Goal: Task Accomplishment & Management: Complete application form

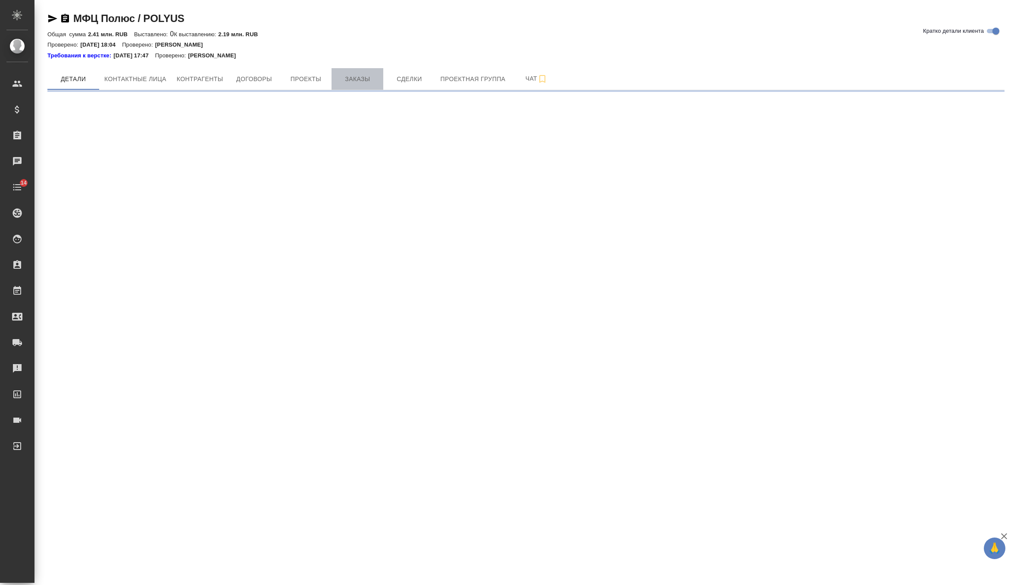
click at [365, 75] on span "Заказы" at bounding box center [357, 79] width 41 height 11
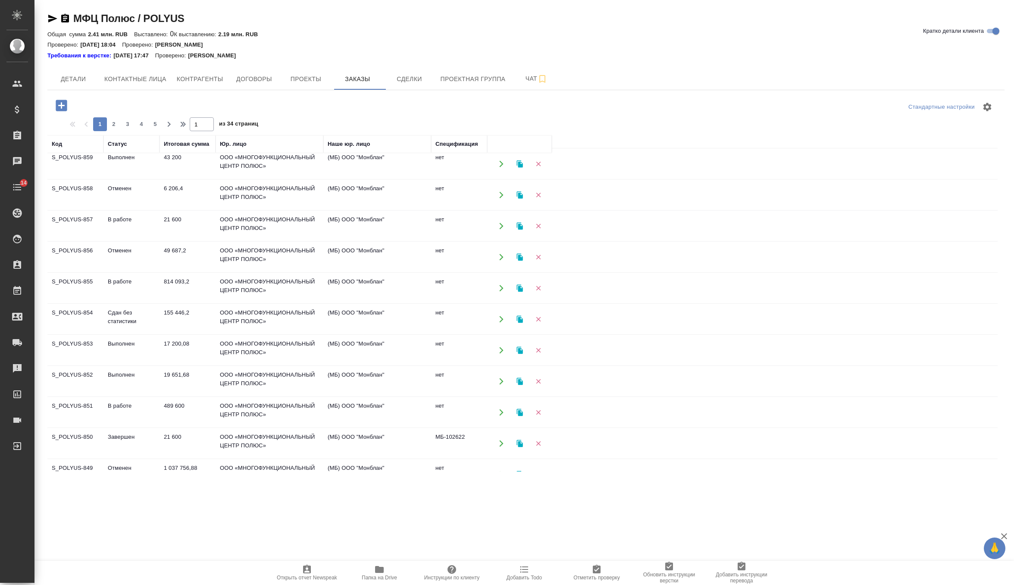
scroll to position [52, 0]
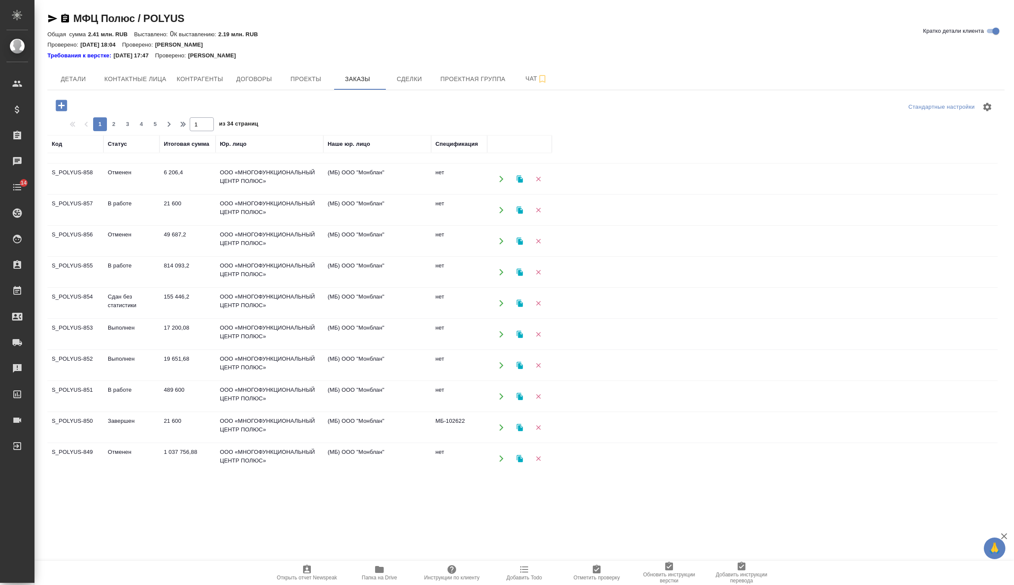
click at [177, 132] on td "814 093,2" at bounding box center [187, 117] width 56 height 30
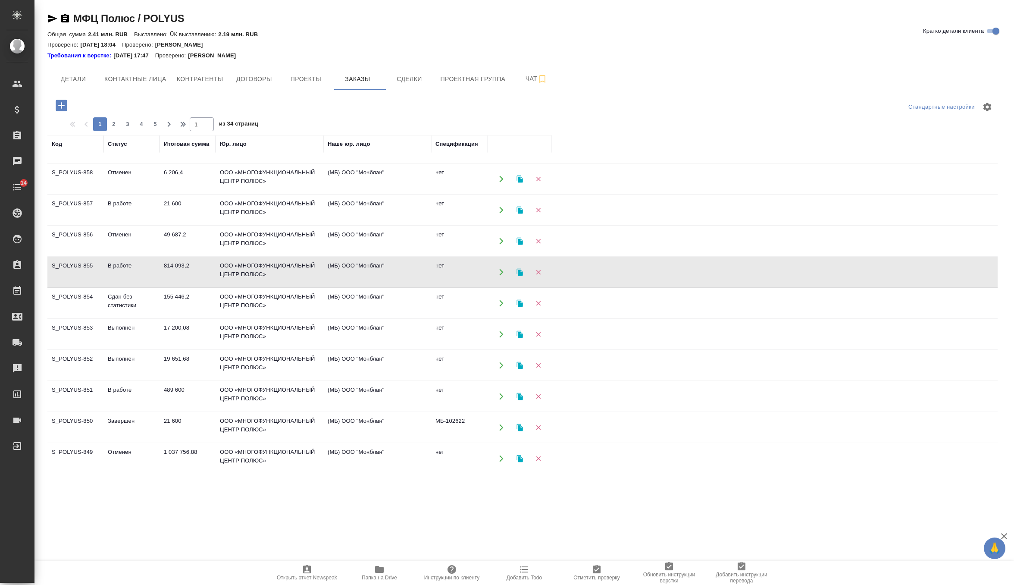
click at [177, 132] on td "814 093,2" at bounding box center [187, 117] width 56 height 30
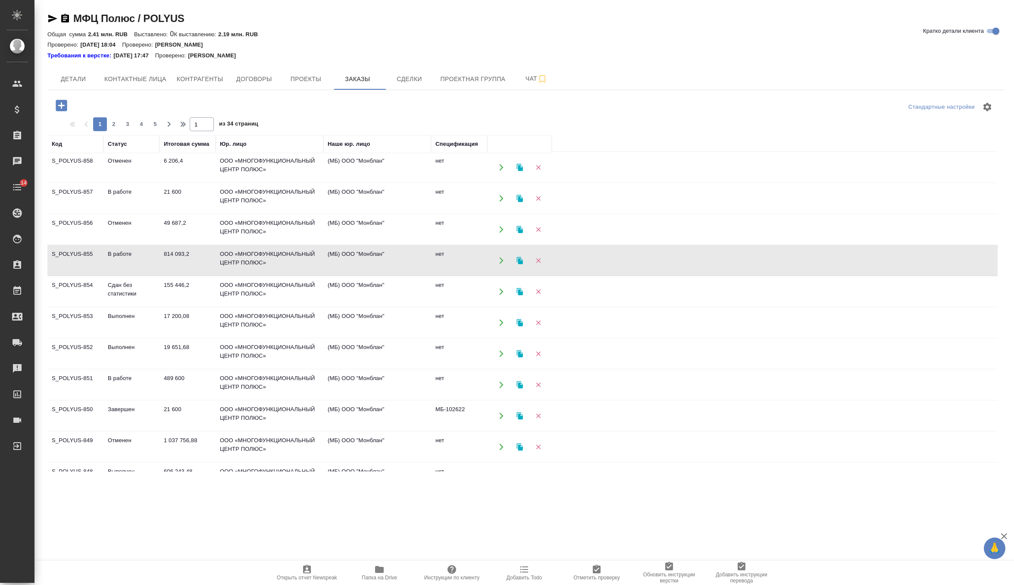
scroll to position [66, 0]
click at [164, 118] on td "489 600" at bounding box center [187, 103] width 56 height 30
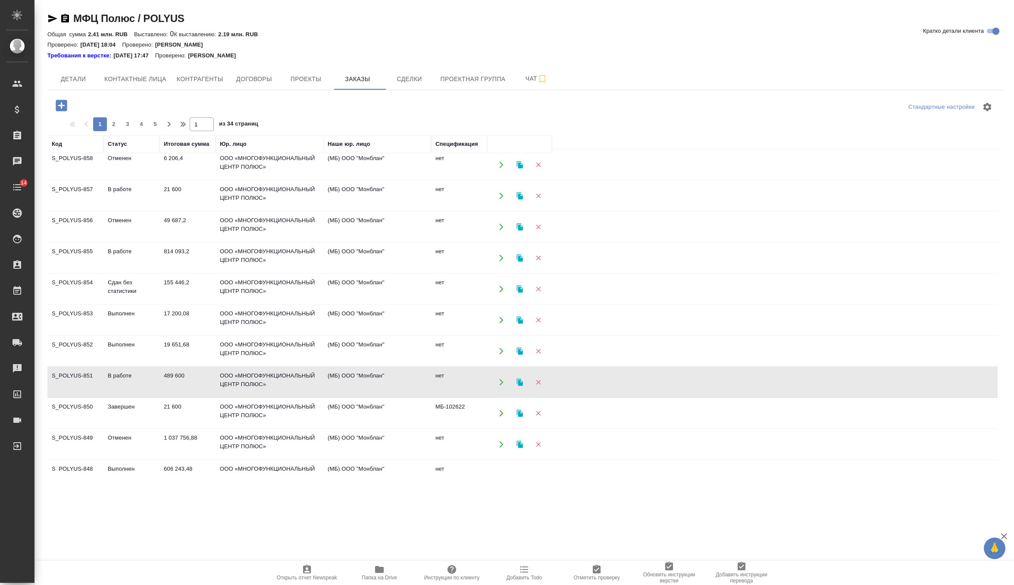
click at [164, 118] on td "489 600" at bounding box center [187, 103] width 56 height 30
click at [519, 378] on icon "button" at bounding box center [519, 381] width 6 height 7
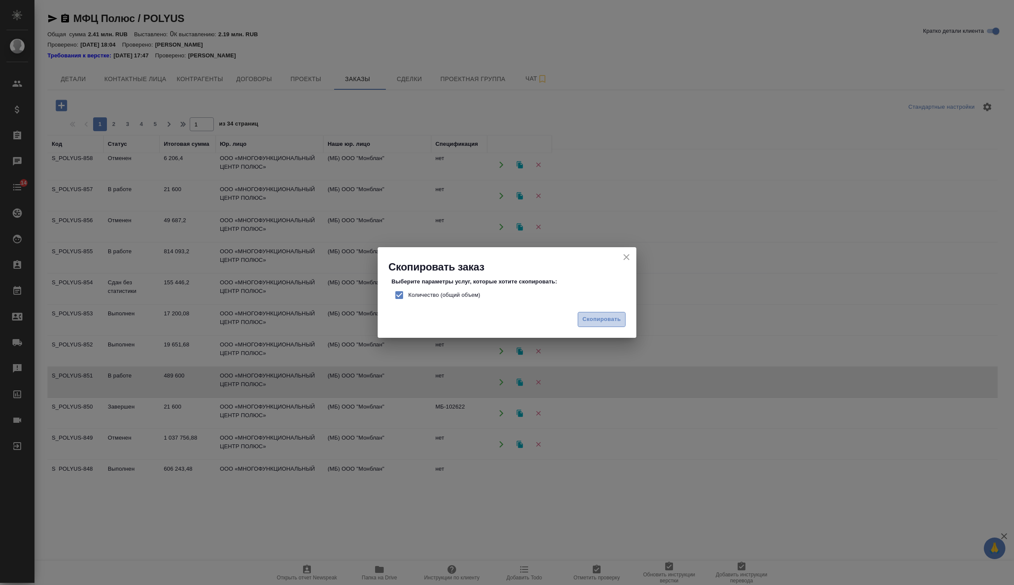
click at [618, 325] on button "Скопировать" at bounding box center [602, 319] width 48 height 15
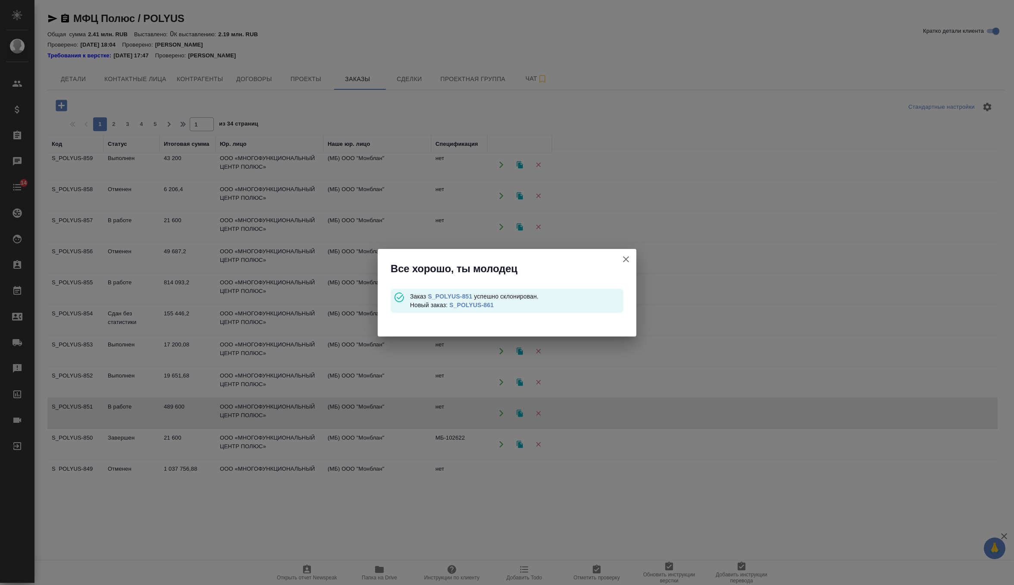
click at [488, 305] on link "S_POLYUS-861" at bounding box center [471, 304] width 44 height 7
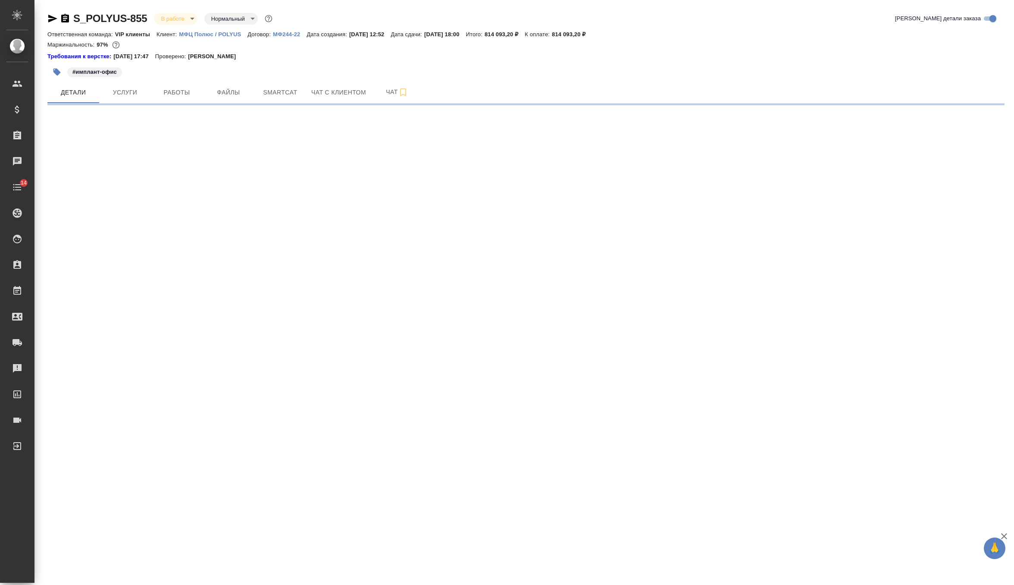
select select "RU"
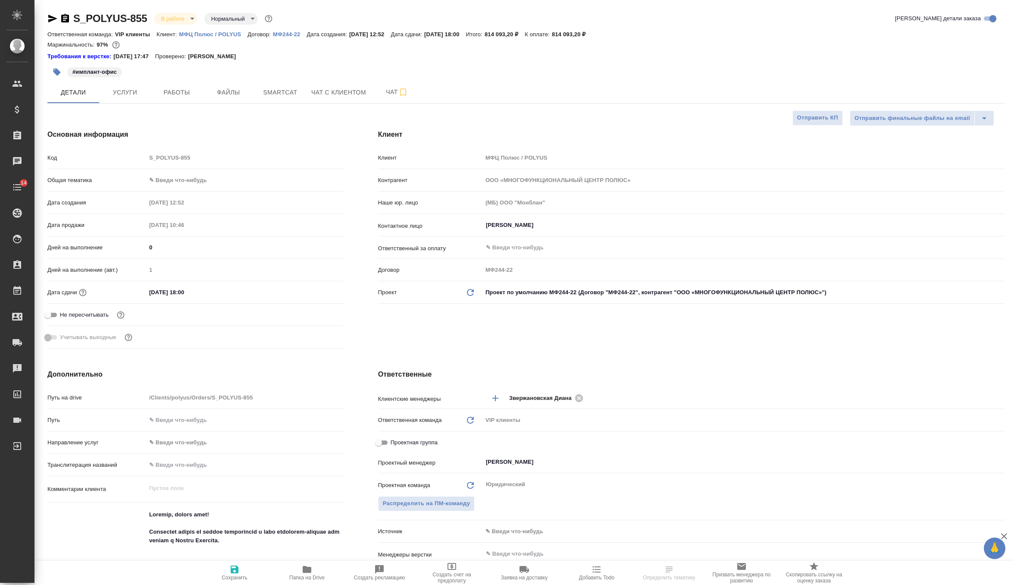
type textarea "x"
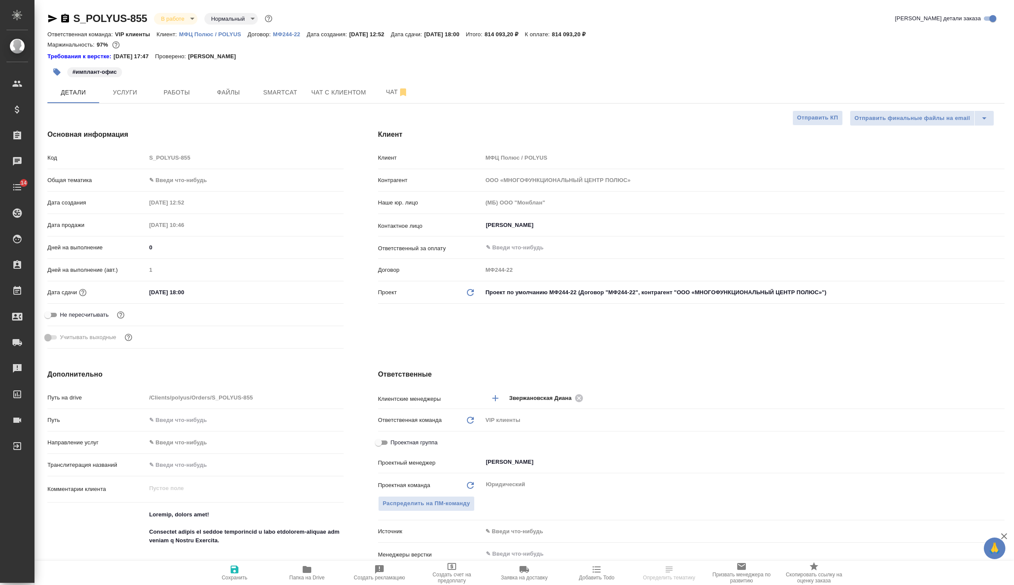
type textarea "x"
click at [173, 91] on span "Работы" at bounding box center [176, 92] width 41 height 11
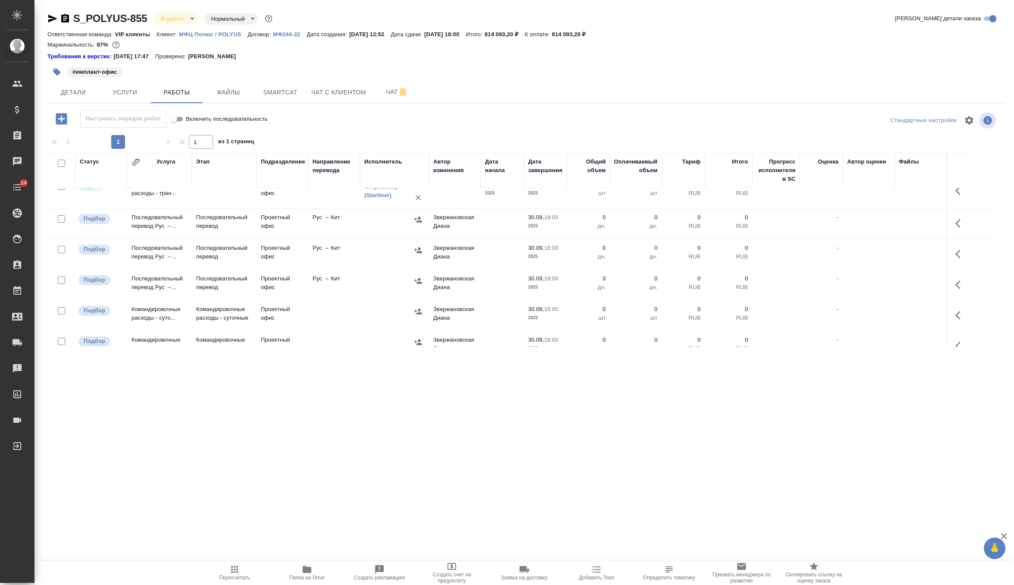
scroll to position [120, 0]
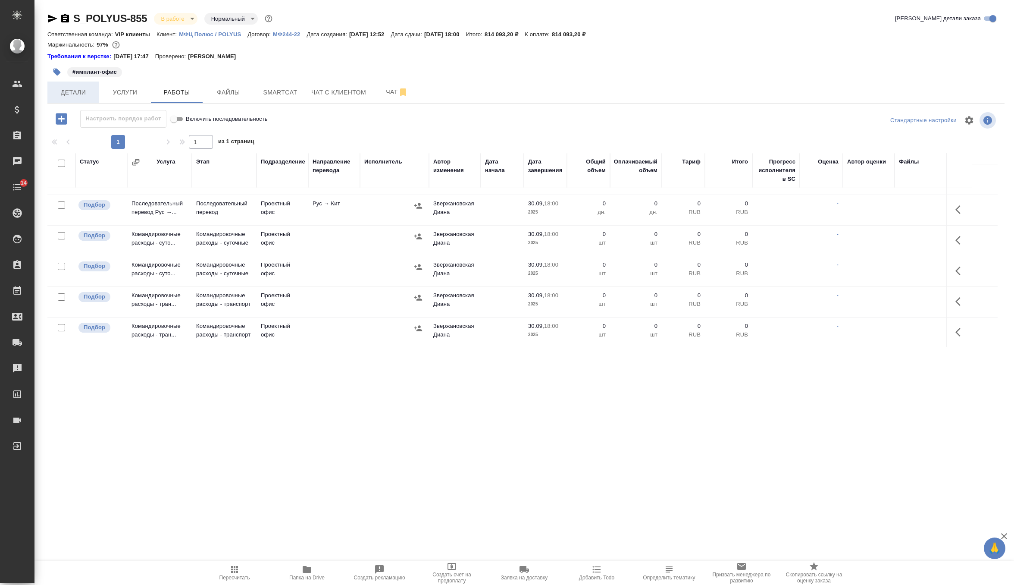
click at [91, 86] on button "Детали" at bounding box center [73, 92] width 52 height 22
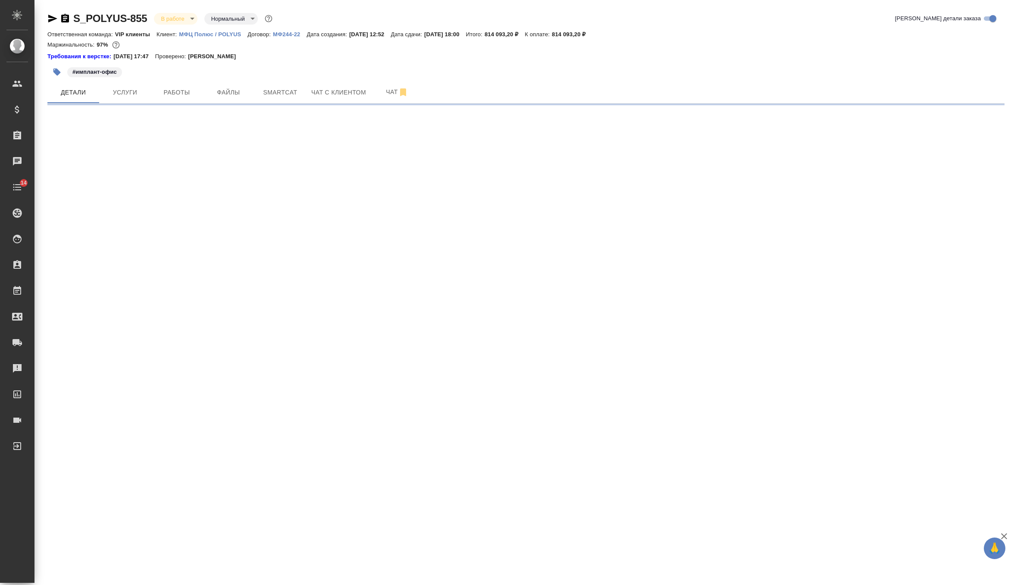
select select "RU"
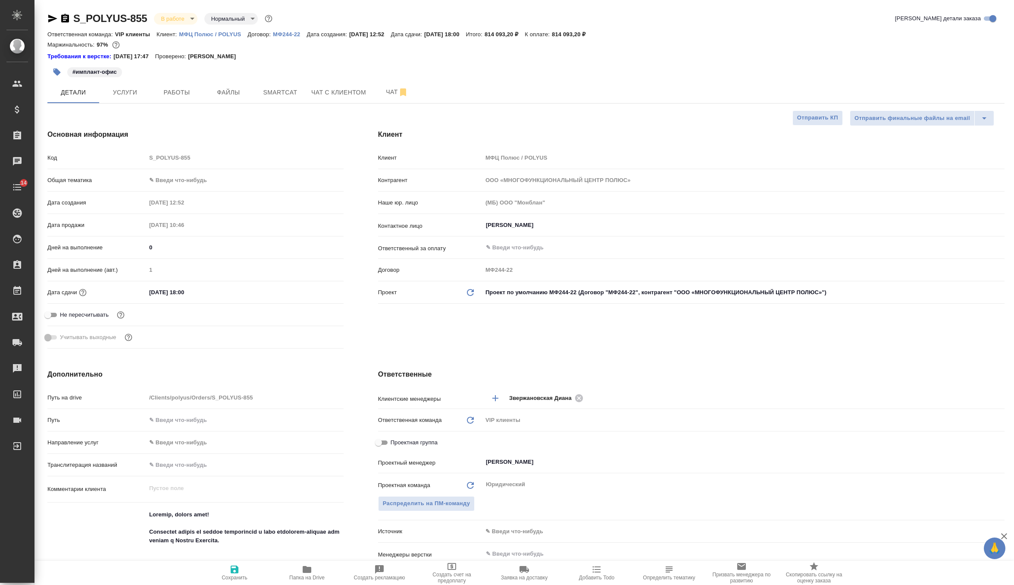
type textarea "x"
click at [54, 69] on icon "button" at bounding box center [57, 72] width 9 height 9
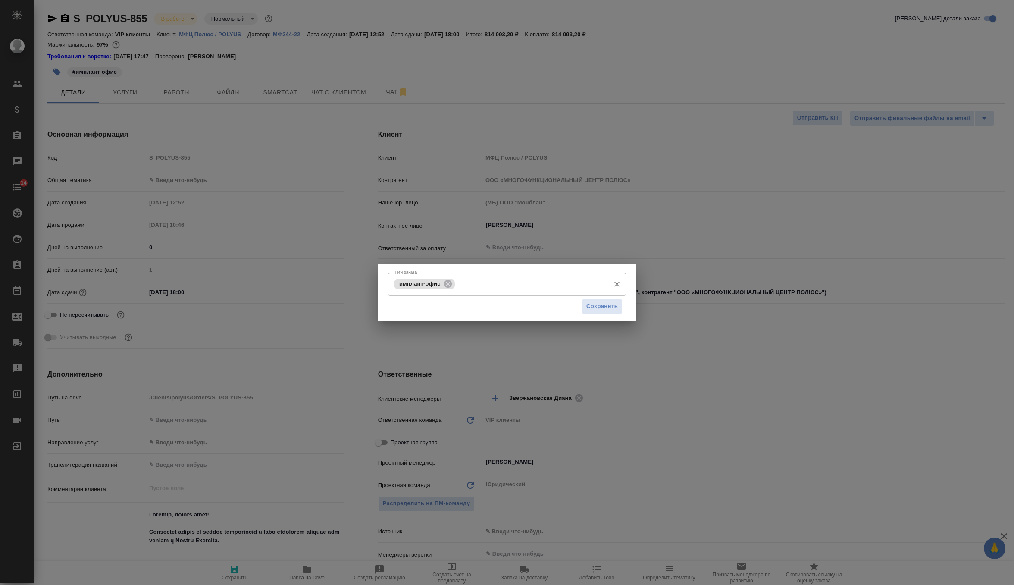
click at [527, 278] on input "Тэги заказа" at bounding box center [531, 283] width 149 height 15
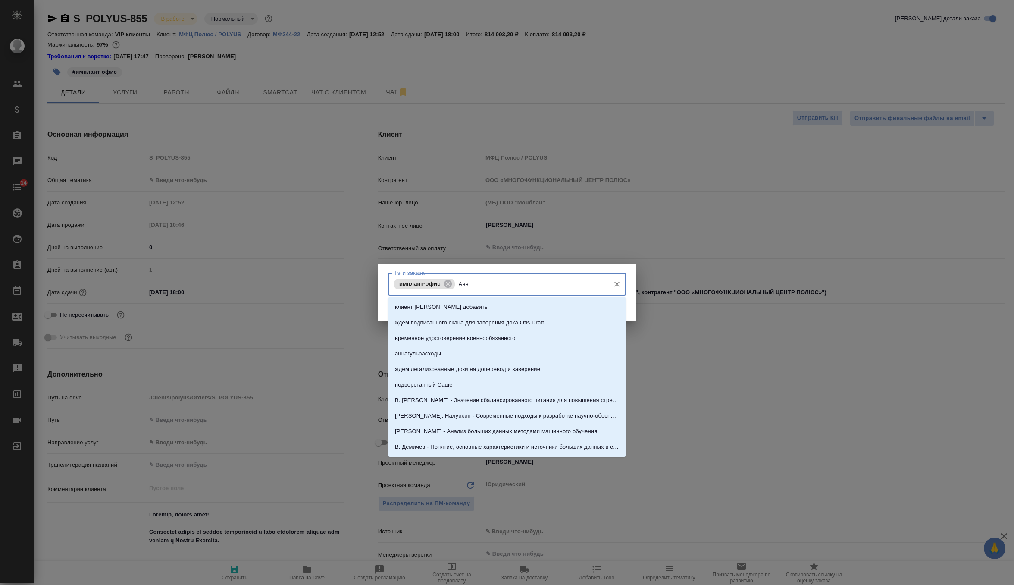
type input "Анна"
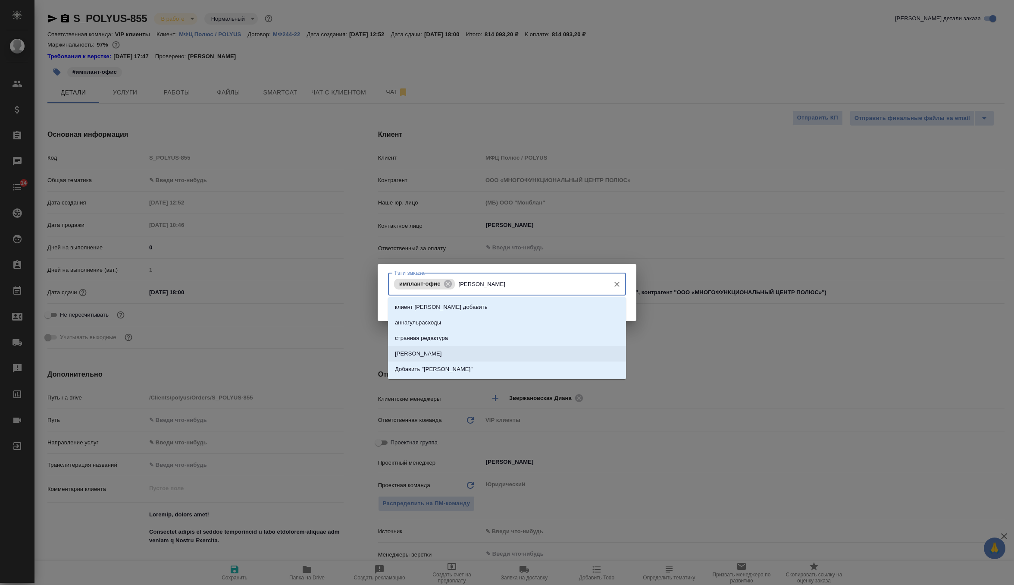
click at [487, 356] on li "Анна Сафонова" at bounding box center [507, 354] width 238 height 16
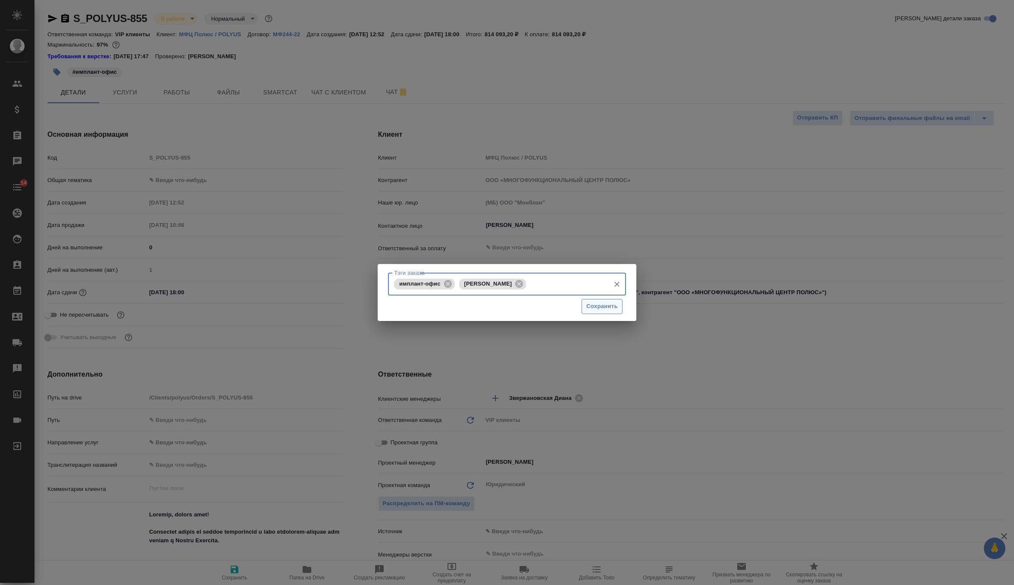
click at [605, 304] on span "Сохранить" at bounding box center [601, 306] width 31 height 10
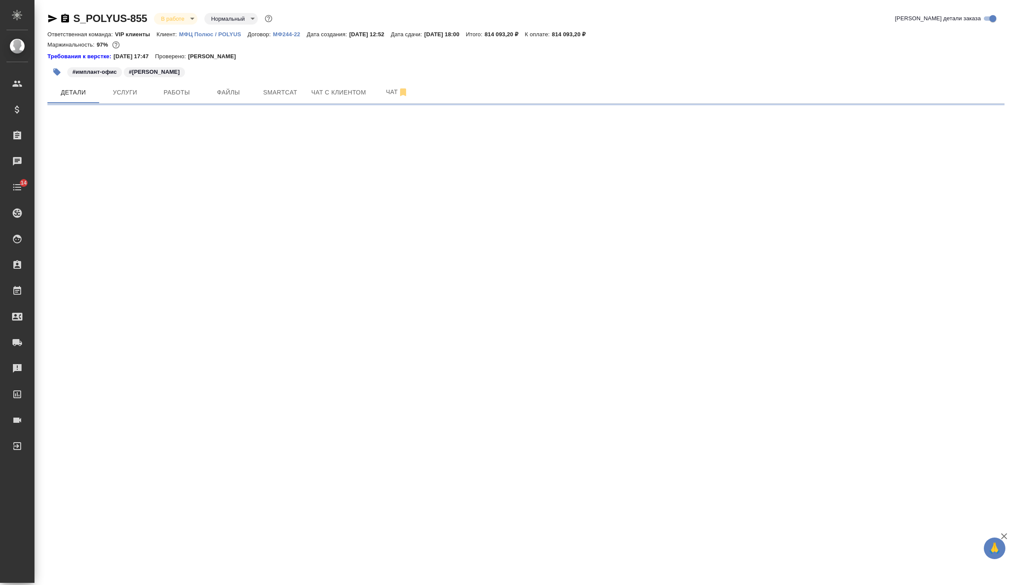
select select "RU"
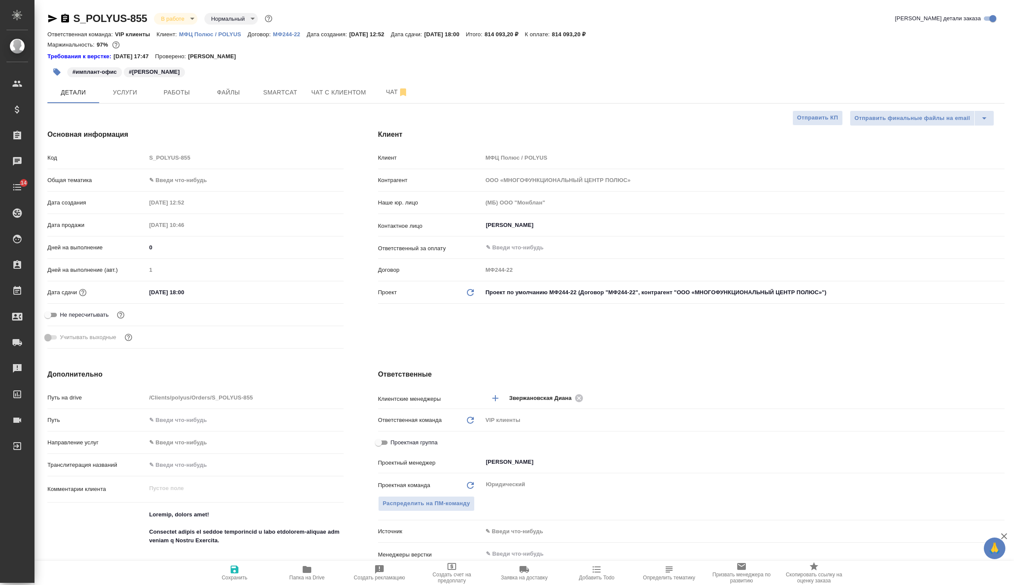
type textarea "x"
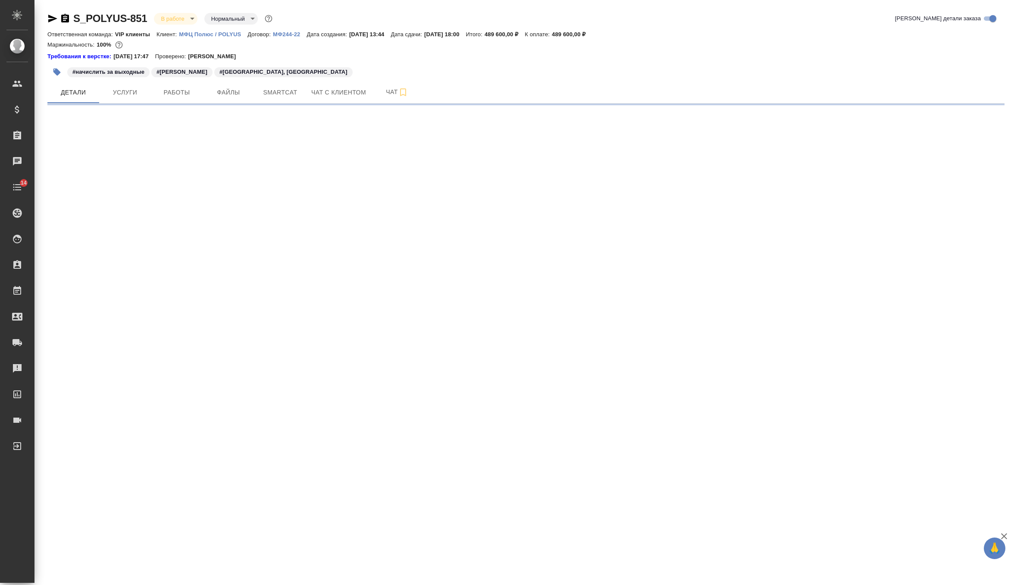
select select "RU"
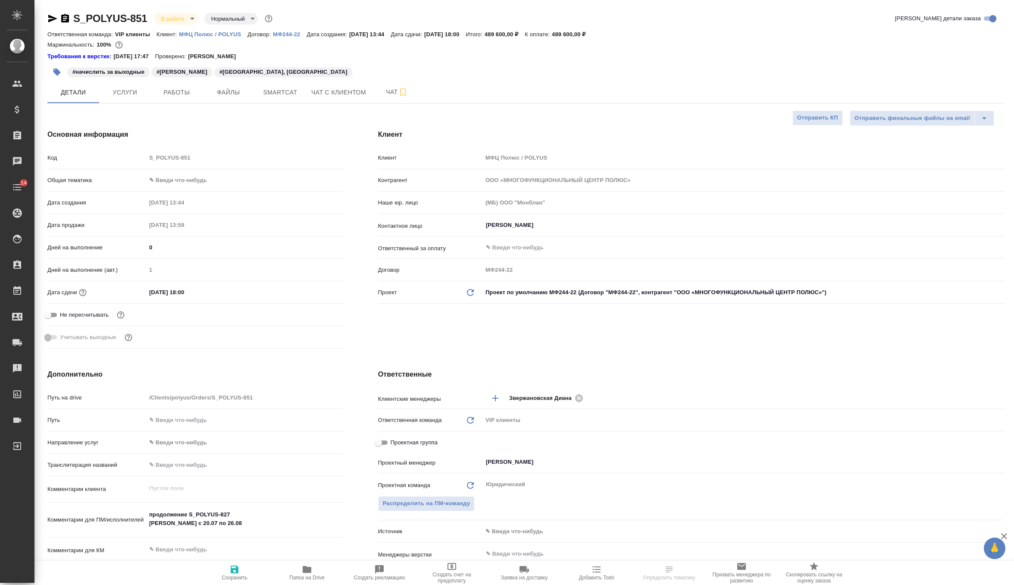
type textarea "x"
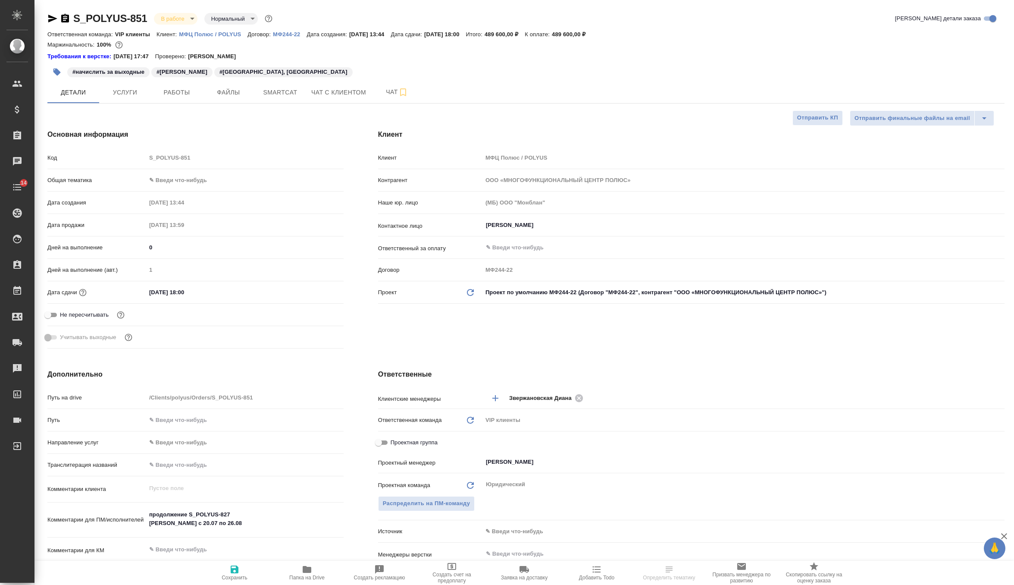
type textarea "x"
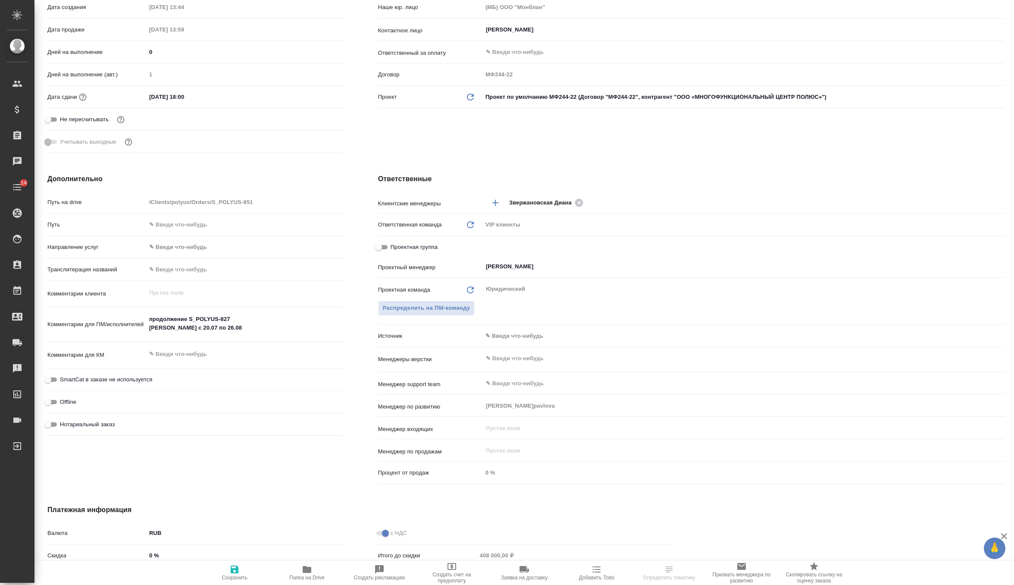
scroll to position [200, 0]
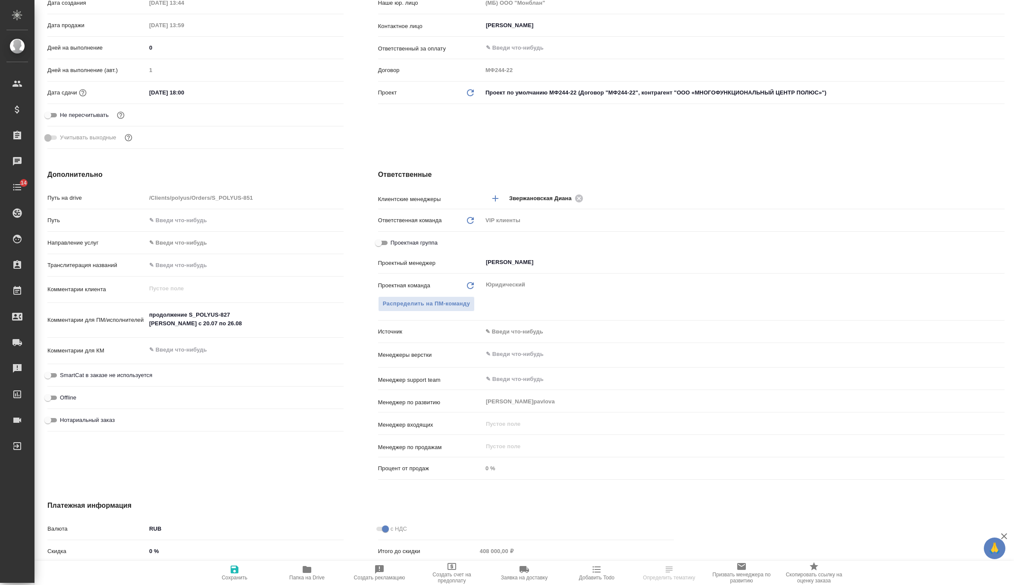
type textarea "x"
click at [201, 321] on textarea "продолжение S_POLYUS-827 Туяна с 20.07 по 26.08" at bounding box center [245, 319] width 197 height 23
type textarea "продолжение S_POLYUS-827 Туяна с 20.07 по 2.08"
type textarea "x"
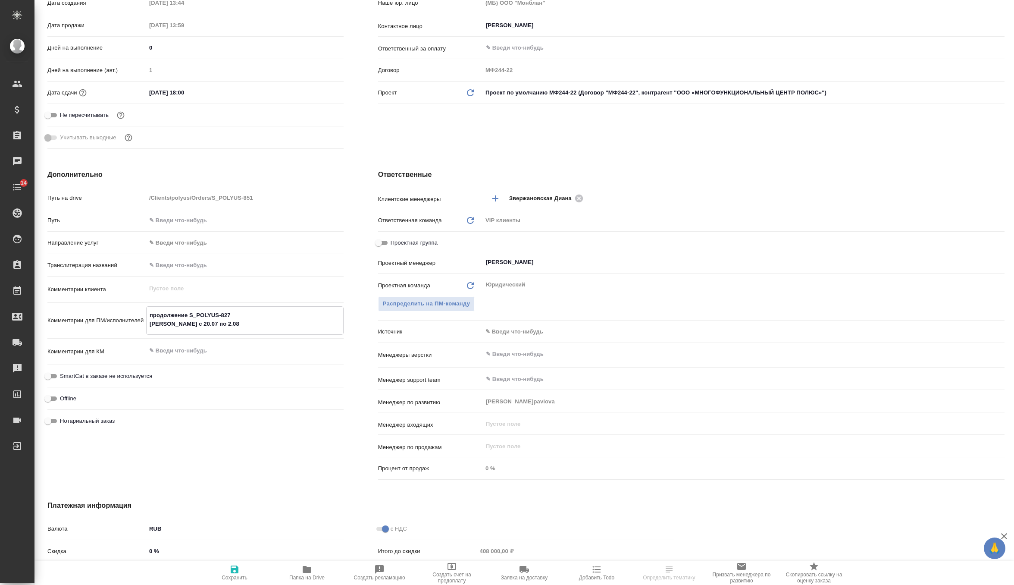
type textarea "x"
type textarea "продолжение S_POLYUS-827 Туяна с 20.07 по 24.08"
type textarea "x"
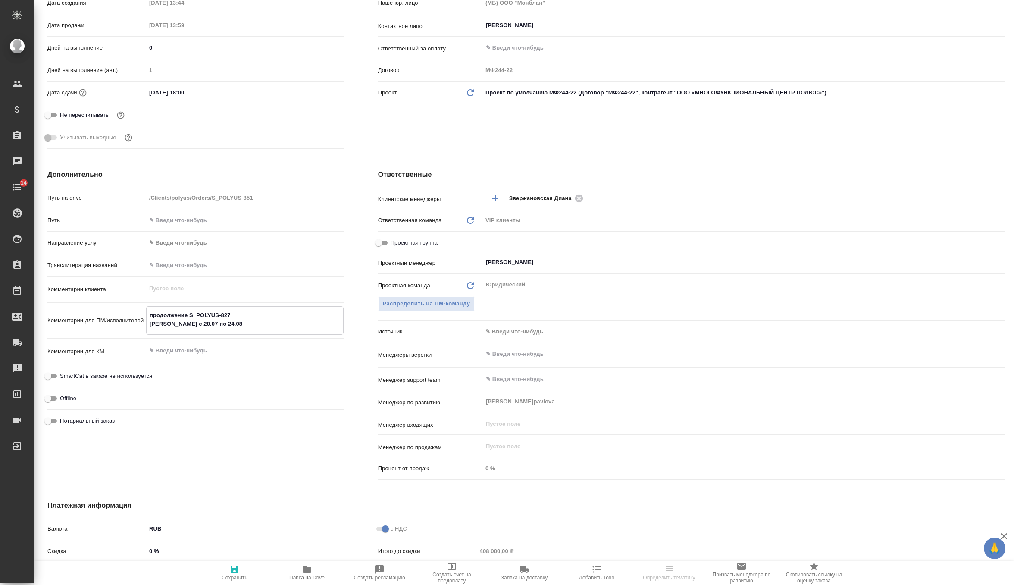
click at [220, 323] on textarea "продолжение S_POLYUS-827 Туяна с 20.07 по 24.08" at bounding box center [245, 319] width 197 height 23
type textarea "x"
type textarea "продолжение S_POLYUS-827 Туяна с 20.07 по 24.08"
type textarea "x"
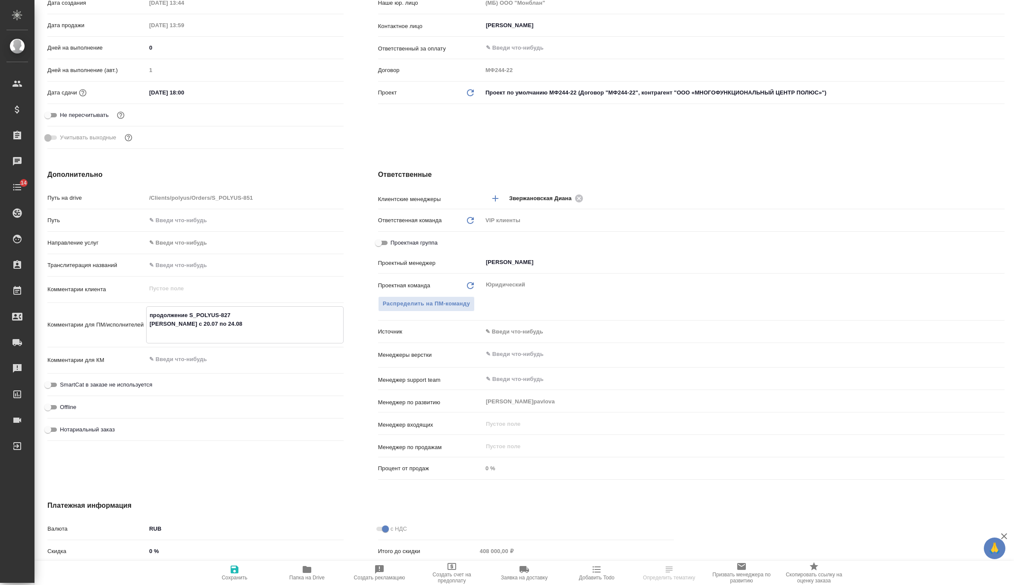
type textarea "продолжение S_POLYUS-827 Туяна с 20.07 по 24.08 Б"
type textarea "x"
type textarea "продолжение S_POLYUS-827 Туяна с 20.07 по 24.08 Бу"
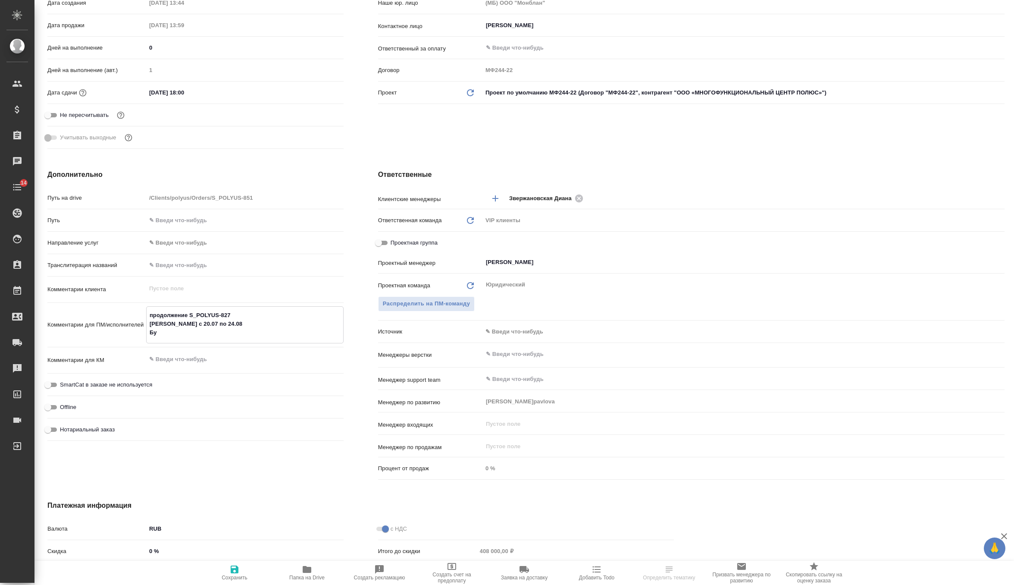
type textarea "x"
type textarea "продолжение S_POLYUS-827 Туяна с 20.07 по 24.08 Буя"
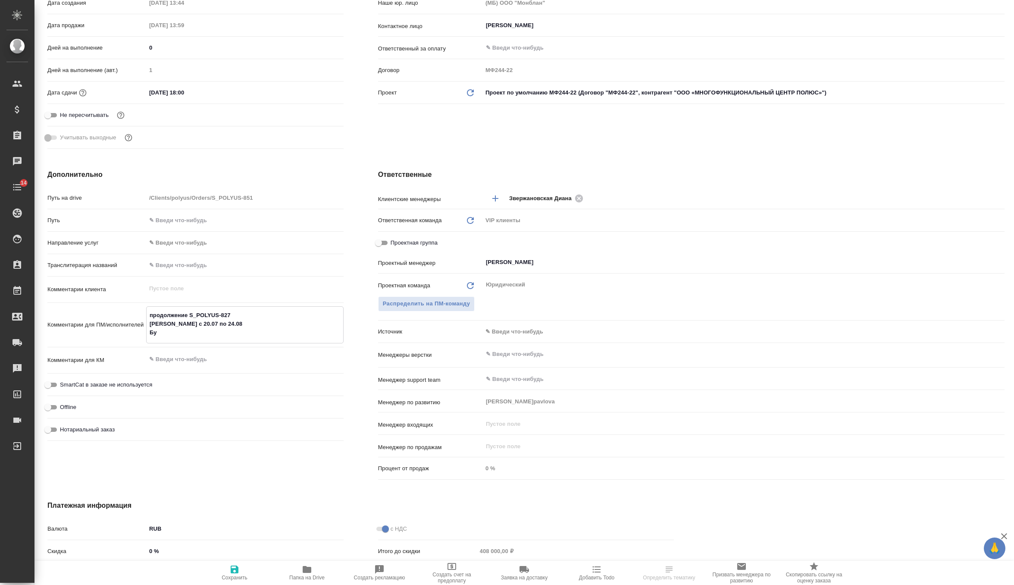
type textarea "x"
type textarea "продолжение S_POLYUS-827 Туяна с 20.07 по 24.08 Буян"
type textarea "x"
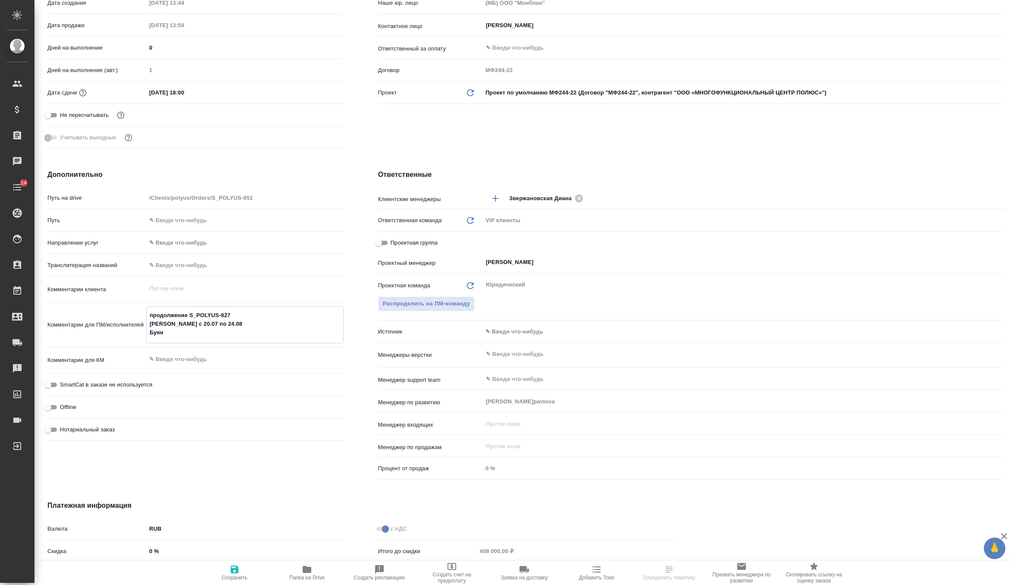
type textarea "x"
type textarea "продолжение S_POLYUS-827 Туяна с 20.07 по 24.08 Буяно"
type textarea "x"
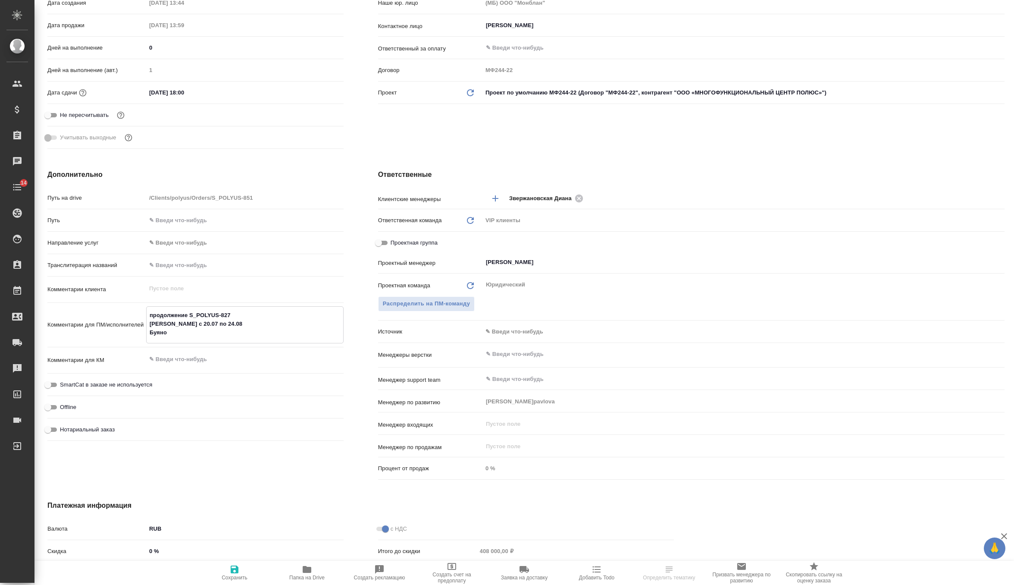
type textarea "продолжение S_POLYUS-827 Туяна с 20.07 по 24.08 Буянов"
type textarea "x"
type textarea "продолжение S_POLYUS-827 Туяна с 20.07 по 24.08 Буянов"
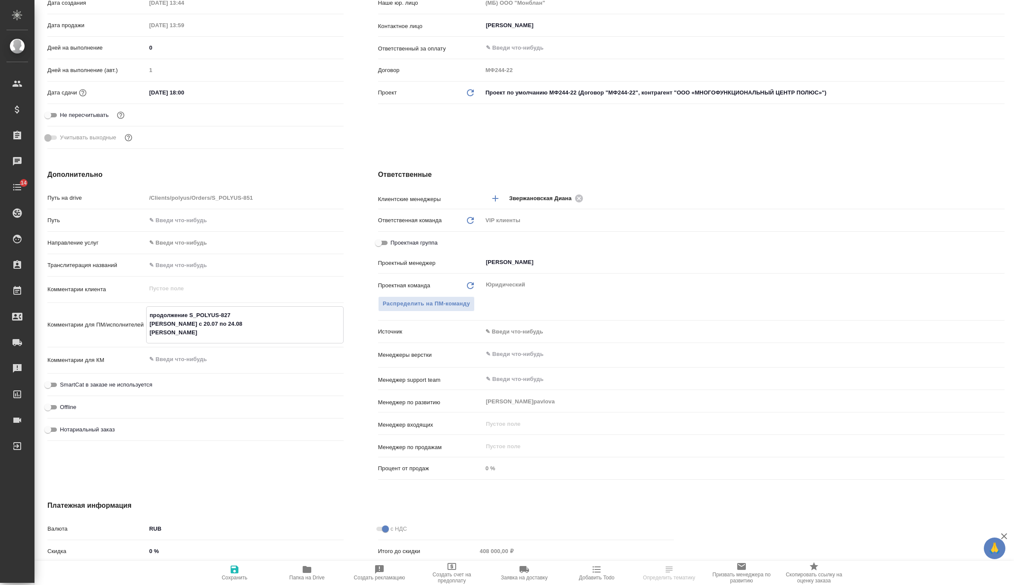
type textarea "x"
type textarea "продолжение S_POLYUS-827 Туяна с 20.07 по 24.08 Буянов с"
type textarea "x"
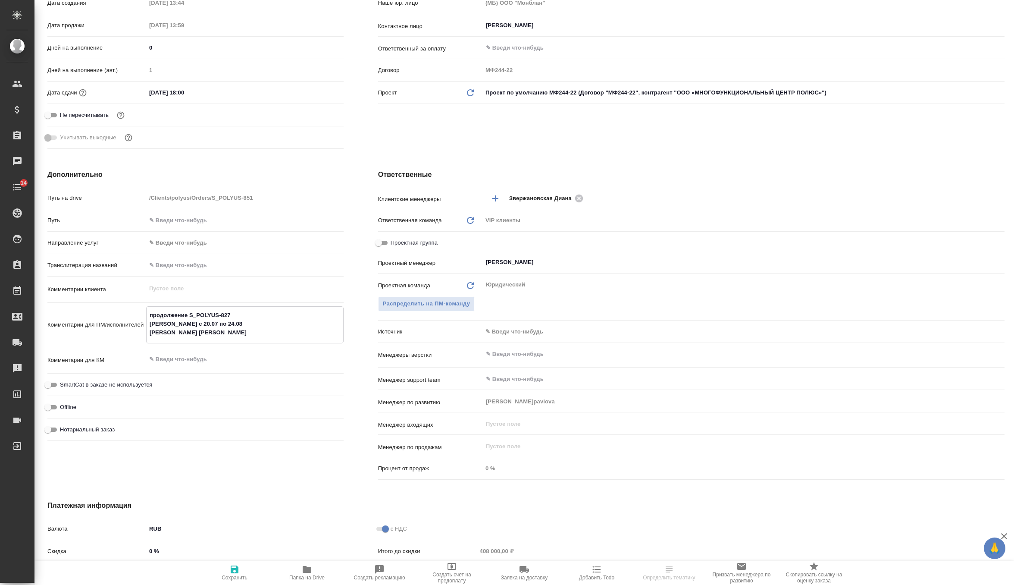
type textarea "x"
type textarea "продолжение S_POLYUS-827 Туяна с 20.07 по 24.08 Буянов с"
type textarea "x"
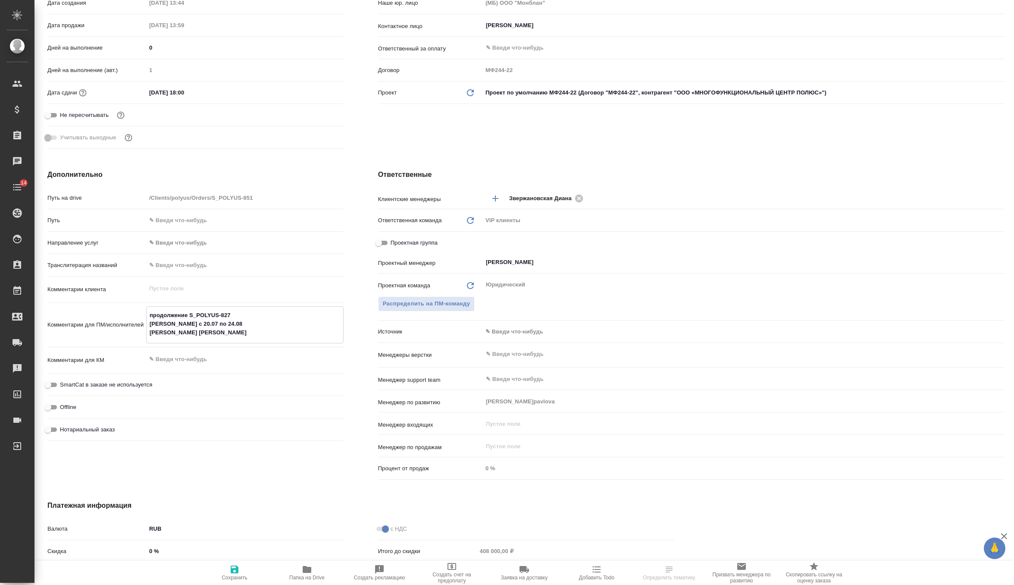
type textarea "x"
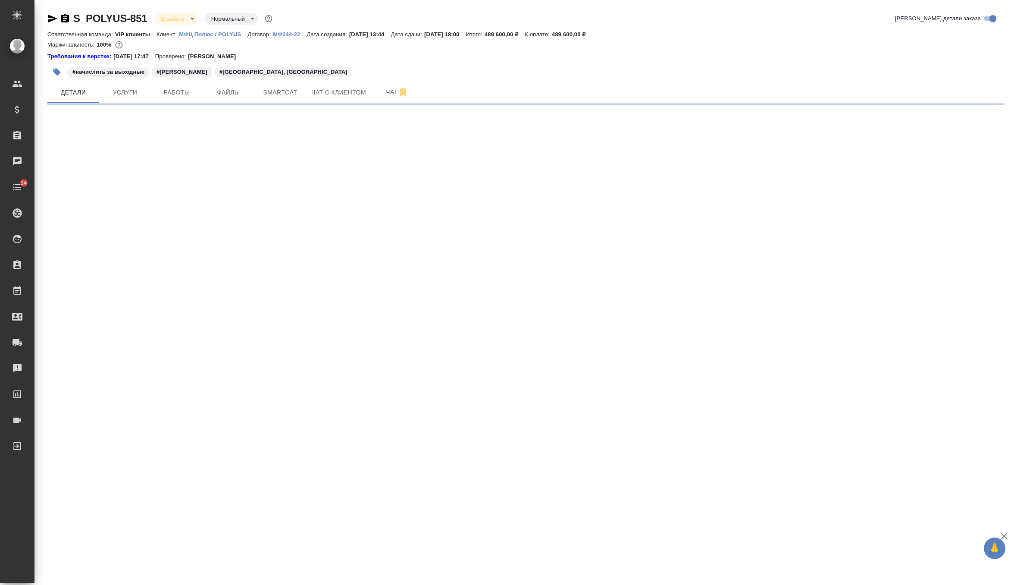
scroll to position [0, 0]
select select "RU"
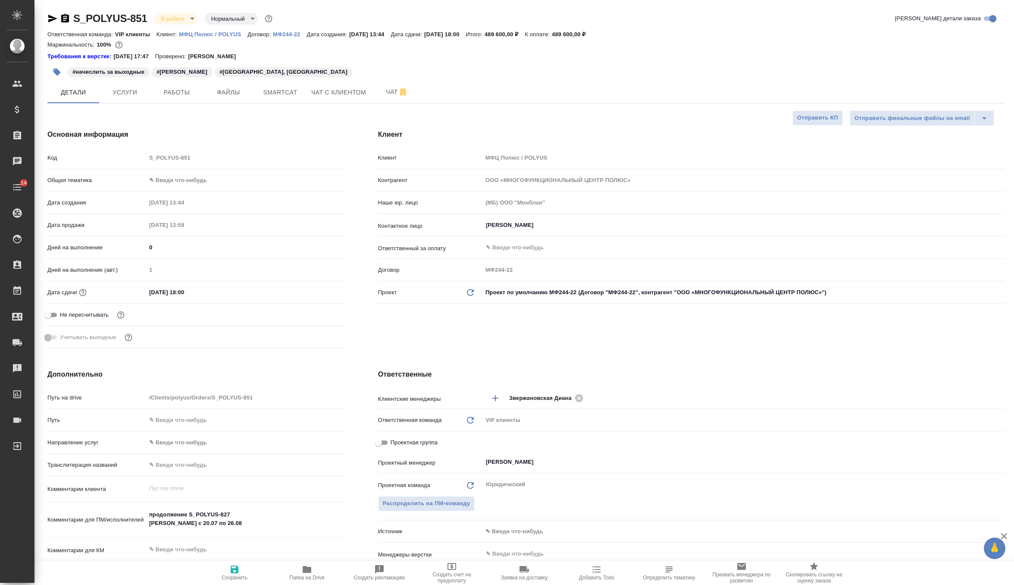
type textarea "x"
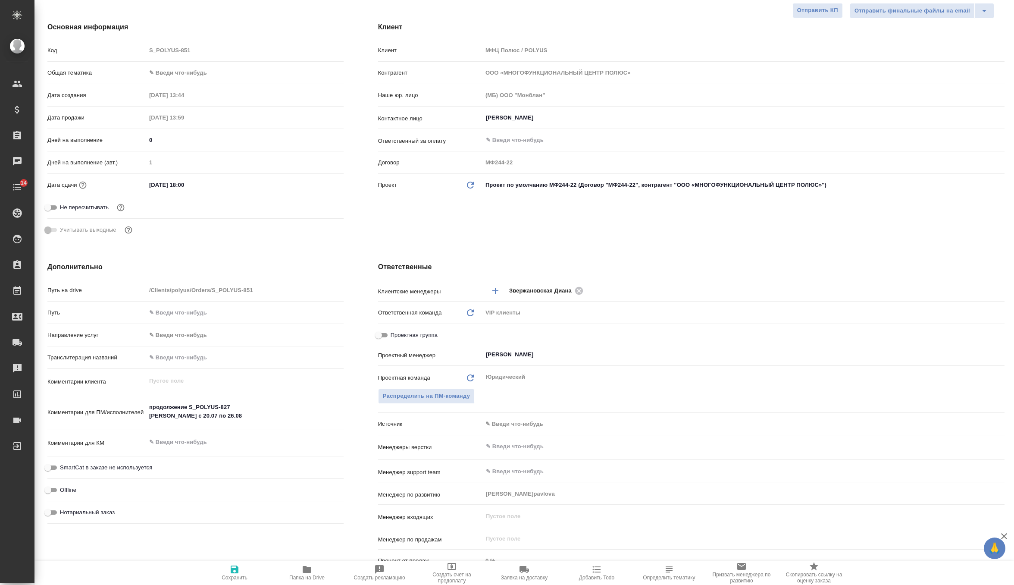
type textarea "x"
click at [219, 413] on textarea "продолжение S_POLYUS-827 Туяна с 20.07 по 26.08" at bounding box center [244, 411] width 197 height 23
click at [204, 416] on textarea "продолжение S_POLYUS-827 Туяна с 20.07 по 26.08" at bounding box center [245, 411] width 197 height 23
type textarea "x"
type textarea "продолжение S_POLYUS-827 Туяна с 20.07 по 2.08"
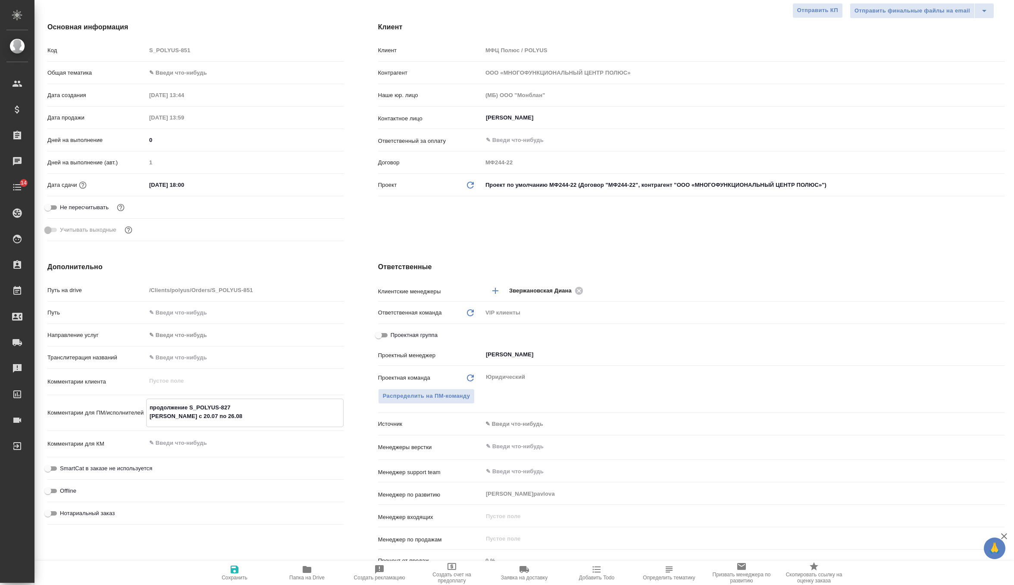
type textarea "x"
type textarea "продолжение S_POLYUS-827 Туяна с 20.07 по 25.08"
type textarea "x"
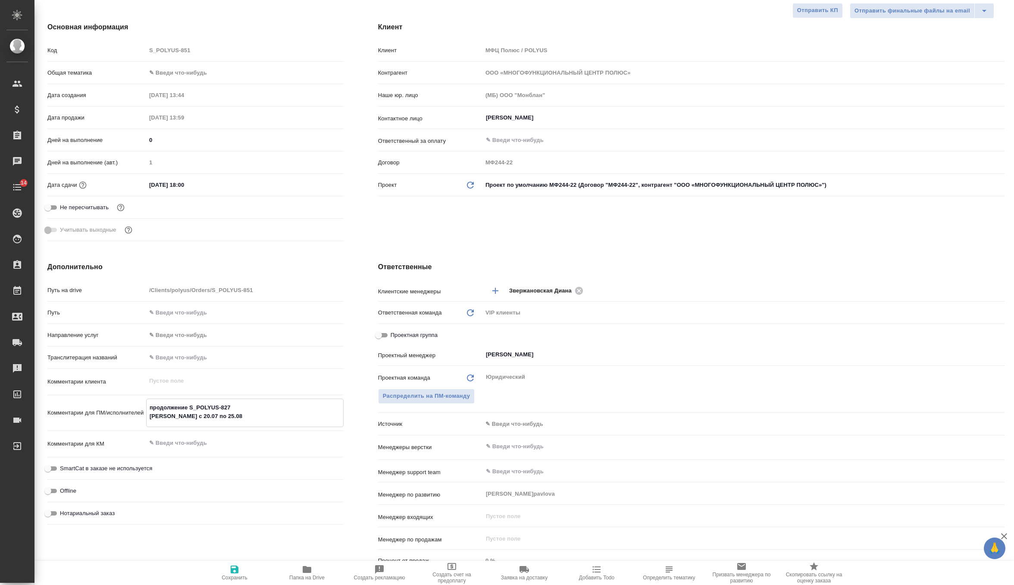
type textarea "x"
click at [219, 419] on textarea "продолжение S_POLYUS-827 Туяна с 20.07 по 25.08" at bounding box center [245, 411] width 197 height 23
type textarea "x"
type textarea "продолжение S_POLYUS-827 Туяна с 20.07 по 25.08"
type textarea "x"
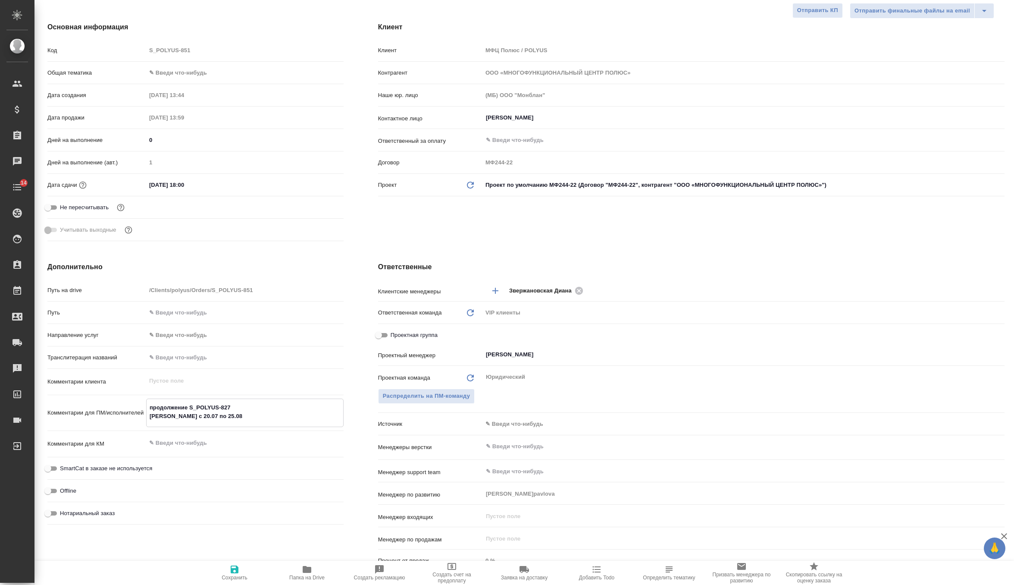
type textarea "x"
type textarea "продолжение S_POLYUS-827 Туяна с 20.07 по 25.08 Б"
type textarea "x"
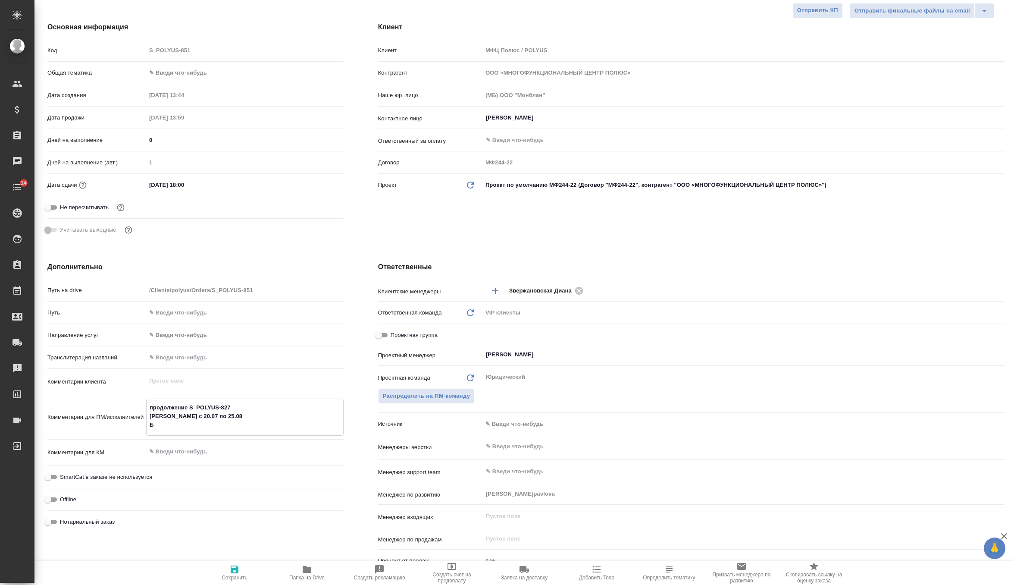
type textarea "продолжение S_POLYUS-827 Туяна с 20.07 по 25.08 Бу"
type textarea "x"
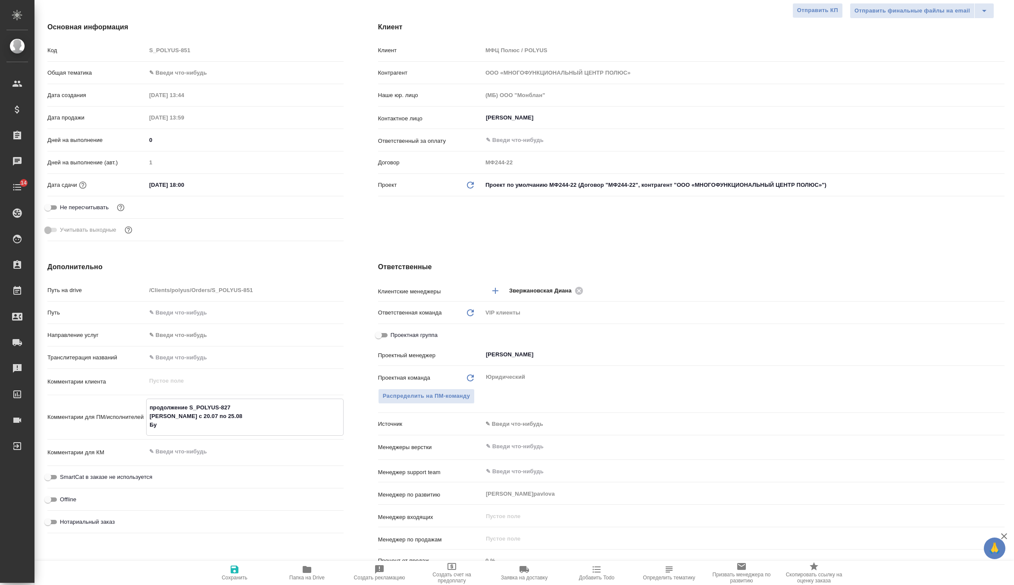
type textarea "продолжение S_POLYUS-827 Туяна с 20.07 по 25.08 Буя"
type textarea "x"
type textarea "продолжение S_POLYUS-827 Туяна с 20.07 по 25.08 Буян"
type textarea "x"
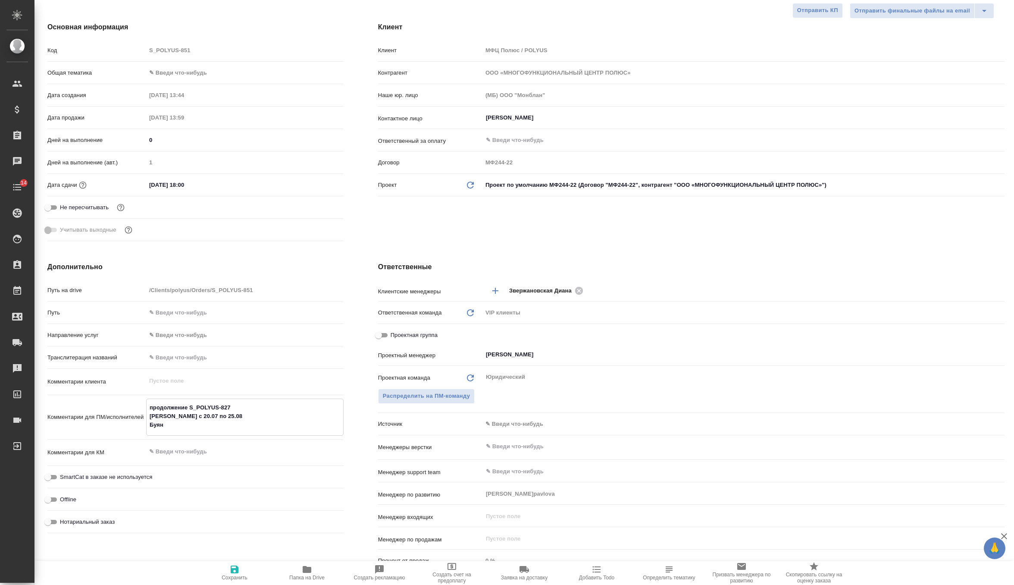
type textarea "x"
type textarea "продолжение S_POLYUS-827 Туяна с 20.07 по 25.08 Буяно"
type textarea "x"
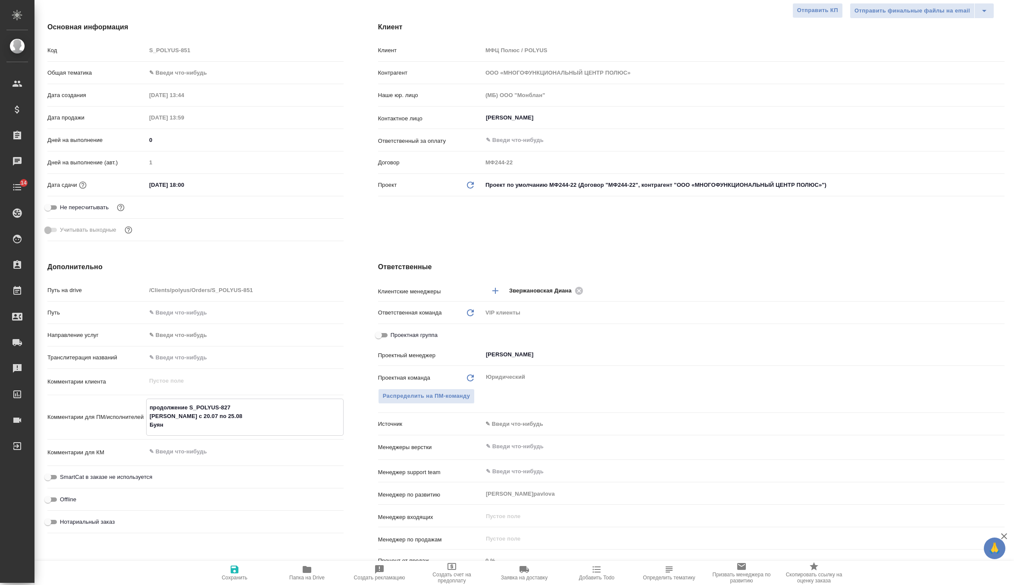
type textarea "x"
type textarea "продолжение S_POLYUS-827 Туяна с 20.07 по 25.08 Буянов"
type textarea "x"
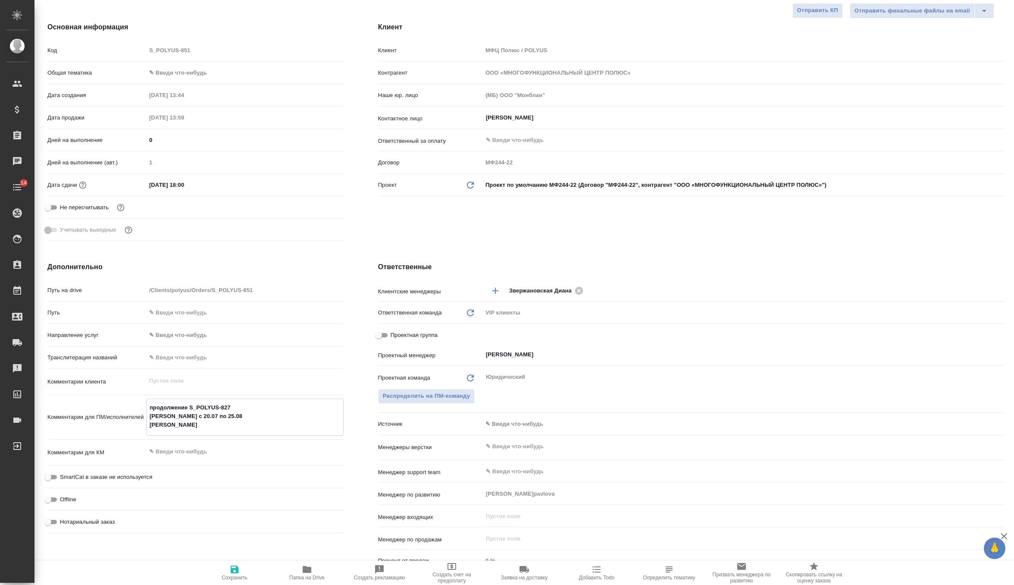
type textarea "x"
type textarea "продолжение S_POLYUS-827 Туяна с 20.07 по 25.08 Буянов"
type textarea "x"
type textarea "продолжение S_POLYUS-827 Туяна с 20.07 по 25.08 Буянов А"
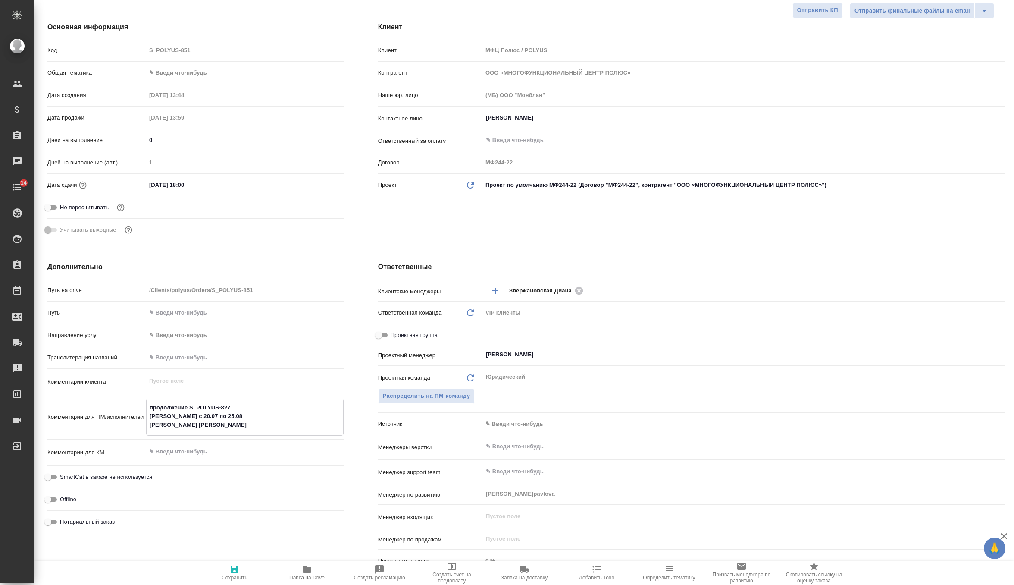
type textarea "x"
type textarea "продолжение S_POLYUS-827 Туяна с 20.07 по 25.08 Буянов А"
type textarea "x"
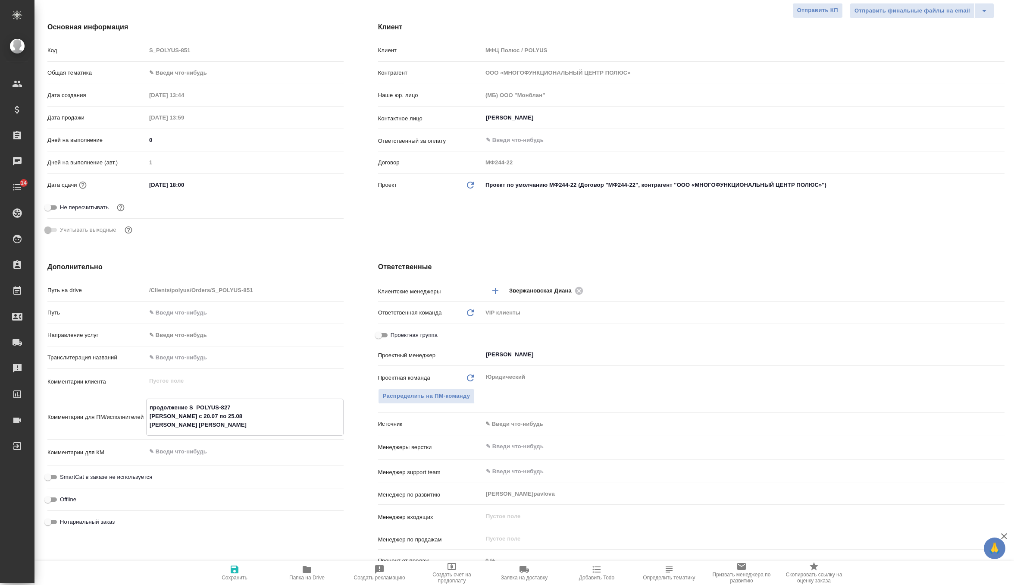
type textarea "x"
type textarea "продолжение S_POLYUS-827 Туяна с 20.07 по 25.08 Буянов А с"
type textarea "x"
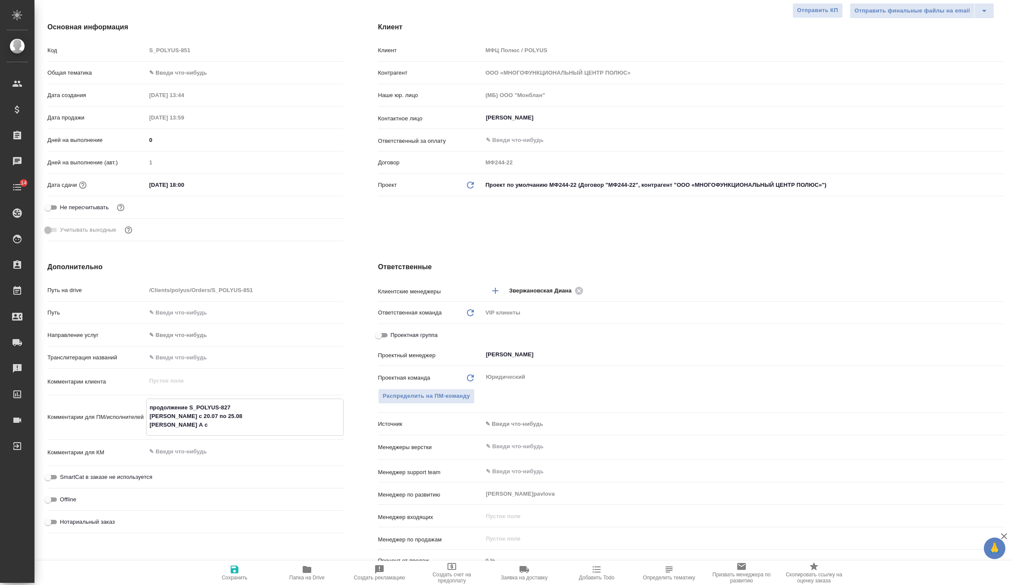
type textarea "x"
type textarea "продолжение S_POLYUS-827 Туяна с 20.07 по 25.08 Буянов А с"
type textarea "x"
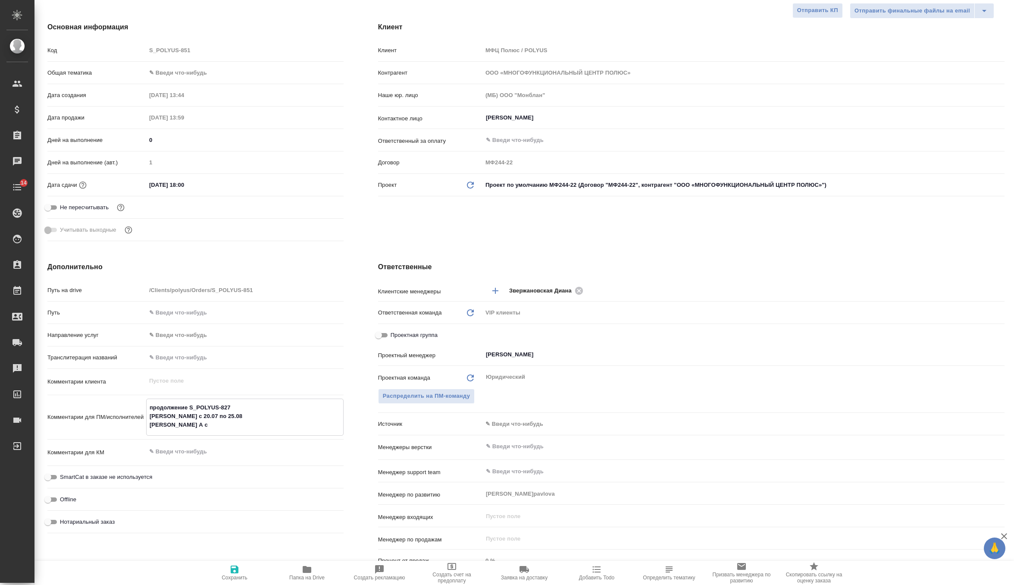
type textarea "продолжение S_POLYUS-827 Туяна с 20.07 по 25.08 Буянов А с 2"
type textarea "x"
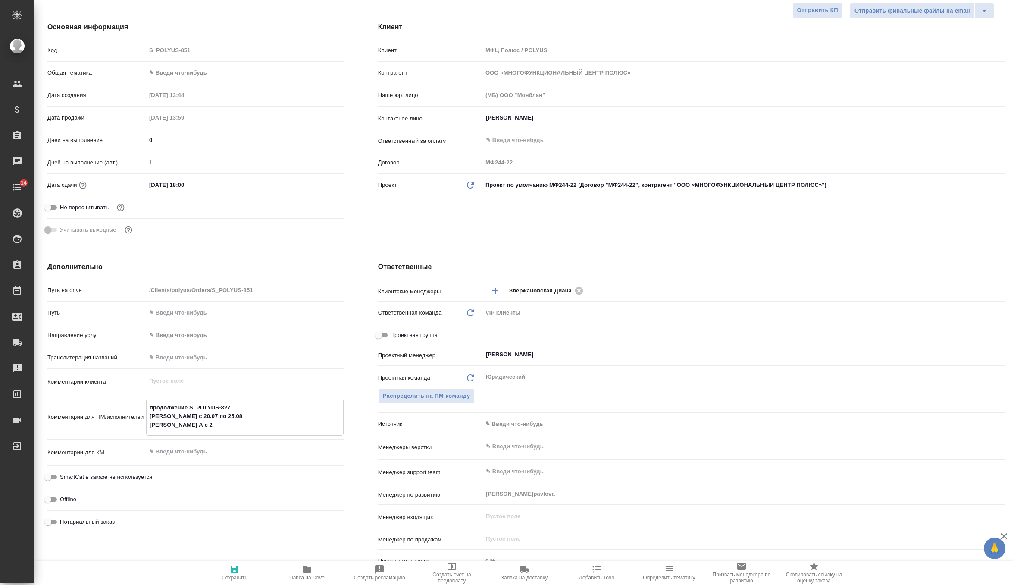
type textarea "продолжение S_POLYUS-827 Туяна с 20.07 по 25.08 Буянов А с 25"
type textarea "x"
type textarea "продолжение S_POLYUS-827 Туяна с 20.07 по 25.08 Буянов А с 25"
type textarea "x"
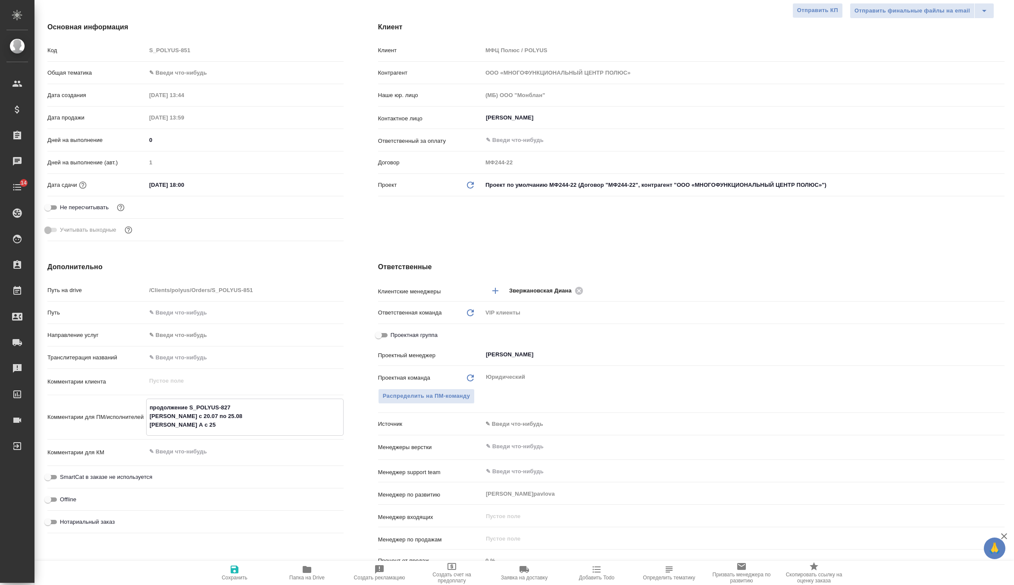
type textarea "x"
type textarea "продолжение S_POLYUS-827 Туяна с 20.07 по 25.08 Буянов А с 25"
type textarea "x"
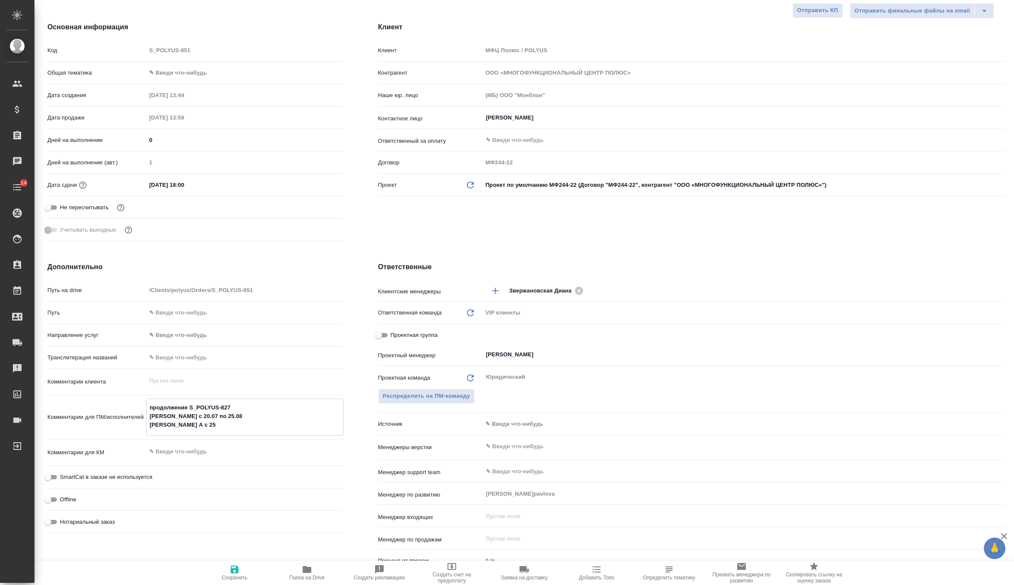
type textarea "x"
type textarea "продолжение S_POLYUS-827 Туяна с 20.07 по 25.08 Буянов А с 25."
type textarea "x"
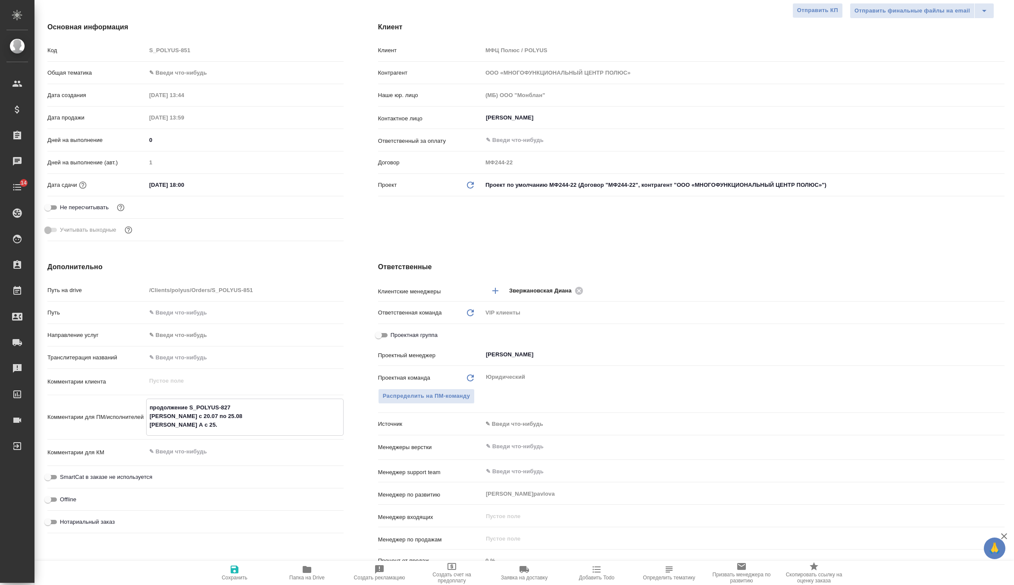
type textarea "продолжение S_POLYUS-827 Туяна с 20.07 по 25.08 Буянов А с 25.0"
type textarea "x"
type textarea "продолжение S_POLYUS-827 Туяна с 20.07 по 25.08 Буянов А с 25.08"
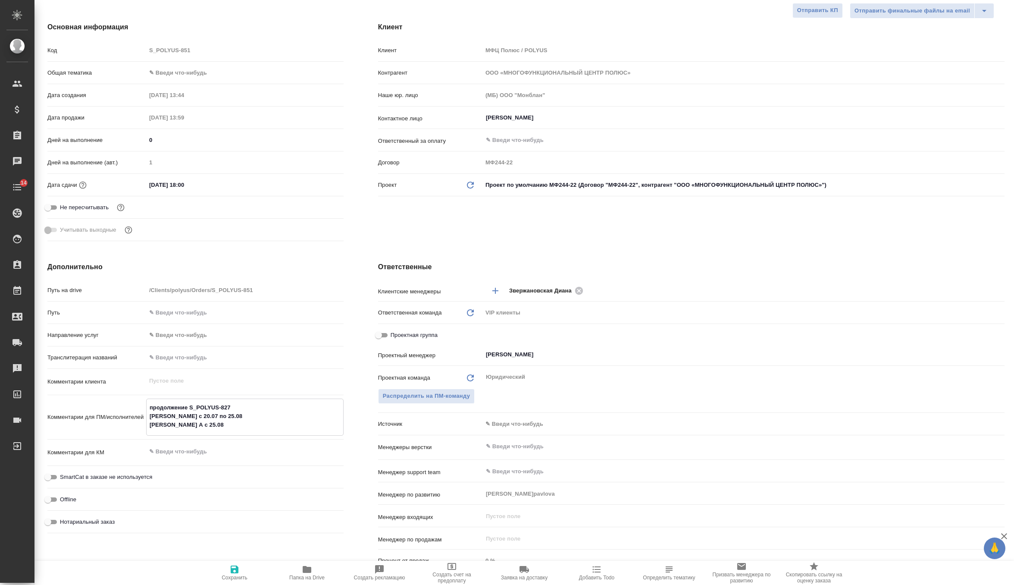
type textarea "x"
type textarea "продолжение S_POLYUS-827 Туяна с 20.07 по 25.08 Буянов А с 25.08"
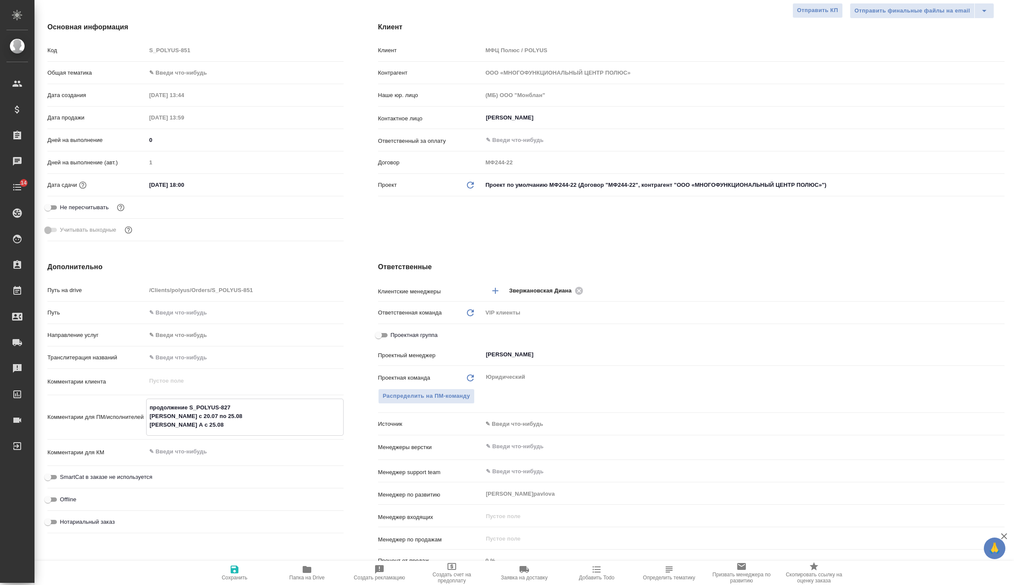
type textarea "x"
type textarea "продолжение S_POLYUS-827 Туяна с 20.07 по 25.08 Буянов А с 25.08 п"
type textarea "x"
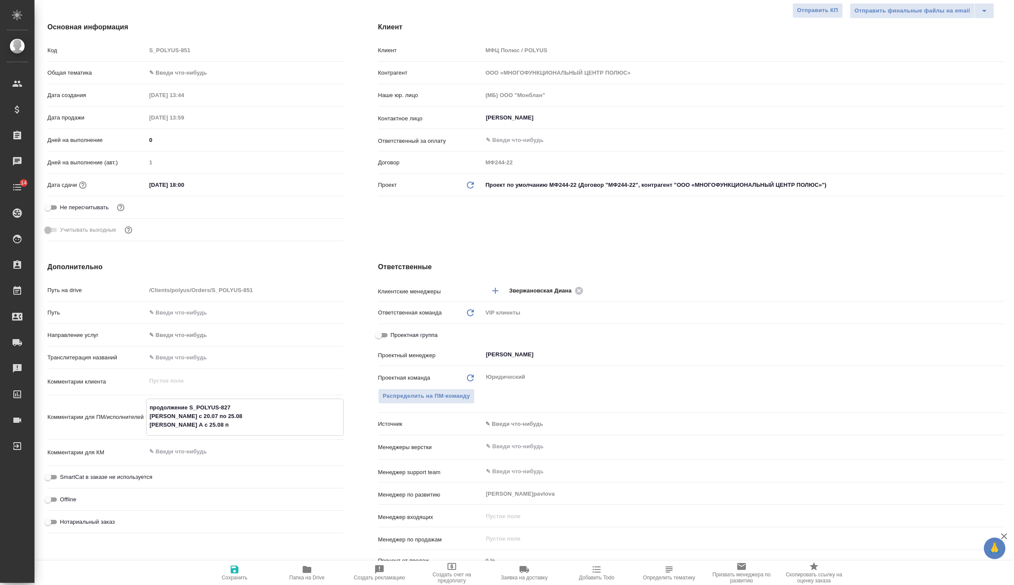
type textarea "x"
type textarea "продолжение S_POLYUS-827 Туяна с 20.07 по 25.08 Буянов А с 25.08 по"
type textarea "x"
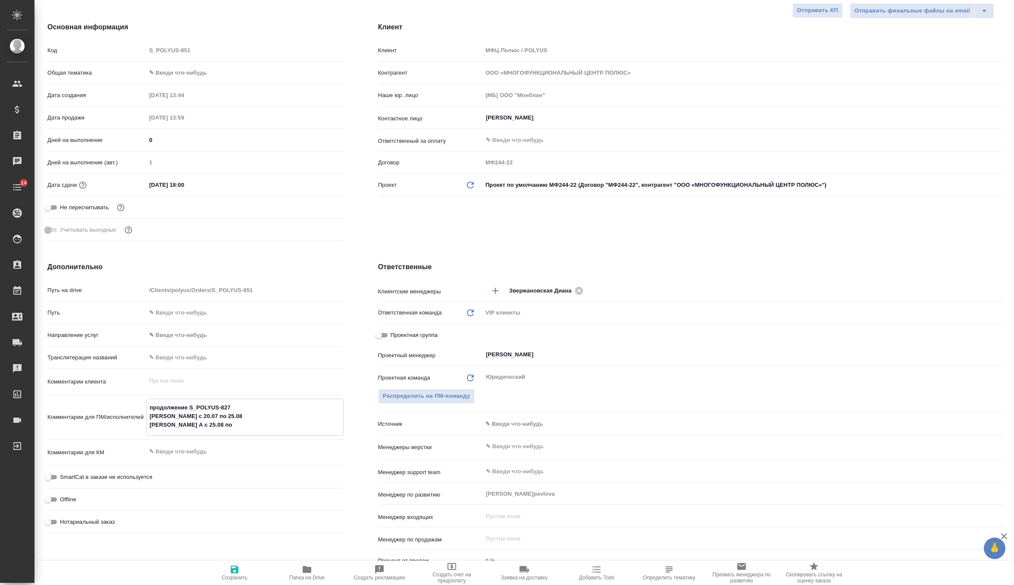
type textarea "x"
type textarea "продолжение S_POLYUS-827 Туяна с 20.07 по 25.08 Буянов А с 25.08 по"
type textarea "x"
type textarea "продолжение S_POLYUS-827 Туяна с 20.07 по 25.08 Буянов А с 25.08 по 0"
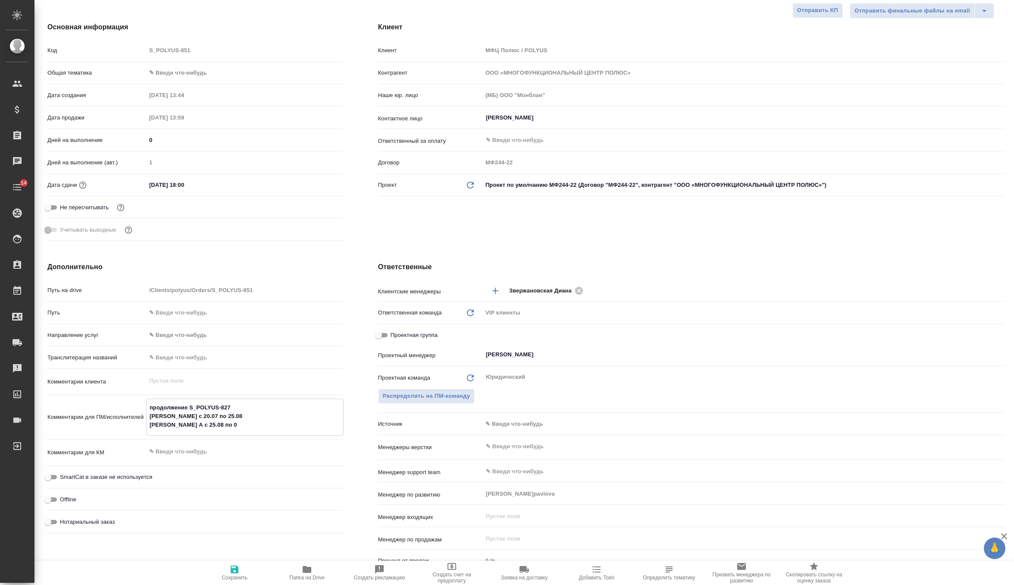
type textarea "x"
type textarea "продолжение S_POLYUS-827 Туяна с 20.07 по 25.08 Буянов А с 25.08 по 01"
type textarea "x"
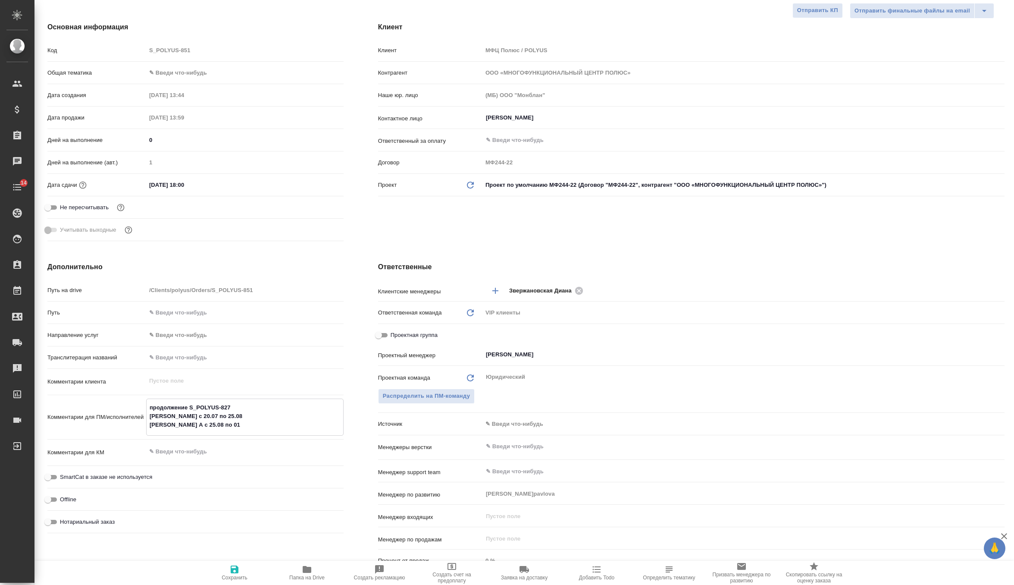
type textarea "x"
type textarea "продолжение S_POLYUS-827 Туяна с 20.07 по 25.08 Буянов А с 25.08 по 01."
type textarea "x"
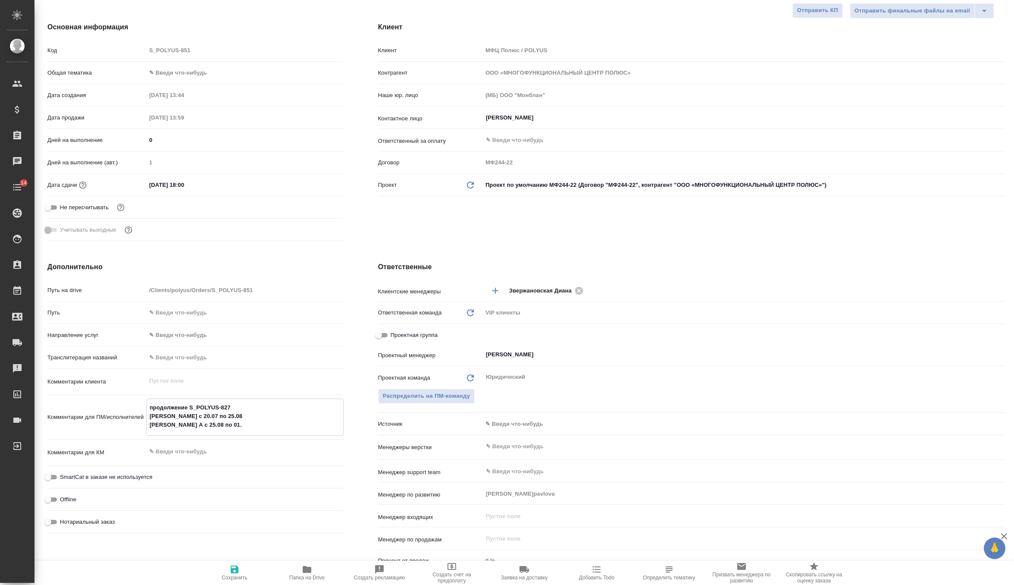
type textarea "x"
type textarea "продолжение S_POLYUS-827 Туяна с 20.07 по 25.08 Буянов А с 25.08 по 01.0"
type textarea "x"
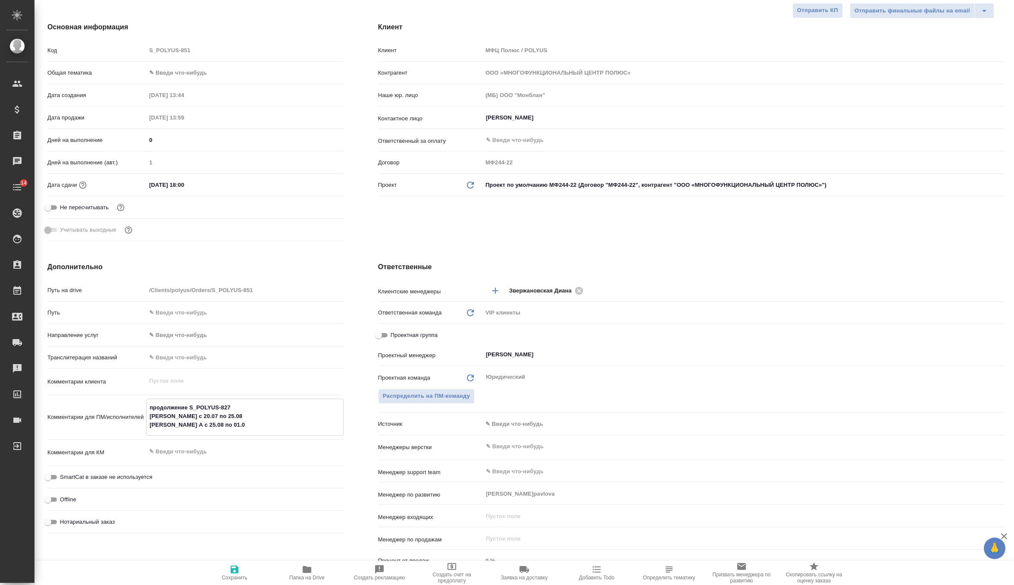
type textarea "продолжение S_POLYUS-827 Туяна с 20.07 по 25.08 Буянов А с 25.08 по 01.09"
type textarea "x"
type textarea "продолжение S_POLYUS-827 Туяна с 20.07 по 25.08 Буянов А с 25.08 по 01.09"
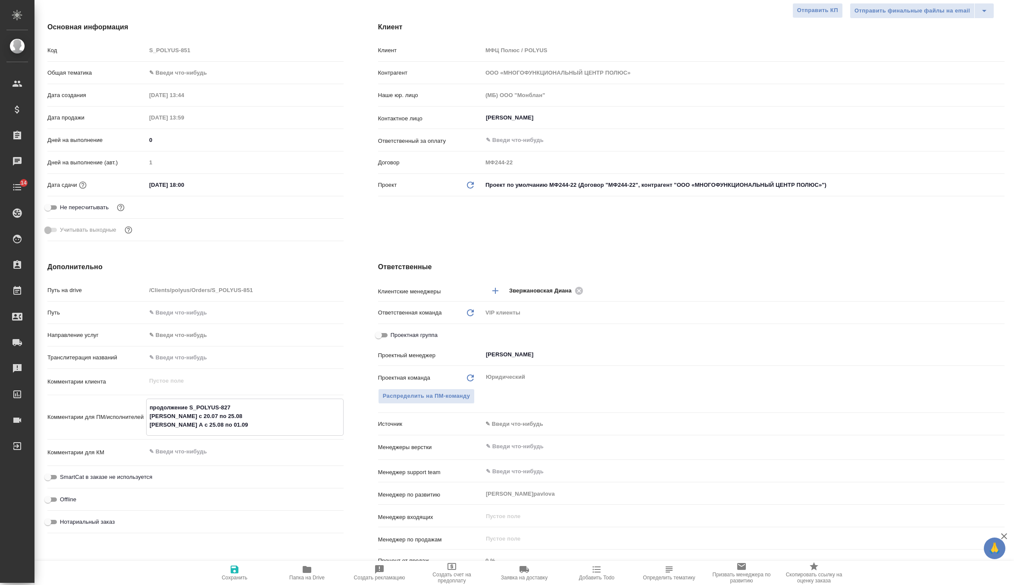
type textarea "x"
click at [244, 569] on span "Сохранить" at bounding box center [234, 572] width 62 height 16
type textarea "x"
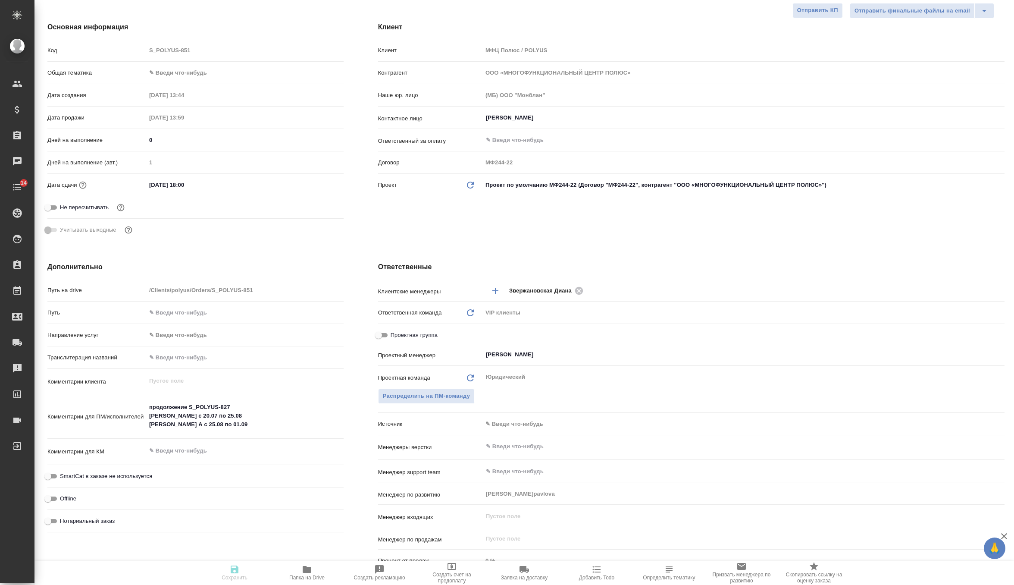
type textarea "x"
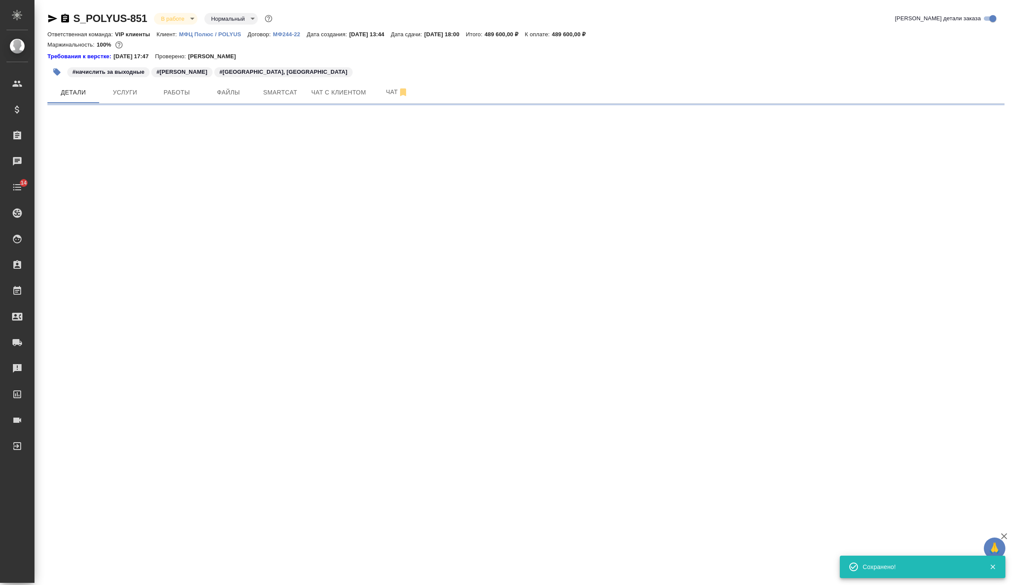
scroll to position [0, 0]
select select "RU"
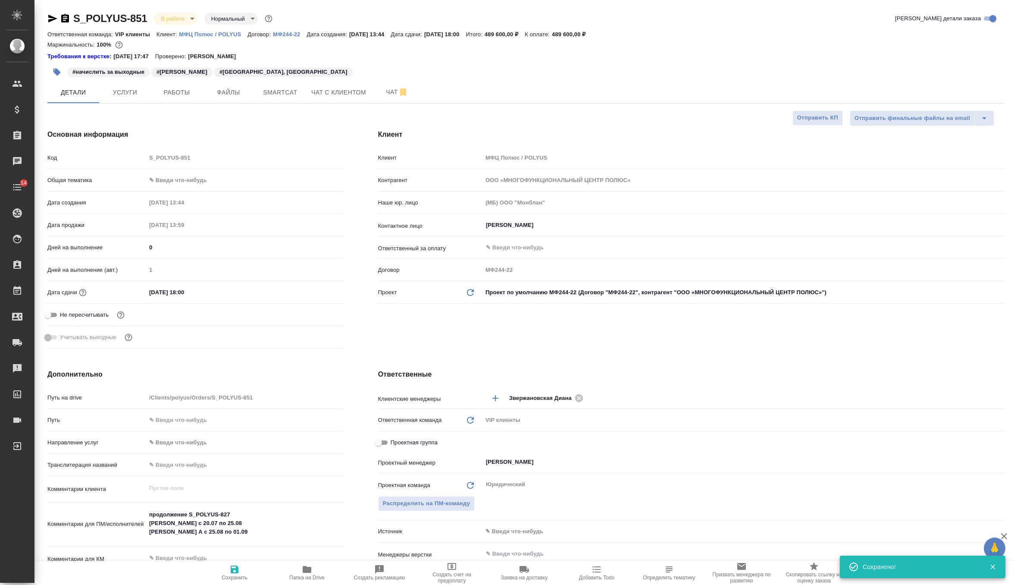
type textarea "x"
click at [52, 25] on div "S_POLYUS-851 В работе inProgress Нормальный normal" at bounding box center [160, 19] width 227 height 14
click at [52, 19] on icon "button" at bounding box center [52, 19] width 9 height 8
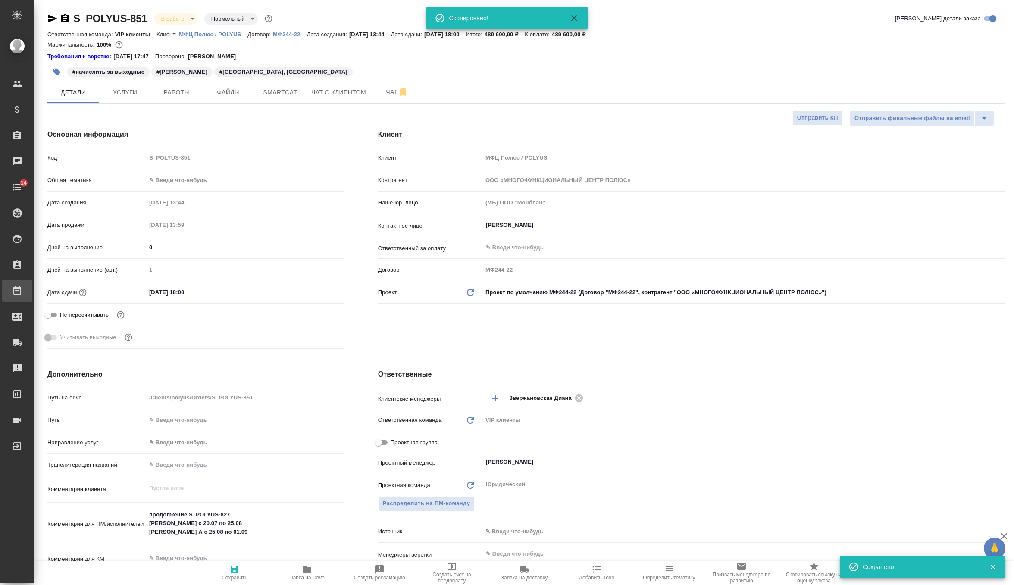
type textarea "x"
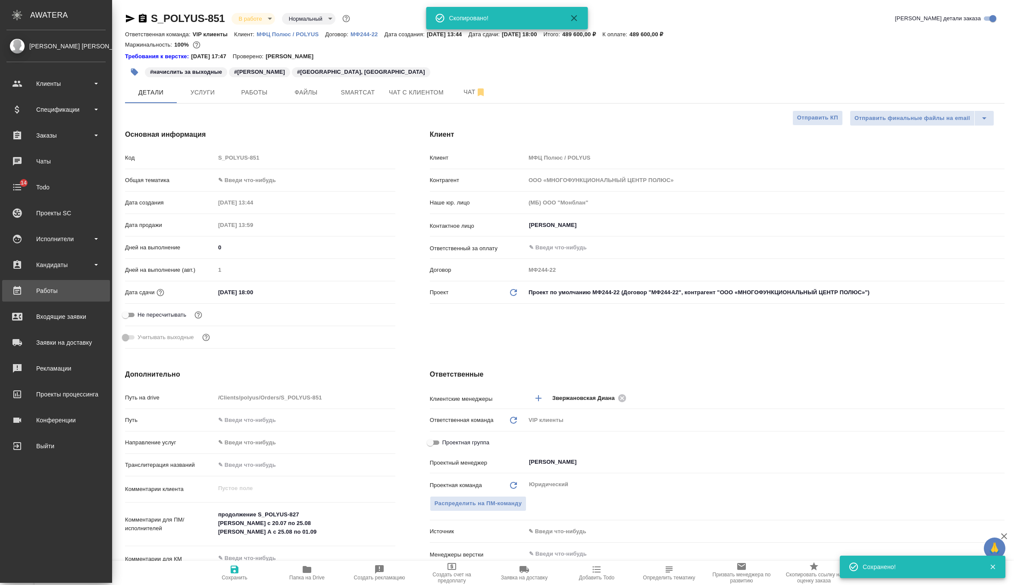
type textarea "x"
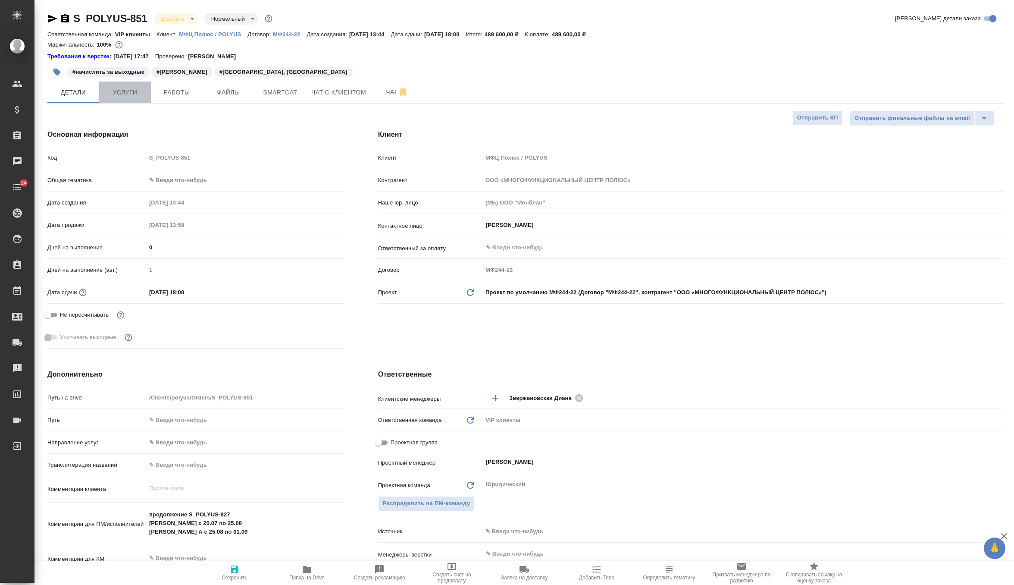
click at [122, 94] on span "Услуги" at bounding box center [124, 92] width 41 height 11
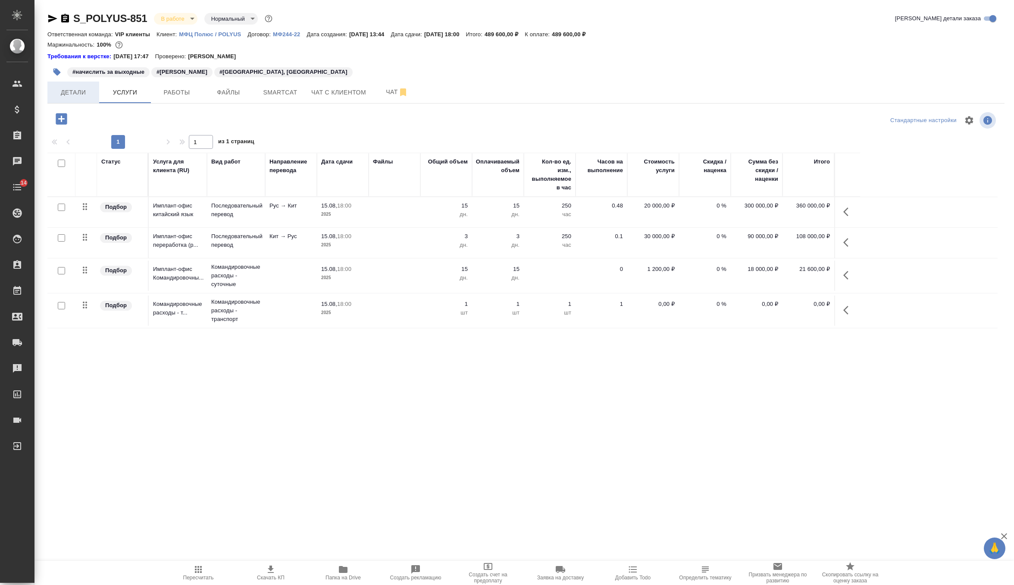
click at [79, 93] on span "Детали" at bounding box center [73, 92] width 41 height 11
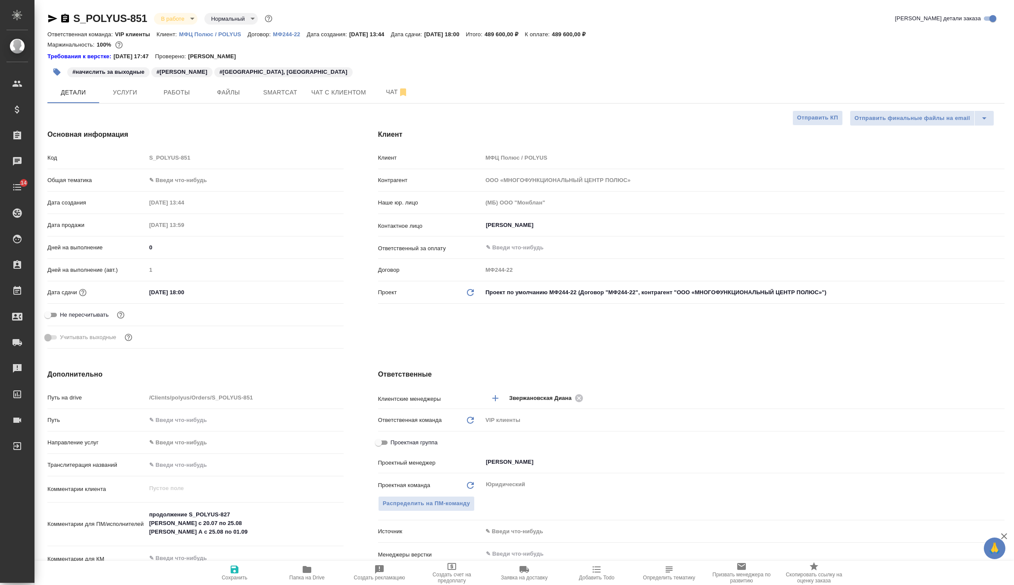
click at [47, 19] on icon "button" at bounding box center [52, 18] width 10 height 10
click at [242, 89] on span "Файлы" at bounding box center [228, 92] width 41 height 11
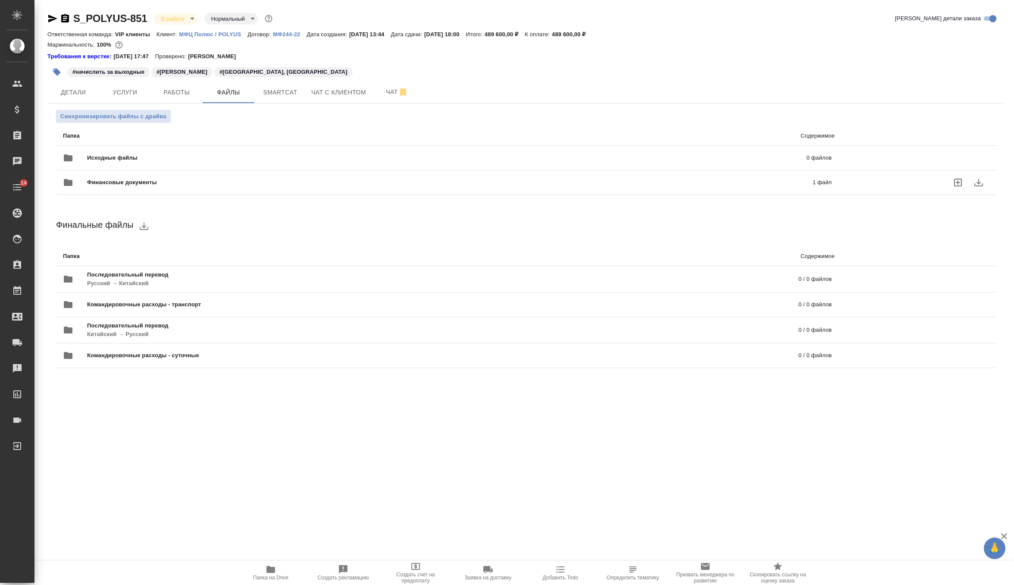
click at [166, 181] on span "Финансовые документы" at bounding box center [285, 182] width 397 height 9
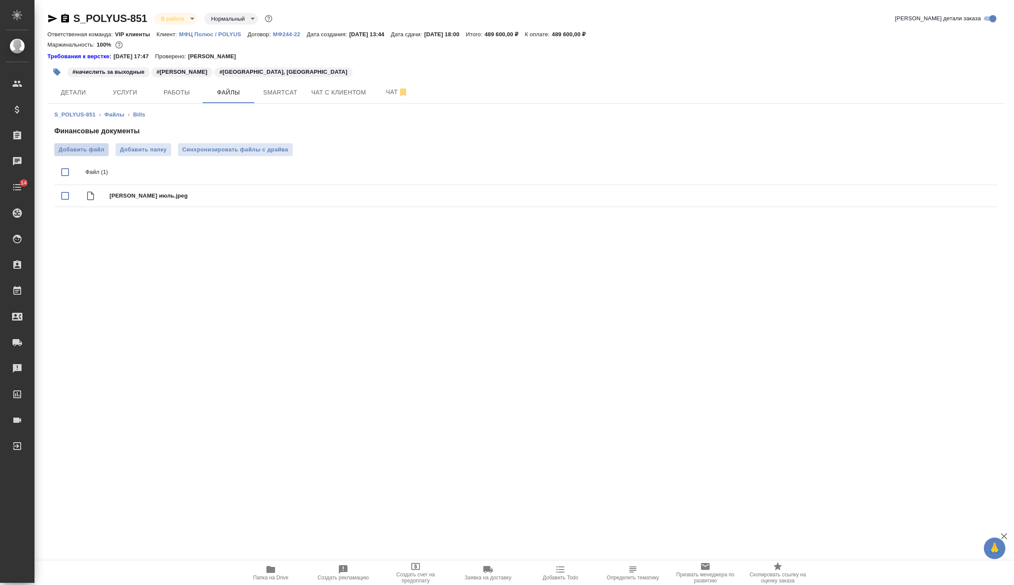
click at [90, 149] on span "Добавить файл" at bounding box center [82, 149] width 46 height 9
click at [0, 0] on input "Добавить файл" at bounding box center [0, 0] width 0 height 0
click at [131, 100] on button "Услуги" at bounding box center [125, 92] width 52 height 22
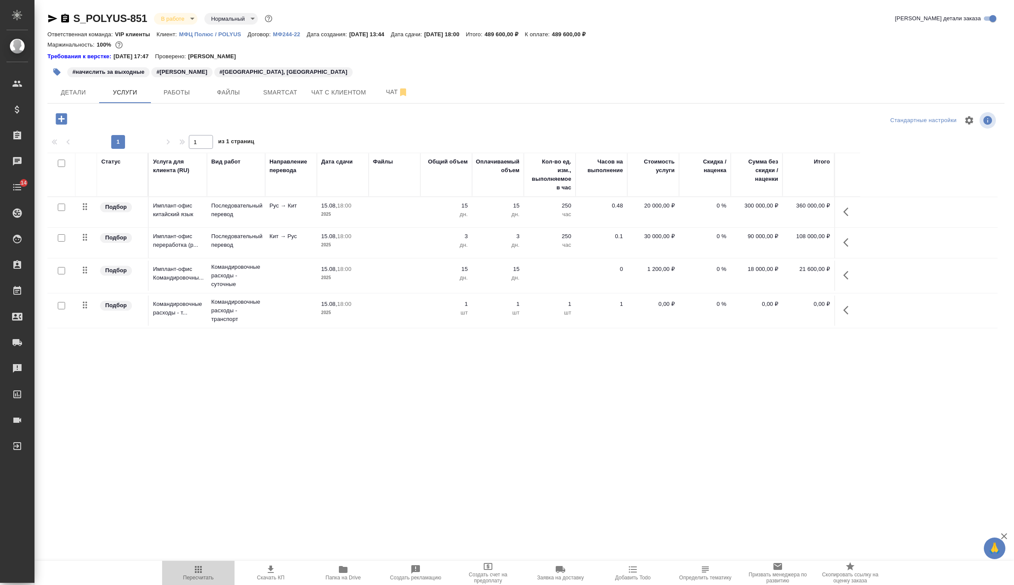
click at [191, 561] on button "Пересчитать" at bounding box center [198, 572] width 72 height 24
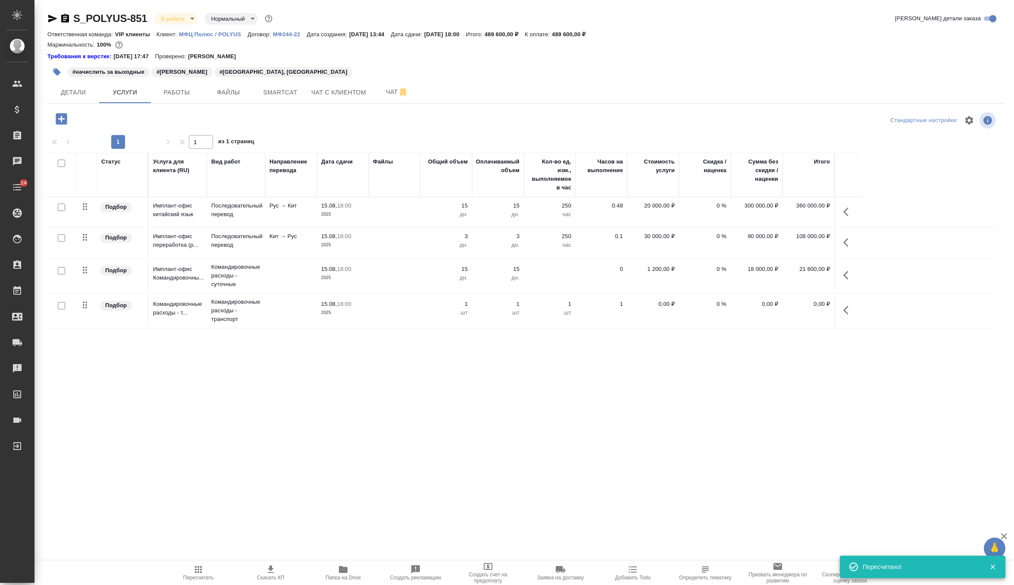
click at [841, 309] on button "button" at bounding box center [848, 310] width 21 height 21
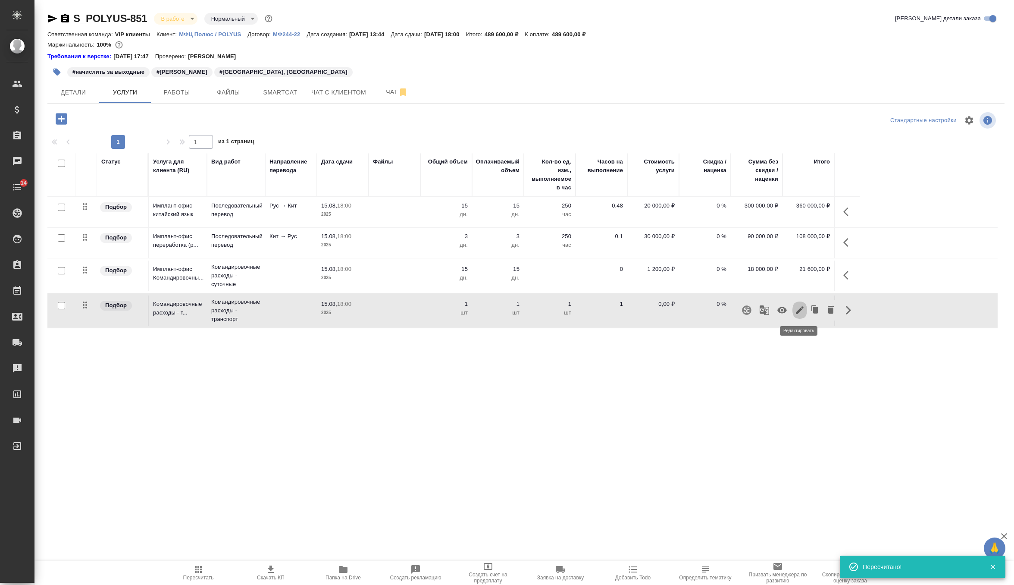
click at [803, 306] on icon "button" at bounding box center [800, 310] width 8 height 8
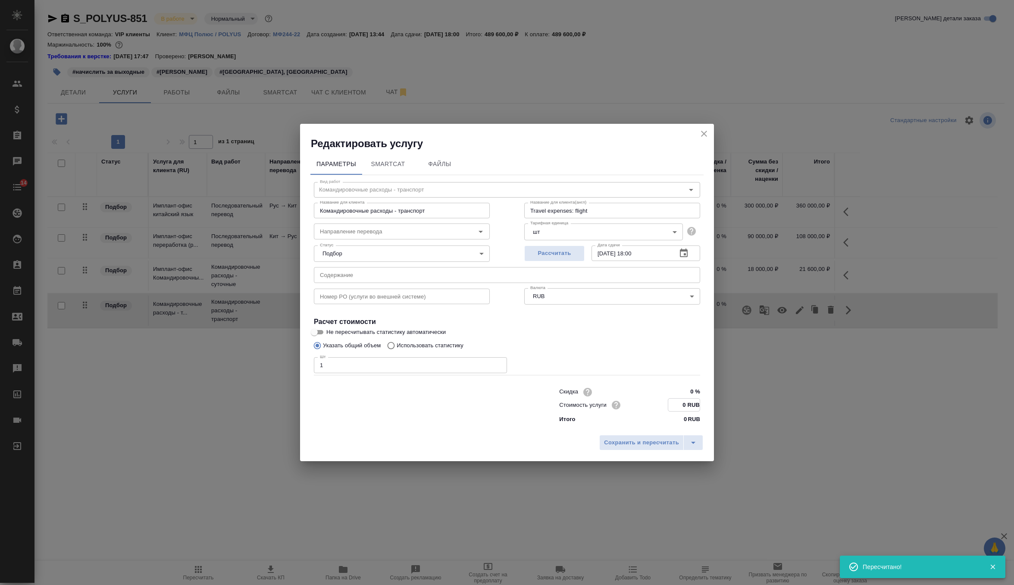
drag, startPoint x: 687, startPoint y: 407, endPoint x: 650, endPoint y: 406, distance: 37.1
click at [650, 406] on div "Стоимость услуги 0 RUB" at bounding box center [629, 404] width 141 height 13
click at [652, 442] on span "Сохранить и пересчитать" at bounding box center [641, 443] width 75 height 10
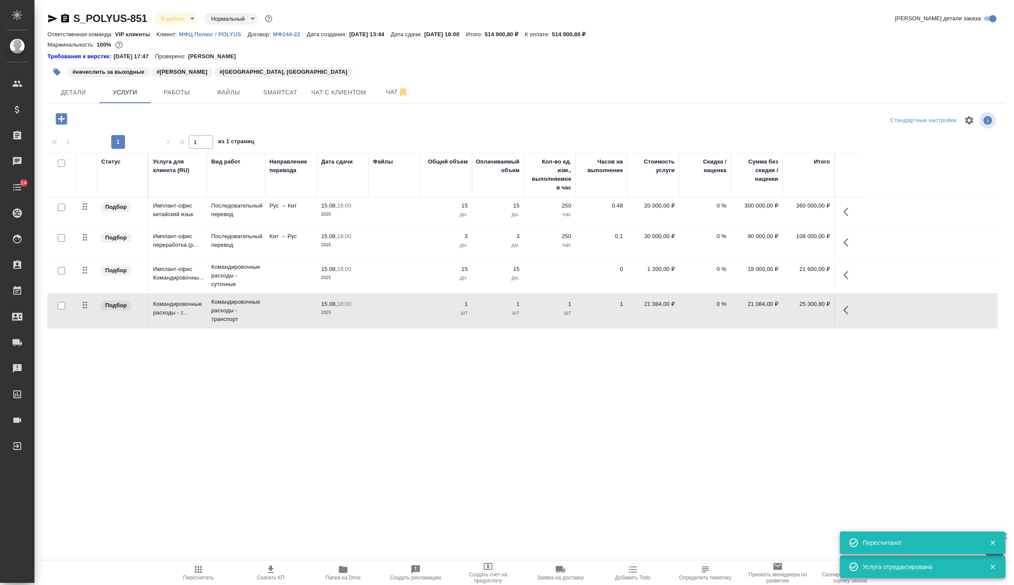
click at [260, 219] on p "Командировочные расходы - суточные" at bounding box center [236, 209] width 50 height 17
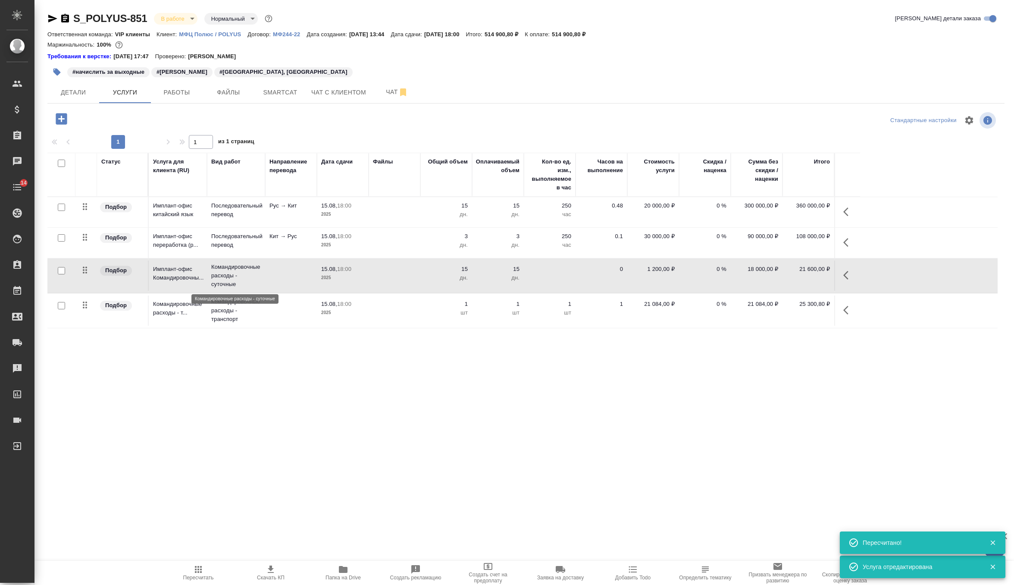
click at [260, 269] on p "Командировочные расходы - суточные" at bounding box center [236, 276] width 50 height 26
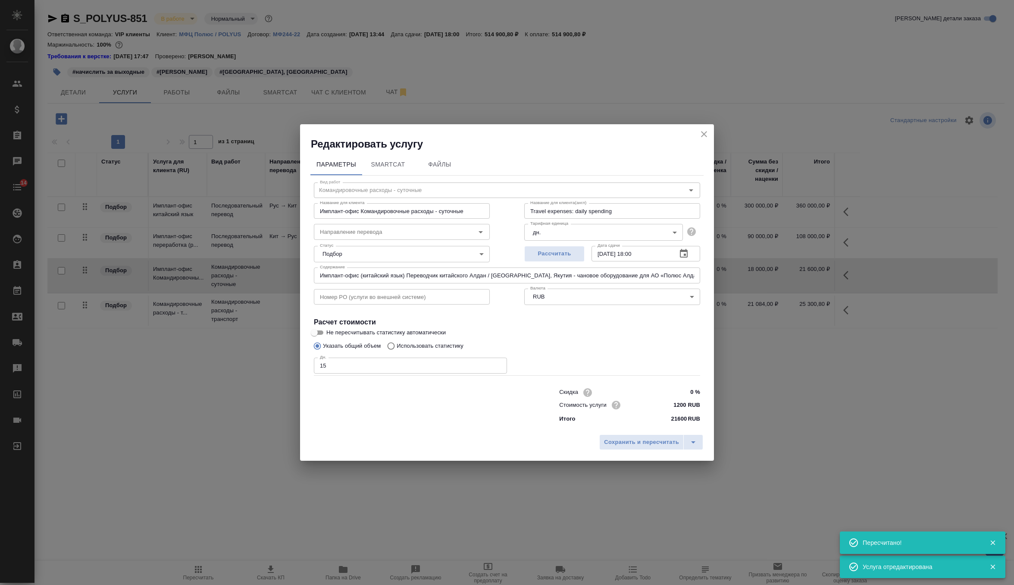
click at [336, 270] on input "Имплант-офис (китайский язык) Переводчик китайского Алдан / Нижний Куранах, Яку…" at bounding box center [507, 275] width 386 height 16
click at [694, 139] on h2 "Редактировать услугу" at bounding box center [512, 144] width 403 height 14
click at [705, 134] on icon "close" at bounding box center [704, 134] width 6 height 6
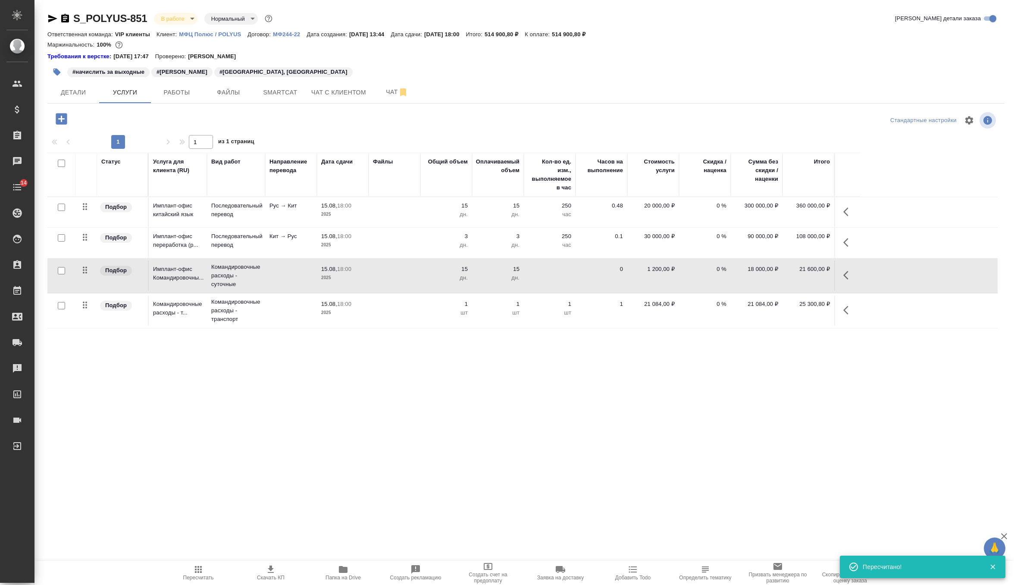
click at [470, 227] on td "1 шт" at bounding box center [446, 212] width 52 height 30
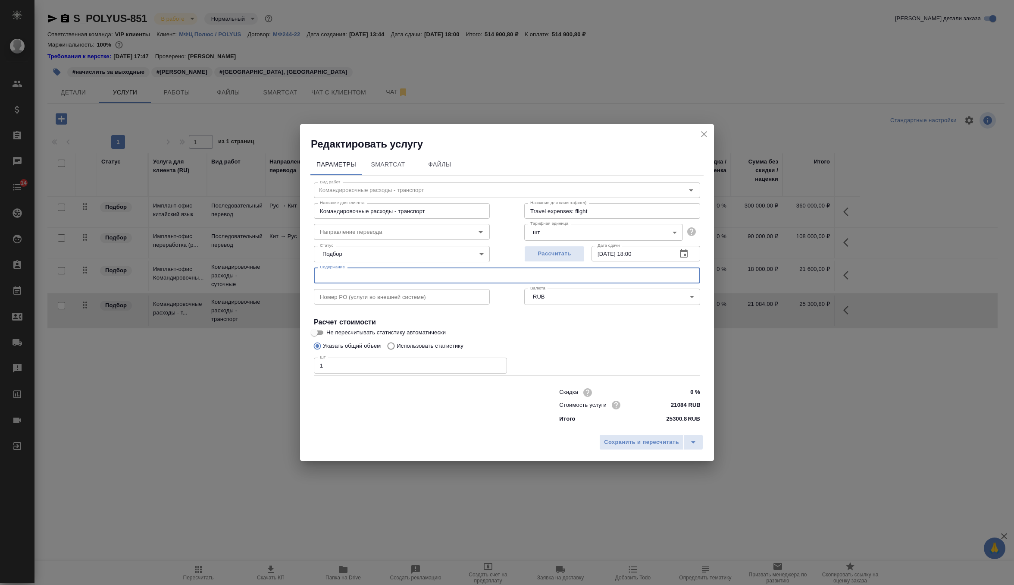
click at [383, 271] on input "text" at bounding box center [507, 275] width 386 height 16
paste input "Имплант-офис (китайский язык) Переводчик китайского Алдан / Нижний Куранах, Яку…"
click at [631, 438] on span "Сохранить и пересчитать" at bounding box center [641, 442] width 75 height 10
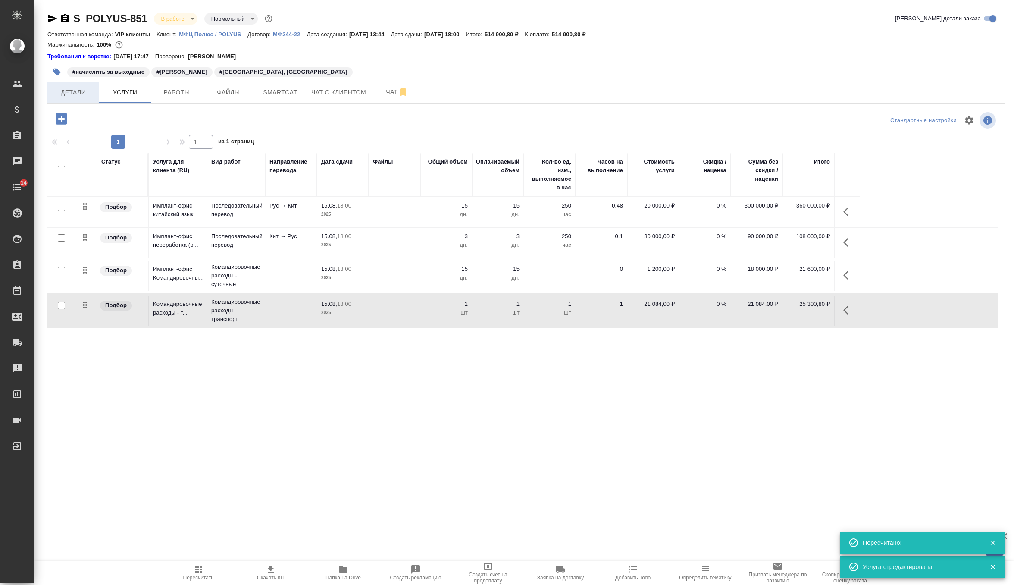
click at [65, 93] on span "Детали" at bounding box center [73, 92] width 41 height 11
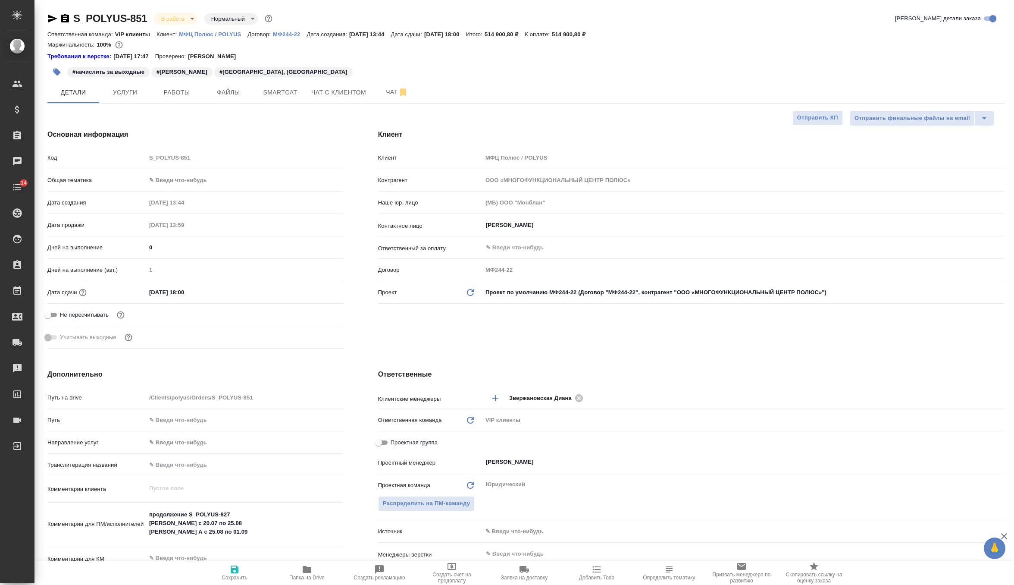
click at [208, 34] on p "МФЦ Полюс / POLYUS" at bounding box center [213, 34] width 69 height 6
click at [125, 87] on span "Услуги" at bounding box center [124, 92] width 41 height 11
click at [133, 90] on span "Услуги" at bounding box center [124, 92] width 41 height 11
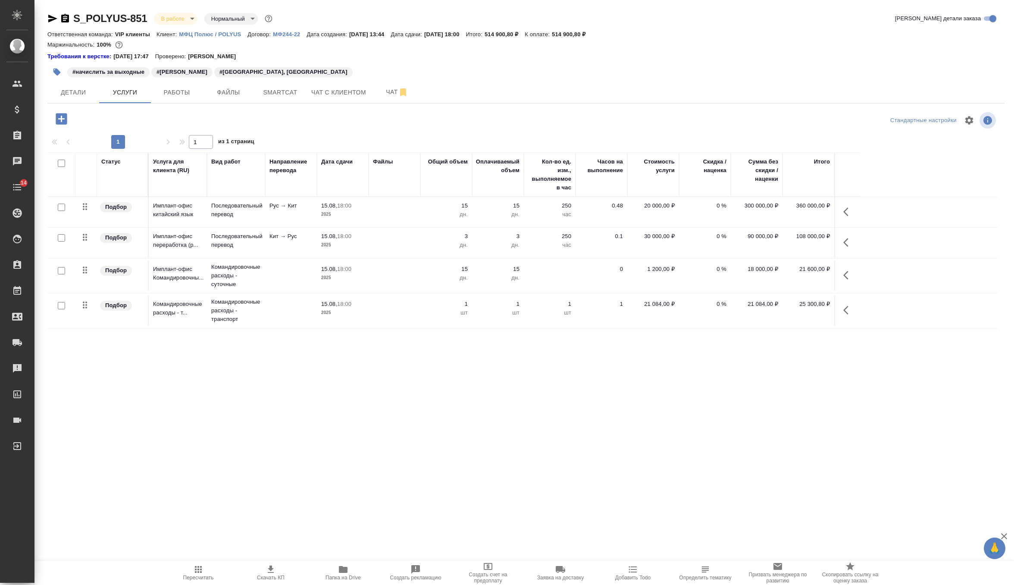
click at [728, 227] on td "0 %" at bounding box center [705, 212] width 52 height 30
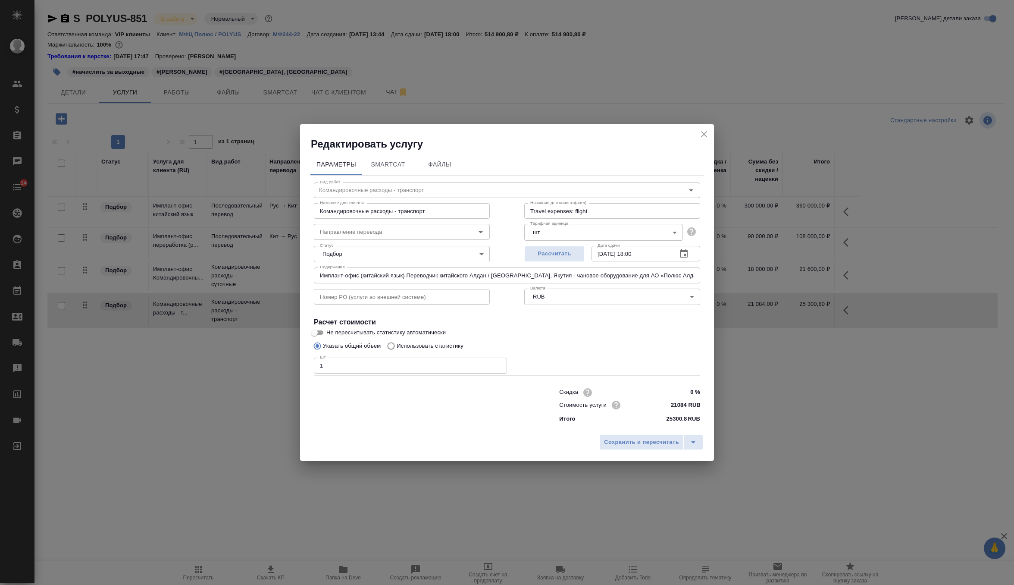
click at [706, 140] on h2 "Редактировать услугу" at bounding box center [512, 144] width 403 height 14
click at [703, 133] on icon "close" at bounding box center [704, 134] width 6 height 6
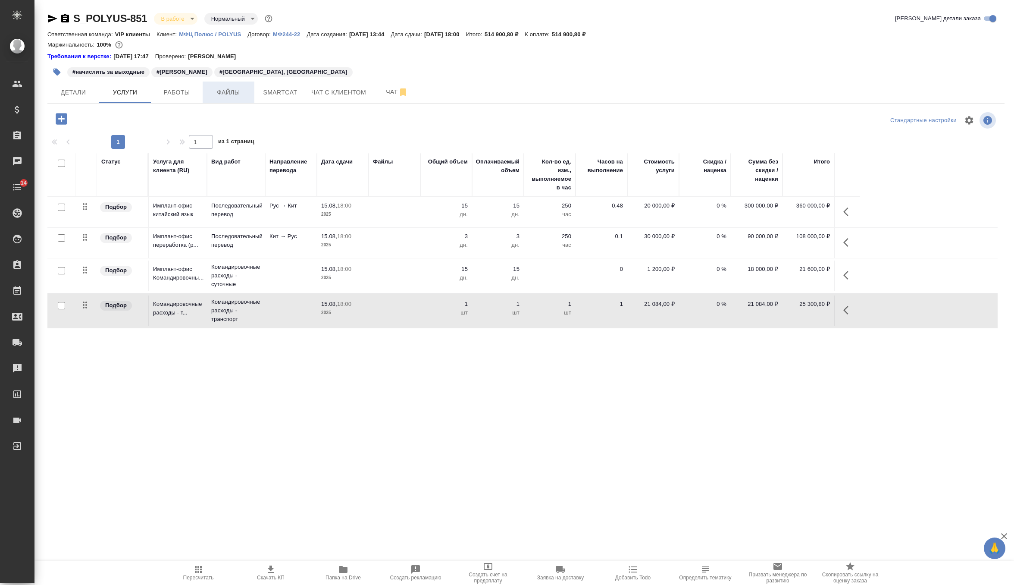
click at [225, 91] on span "Файлы" at bounding box center [228, 92] width 41 height 11
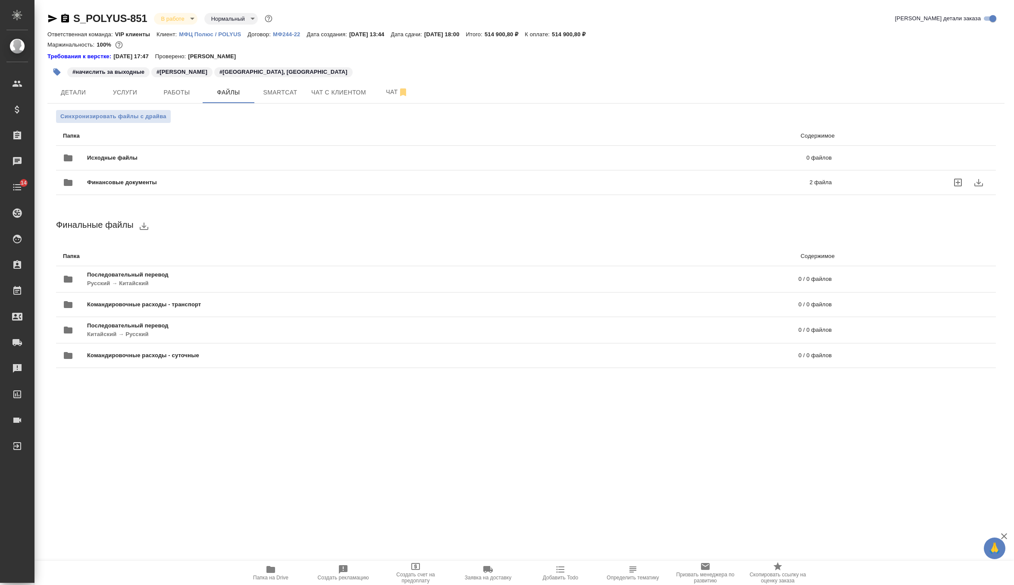
click at [118, 181] on span "Финансовые документы" at bounding box center [285, 182] width 396 height 9
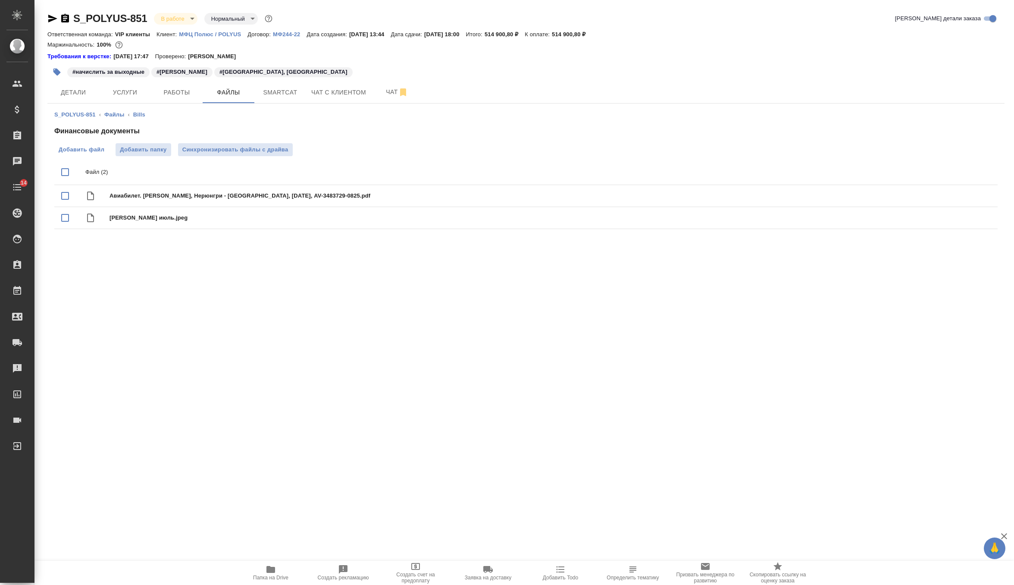
click at [82, 145] on span "Добавить файл" at bounding box center [82, 149] width 46 height 9
click at [0, 0] on input "Добавить файл" at bounding box center [0, 0] width 0 height 0
click at [130, 92] on span "Услуги" at bounding box center [124, 92] width 41 height 11
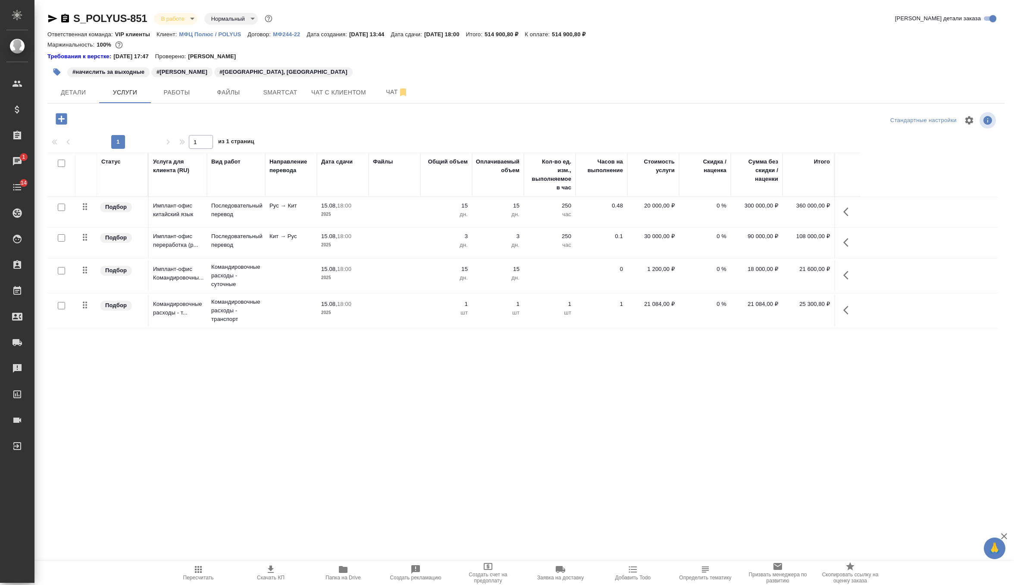
click at [550, 309] on p "шт" at bounding box center [549, 312] width 43 height 9
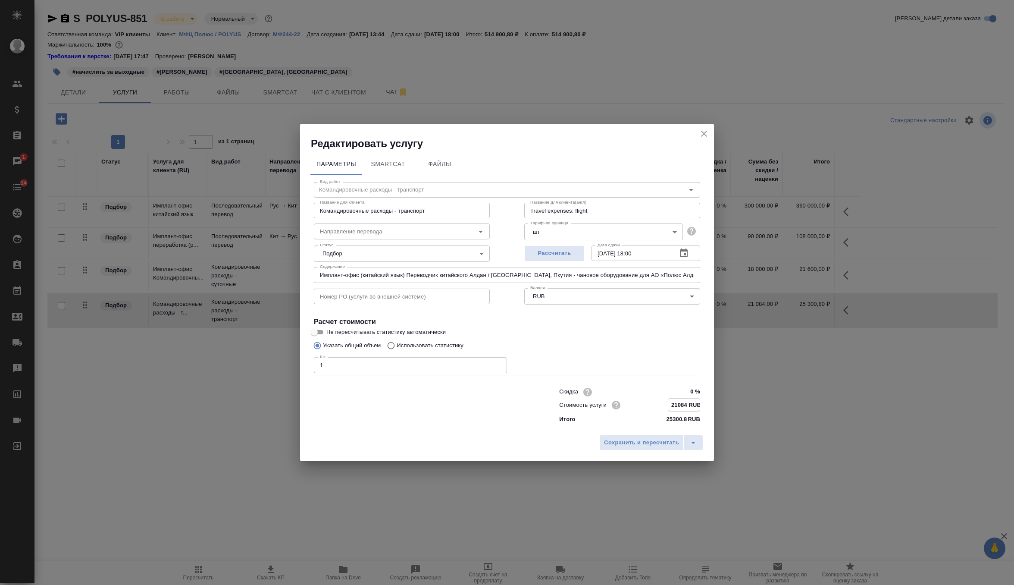
drag, startPoint x: 688, startPoint y: 404, endPoint x: 624, endPoint y: 403, distance: 64.7
click at [624, 403] on div "Стоимость услуги 21084 RUB" at bounding box center [629, 404] width 141 height 13
paste input "4402.9"
click at [633, 438] on span "Сохранить и пересчитать" at bounding box center [641, 443] width 75 height 10
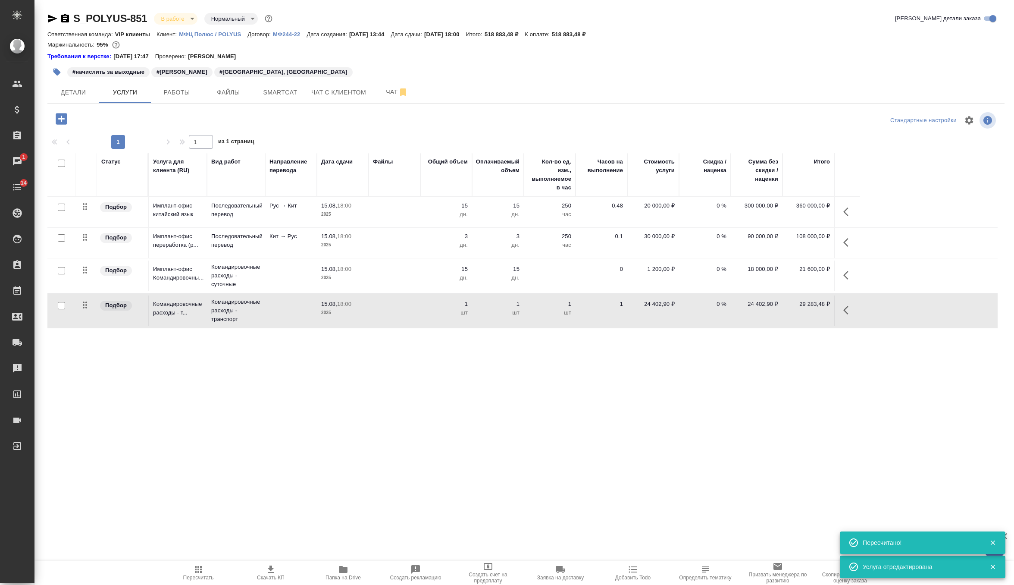
click at [685, 227] on td "0 %" at bounding box center [705, 212] width 52 height 30
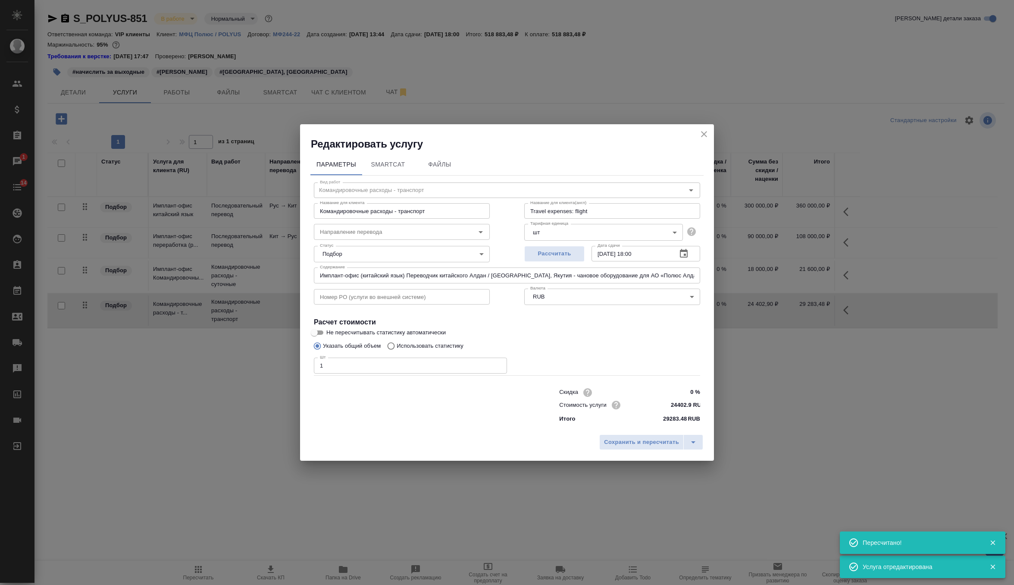
click at [677, 406] on input "24402.9 RUB" at bounding box center [684, 404] width 32 height 13
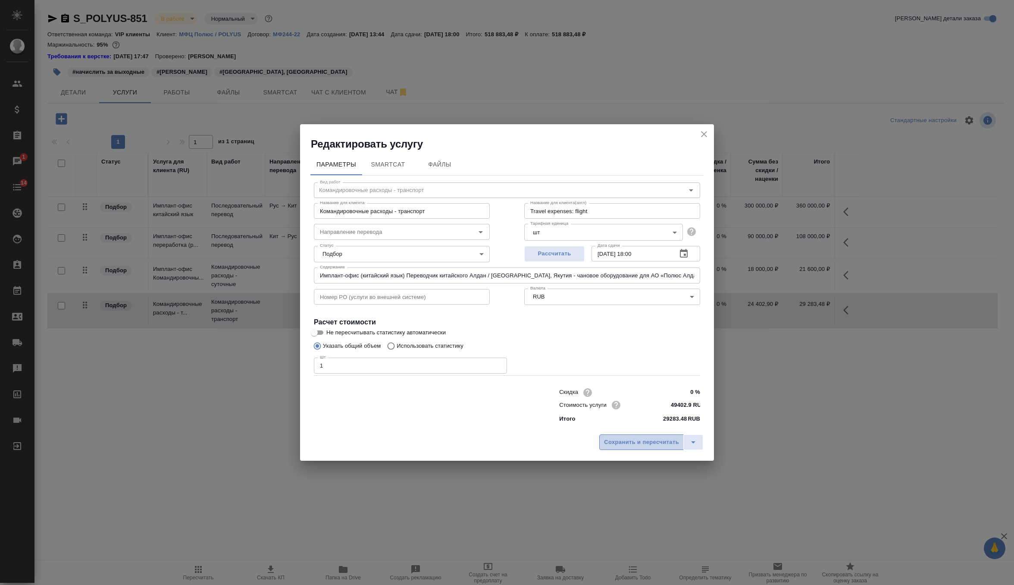
click at [654, 442] on span "Сохранить и пересчитать" at bounding box center [641, 442] width 75 height 10
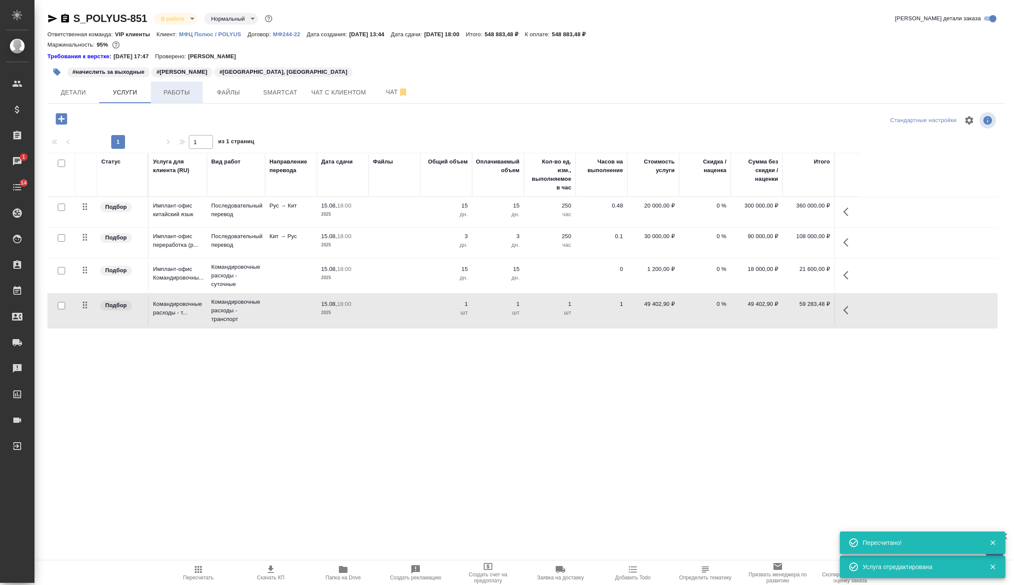
click at [180, 84] on button "Работы" at bounding box center [177, 92] width 52 height 22
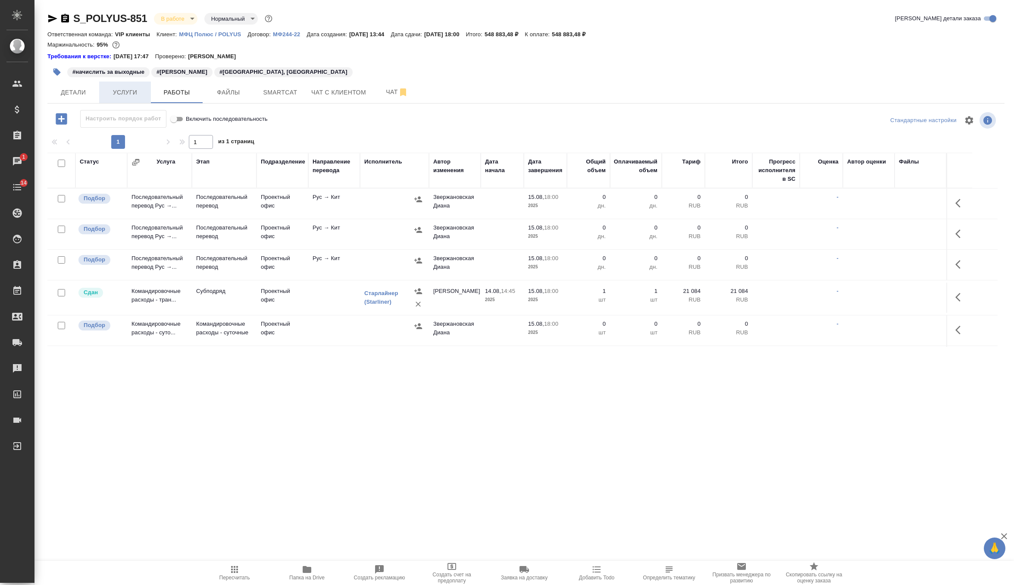
click at [120, 94] on span "Услуги" at bounding box center [124, 92] width 41 height 11
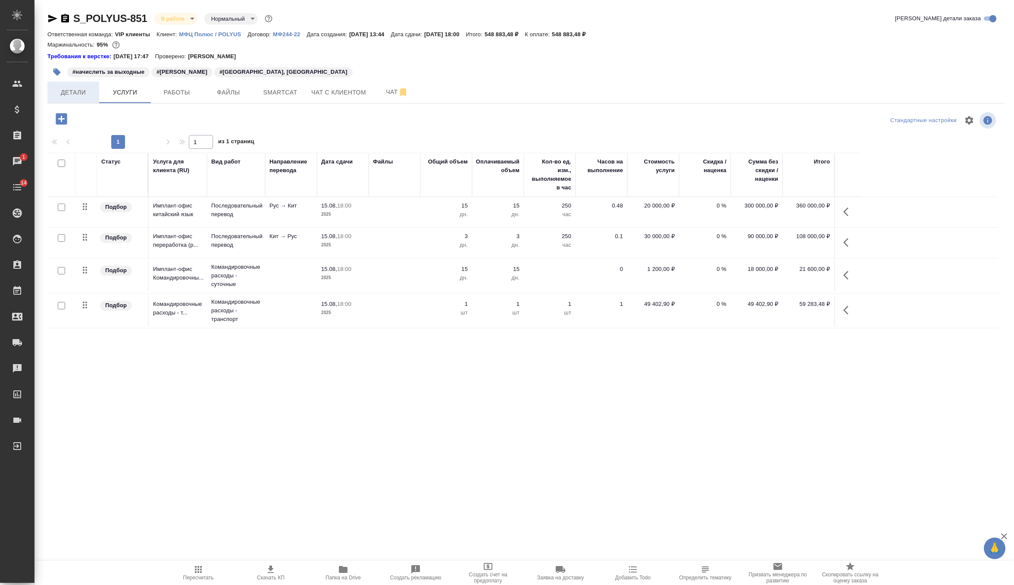
click at [81, 88] on span "Детали" at bounding box center [73, 92] width 41 height 11
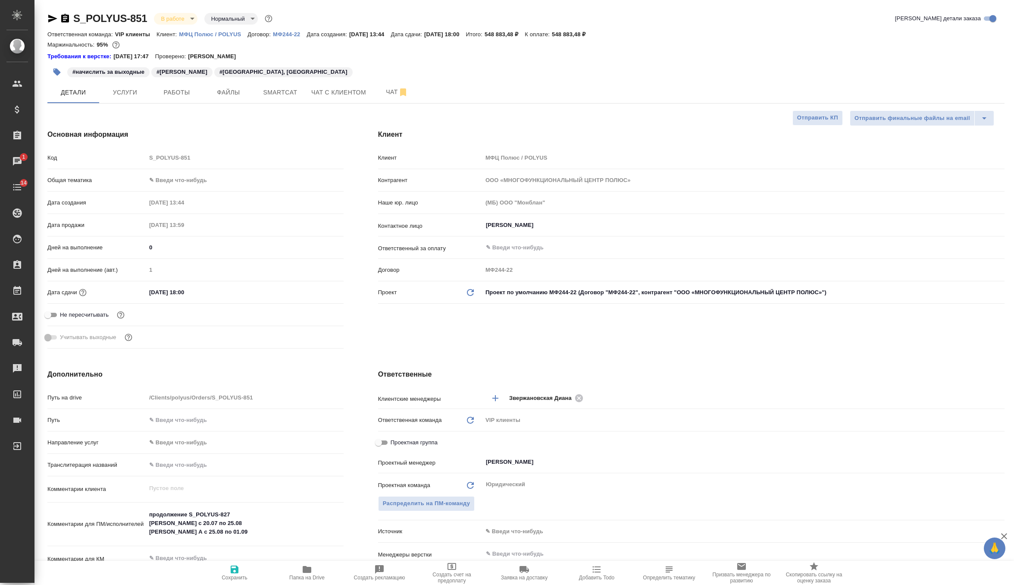
click at [238, 535] on textarea "продолжение S_POLYUS-827 Туяна с 20.07 по 25.08 Буянов А с 25.08 по 01.09" at bounding box center [244, 523] width 197 height 32
click at [234, 566] on icon "button" at bounding box center [234, 569] width 10 height 10
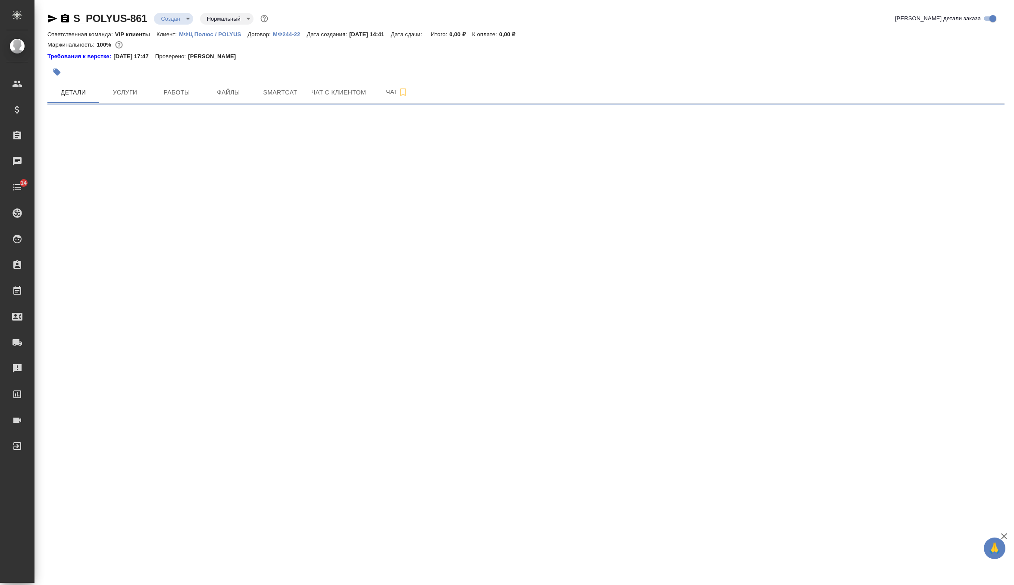
click at [54, 18] on icon "button" at bounding box center [52, 19] width 9 height 8
select select "RU"
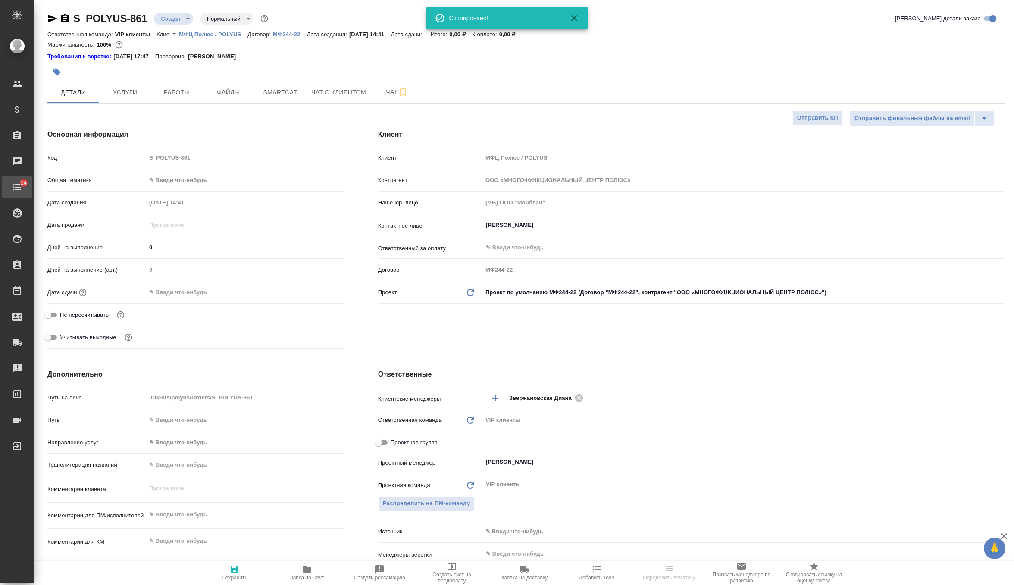
type textarea "x"
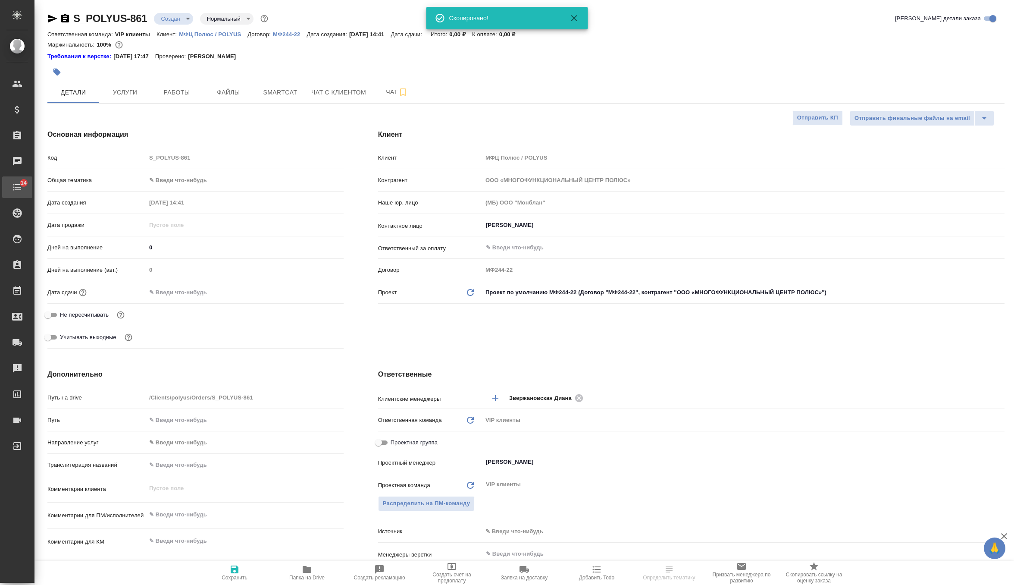
type textarea "x"
select select "RU"
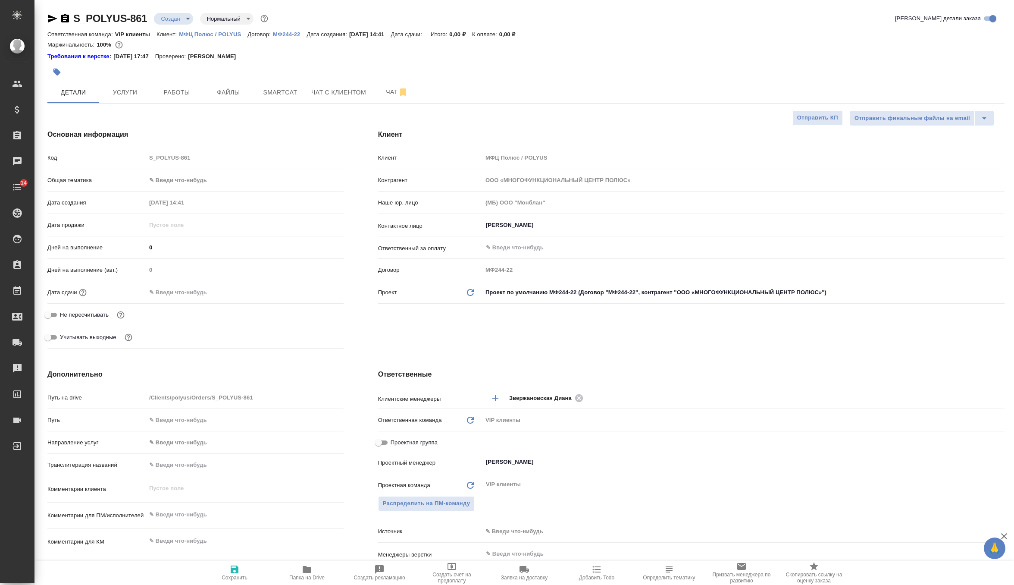
type textarea "x"
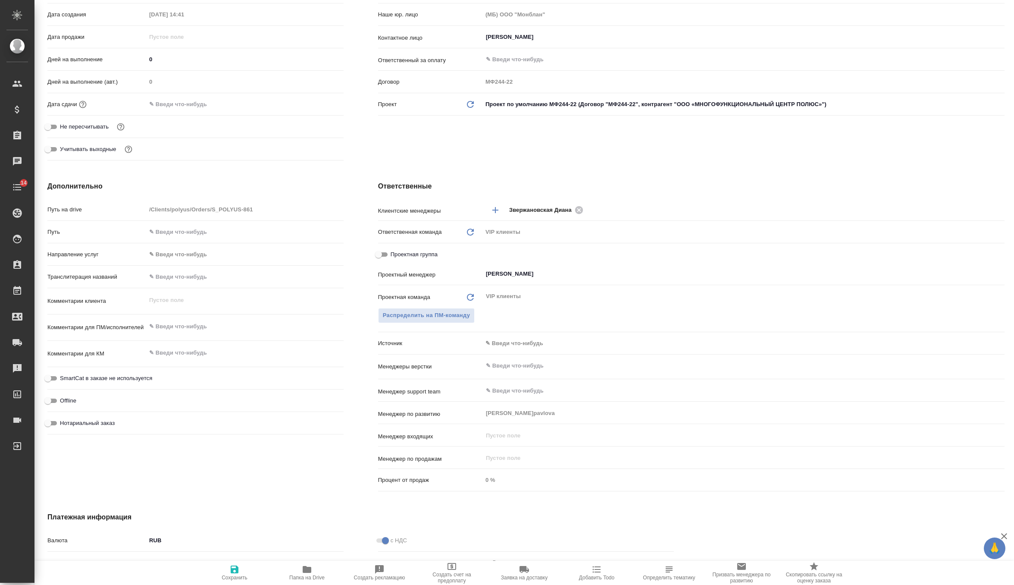
scroll to position [206, 0]
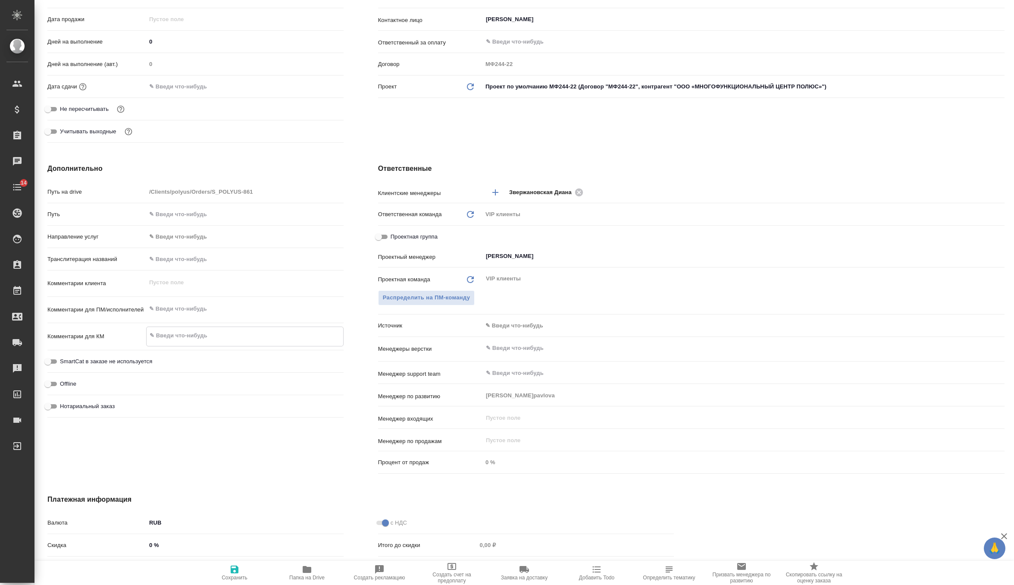
click at [175, 337] on textarea at bounding box center [245, 335] width 197 height 15
type textarea "x"
click at [186, 321] on div "Комментарии для ПМ/исполнителей x" at bounding box center [195, 313] width 296 height 26
type textarea "x"
click at [186, 311] on textarea at bounding box center [244, 308] width 197 height 15
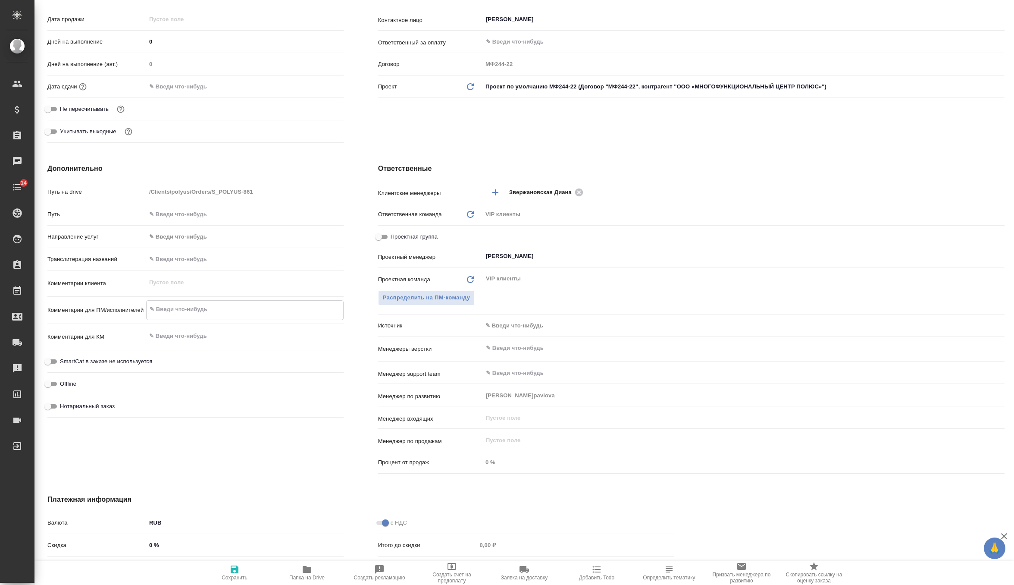
paste textarea "Имплант-офис (китайский язык) Переводчик китайского Алдан / [GEOGRAPHIC_DATA], …"
type textarea "x"
type textarea "Имплант-офис (китайский язык) Переводчик китайского Алдан / [GEOGRAPHIC_DATA], …"
type textarea "x"
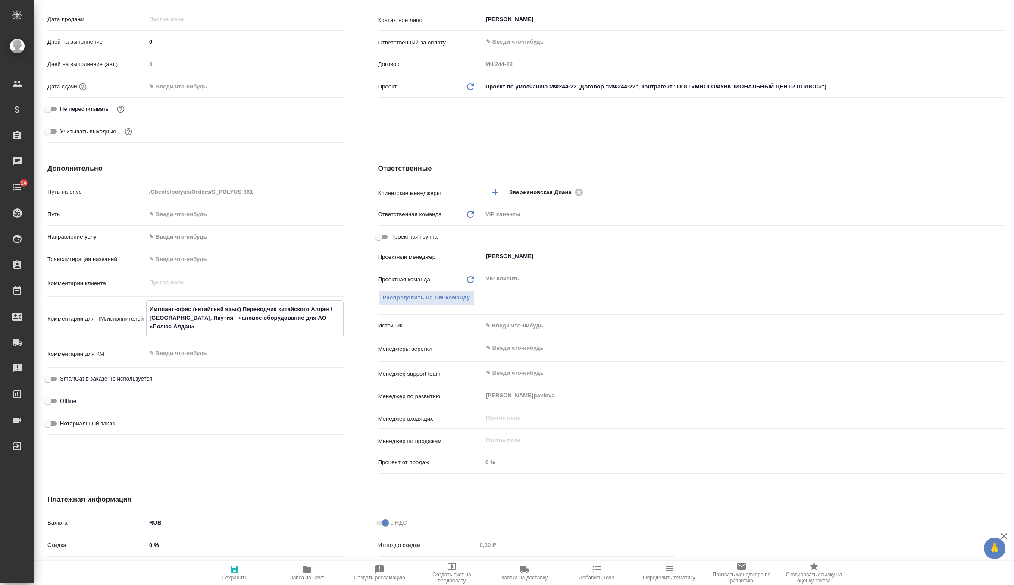
type textarea "x"
type textarea "Имплант-офис (китайский язык) Переводчик китайского Алдан / Нижний Куранах, Яку…"
type textarea "x"
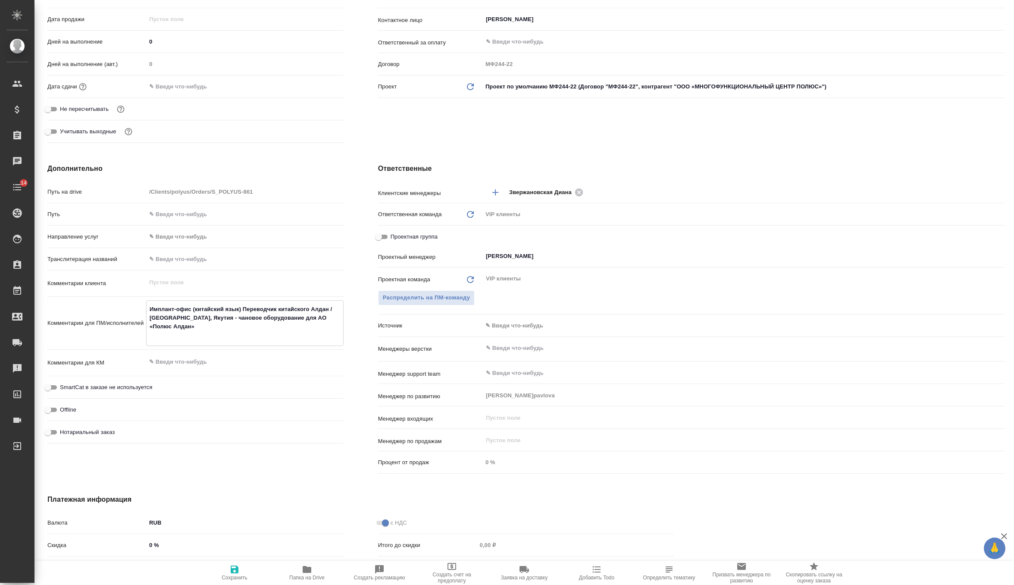
type textarea "Имплант-офис (китайский язык) Переводчик китайского Алдан / Нижний Куранах, Яку…"
type textarea "x"
type textarea "Имплант-офис (китайский язык) Переводчик китайского Алдан / Нижний Куранах, Яку…"
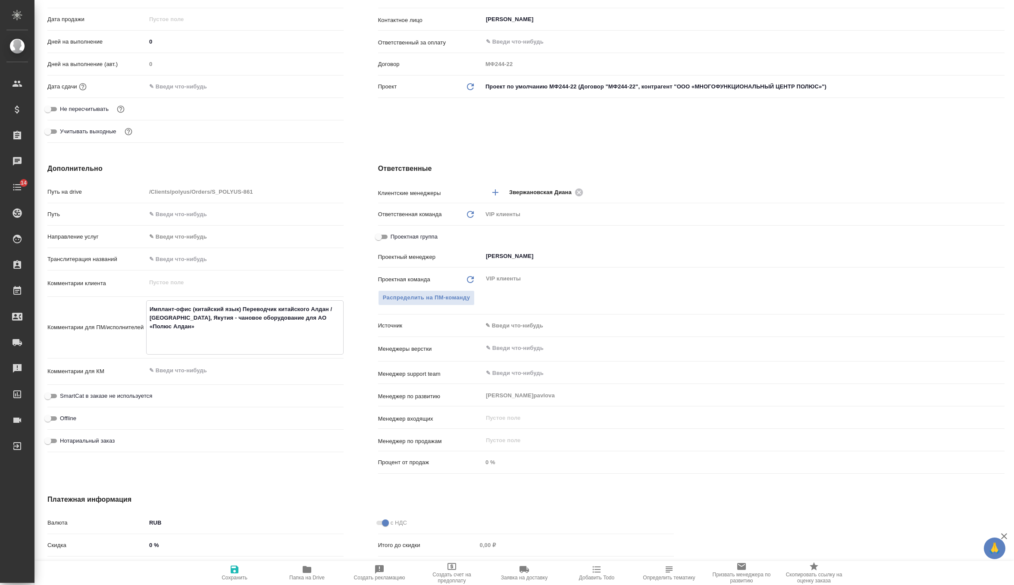
type textarea "x"
type textarea "Имплант-офис (китайский язык) Переводчик китайского Алдан / Нижний Куранах, Яку…"
type textarea "x"
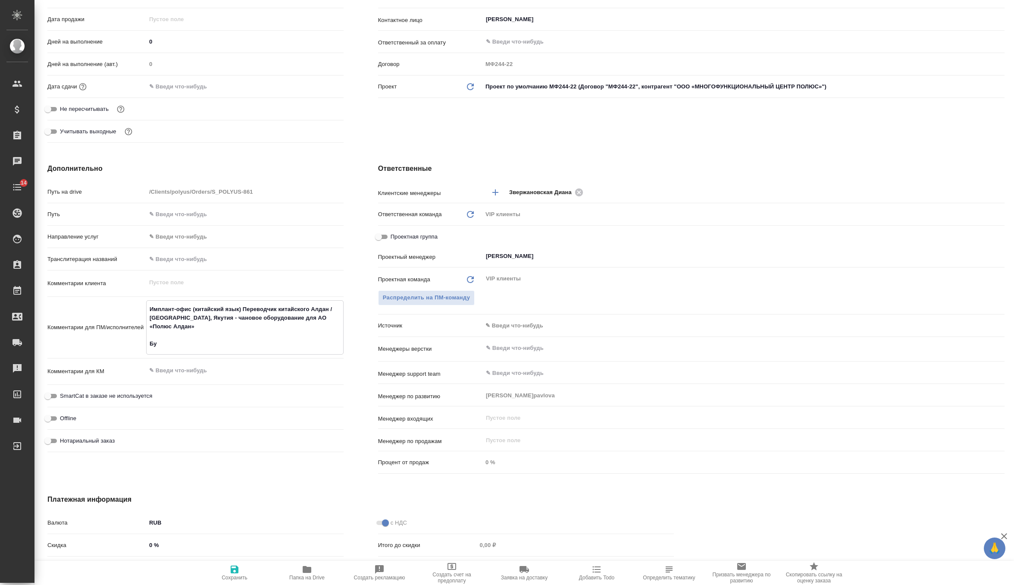
type textarea "x"
type textarea "Имплант-офис (китайский язык) Переводчик китайского Алдан / Нижний Куранах, Яку…"
type textarea "x"
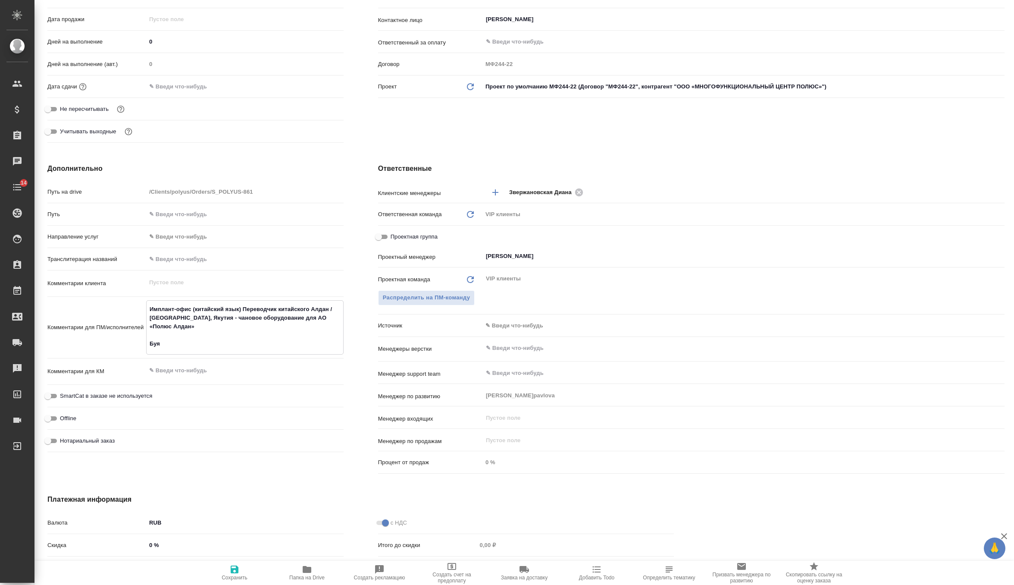
type textarea "Имплант-офис (китайский язык) Переводчик китайского Алдан / Нижний Куранах, Яку…"
type textarea "x"
type textarea "Имплант-офис (китайский язык) Переводчик китайского Алдан / Нижний Куранах, Яку…"
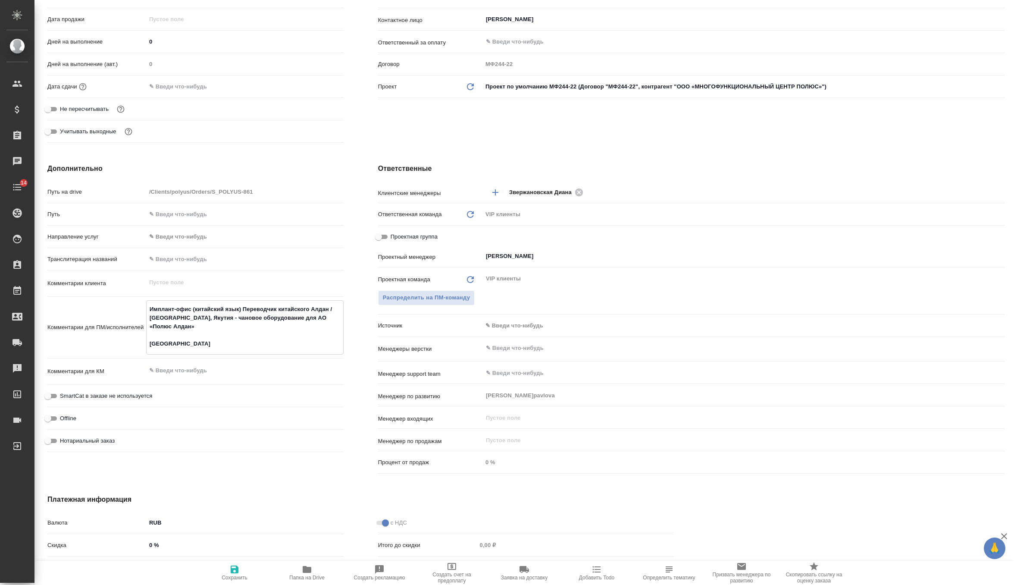
type textarea "x"
type textarea "Имплант-офис (китайский язык) Переводчик китайского Алдан / Нижний Куранах, Яку…"
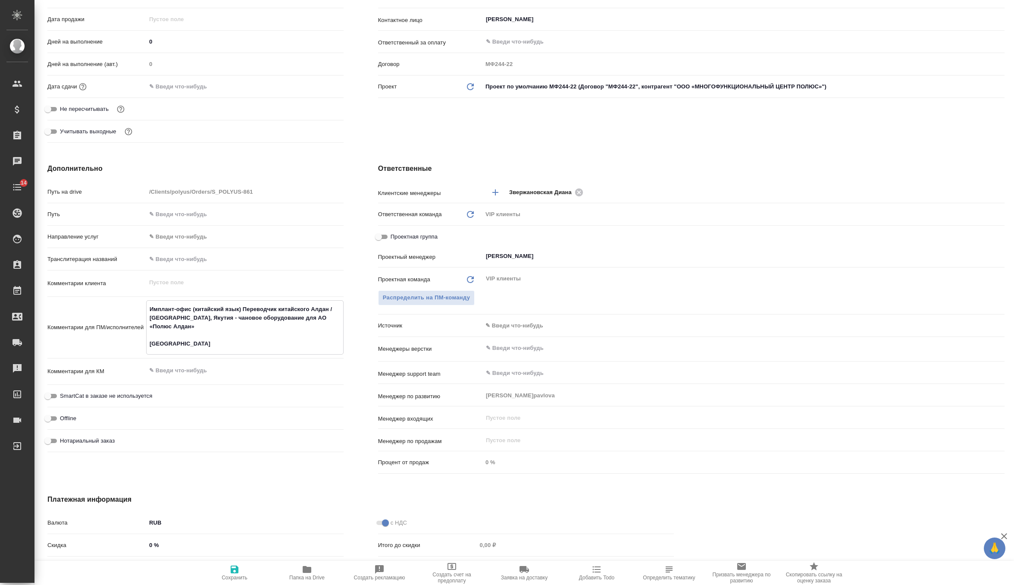
type textarea "x"
type textarea "Имплант-офис (китайский язык) Переводчик китайского Алдан / Нижний Куранах, Яку…"
type textarea "x"
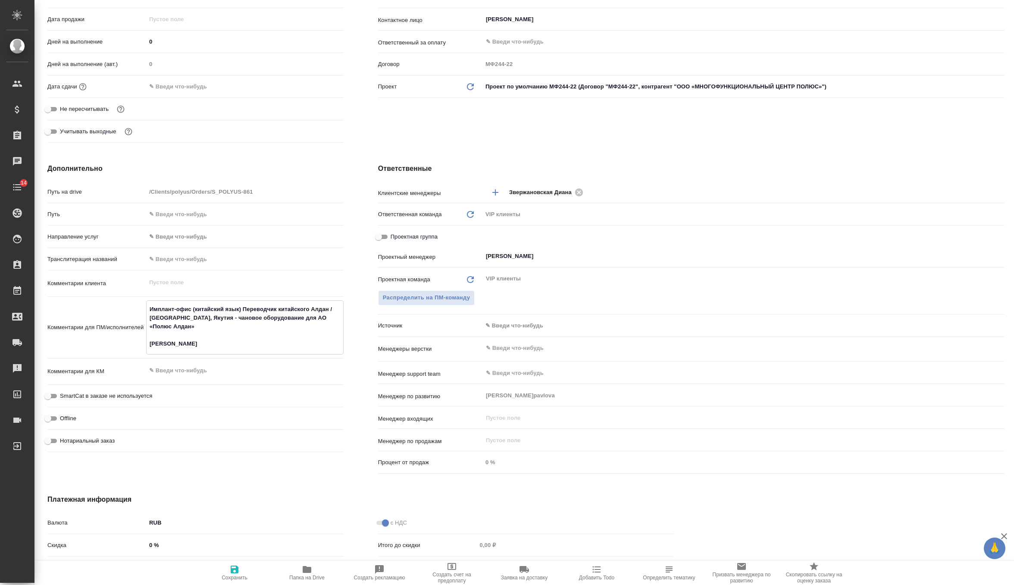
type textarea "x"
type textarea "Имплант-офис (китайский язык) Переводчик китайского Алдан / Нижний Куранах, Яку…"
type textarea "x"
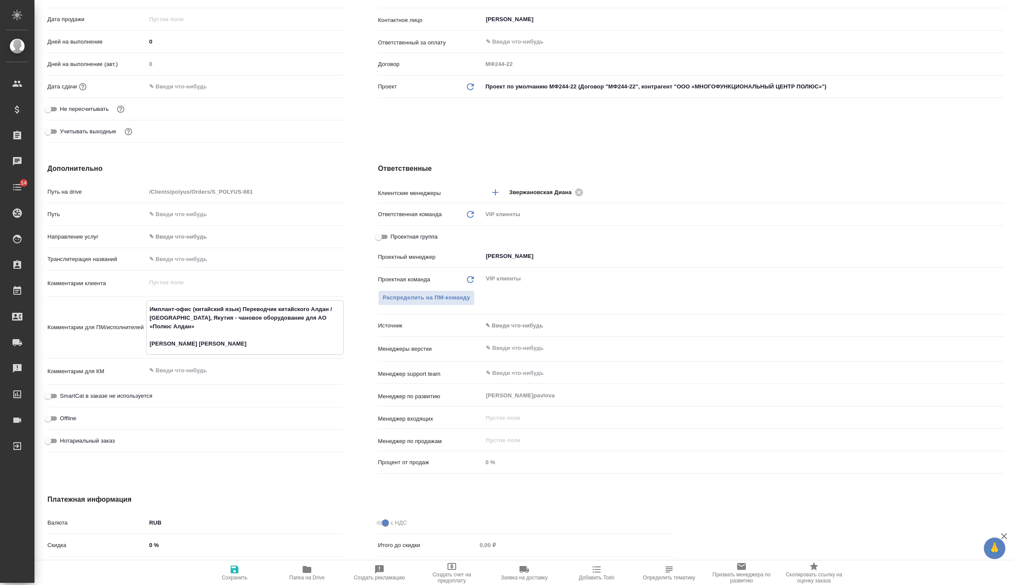
type textarea "x"
type textarea "Имплант-офис (китайский язык) Переводчик китайского Алдан / Нижний Куранах, Яку…"
type textarea "x"
type textarea "Имплант-офис (китайский язык) Переводчик китайского Алдан / Нижний Куранах, Яку…"
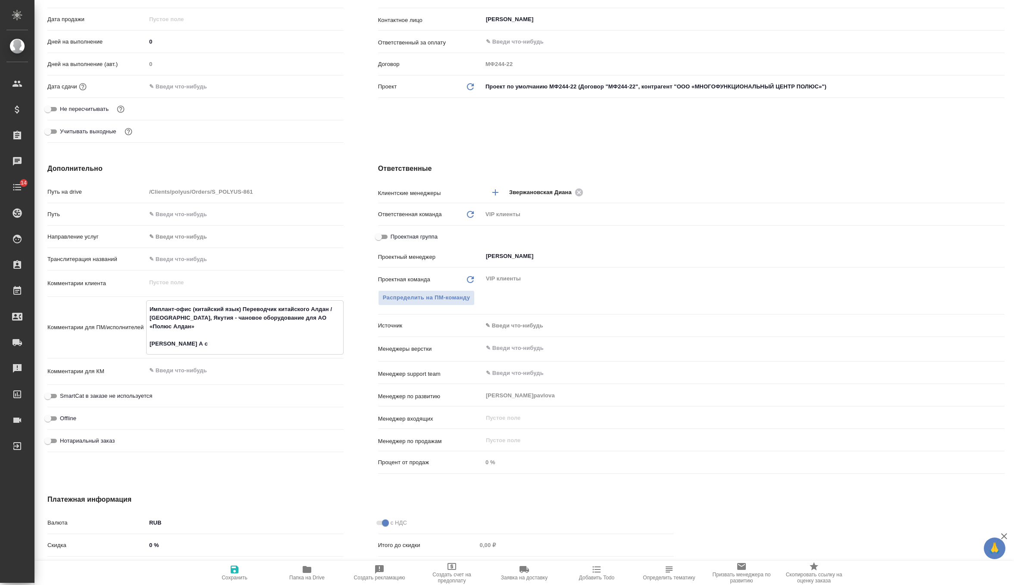
type textarea "x"
type textarea "Имплант-офис (китайский язык) Переводчик китайского Алдан / Нижний Куранах, Яку…"
type textarea "x"
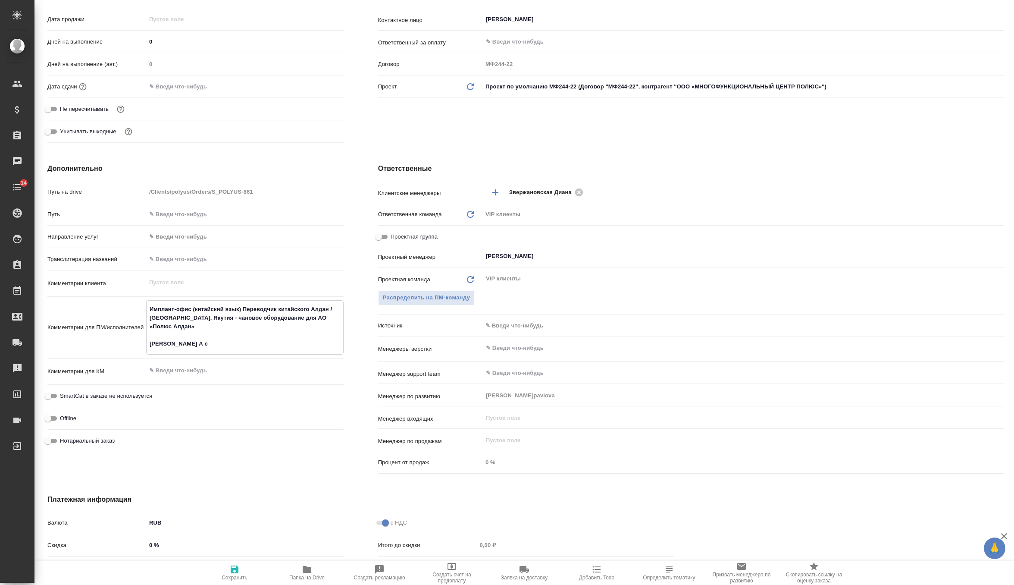
type textarea "x"
type textarea "Имплант-офис (китайский язык) Переводчик китайского Алдан / Нижний Куранах, Яку…"
type textarea "x"
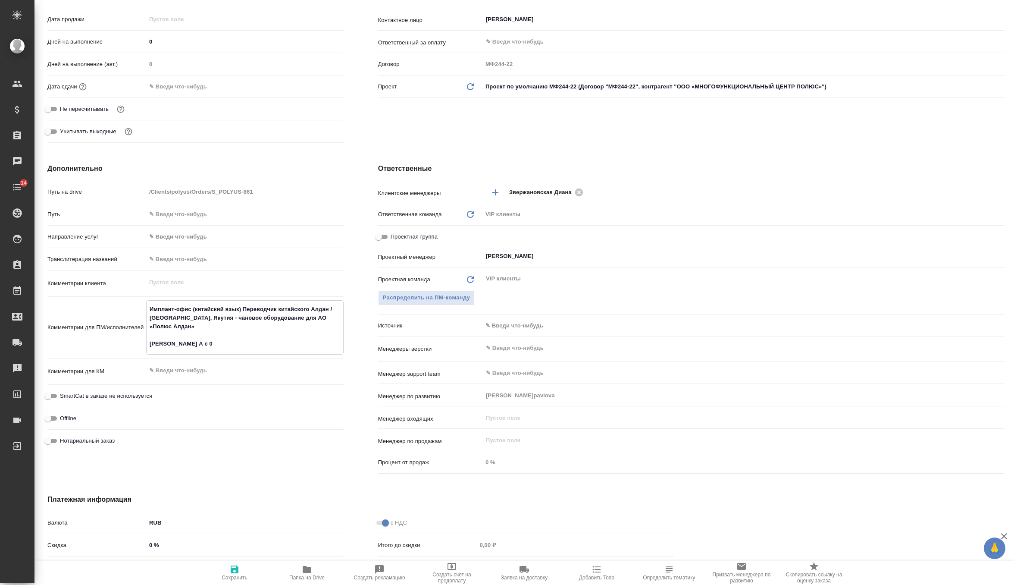
type textarea "x"
type textarea "Имплант-офис (китайский язык) Переводчик китайского Алдан / Нижний Куранах, Яку…"
type textarea "x"
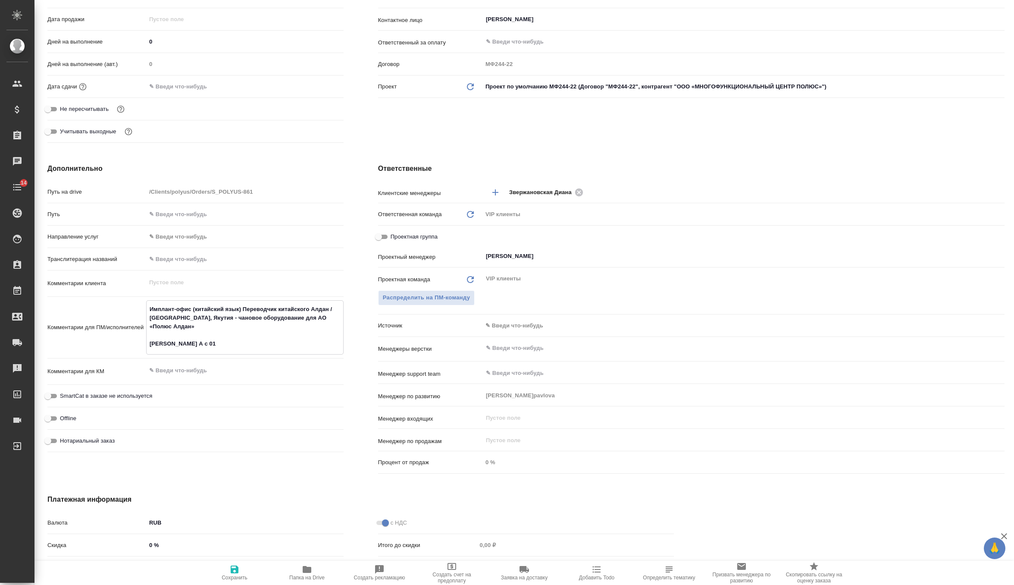
type textarea "x"
type textarea "Имплант-офис (китайский язык) Переводчик китайского Алдан / Нижний Куранах, Яку…"
type textarea "x"
type textarea "Имплант-офис (китайский язык) Переводчик китайского Алдан / Нижний Куранах, Яку…"
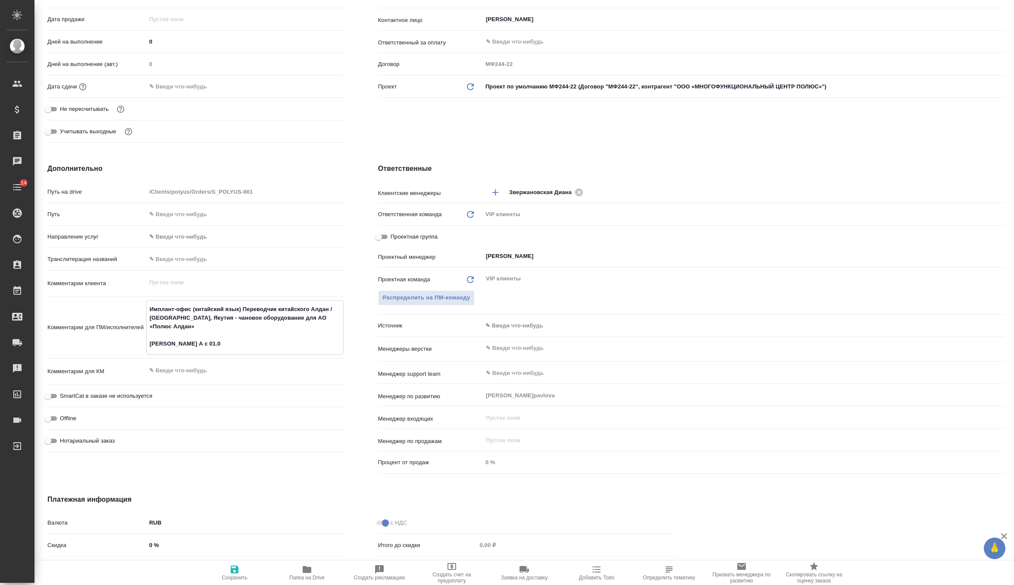
type textarea "x"
type textarea "Имплант-офис (китайский язык) Переводчик китайского Алдан / Нижний Куранах, Яку…"
type textarea "x"
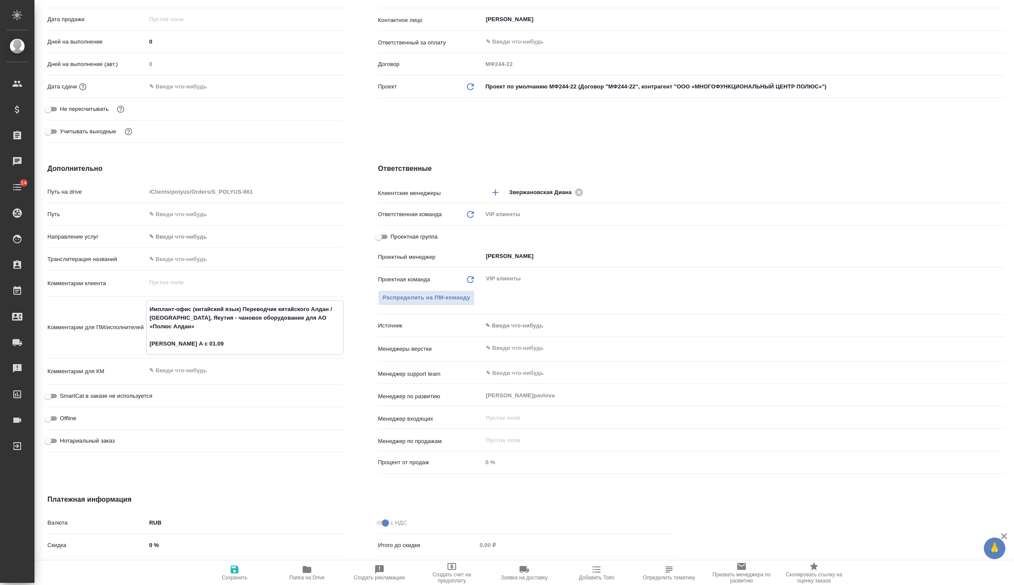
type textarea "x"
type textarea "Имплант-офис (китайский язык) Переводчик китайского Алдан / Нижний Куранах, Яку…"
type textarea "x"
click at [233, 576] on span "Сохранить" at bounding box center [235, 577] width 26 height 6
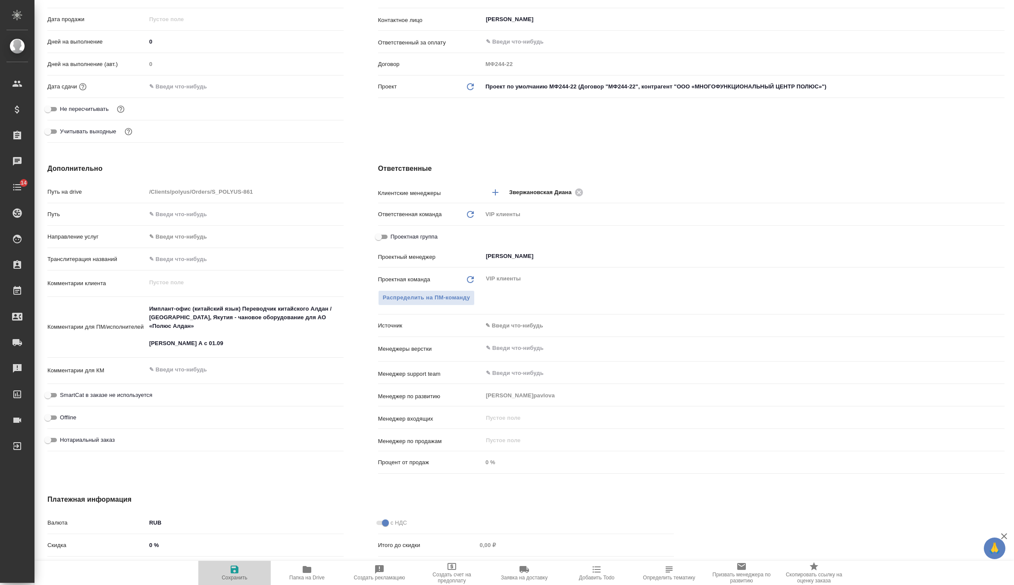
type textarea "x"
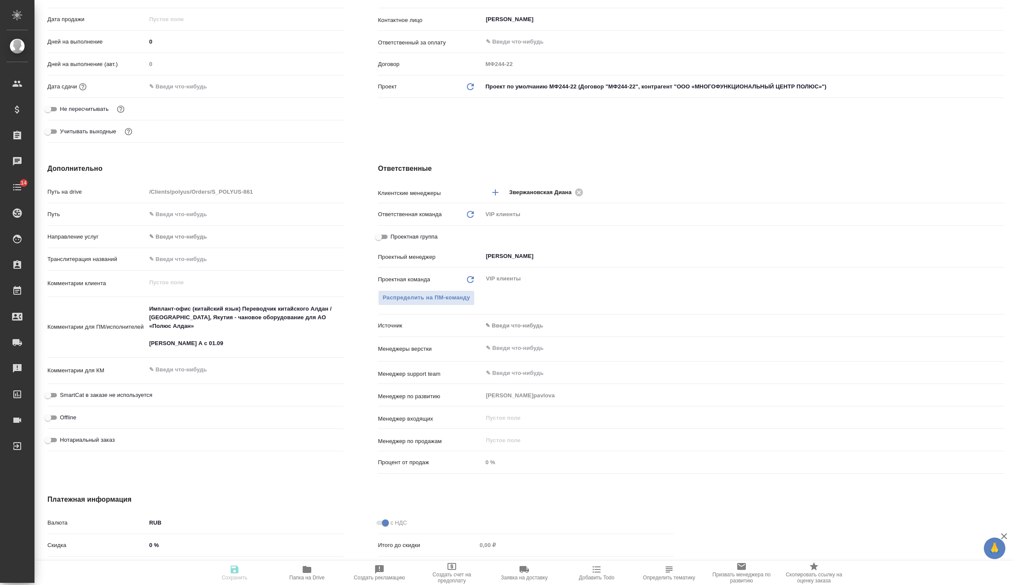
type textarea "x"
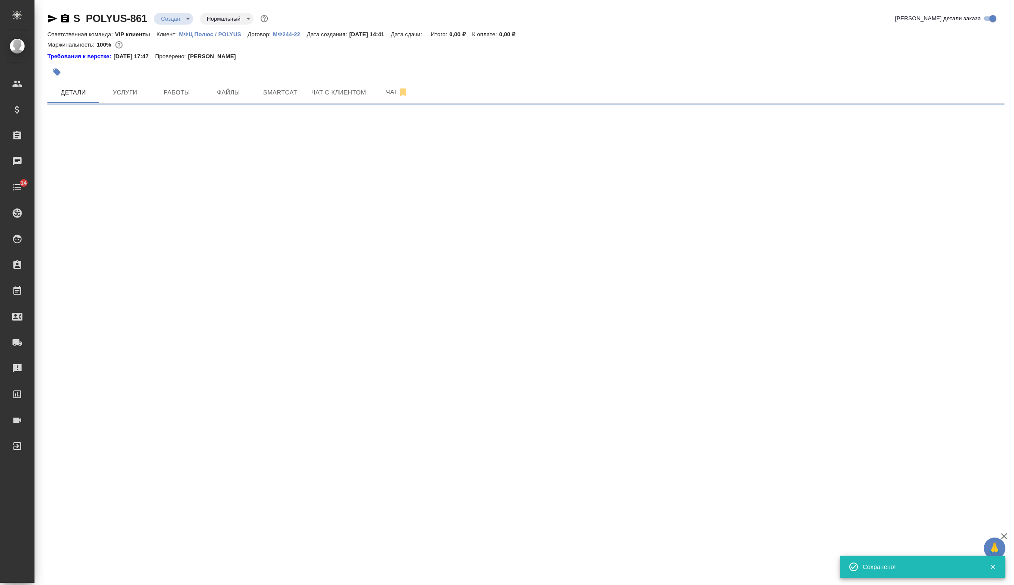
select select "RU"
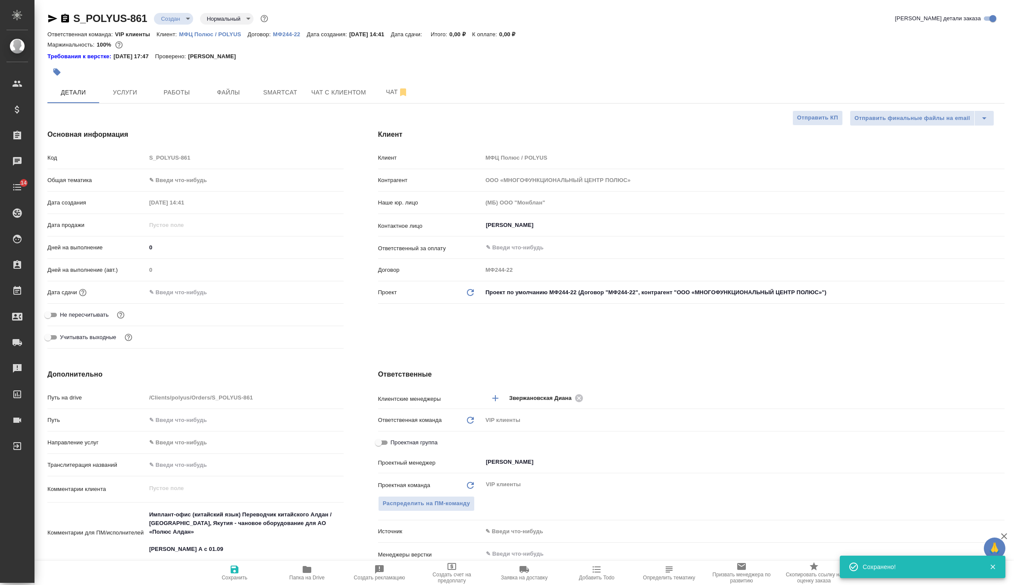
type textarea "x"
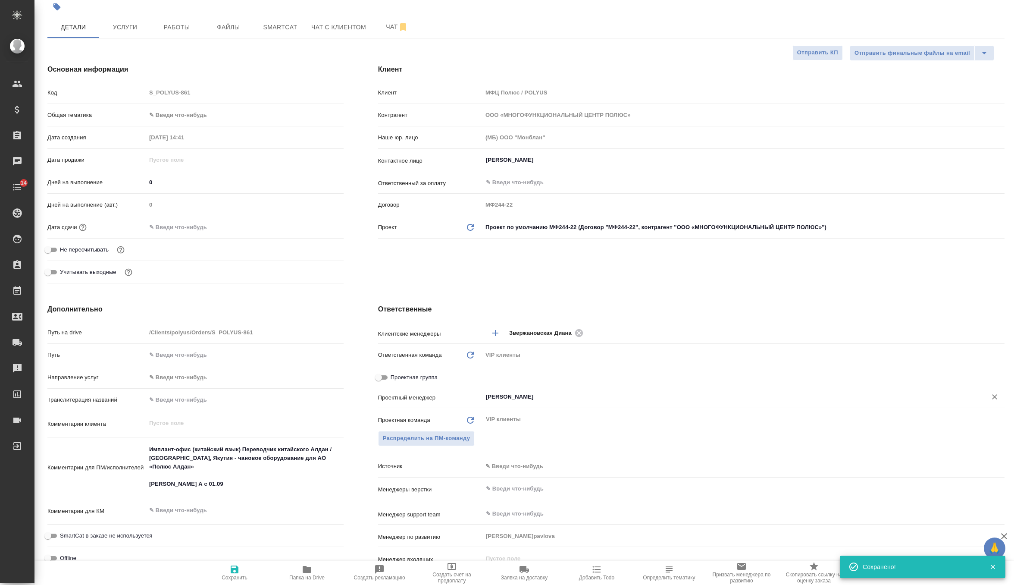
scroll to position [120, 0]
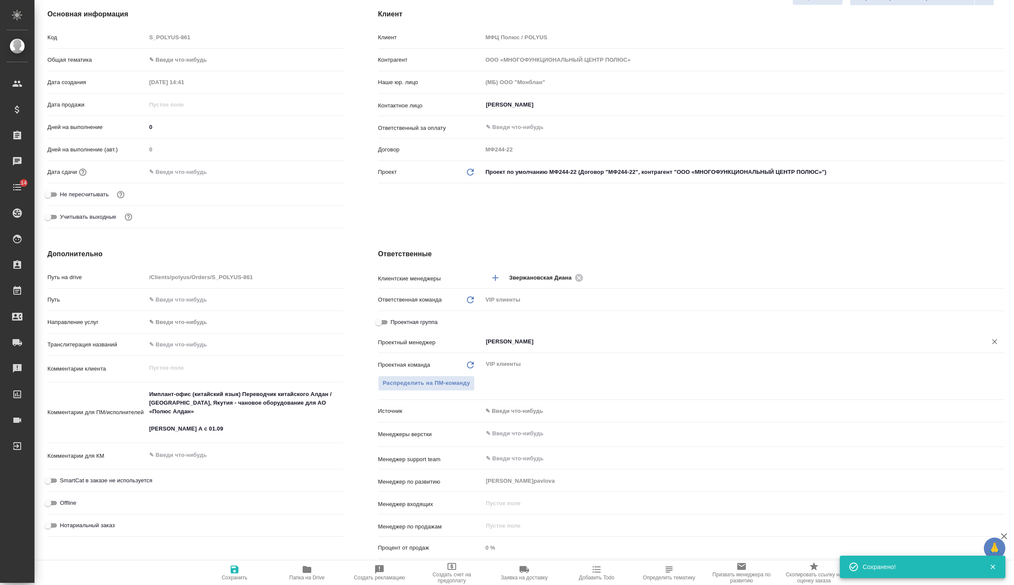
click at [505, 338] on input "[PERSON_NAME]" at bounding box center [729, 341] width 488 height 10
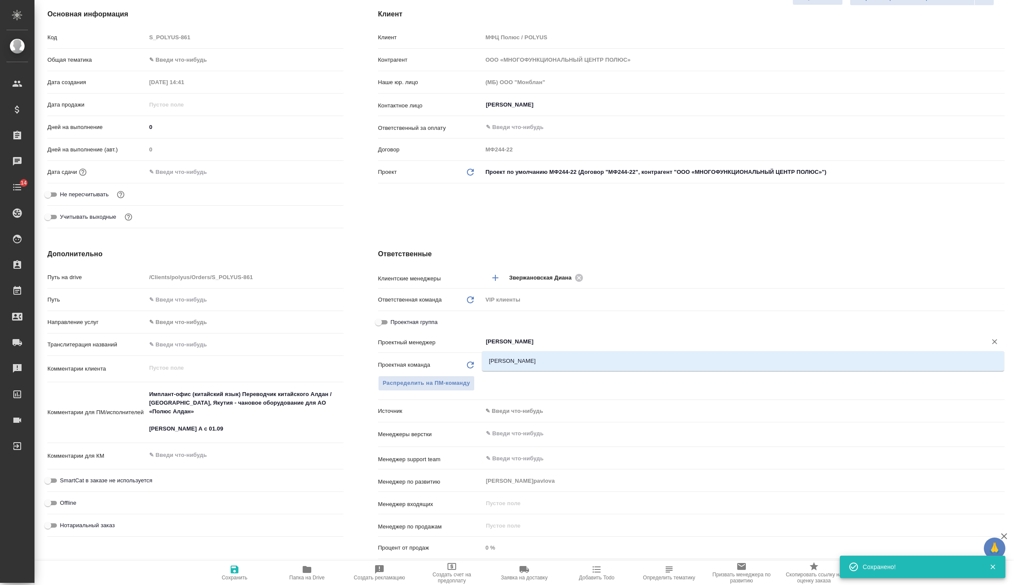
type input "федото"
click at [553, 362] on li "Федотова Ирина" at bounding box center [743, 361] width 522 height 16
type textarea "x"
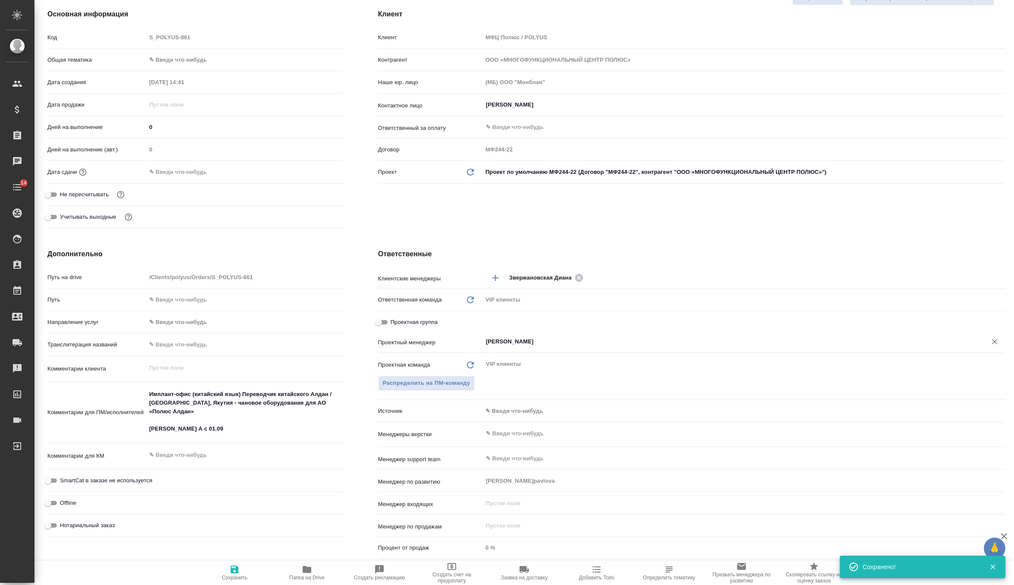
type input "Федотова Ирина"
click at [235, 566] on icon "button" at bounding box center [234, 569] width 10 height 10
type textarea "x"
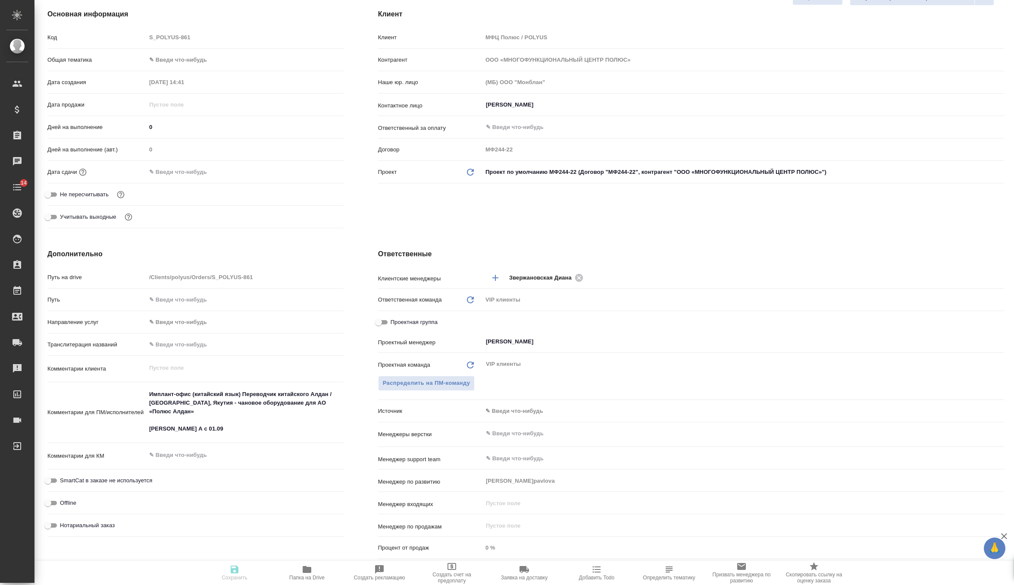
type textarea "x"
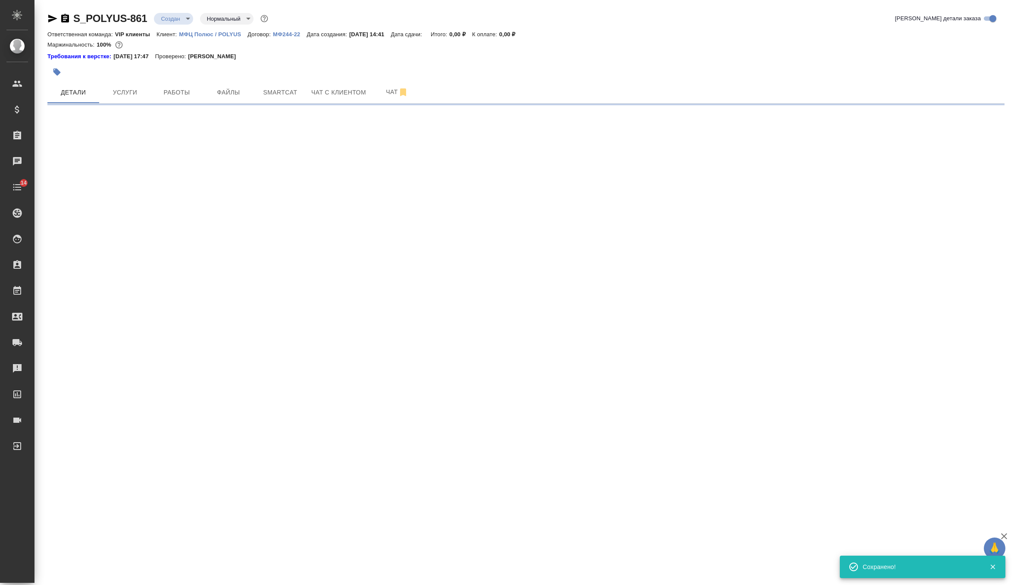
scroll to position [0, 0]
select select "RU"
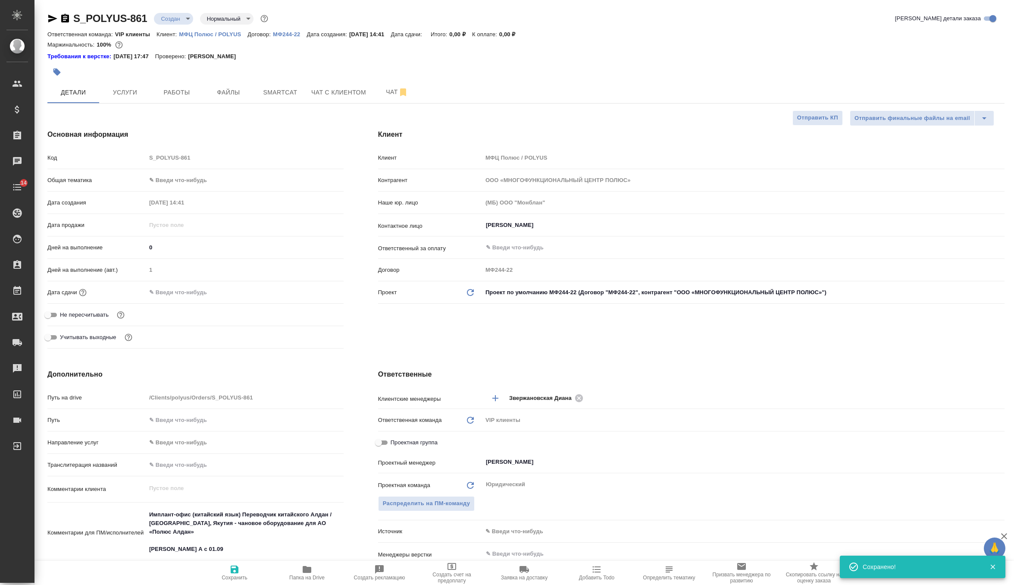
type textarea "x"
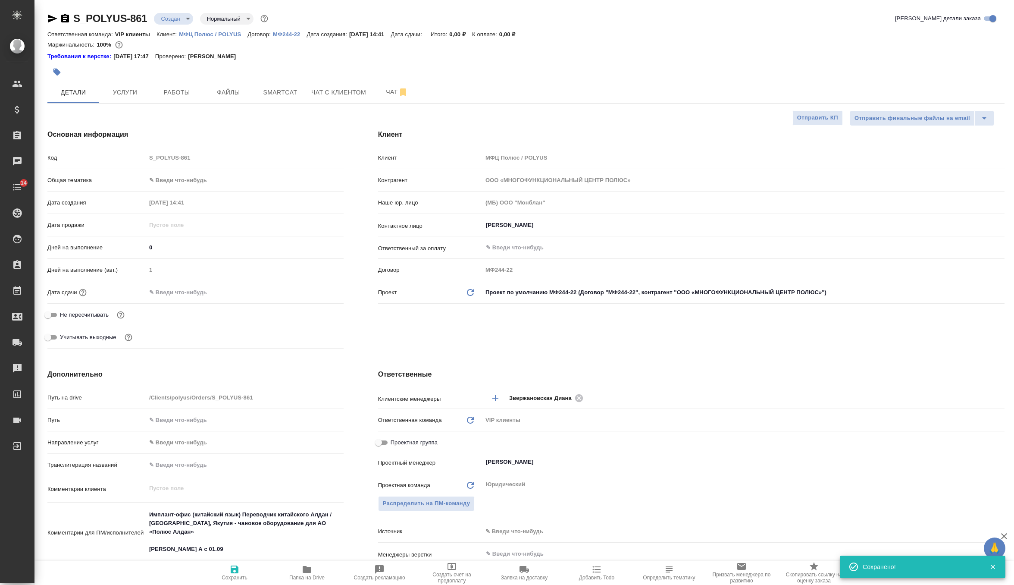
type textarea "x"
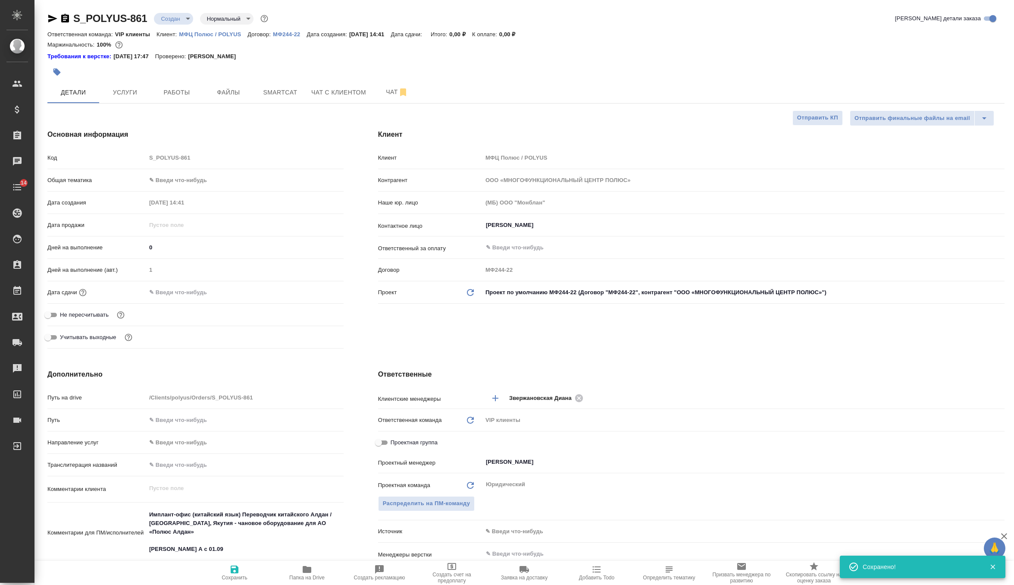
type textarea "x"
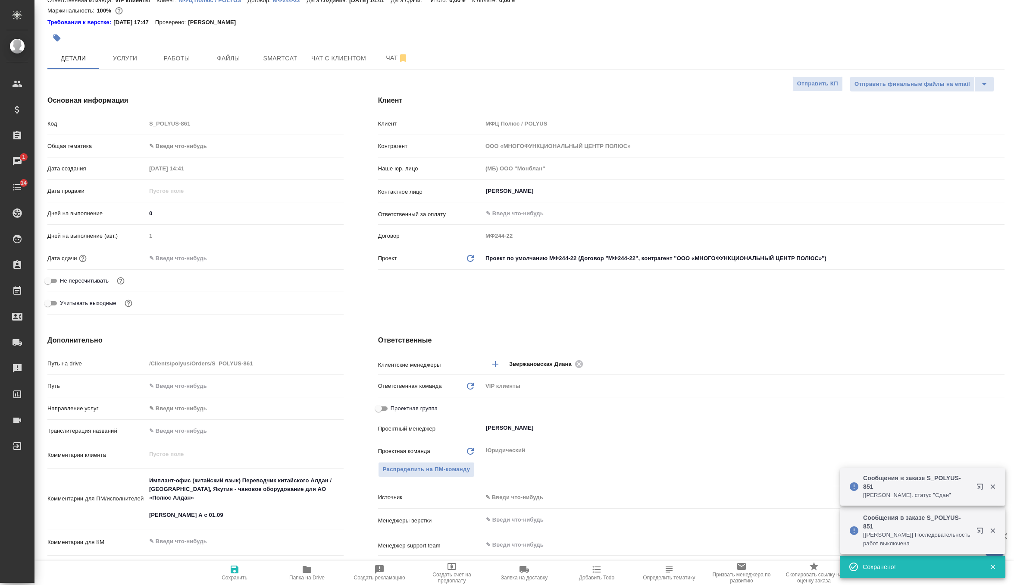
scroll to position [38, 0]
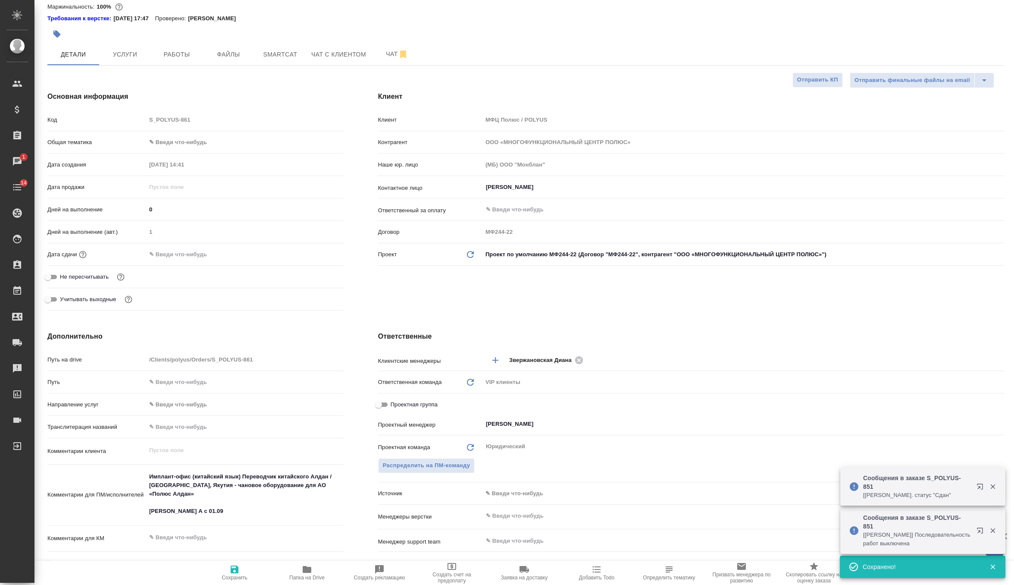
click at [227, 569] on span "Сохранить" at bounding box center [234, 572] width 62 height 16
type textarea "x"
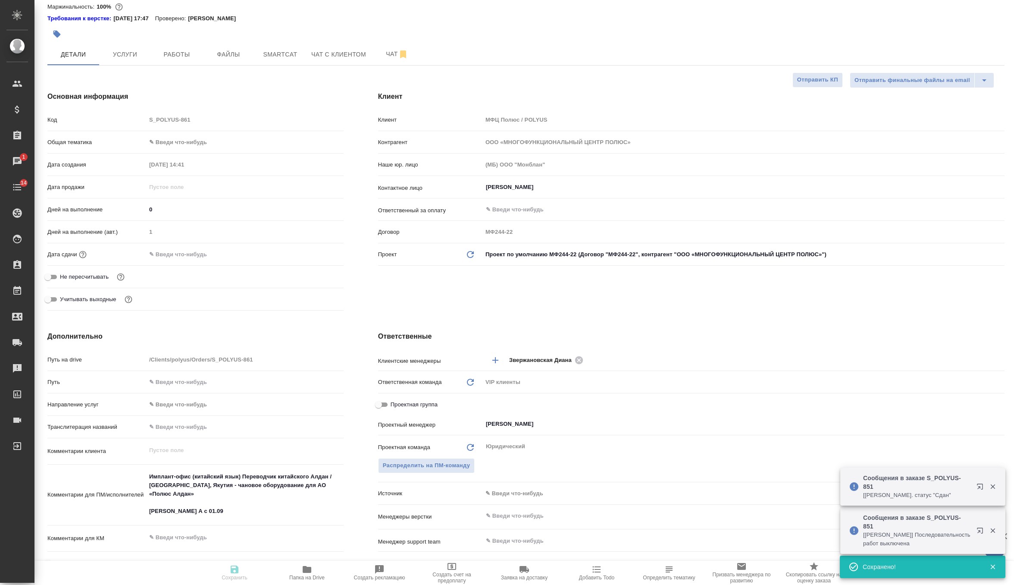
type textarea "x"
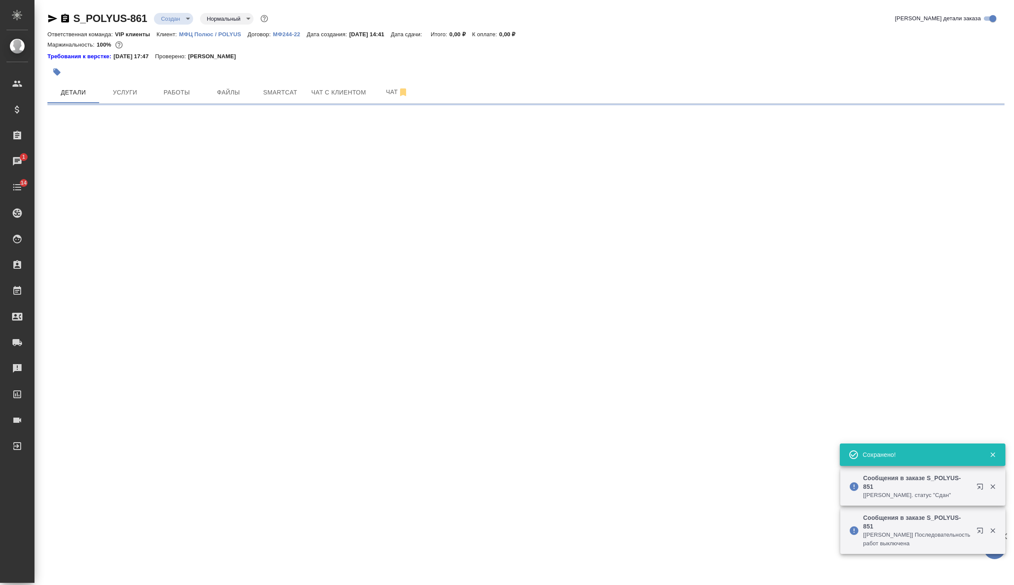
scroll to position [0, 0]
select select "RU"
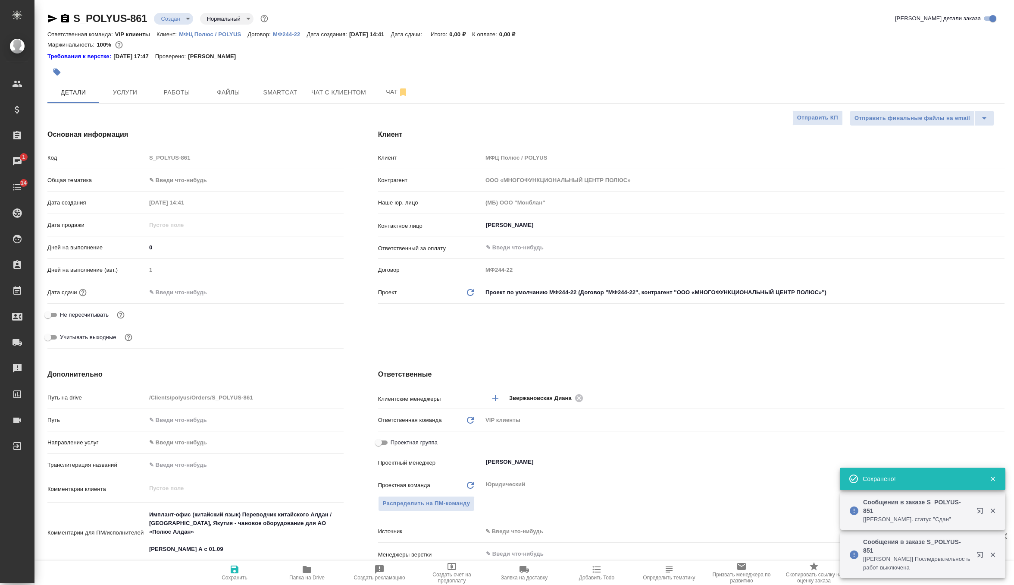
type textarea "x"
drag, startPoint x: 172, startPoint y: 530, endPoint x: 131, endPoint y: 510, distance: 46.1
click at [131, 510] on div "Комментарии для ПМ/исполнителей Имплант-офис (китайский язык) Переводчик китайс…" at bounding box center [195, 533] width 296 height 54
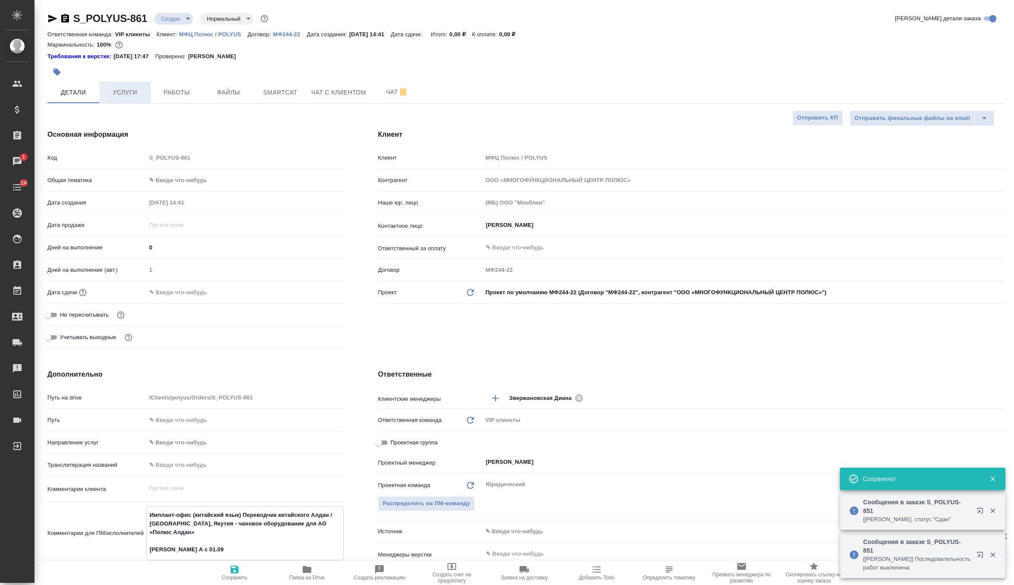
type textarea "x"
click at [134, 92] on span "Услуги" at bounding box center [124, 92] width 41 height 11
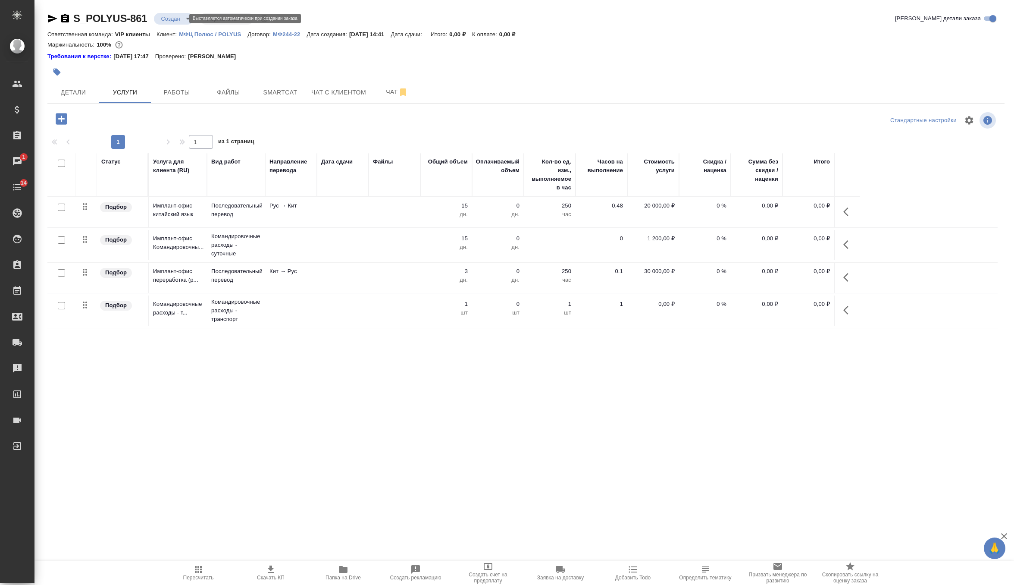
click at [178, 18] on body "🙏 .cls-1 fill:#fff; AWATERA Zverzhanovskaya Diana Клиенты Спецификации Заказы 1…" at bounding box center [507, 292] width 1014 height 585
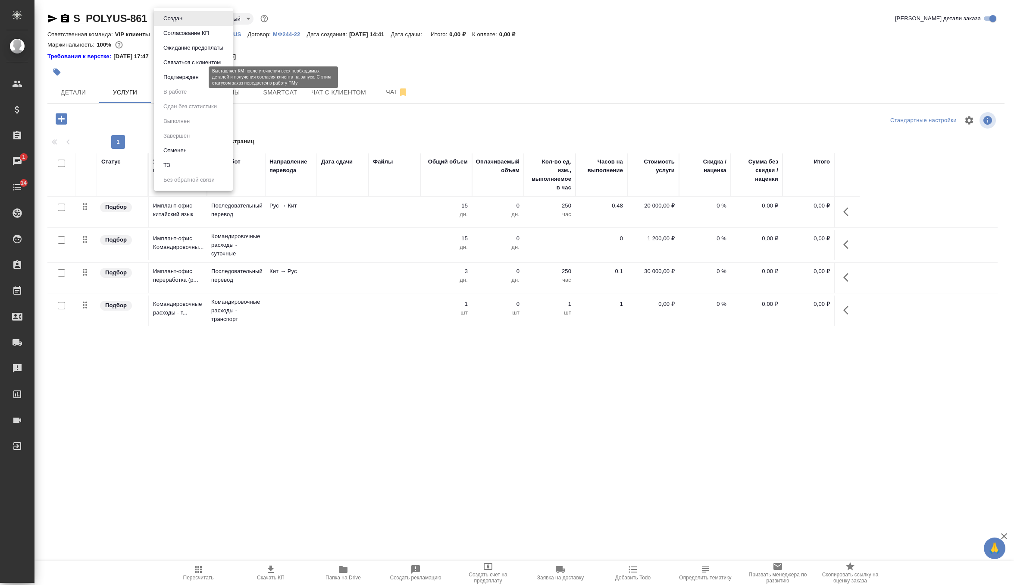
click at [187, 78] on button "Подтвержден" at bounding box center [181, 76] width 41 height 9
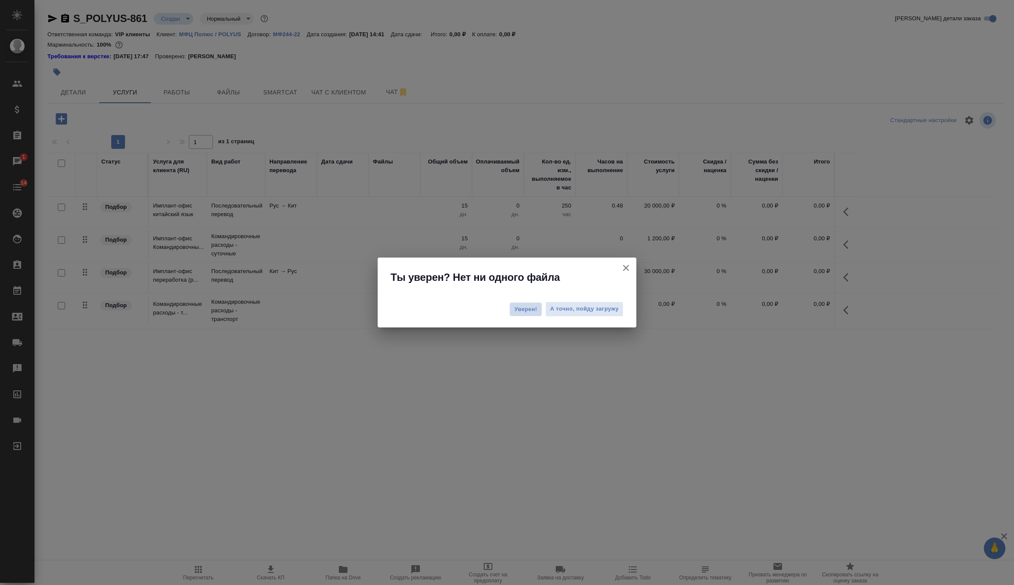
click at [529, 308] on span "Уверен!" at bounding box center [525, 309] width 23 height 9
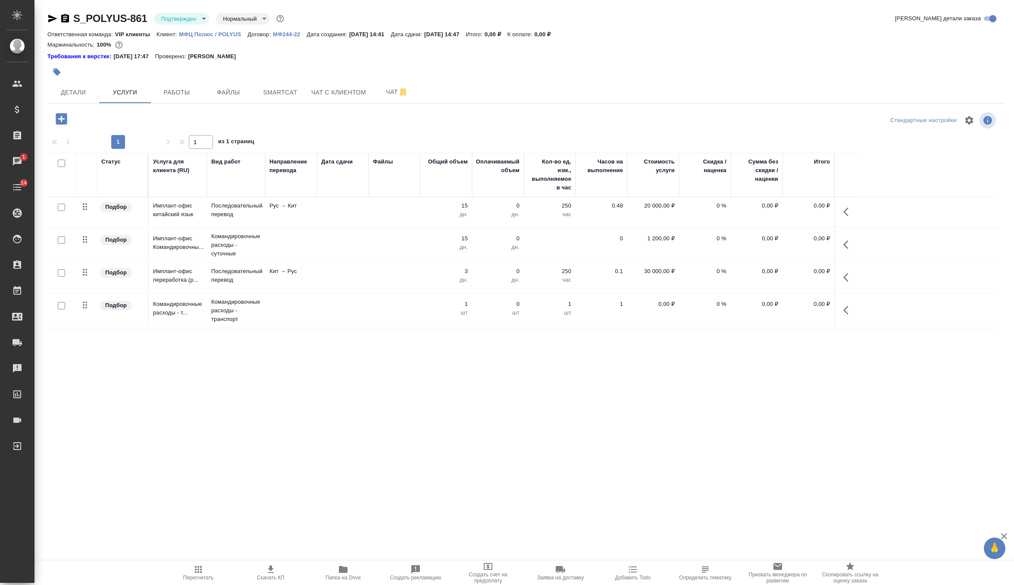
click at [392, 217] on td at bounding box center [395, 212] width 52 height 30
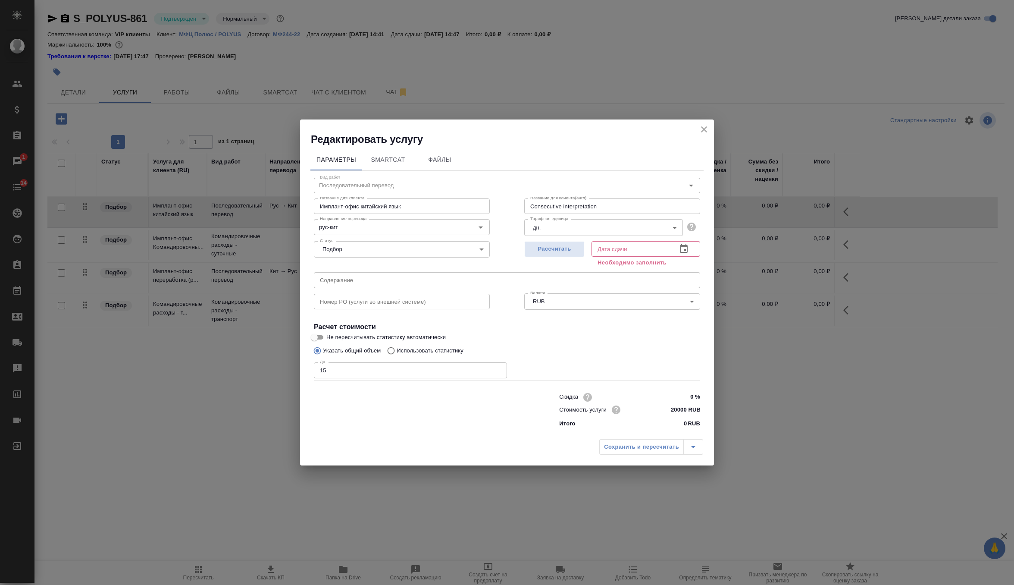
click at [348, 281] on input "text" at bounding box center [507, 280] width 386 height 16
paste input "Имплант-офис (китайский язык) Переводчик китайского Алдан / Нижний Куранах, Яку…"
type input "Имплант-офис (китайский язык) Переводчик китайского Алдан / Нижний Куранах, Яку…"
click at [566, 251] on span "Рассчитать" at bounding box center [554, 249] width 51 height 10
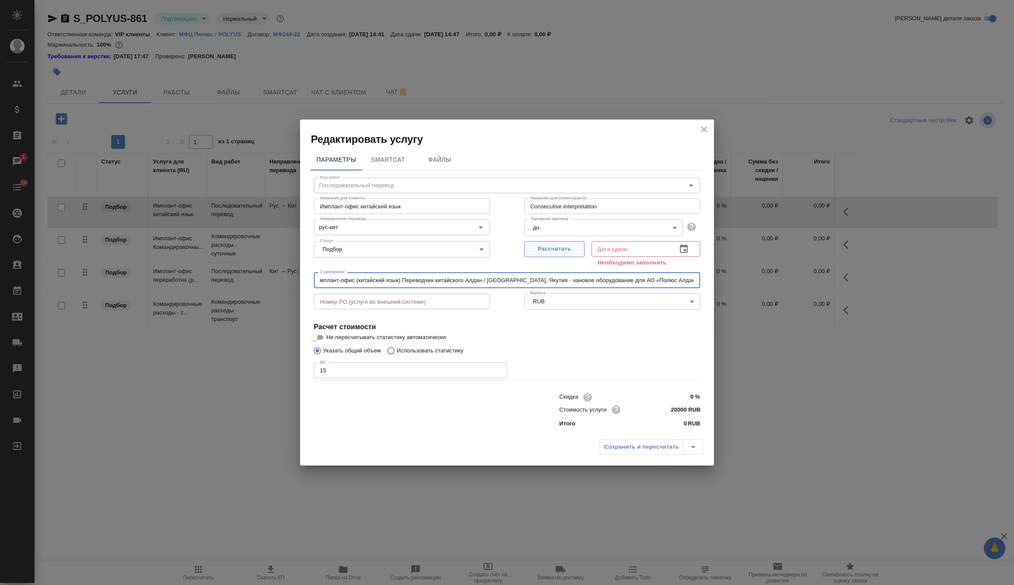
scroll to position [0, 0]
type input "22.08.2025 14:47"
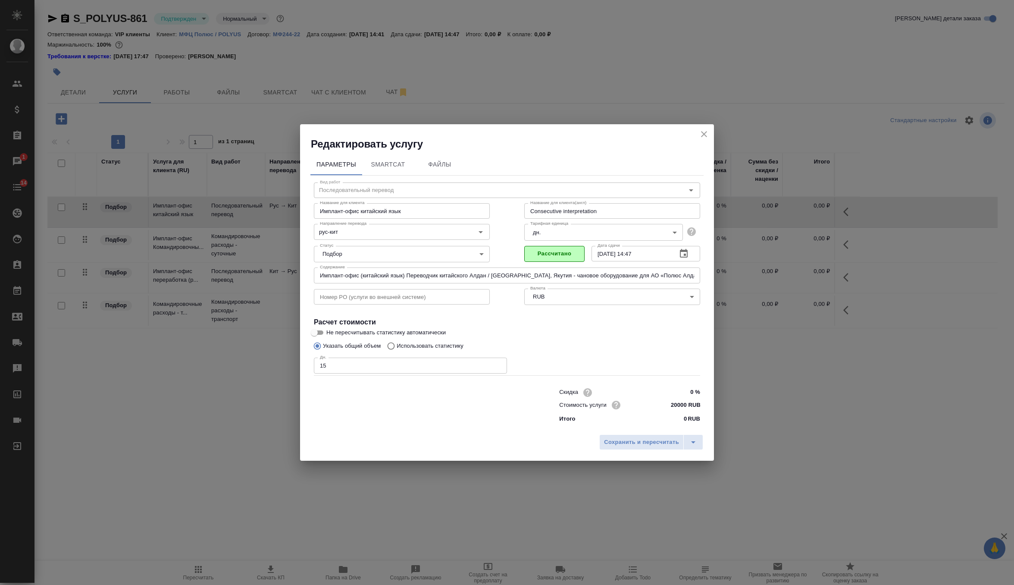
click at [407, 363] on input "15" at bounding box center [410, 365] width 193 height 16
type input "1"
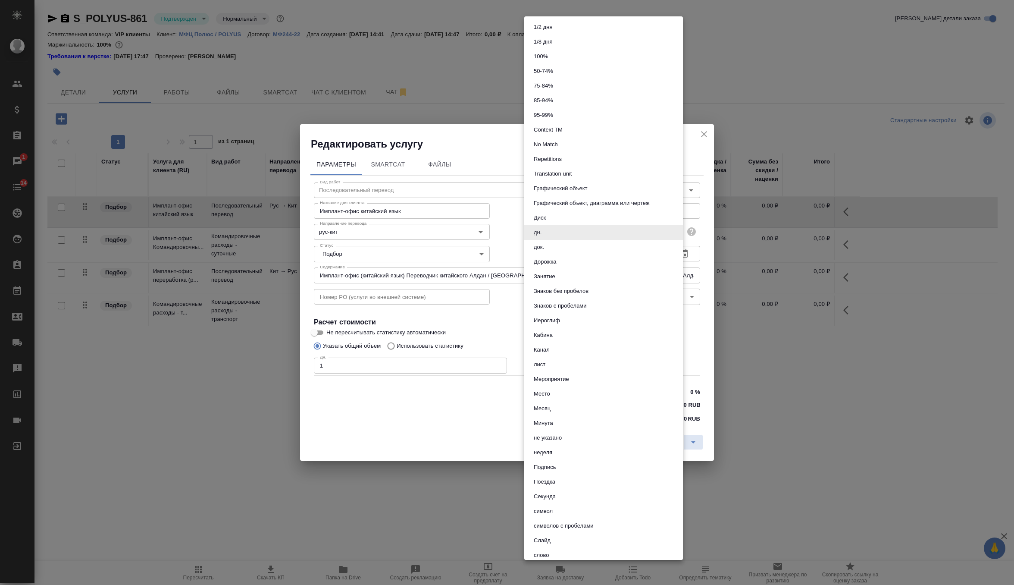
click at [600, 238] on body "🙏 .cls-1 fill:#fff; AWATERA Zverzhanovskaya Diana Клиенты Спецификации Заказы 1…" at bounding box center [507, 292] width 1014 height 585
click at [562, 404] on li "Месяц" at bounding box center [603, 408] width 159 height 15
type input "5ca1acf853b22f58dad1d165"
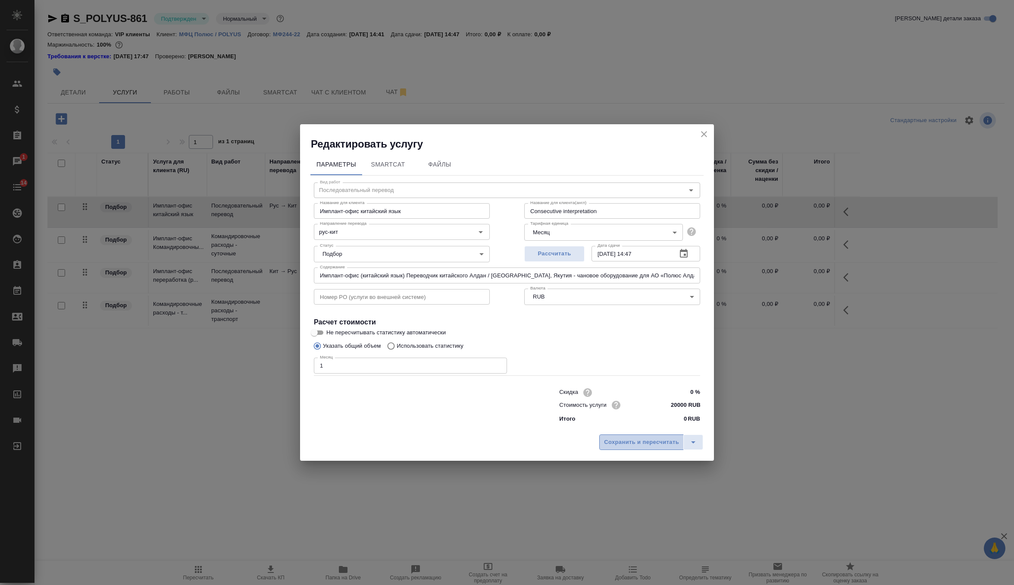
click at [616, 446] on span "Сохранить и пересчитать" at bounding box center [641, 442] width 75 height 10
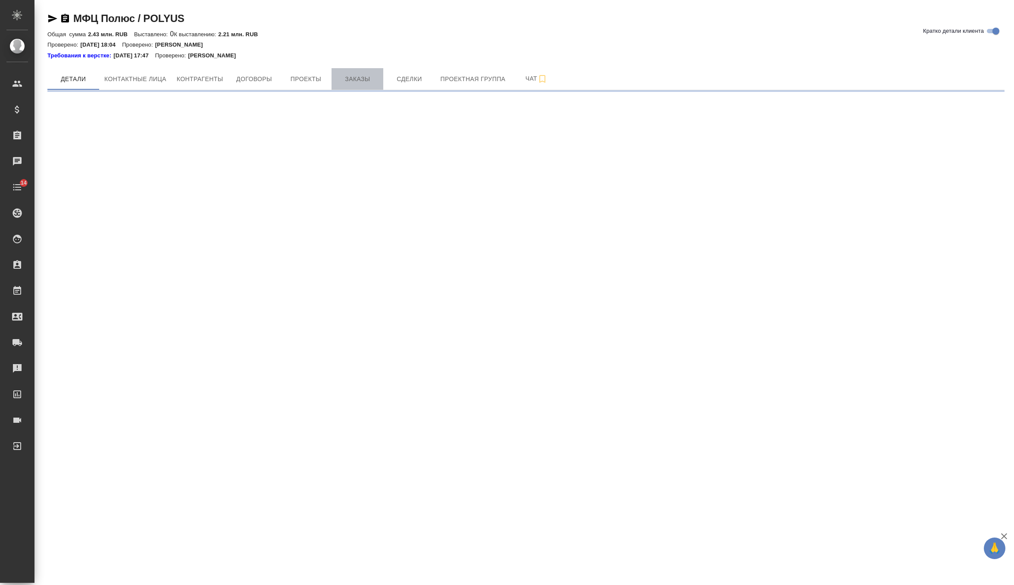
click at [362, 69] on button "Заказы" at bounding box center [357, 79] width 52 height 22
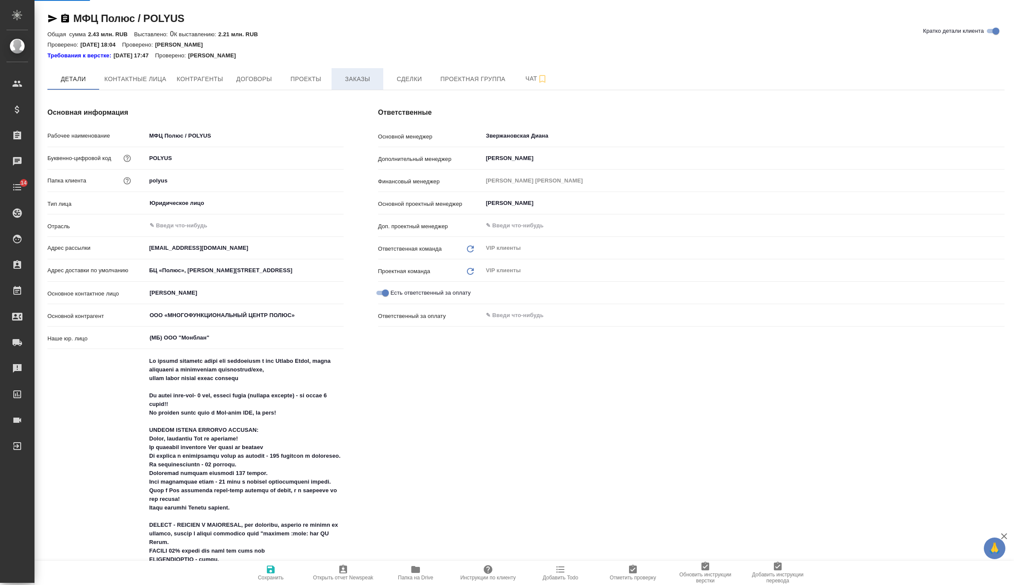
click at [356, 75] on span "Заказы" at bounding box center [357, 79] width 41 height 11
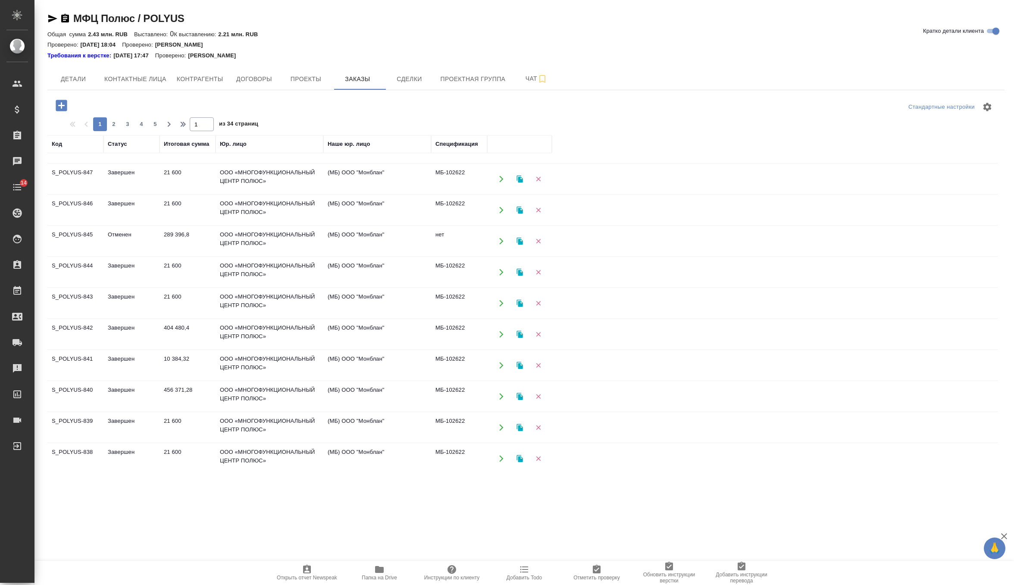
scroll to position [455, 0]
click at [113, 118] on button "2" at bounding box center [114, 124] width 14 height 14
type input "2"
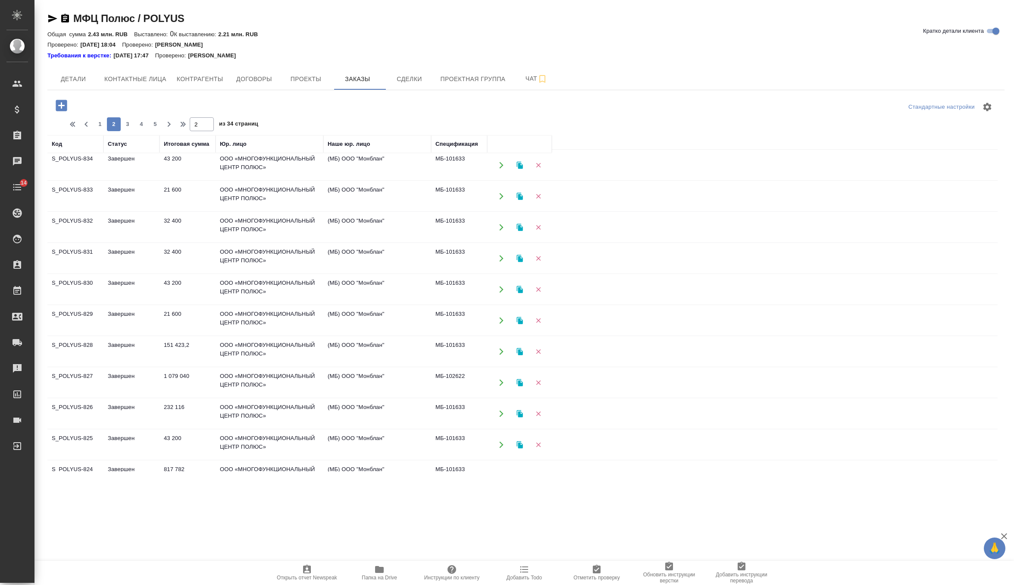
scroll to position [94, 0]
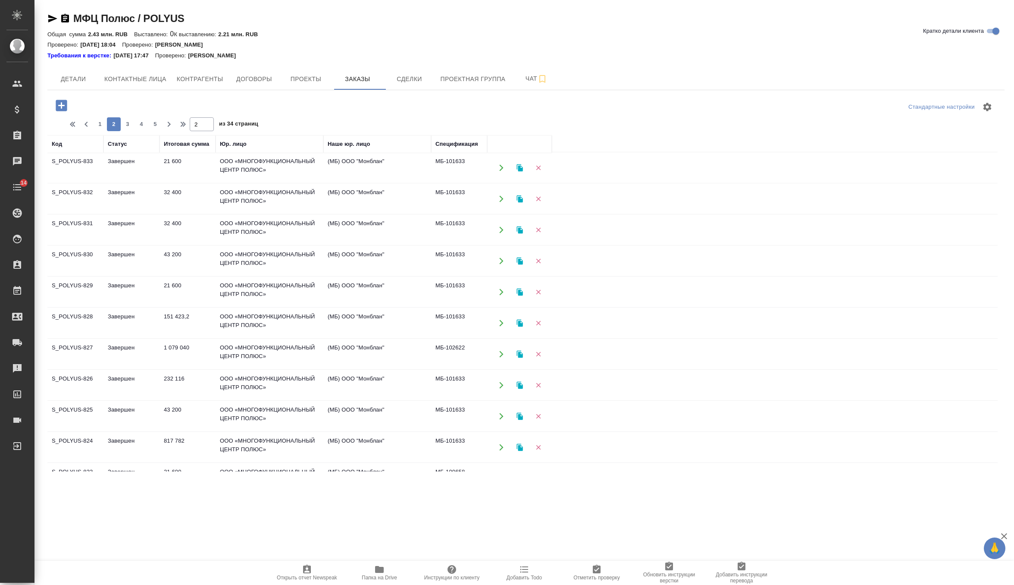
click at [134, 90] on td "Завершен" at bounding box center [131, 74] width 56 height 30
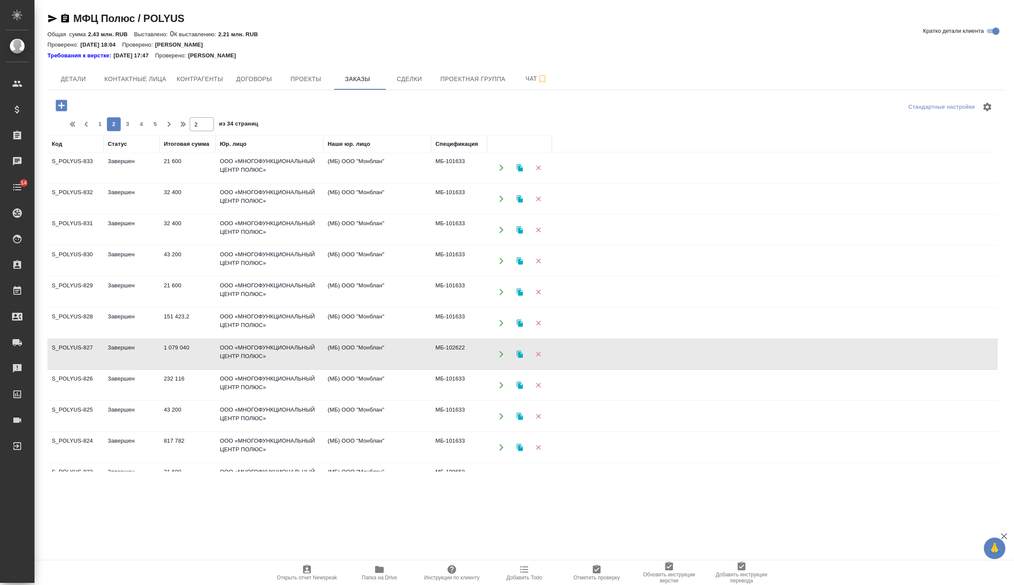
click at [134, 90] on td "Завершен" at bounding box center [131, 74] width 56 height 30
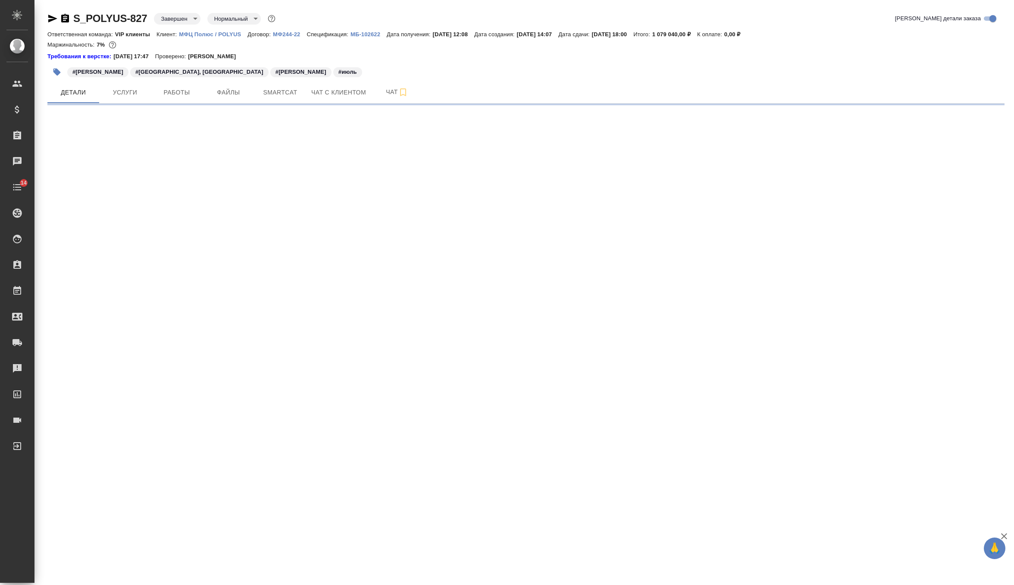
select select "RU"
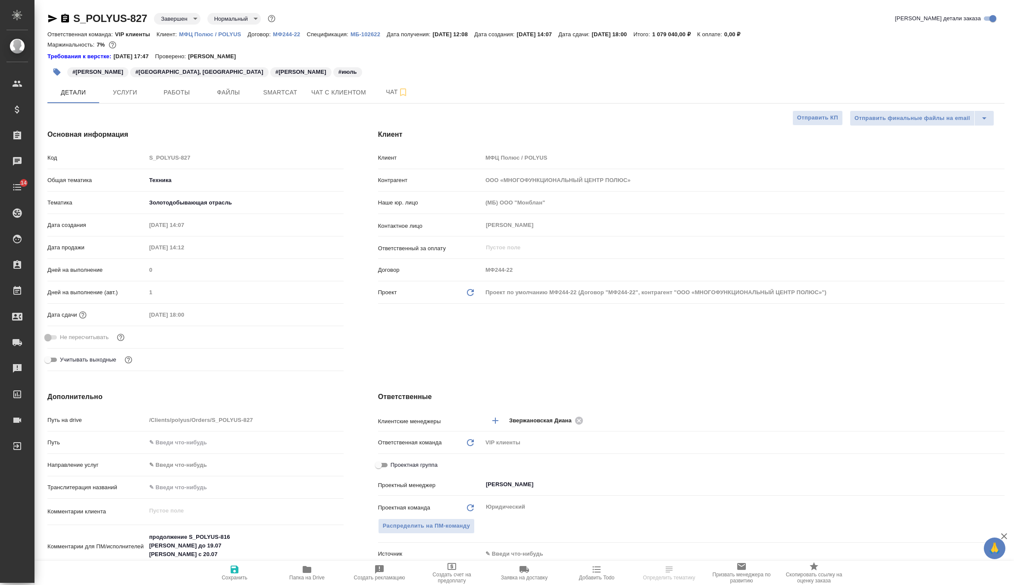
type textarea "x"
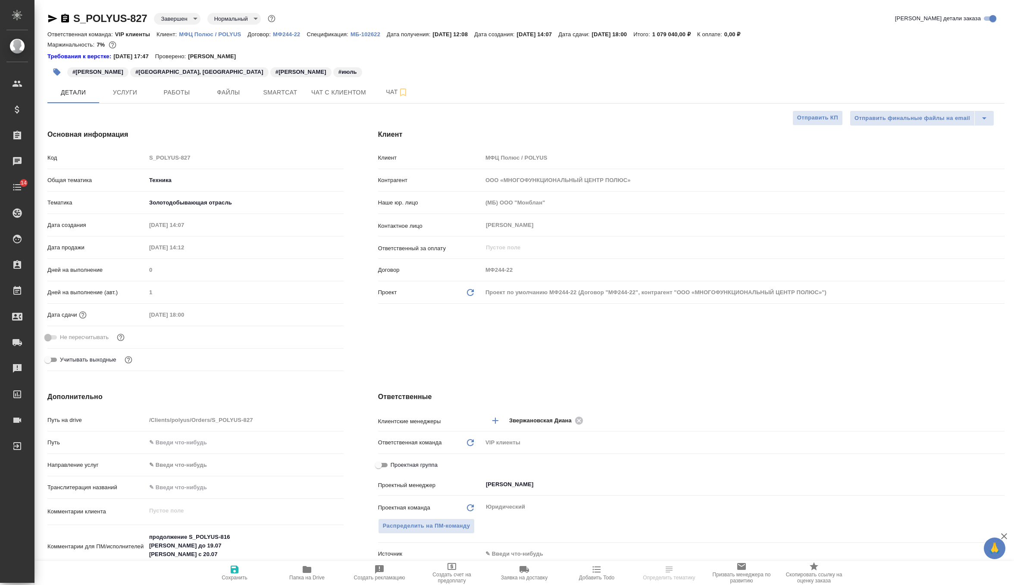
type textarea "x"
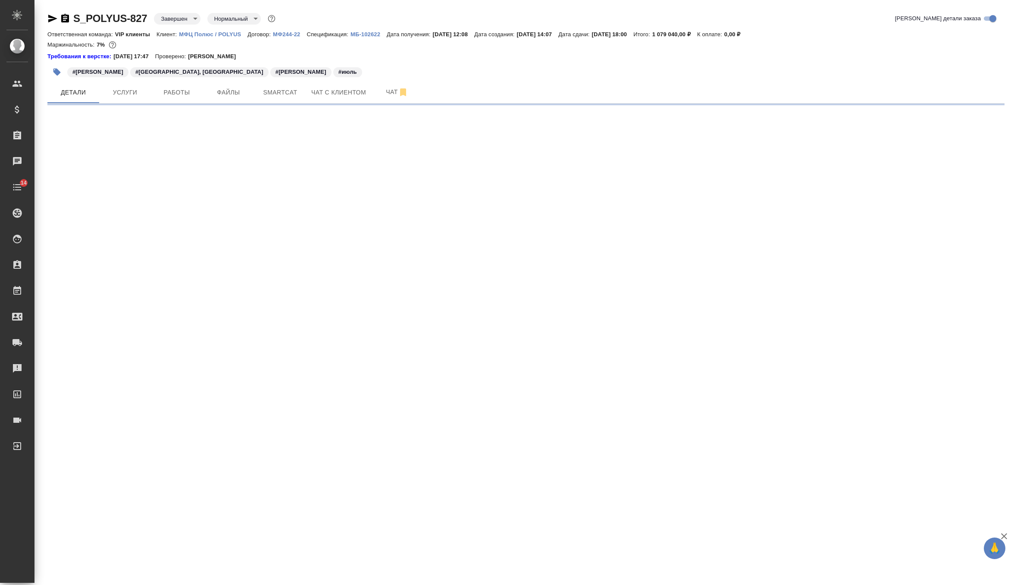
select select "RU"
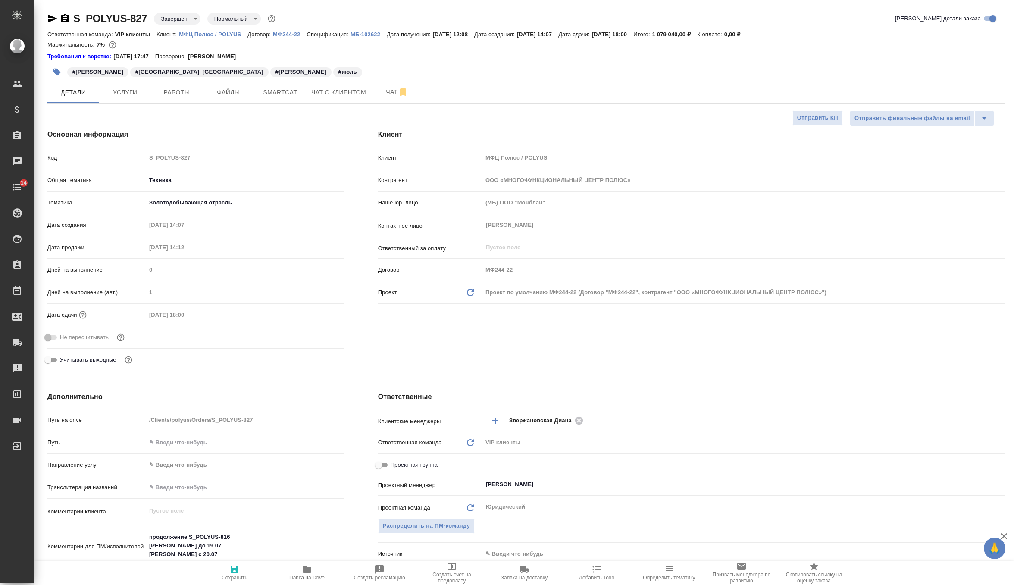
type textarea "x"
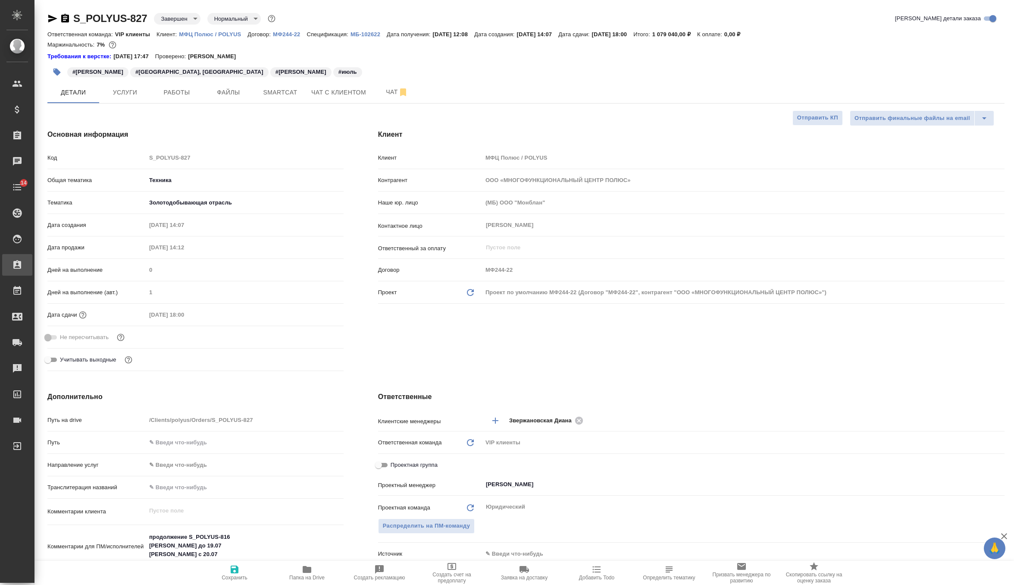
type textarea "x"
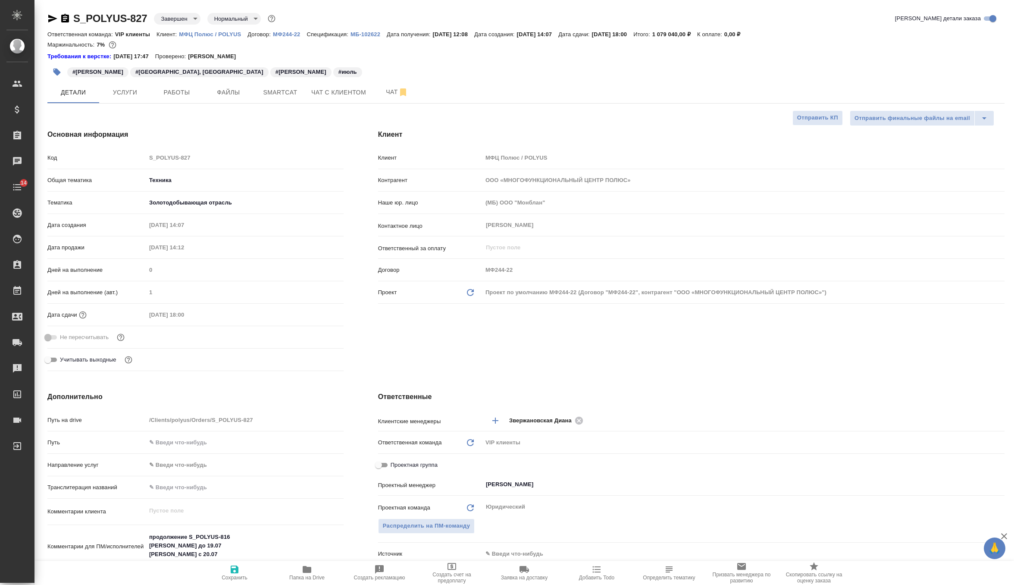
type textarea "x"
click at [122, 96] on span "Услуги" at bounding box center [124, 92] width 41 height 11
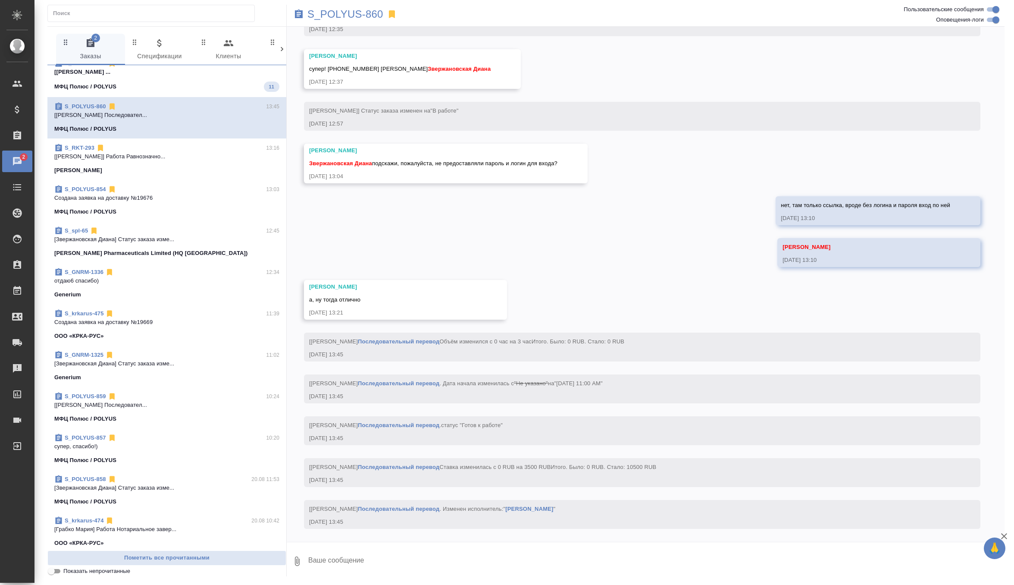
scroll to position [68, 0]
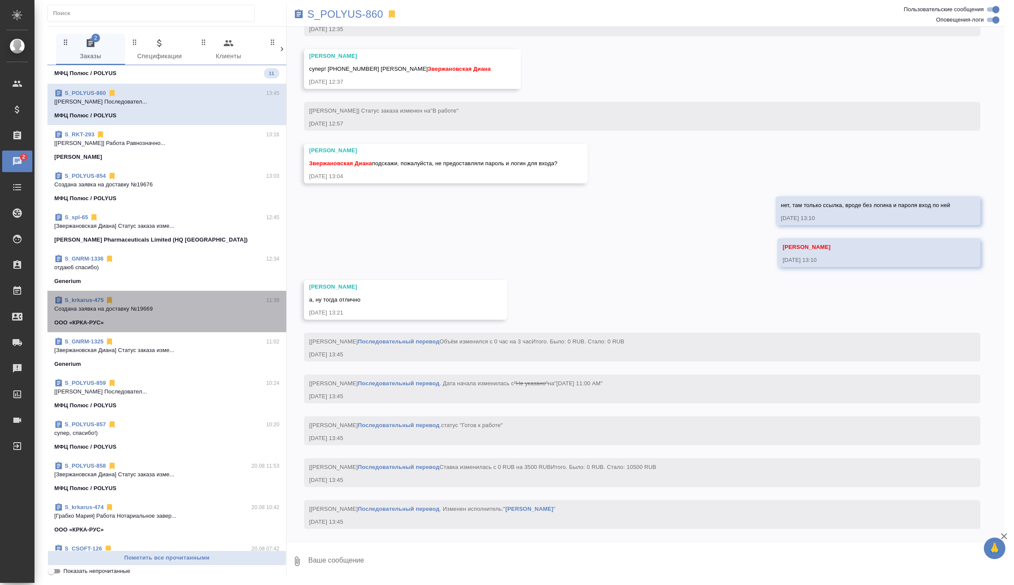
click at [183, 293] on div "S_krkarus-475 11:39 Создана заявка на доставку №19669 ООО «КРКА-РУС»" at bounding box center [166, 311] width 239 height 41
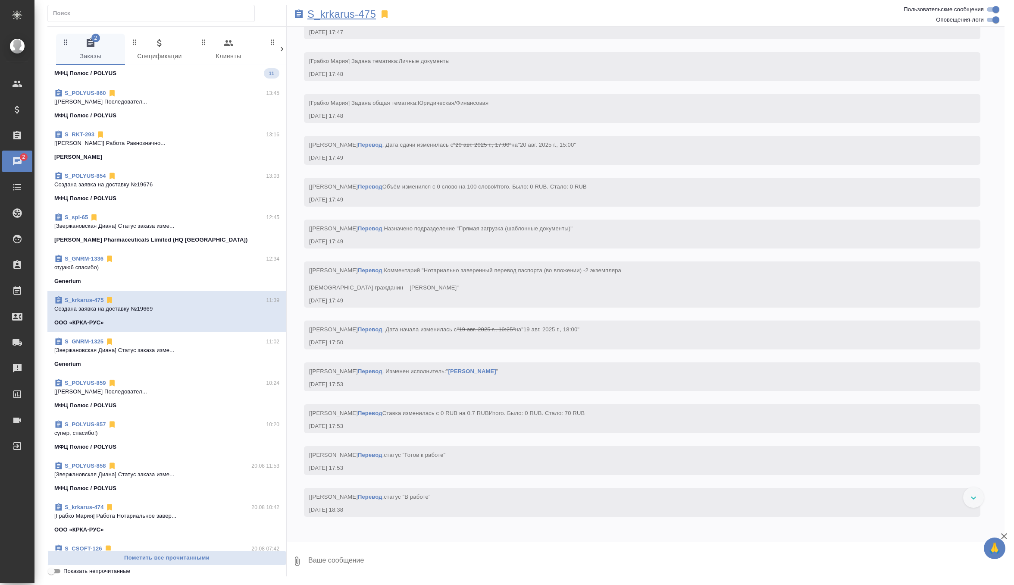
scroll to position [2275, 0]
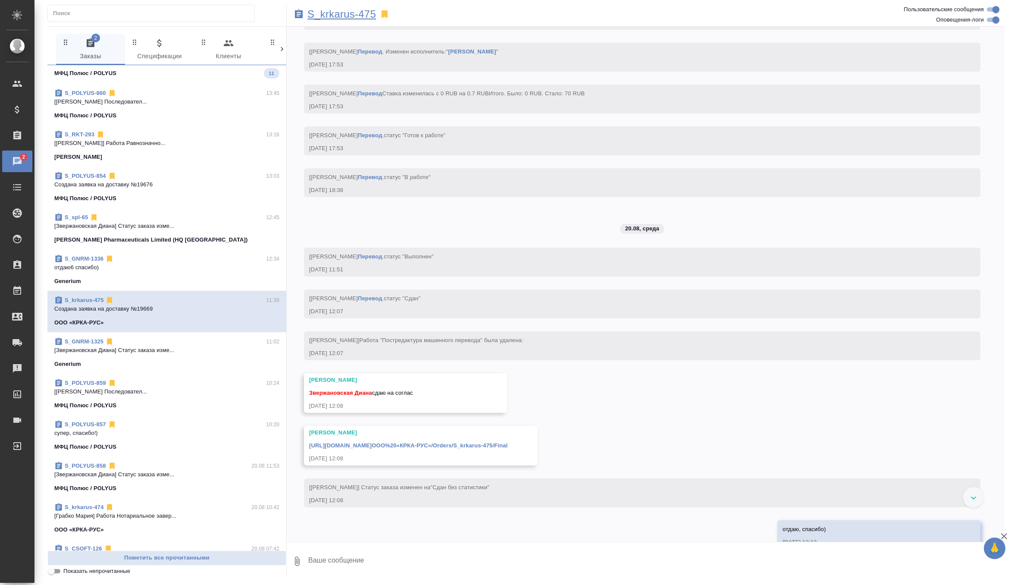
click at [357, 12] on p "S_krkarus-475" at bounding box center [341, 14] width 69 height 9
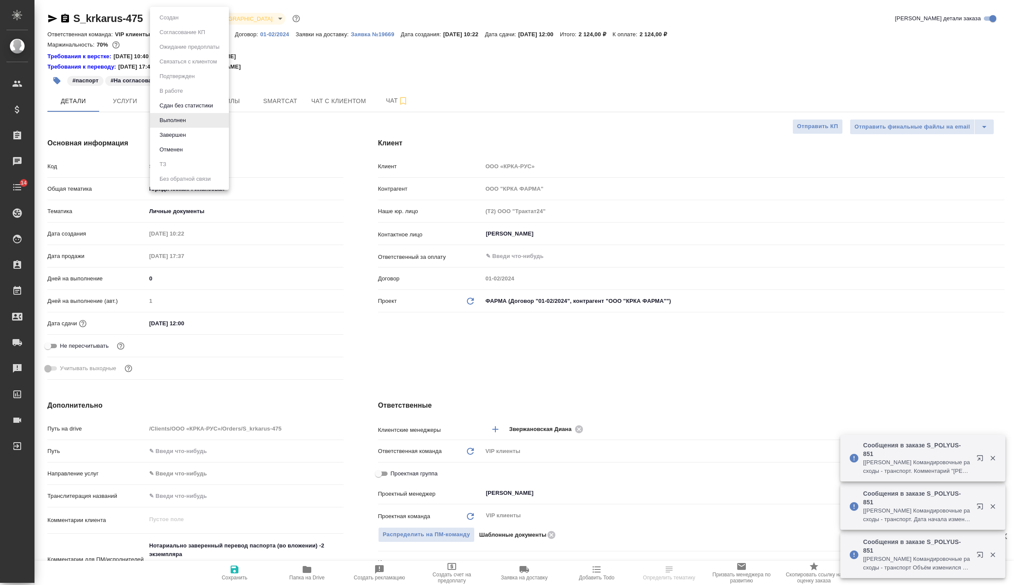
select select "RU"
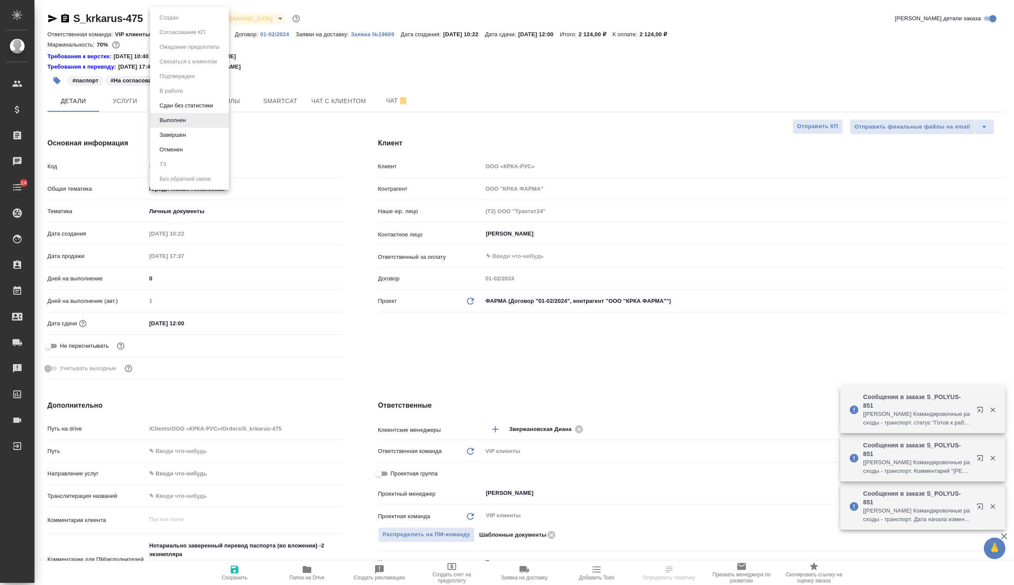
click at [185, 16] on ul "Создан Согласование КП Ожидание предоплаты Связаться с клиентом Подтвержден В р…" at bounding box center [189, 98] width 79 height 183
click at [182, 136] on button "Завершен" at bounding box center [172, 134] width 31 height 9
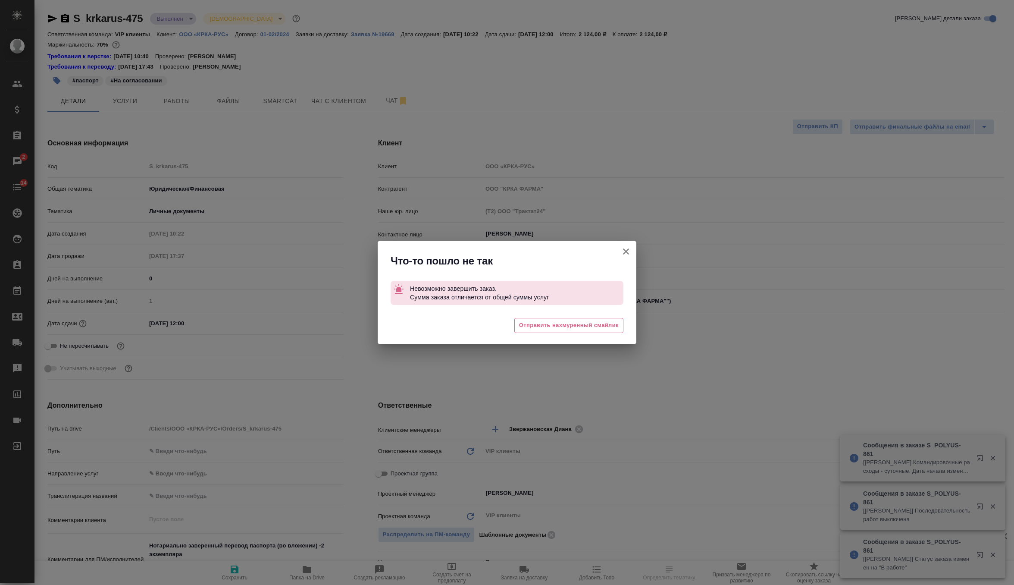
click at [628, 253] on icon "button" at bounding box center [626, 251] width 6 height 6
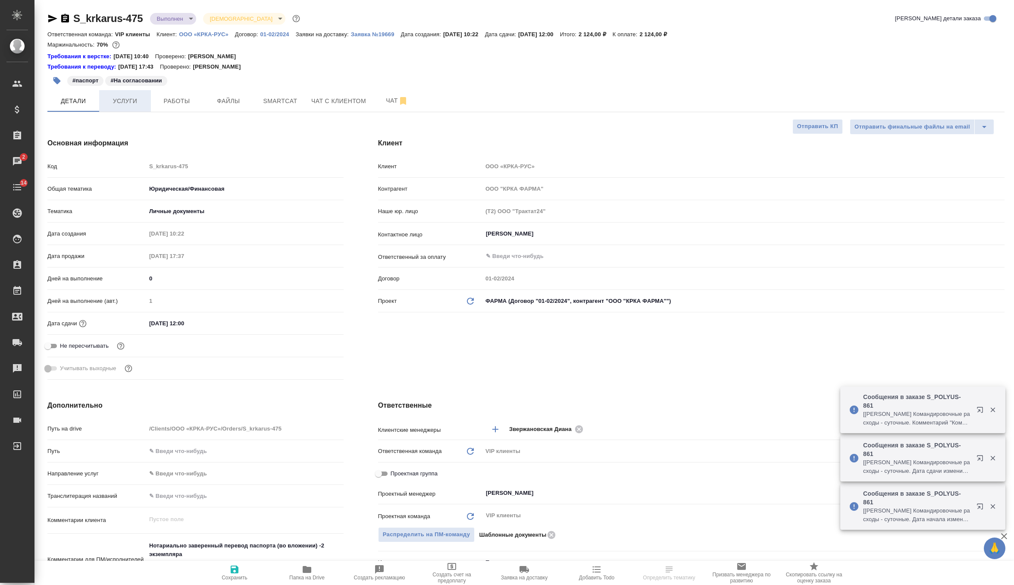
click at [119, 96] on span "Услуги" at bounding box center [124, 101] width 41 height 11
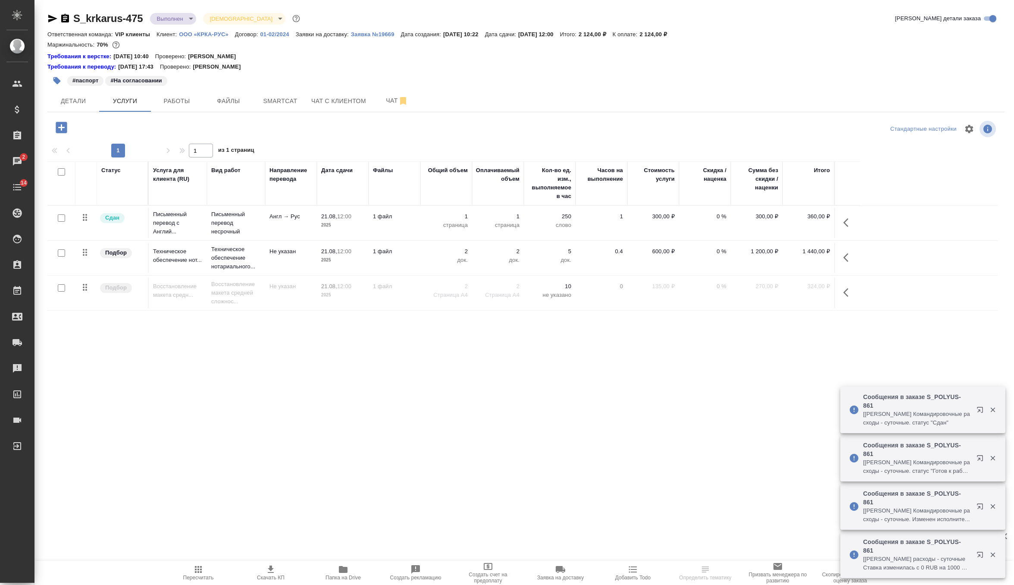
click at [195, 572] on icon "button" at bounding box center [198, 569] width 10 height 10
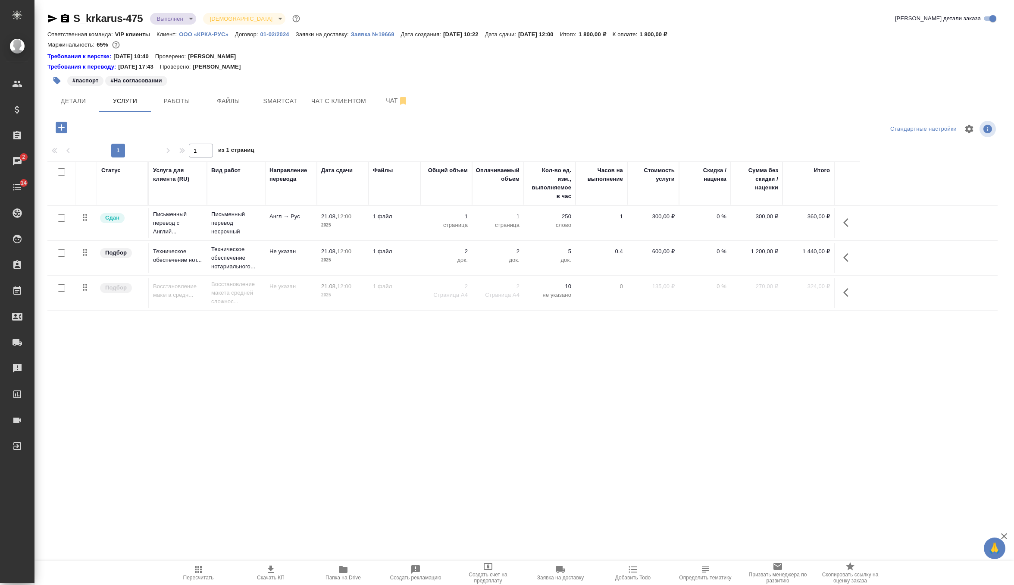
click at [841, 288] on button "button" at bounding box center [848, 292] width 21 height 21
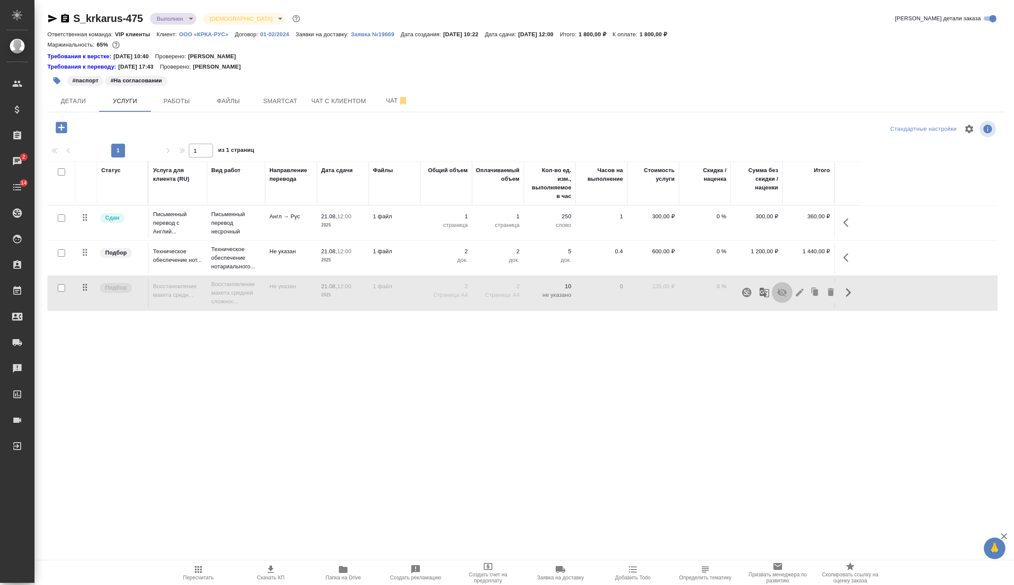
click at [781, 291] on icon "button" at bounding box center [781, 292] width 9 height 8
click at [190, 569] on span "Пересчитать" at bounding box center [198, 572] width 62 height 16
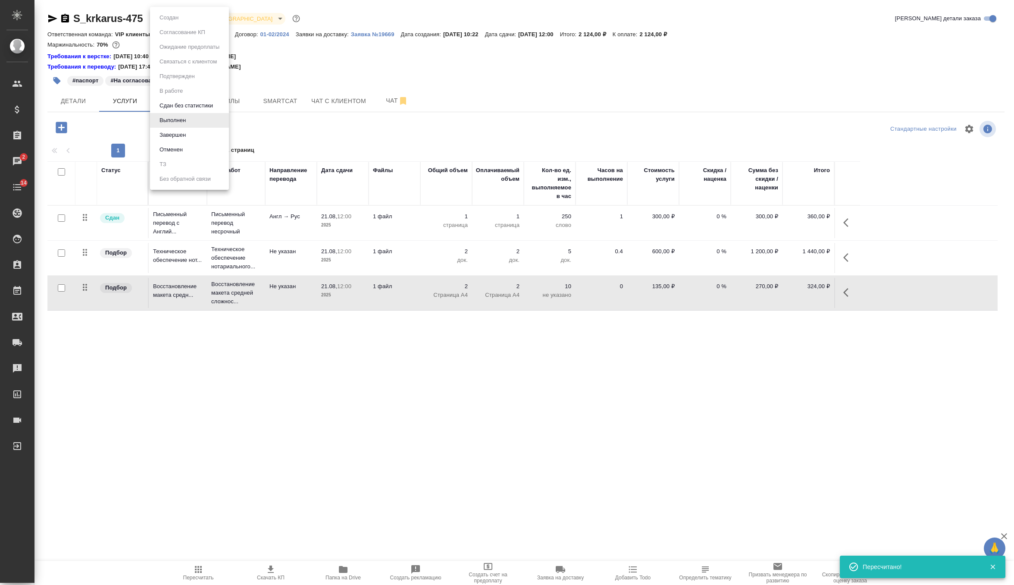
click at [166, 13] on body "🙏 .cls-1 fill:#fff; AWATERA Zverzhanovskaya [PERSON_NAME] Спецификации Заказы 2…" at bounding box center [507, 292] width 1014 height 585
click at [172, 135] on button "Завершен" at bounding box center [172, 134] width 31 height 9
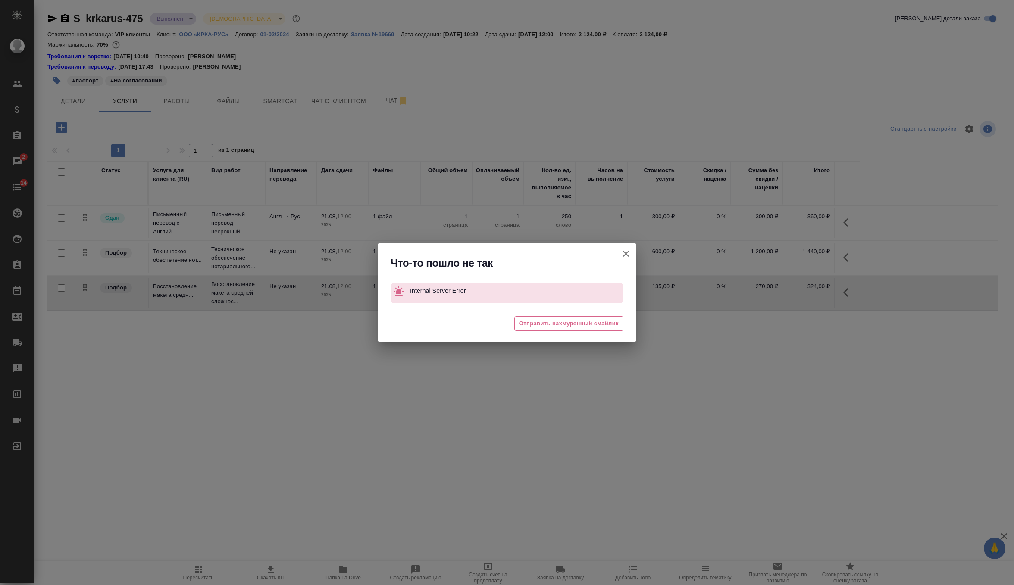
click at [626, 253] on icon "button" at bounding box center [626, 253] width 6 height 6
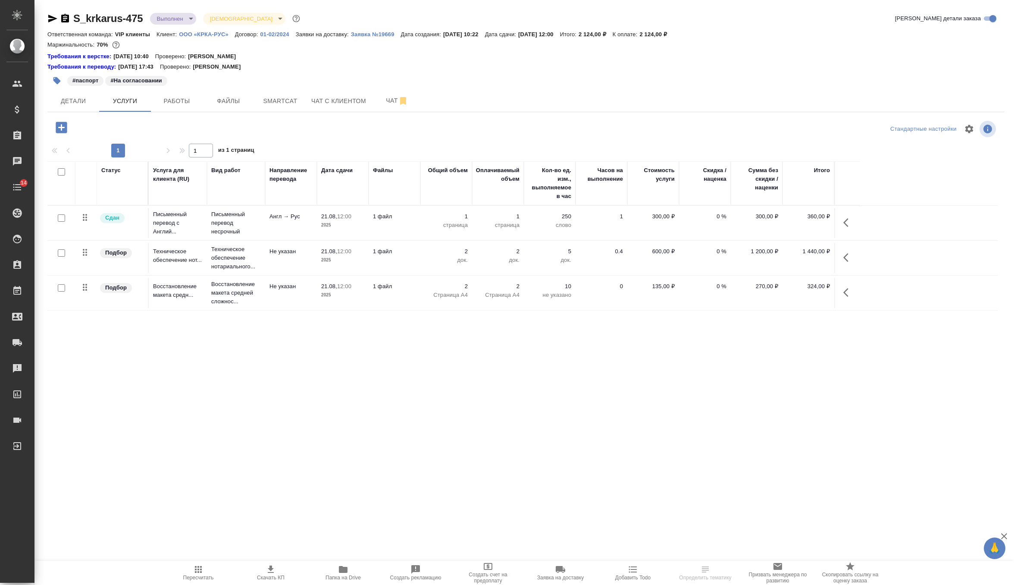
click at [200, 240] on td "Восстановление макета средн..." at bounding box center [178, 223] width 58 height 34
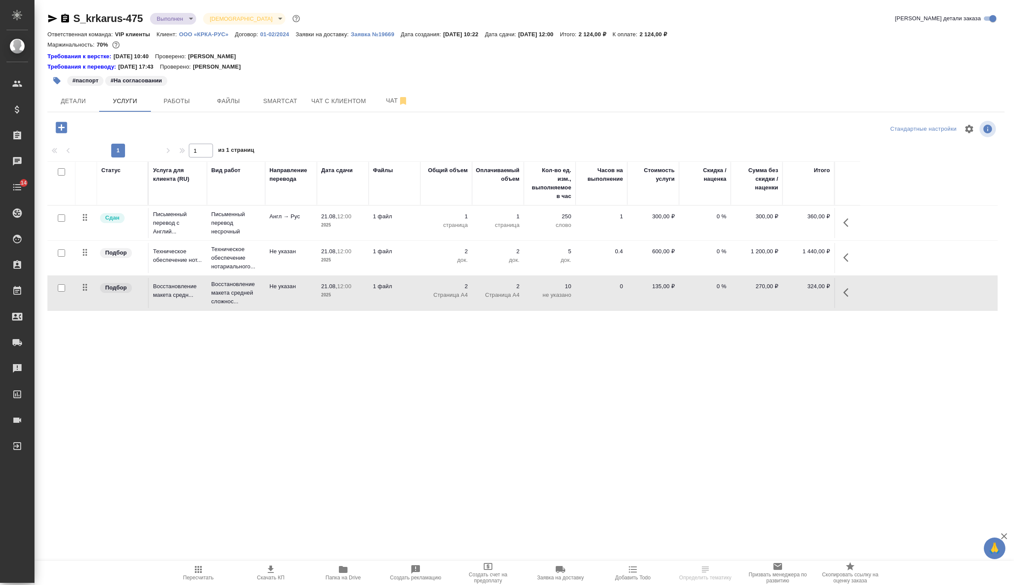
click at [200, 240] on td "Восстановление макета средн..." at bounding box center [178, 223] width 58 height 34
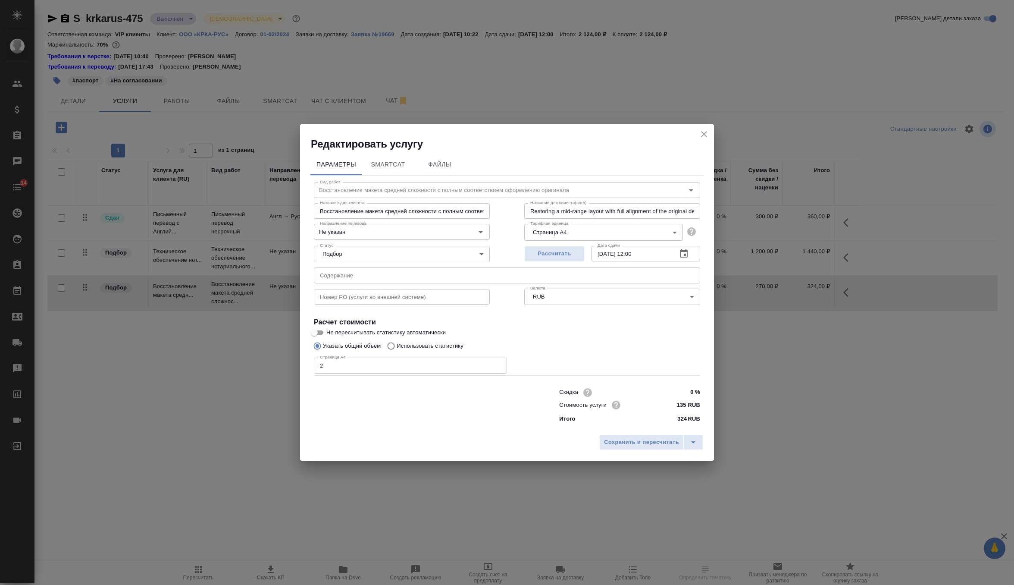
click at [704, 137] on icon "close" at bounding box center [704, 134] width 10 height 10
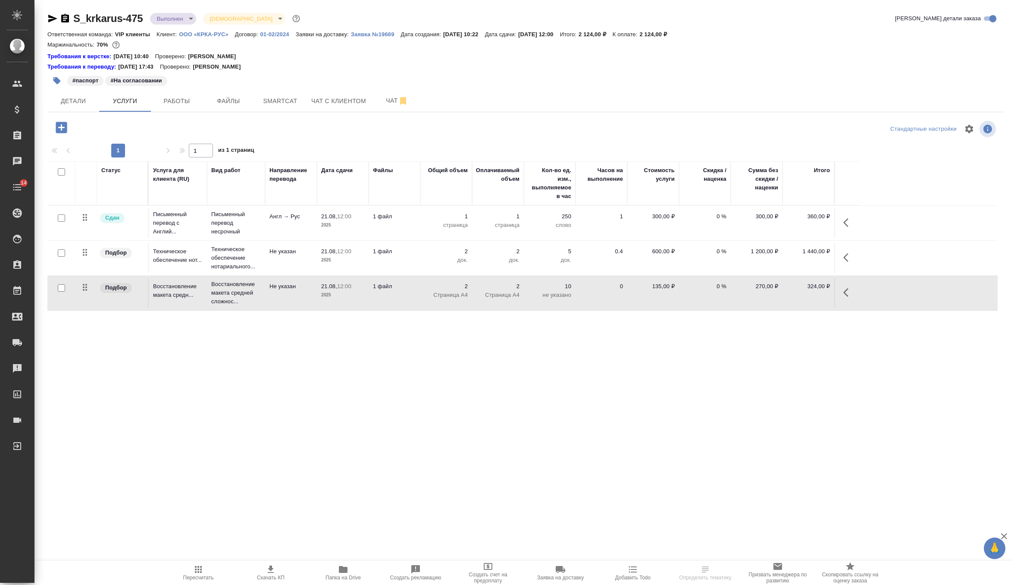
click at [324, 216] on p "21.08," at bounding box center [329, 216] width 16 height 6
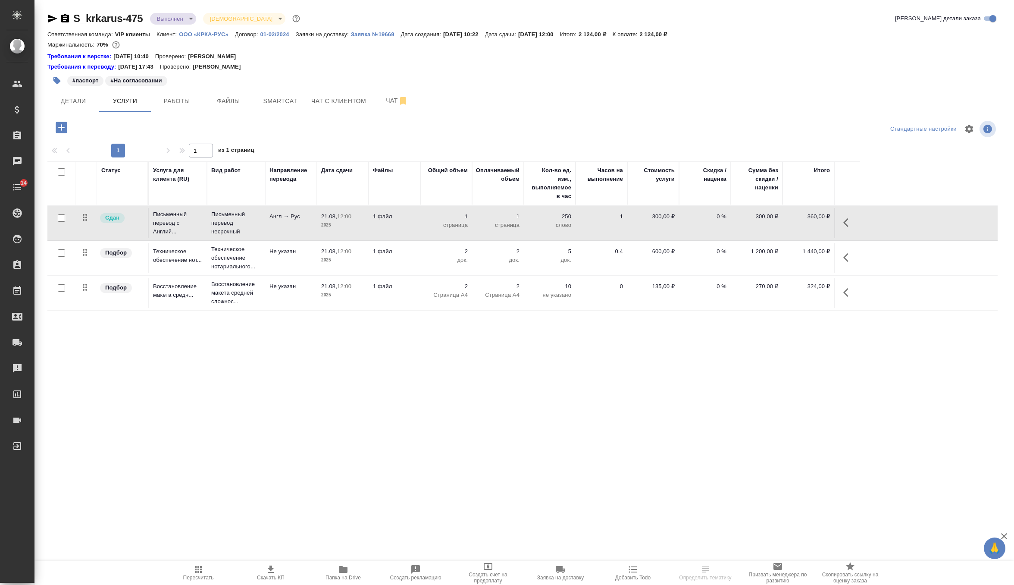
click at [324, 216] on p "21.08," at bounding box center [329, 216] width 16 height 6
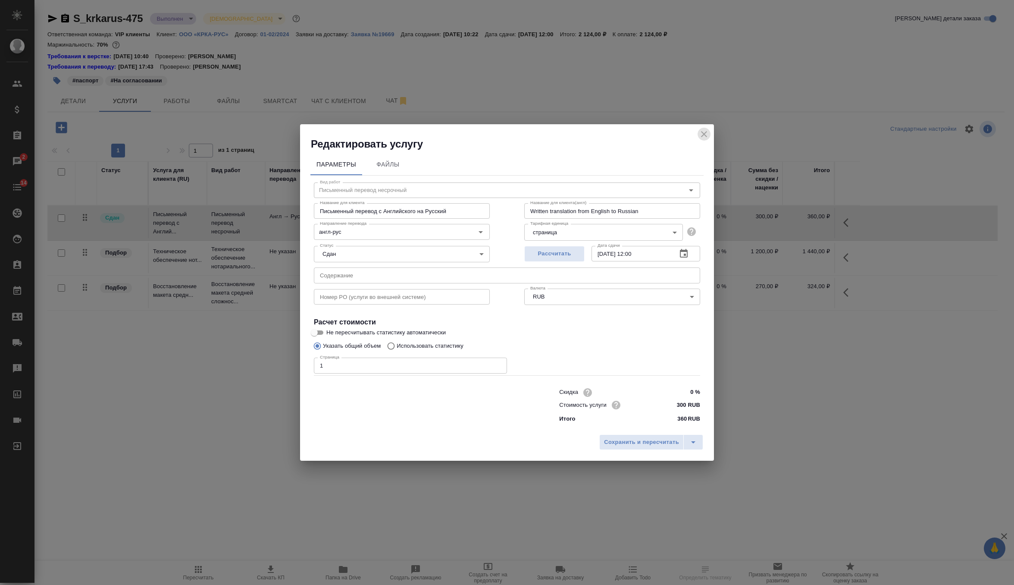
click at [706, 131] on icon "close" at bounding box center [704, 134] width 6 height 6
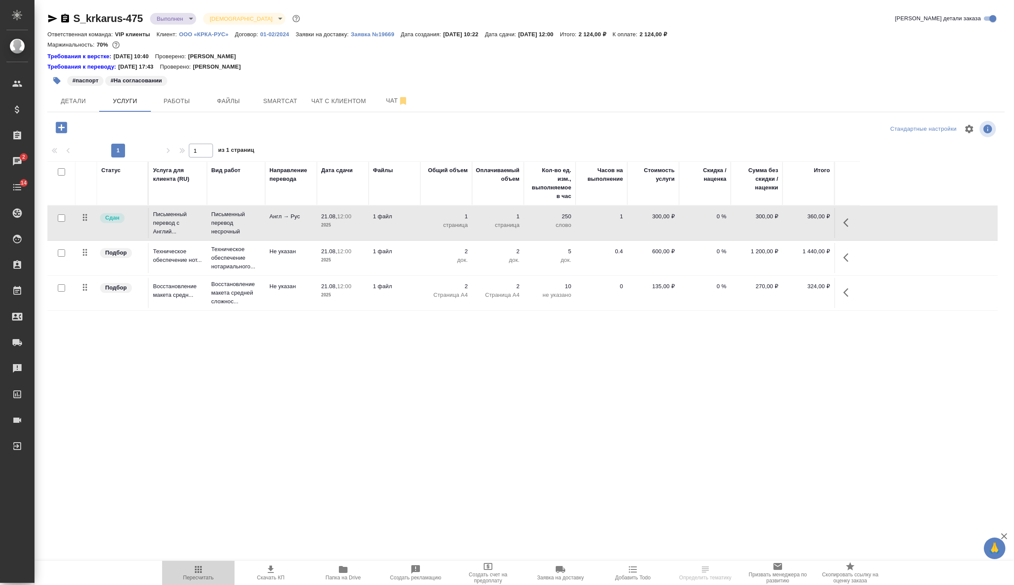
click at [186, 572] on span "Пересчитать" at bounding box center [198, 572] width 62 height 16
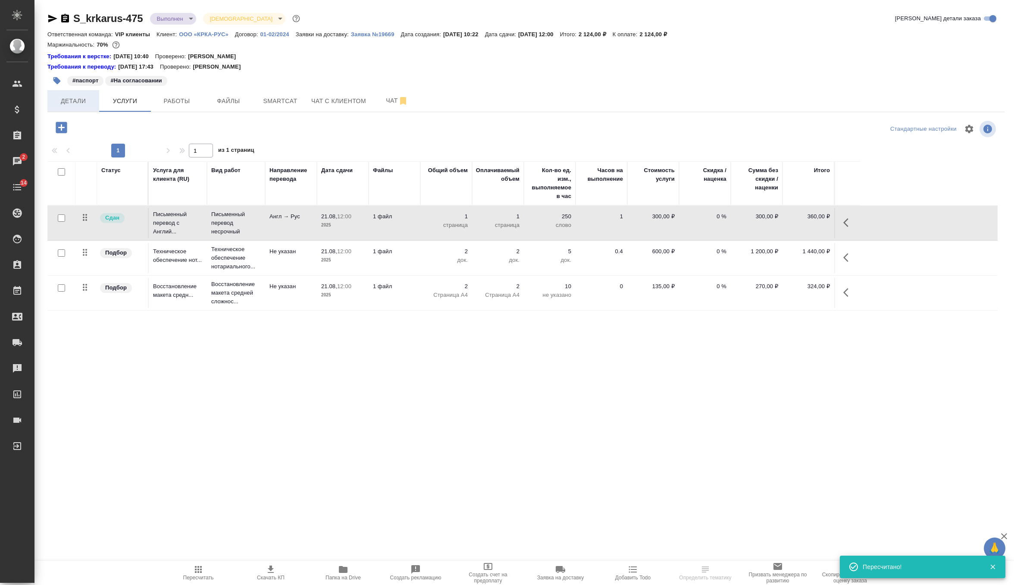
click at [81, 97] on span "Детали" at bounding box center [73, 101] width 41 height 11
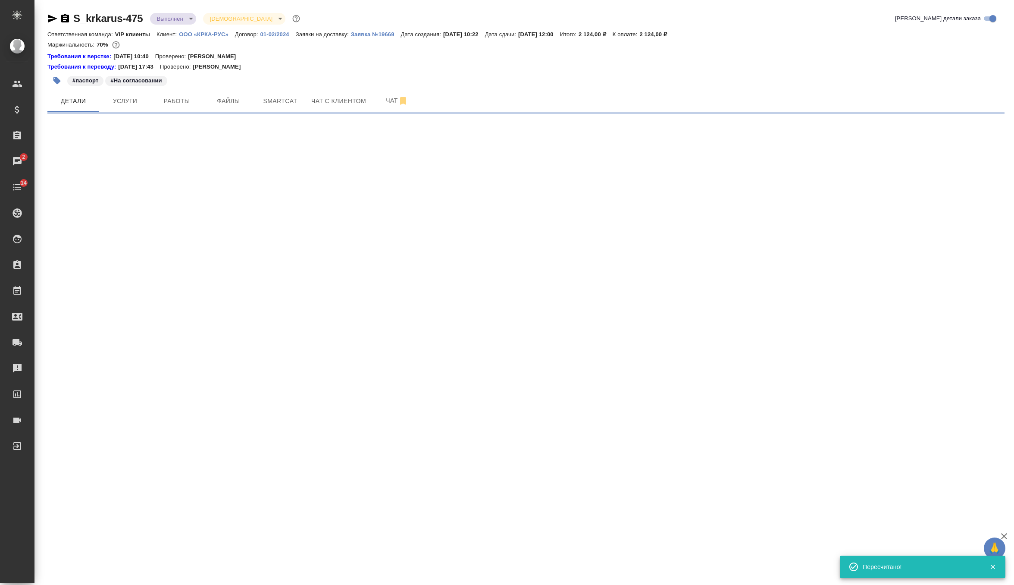
select select "RU"
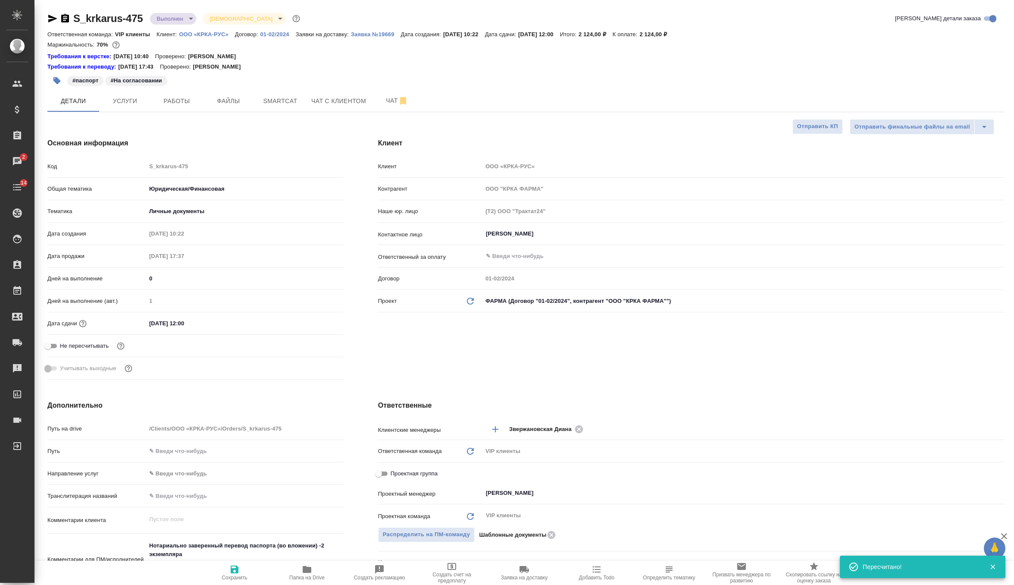
type textarea "x"
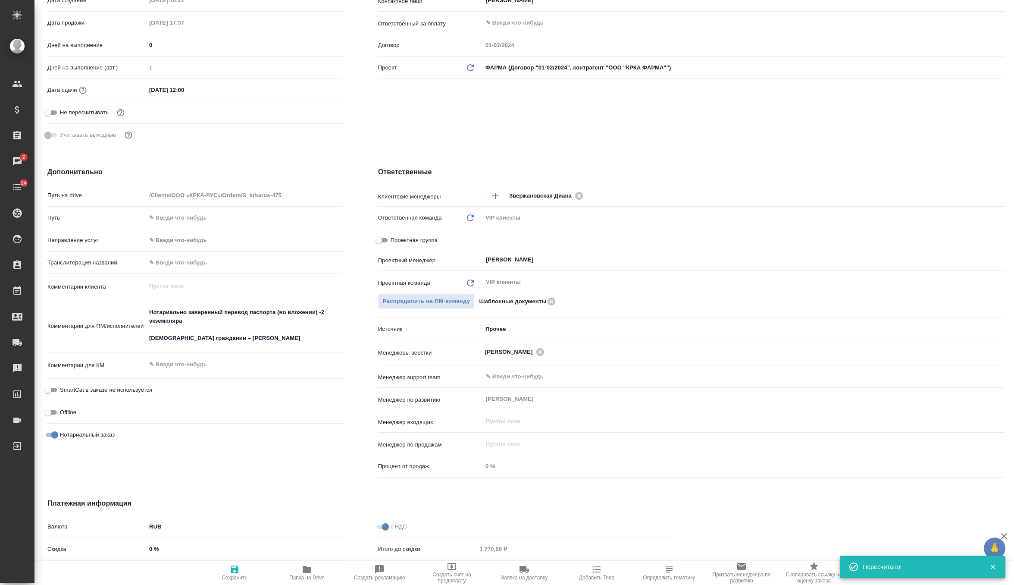
scroll to position [247, 0]
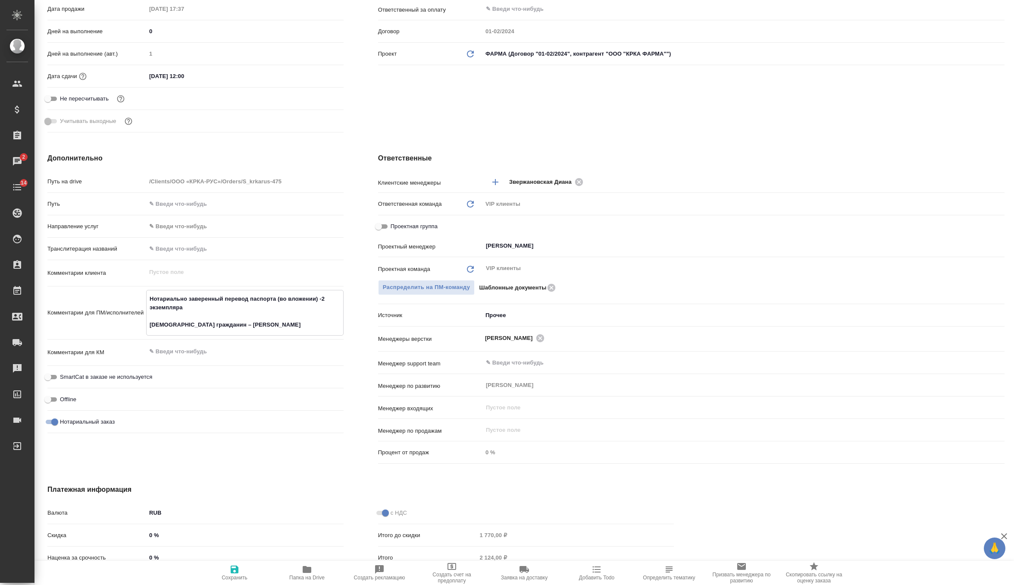
drag, startPoint x: 149, startPoint y: 294, endPoint x: 303, endPoint y: 326, distance: 157.6
click at [303, 326] on textarea "Нотариально заверенный перевод паспорта (во вложении) -2 экземпляра [DEMOGRAPHI…" at bounding box center [245, 311] width 197 height 41
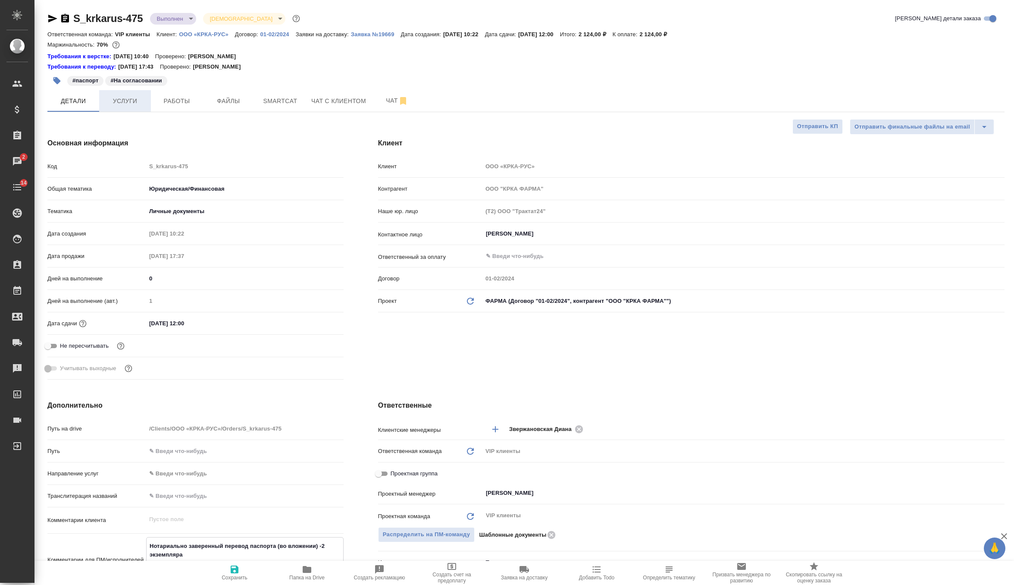
type textarea "x"
click at [121, 105] on span "Услуги" at bounding box center [124, 101] width 41 height 11
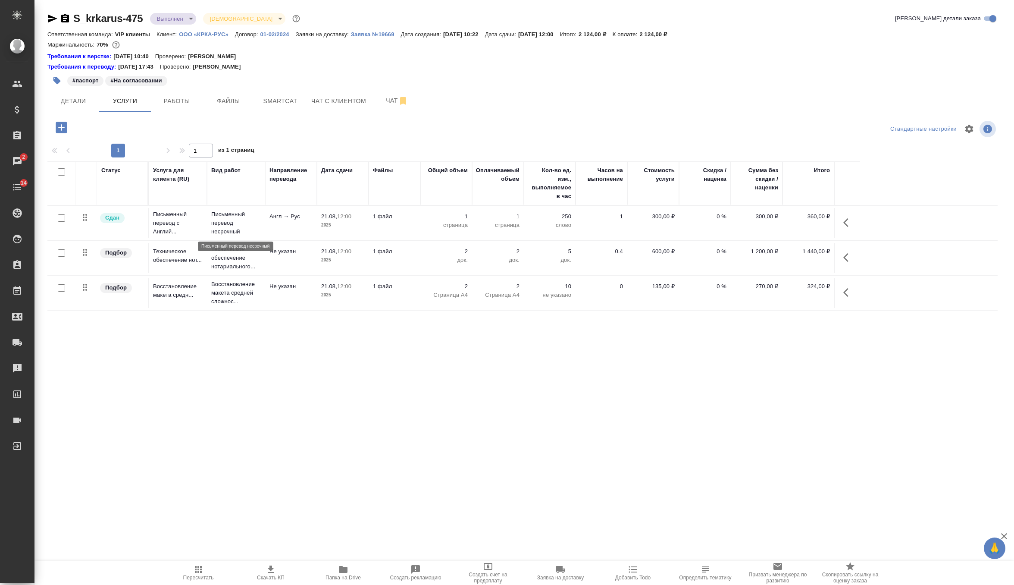
click at [244, 218] on p "Письменный перевод несрочный" at bounding box center [236, 223] width 50 height 26
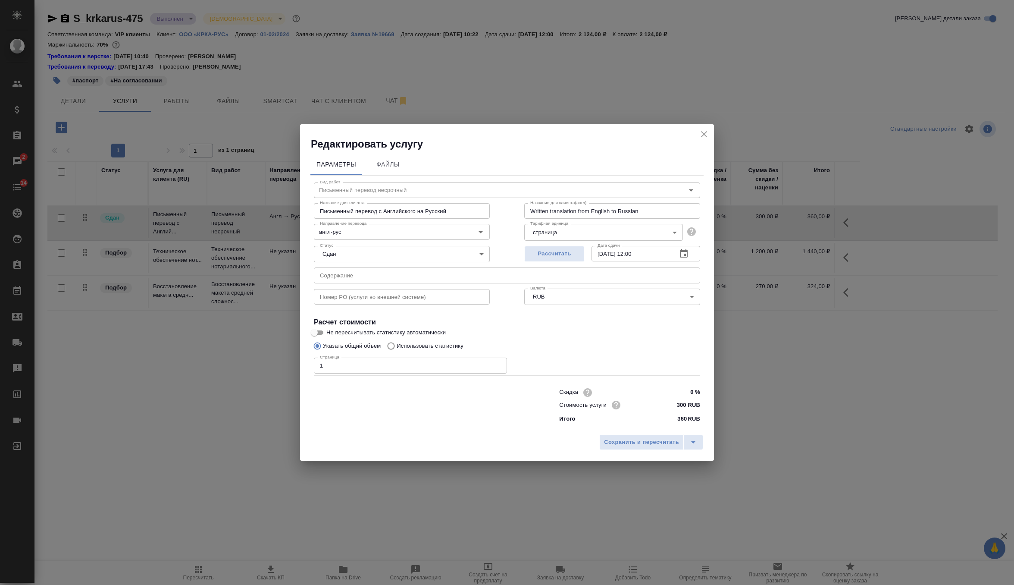
click at [328, 275] on input "text" at bounding box center [507, 275] width 386 height 16
paste input "Нотариально заверенный перевод паспорта (во вложении) -2 экземпляра Иностранный…"
drag, startPoint x: 597, startPoint y: 274, endPoint x: 440, endPoint y: 275, distance: 156.9
click at [440, 275] on input "Нотариально заверенный перевод паспорта (во вложении) -2 экземпляра Иностранный…" at bounding box center [507, 275] width 386 height 16
click at [417, 278] on input "Нотариально заверенный перевод паспорта [PERSON_NAME]" at bounding box center [507, 275] width 386 height 16
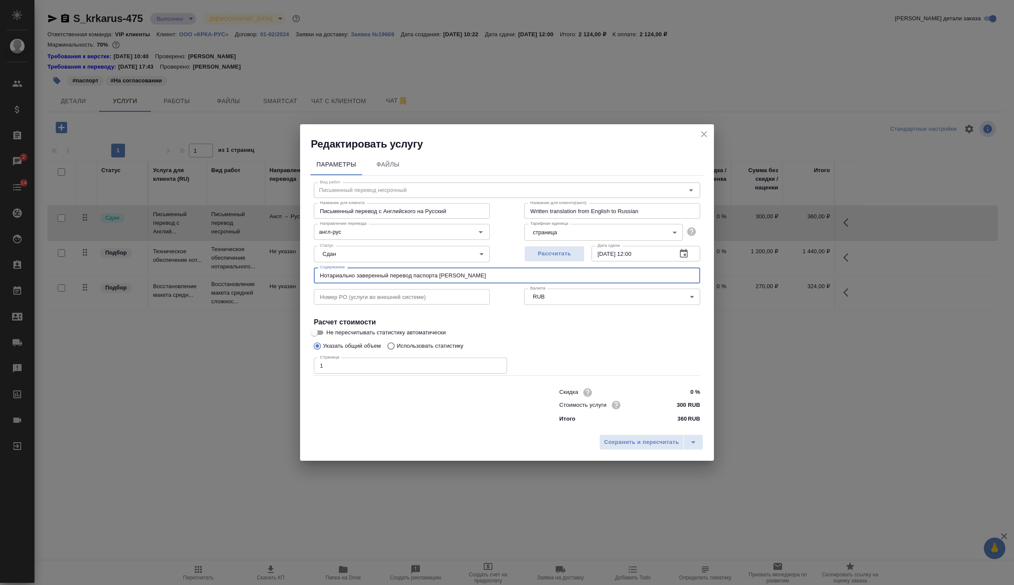
click at [417, 278] on input "Нотариально заверенный перевод паспорта [PERSON_NAME]" at bounding box center [507, 275] width 386 height 16
type input "Нотариально заверенный перевод паспорта [PERSON_NAME]"
click at [626, 445] on span "Сохранить и пересчитать" at bounding box center [641, 442] width 75 height 10
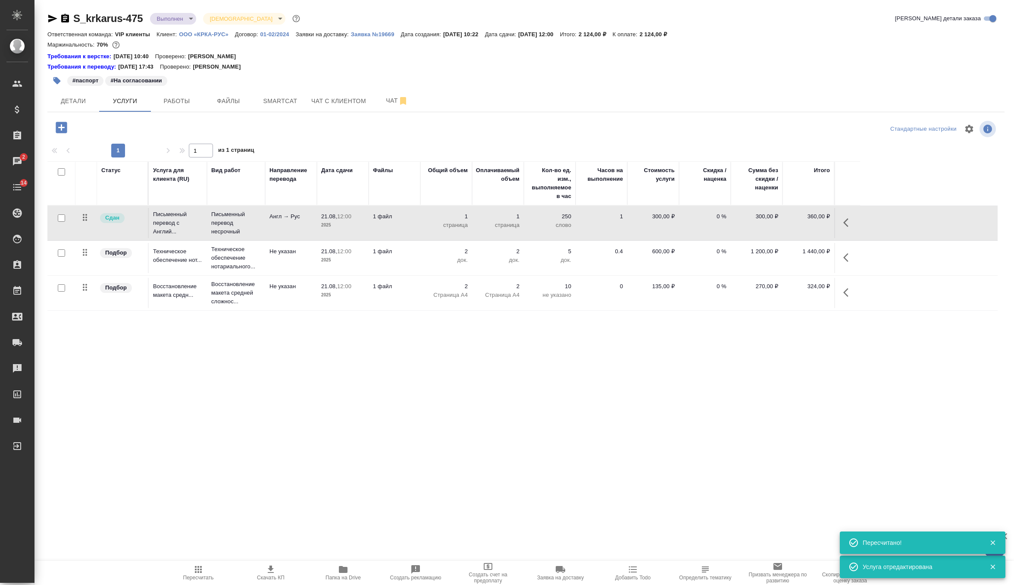
click at [395, 221] on p "1 файл" at bounding box center [394, 216] width 43 height 9
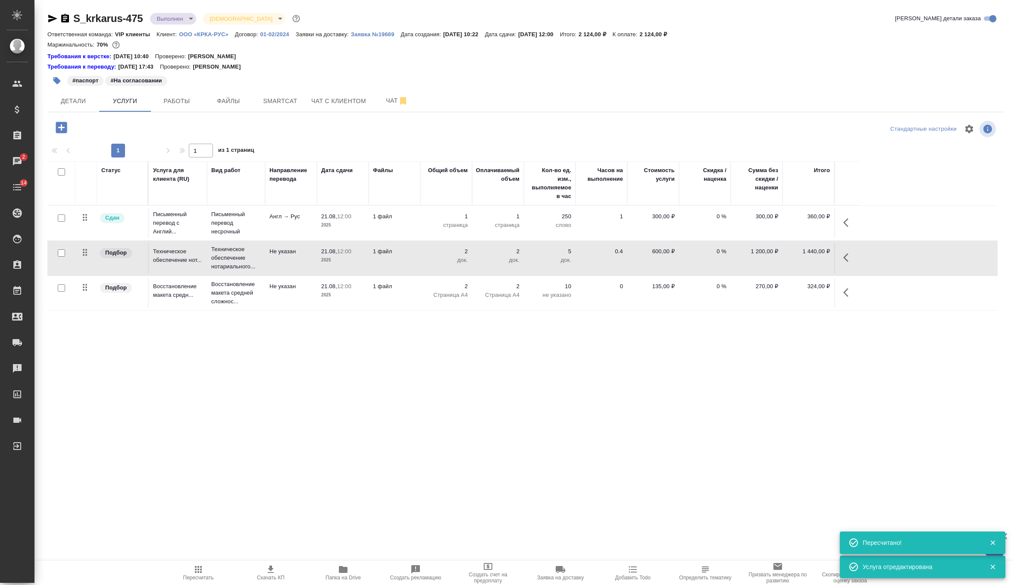
click at [395, 221] on p "1 файл" at bounding box center [394, 216] width 43 height 9
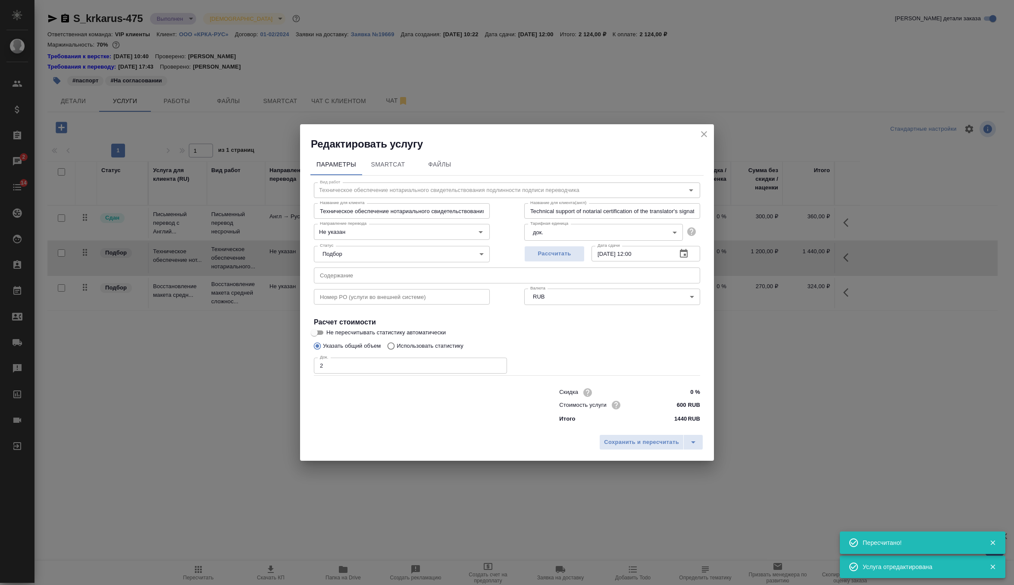
click at [370, 274] on input "text" at bounding box center [507, 275] width 386 height 16
paste input "Нотариально заверенный перевод паспорта Дуйич Бранислав"
type input "Нотариально заверенный перевод паспорта Дуйич Бранислав"
click at [624, 441] on span "Сохранить и пересчитать" at bounding box center [641, 442] width 75 height 10
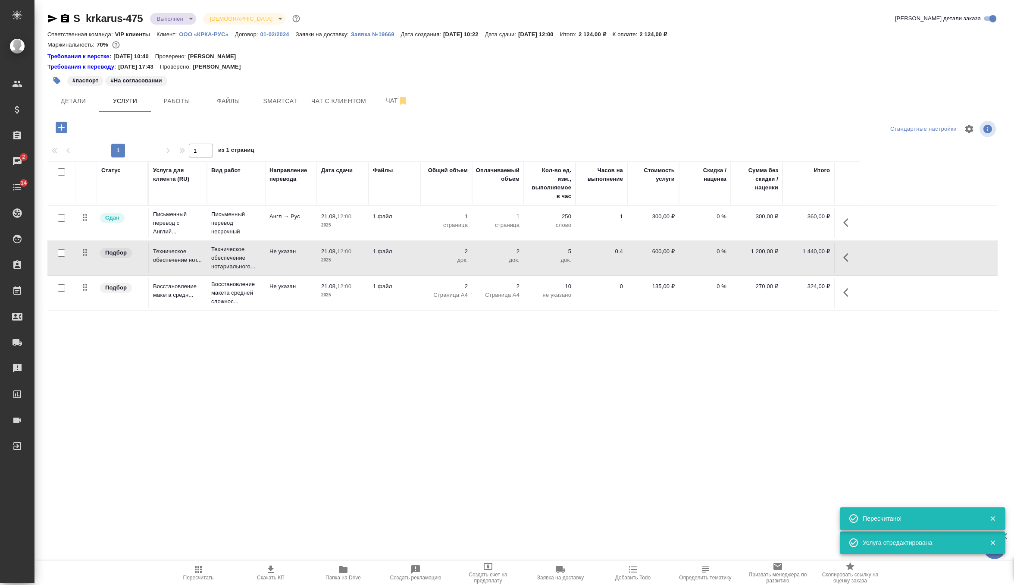
click at [355, 294] on p "2025" at bounding box center [342, 295] width 43 height 9
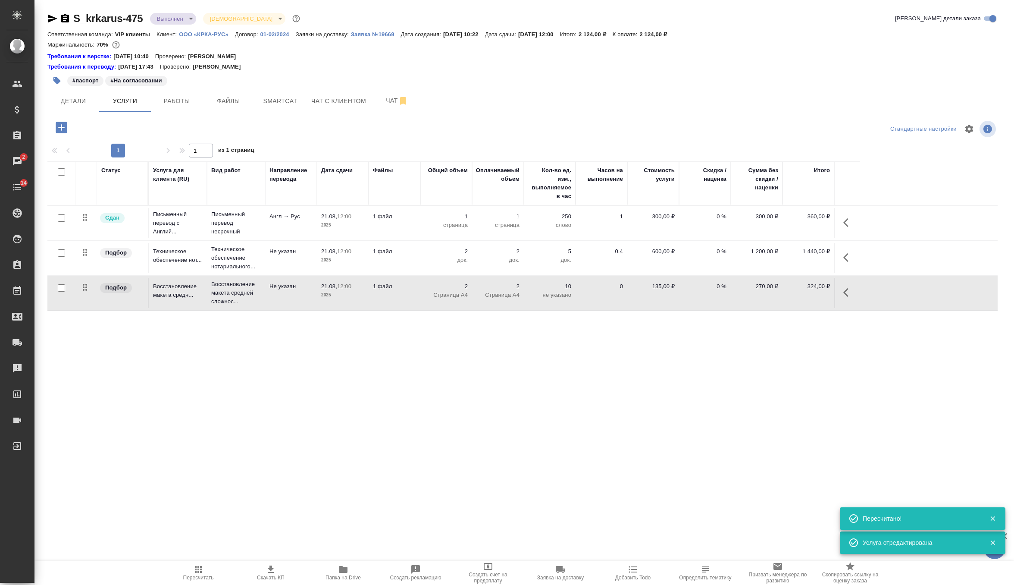
click at [355, 294] on p "2025" at bounding box center [342, 295] width 43 height 9
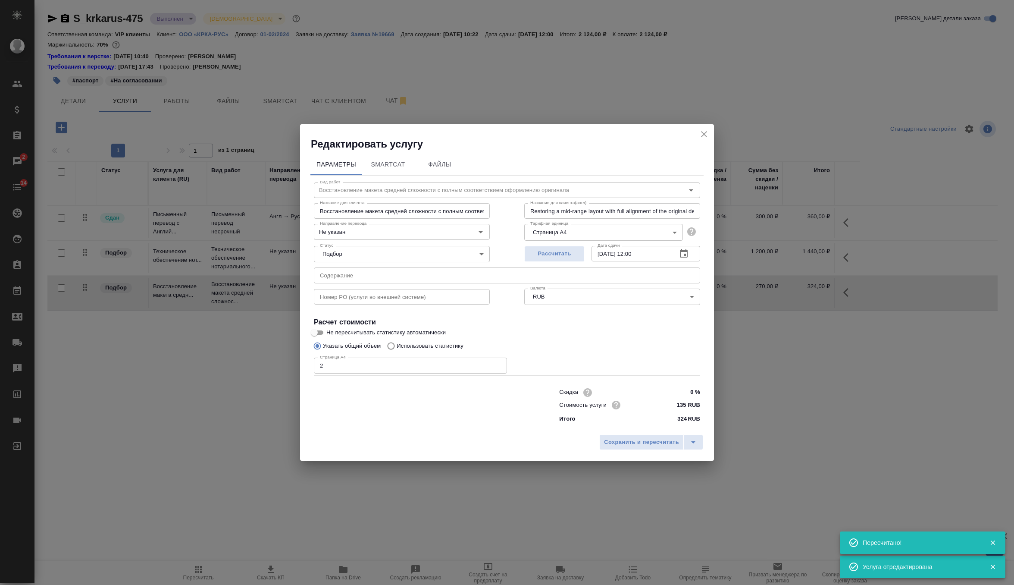
click at [400, 275] on input "text" at bounding box center [507, 275] width 386 height 16
paste input "Нотариально заверенный перевод паспорта Дуйич Бранислав"
type input "Нотариально заверенный перевод паспорта Дуйич Бранислав"
click at [632, 437] on span "Сохранить и пересчитать" at bounding box center [641, 442] width 75 height 10
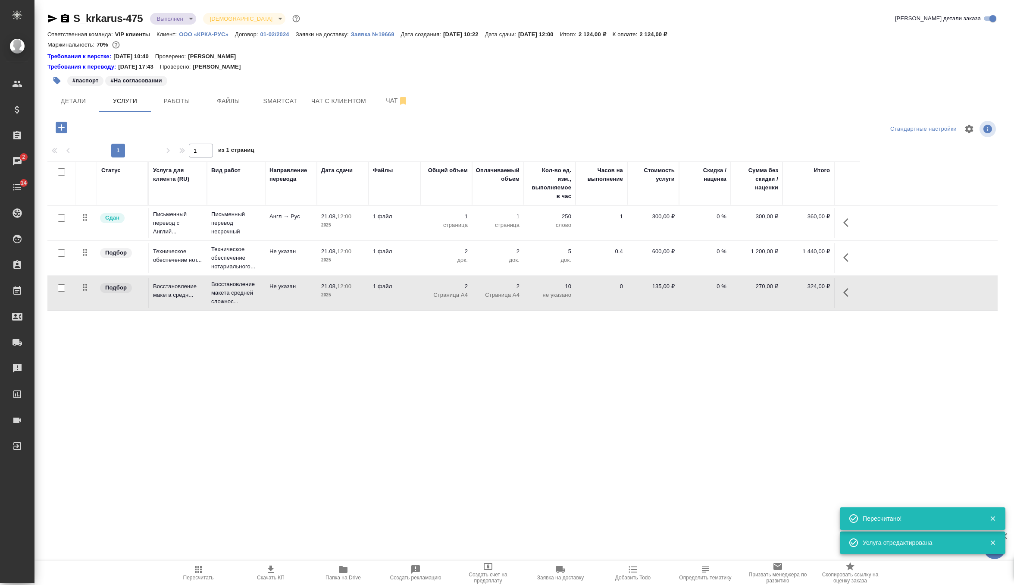
click at [847, 254] on icon "button" at bounding box center [848, 257] width 10 height 10
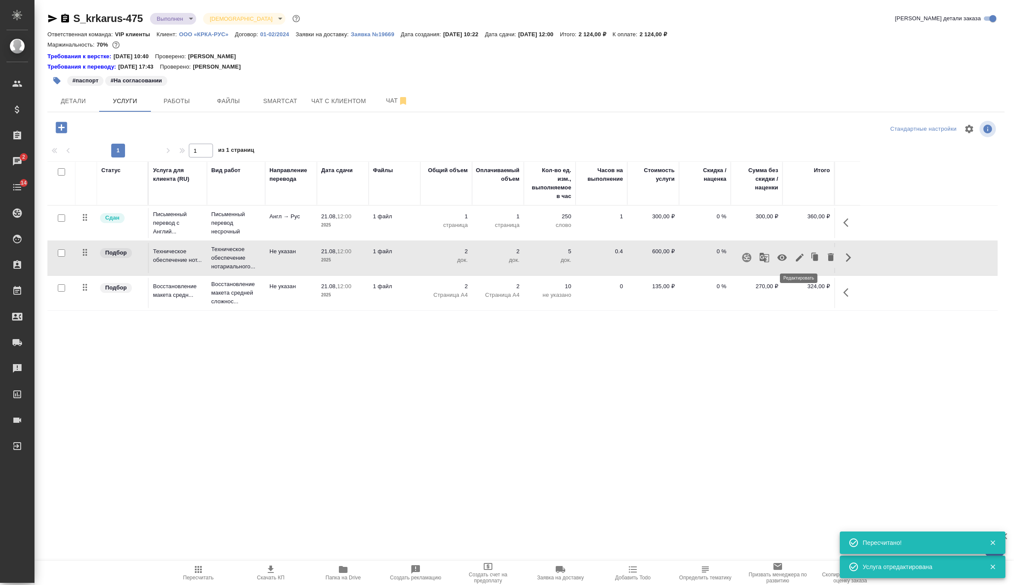
click at [798, 258] on icon "button" at bounding box center [800, 257] width 8 height 8
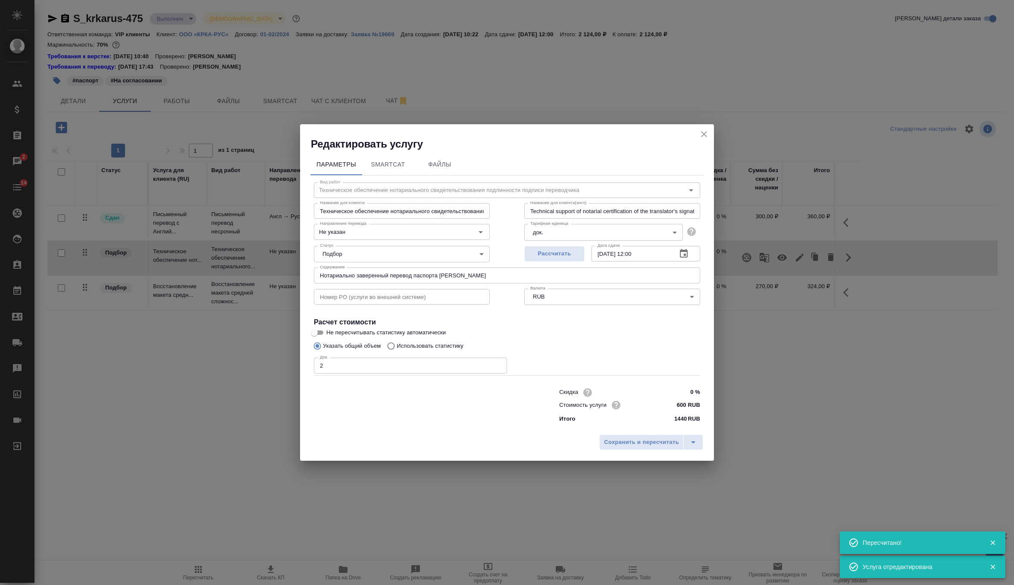
click at [378, 251] on body "🙏 .cls-1 fill:#fff; AWATERA Zverzhanovskaya Diana Клиенты Спецификации Заказы 2…" at bounding box center [507, 292] width 1014 height 585
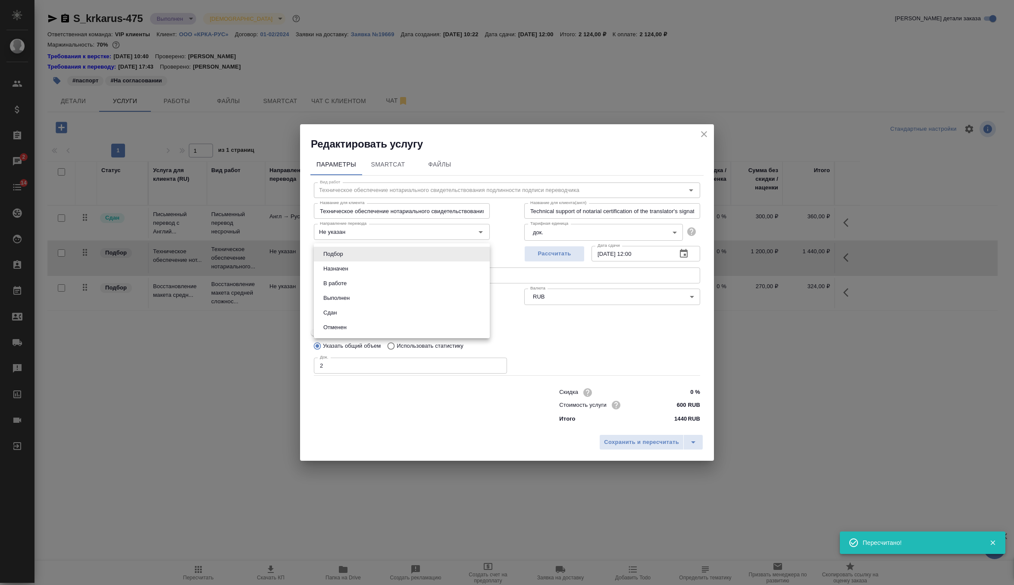
click at [355, 309] on li "Сдан" at bounding box center [402, 312] width 176 height 15
type input "closed"
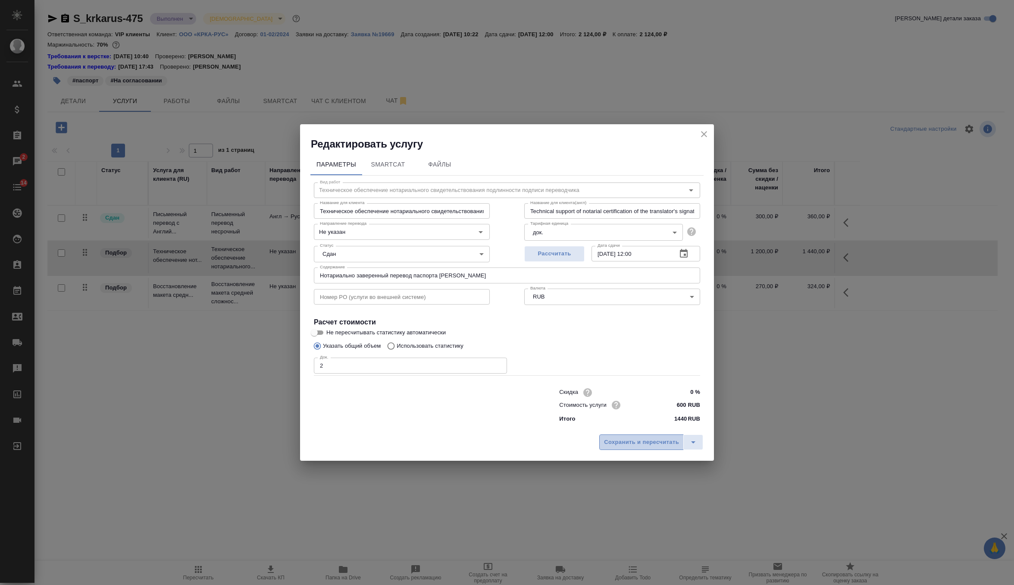
click at [607, 438] on span "Сохранить и пересчитать" at bounding box center [641, 442] width 75 height 10
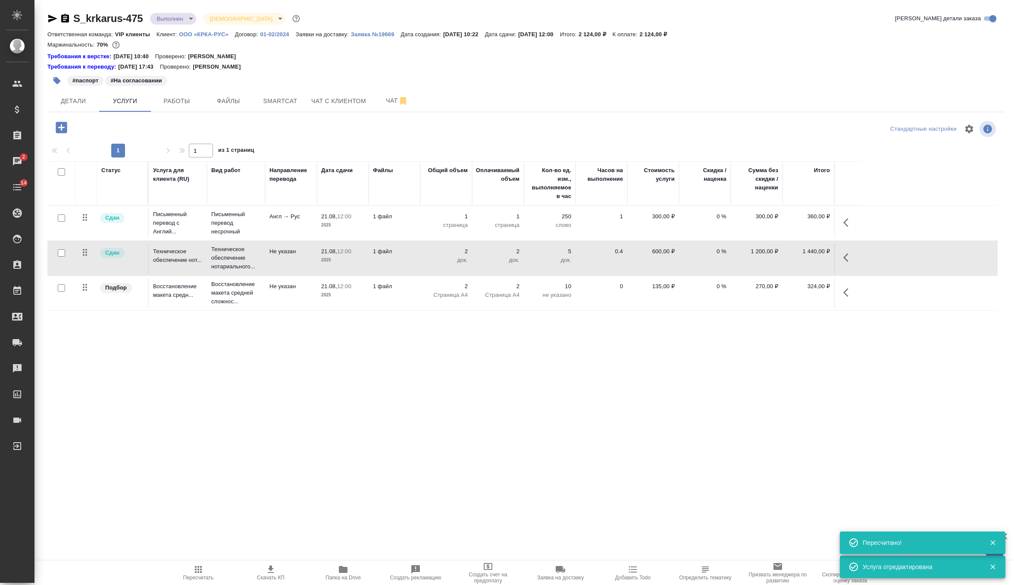
click at [845, 238] on td at bounding box center [847, 223] width 26 height 30
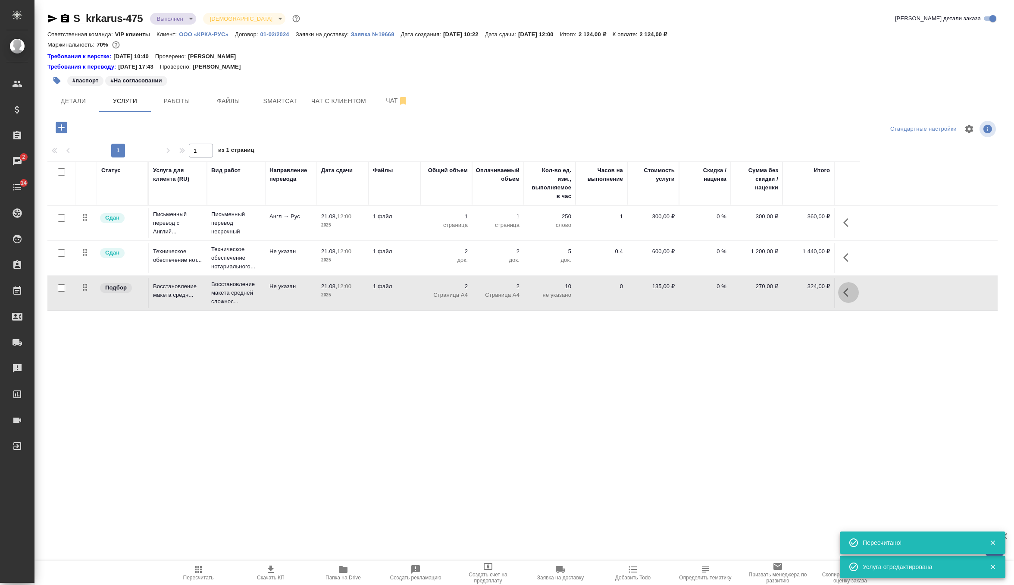
click at [844, 291] on icon "button" at bounding box center [845, 292] width 5 height 9
click at [799, 294] on icon "button" at bounding box center [800, 292] width 8 height 8
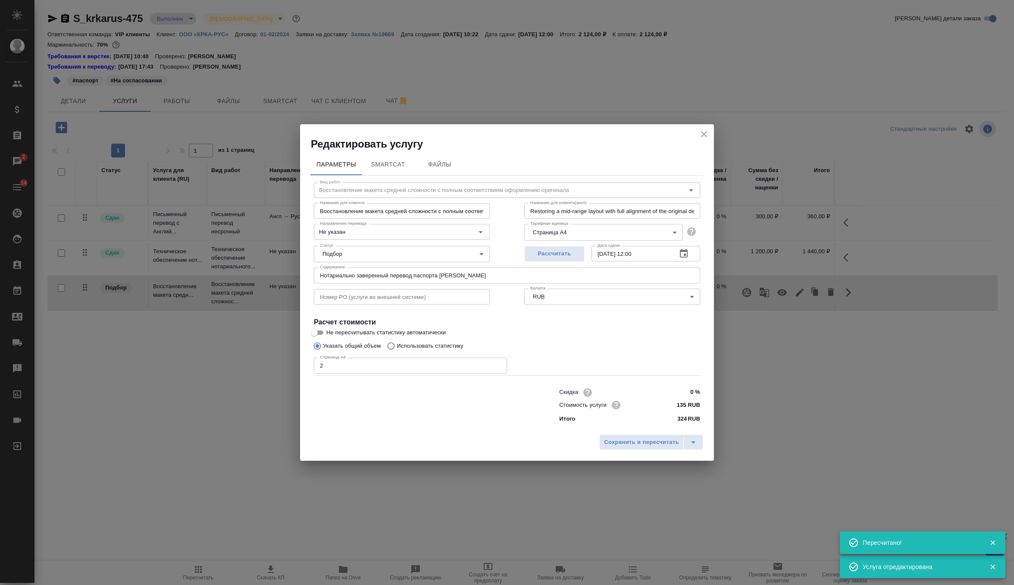
click at [380, 254] on body "🙏 .cls-1 fill:#fff; AWATERA Zverzhanovskaya Diana Клиенты Спецификации Заказы 2…" at bounding box center [507, 292] width 1014 height 585
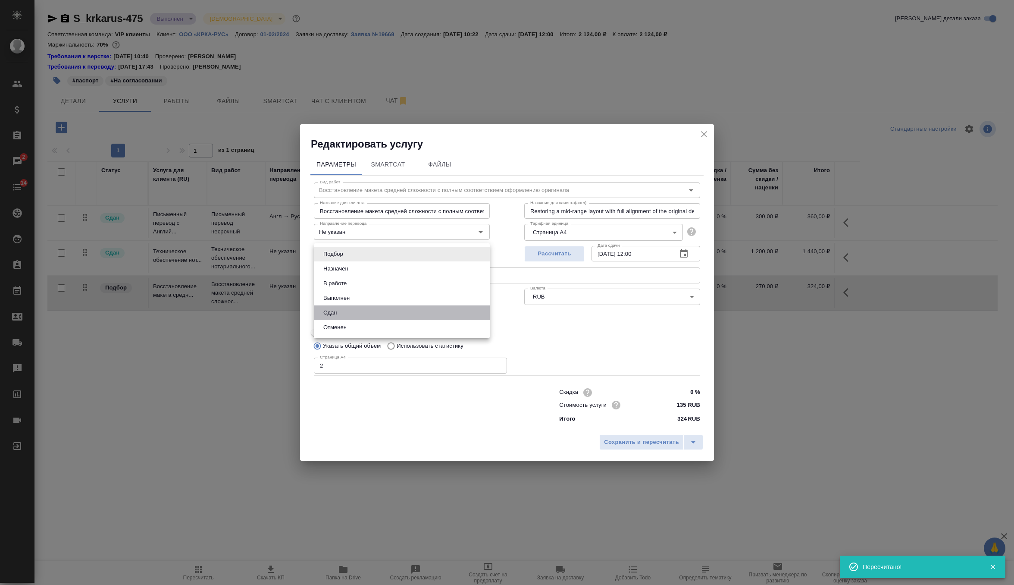
click at [352, 311] on li "Сдан" at bounding box center [402, 312] width 176 height 15
type input "closed"
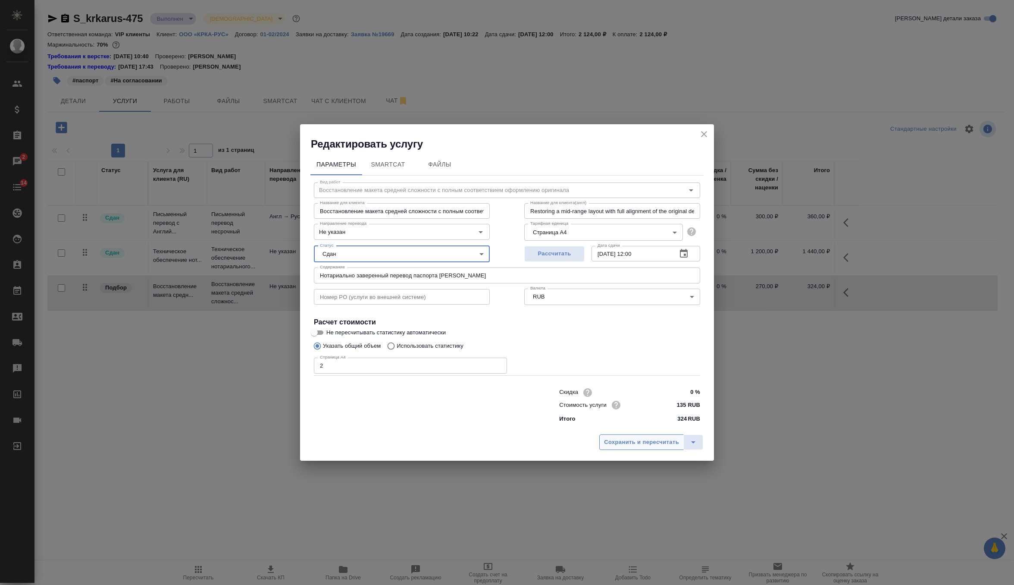
click at [618, 443] on span "Сохранить и пересчитать" at bounding box center [641, 442] width 75 height 10
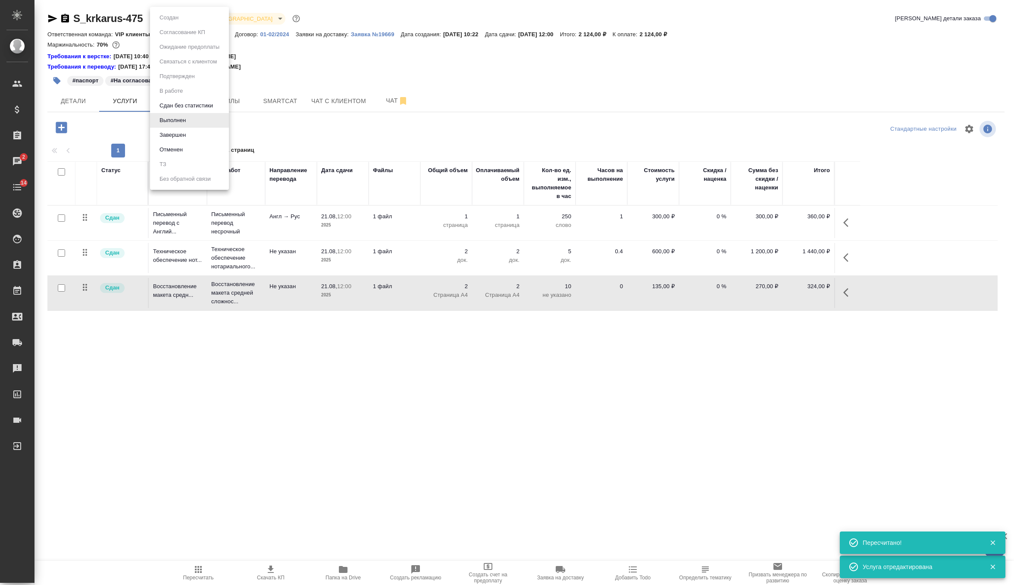
click at [170, 18] on body "🙏 .cls-1 fill:#fff; AWATERA Zverzhanovskaya Diana Клиенты Спецификации Заказы 2…" at bounding box center [507, 292] width 1014 height 585
click at [178, 22] on button "Завершен" at bounding box center [169, 17] width 24 height 9
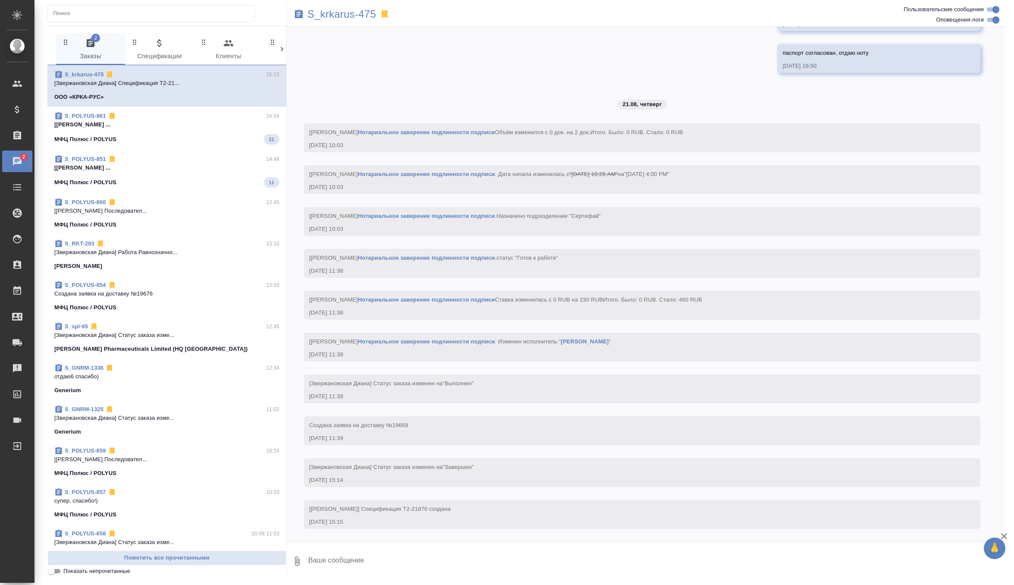
click at [201, 132] on span "S_POLYUS-861 14:54 [[PERSON_NAME] ... МФЦ Полюс / POLYUS 21" at bounding box center [166, 128] width 225 height 33
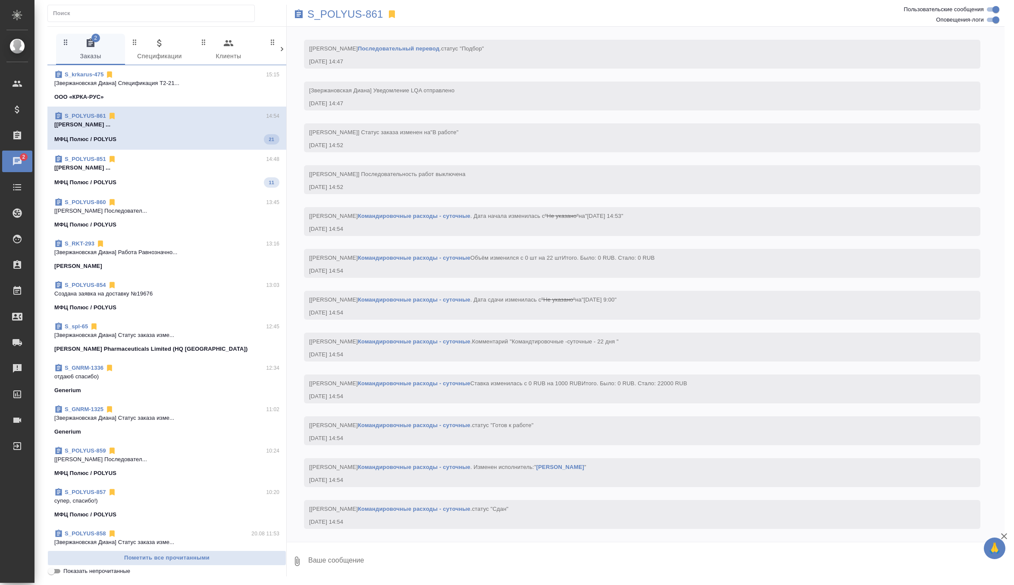
scroll to position [794, 0]
click at [231, 154] on div "S_POLYUS-851 14:48 [[PERSON_NAME] ... МФЦ Полюс / POLYUS 11" at bounding box center [166, 171] width 239 height 43
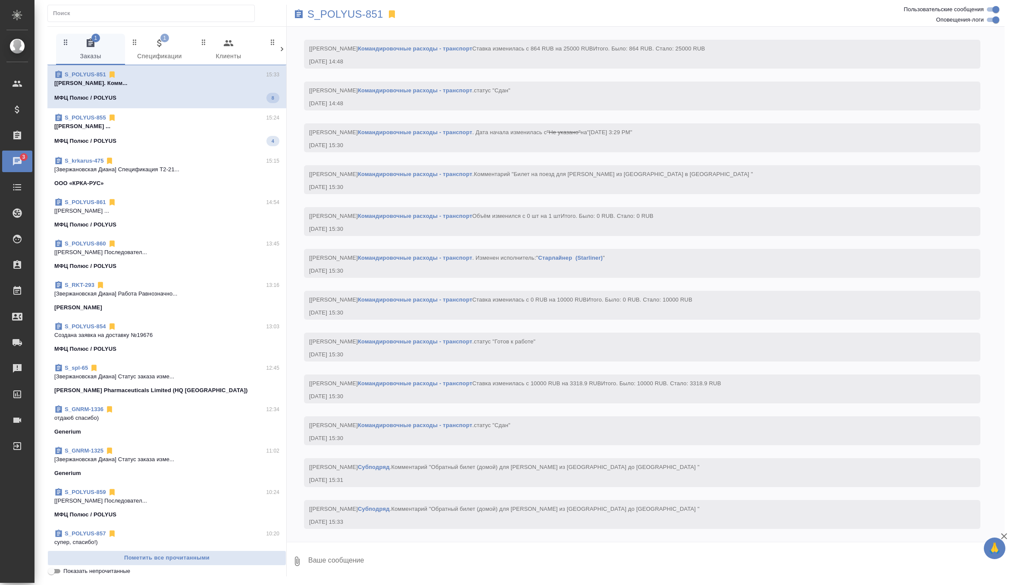
scroll to position [2687, 0]
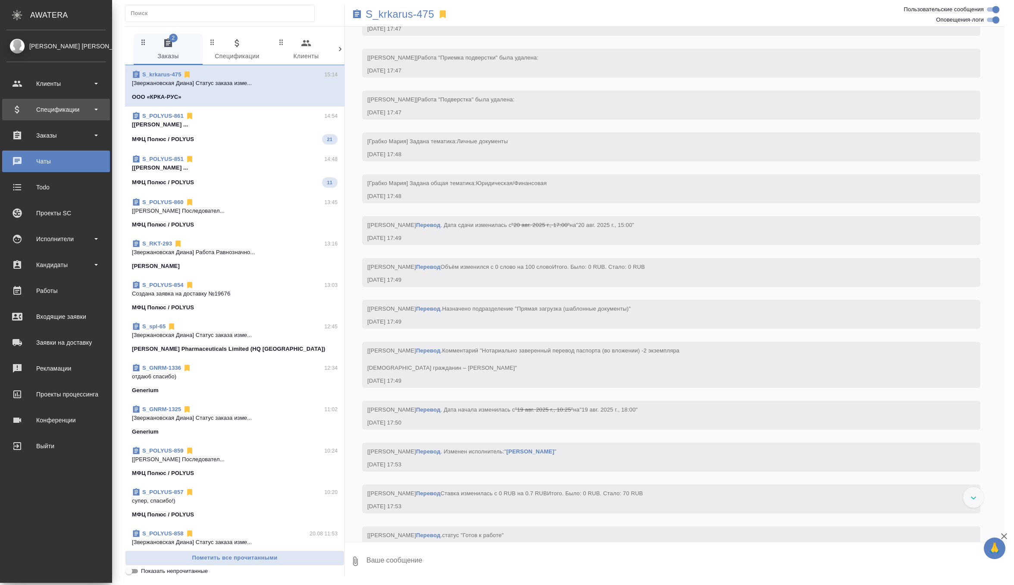
click at [56, 115] on div "Спецификации" at bounding box center [55, 109] width 99 height 13
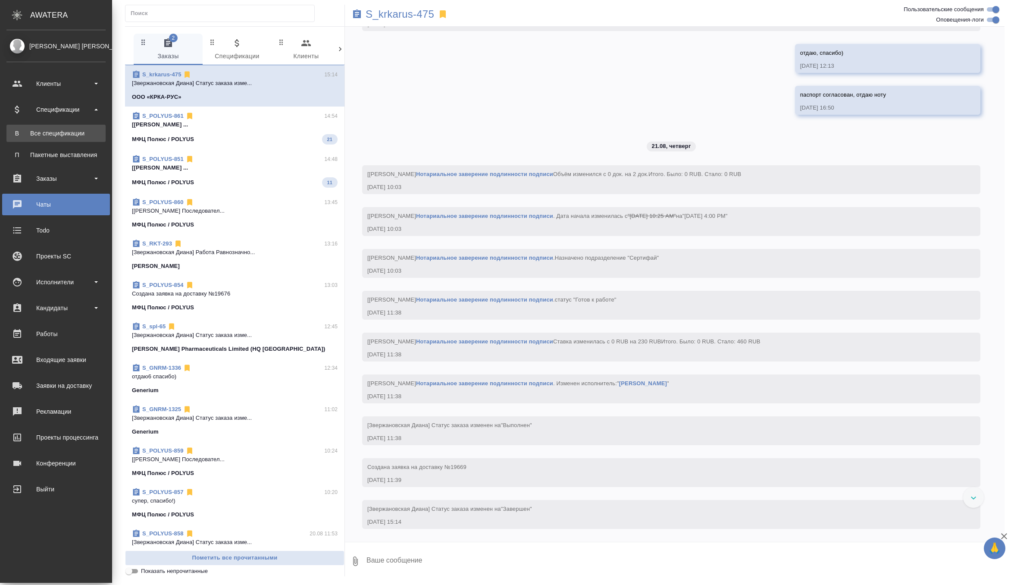
click at [62, 134] on div "Все спецификации" at bounding box center [56, 133] width 91 height 9
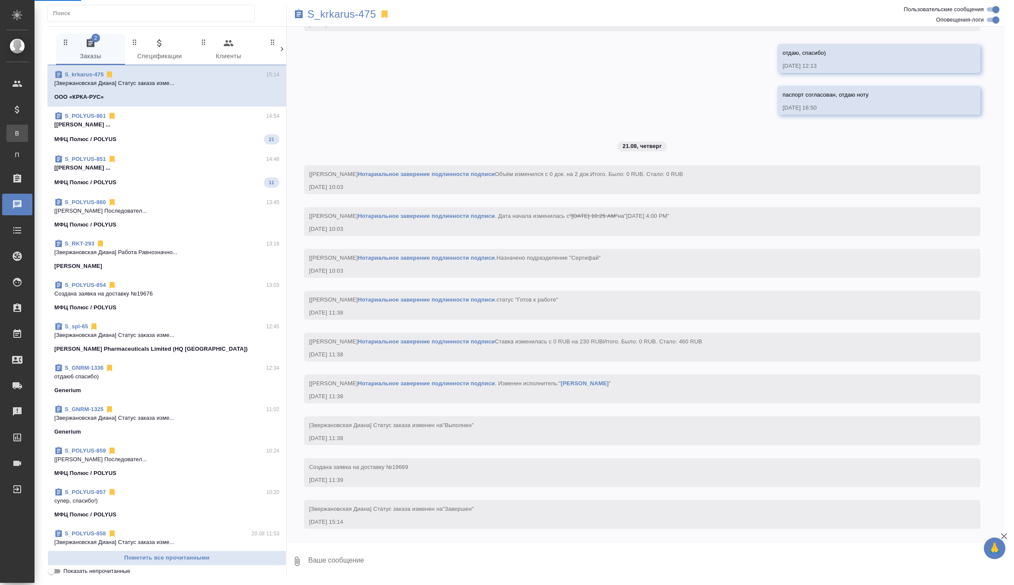
scroll to position [2785, 0]
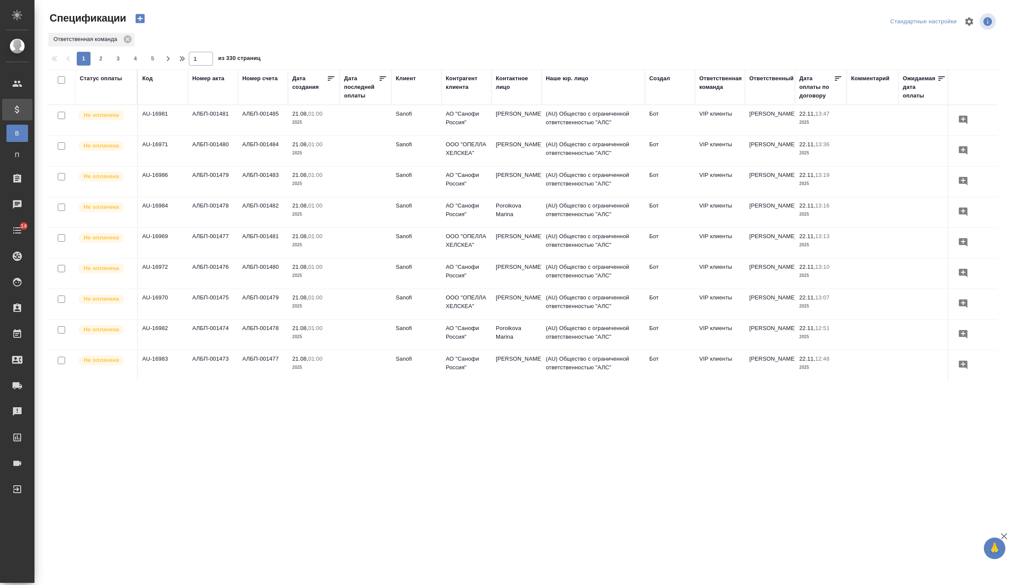
click at [139, 21] on icon "button" at bounding box center [139, 18] width 9 height 9
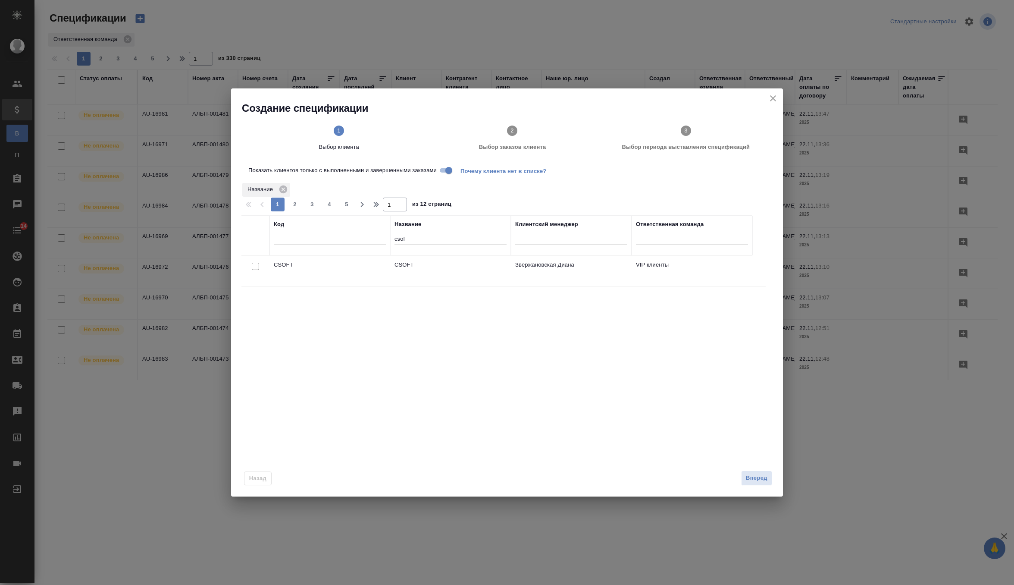
click at [419, 236] on input "csof" at bounding box center [450, 239] width 112 height 11
type input "c"
type input "крка"
click at [256, 268] on input "checkbox" at bounding box center [255, 266] width 7 height 7
checkbox input "true"
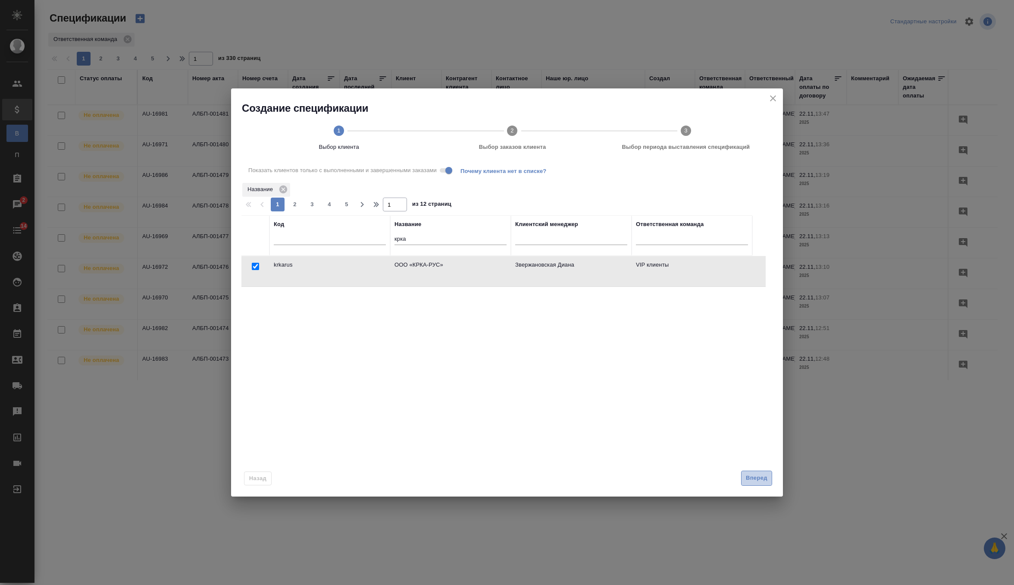
click at [765, 478] on span "Вперед" at bounding box center [757, 478] width 22 height 10
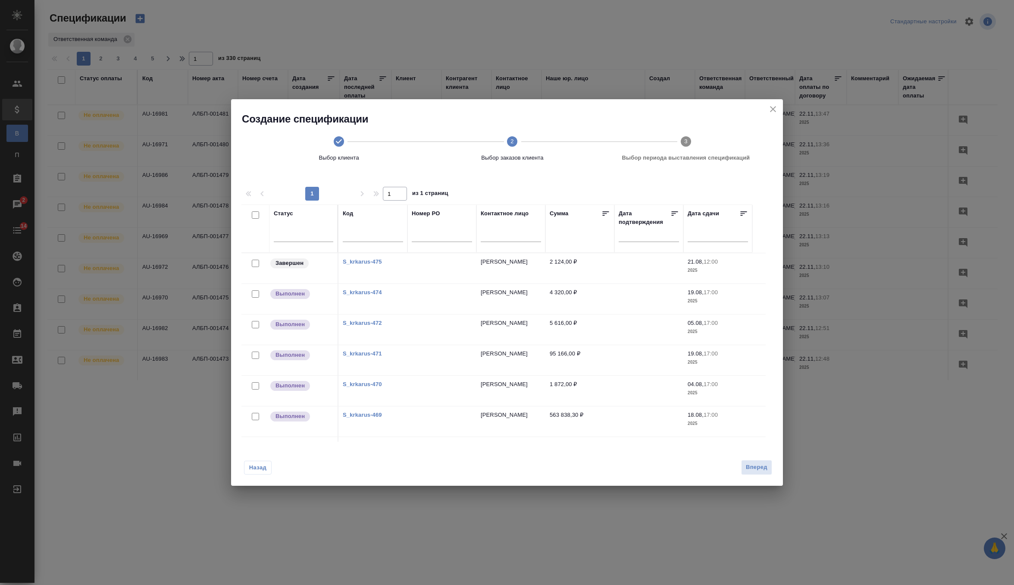
click at [254, 262] on input "checkbox" at bounding box center [255, 262] width 7 height 7
checkbox input "true"
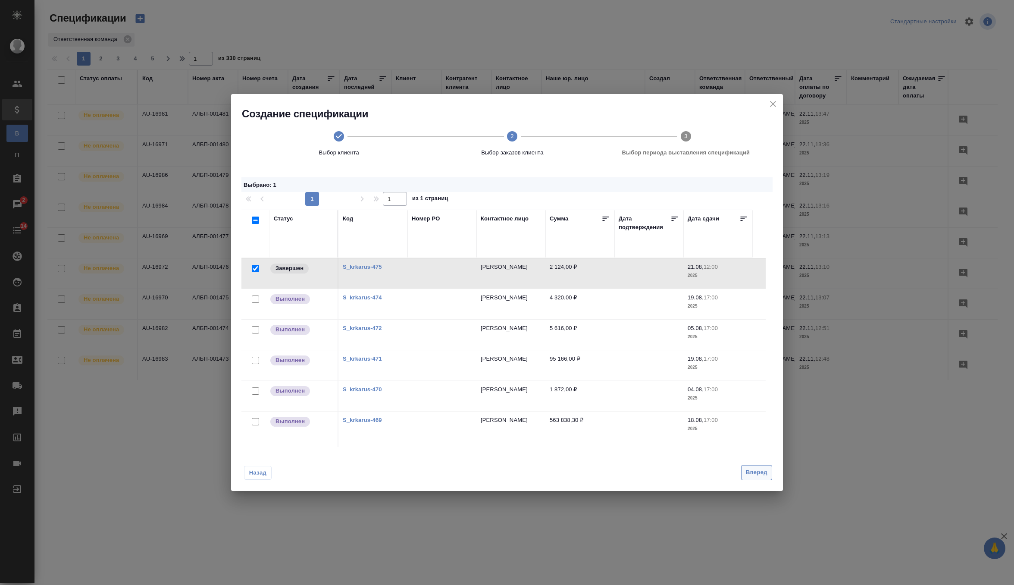
click at [761, 468] on span "Вперед" at bounding box center [757, 472] width 22 height 10
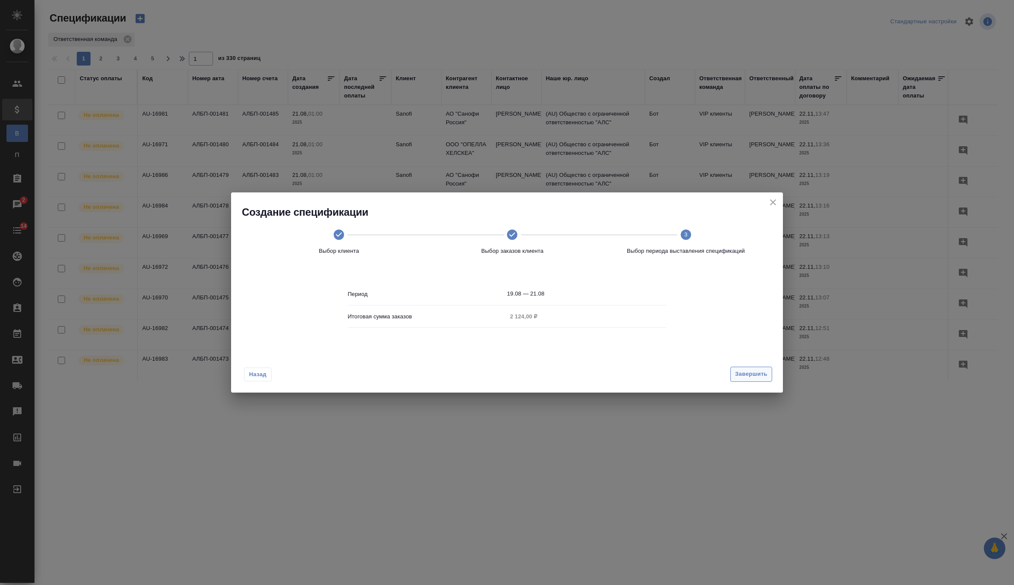
click at [746, 373] on span "Завершить" at bounding box center [751, 374] width 32 height 10
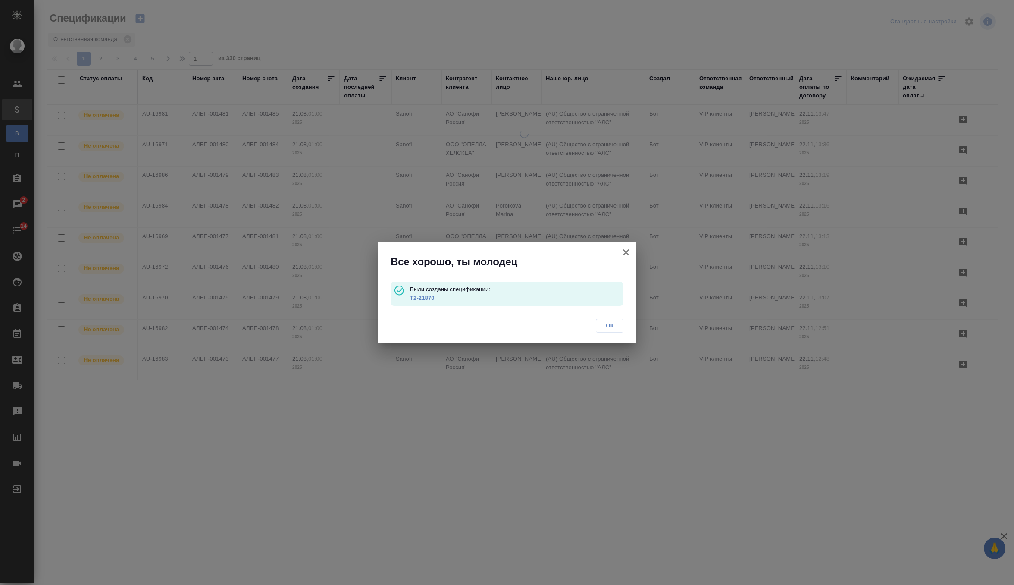
click at [420, 300] on link "Т2-21870" at bounding box center [422, 297] width 25 height 6
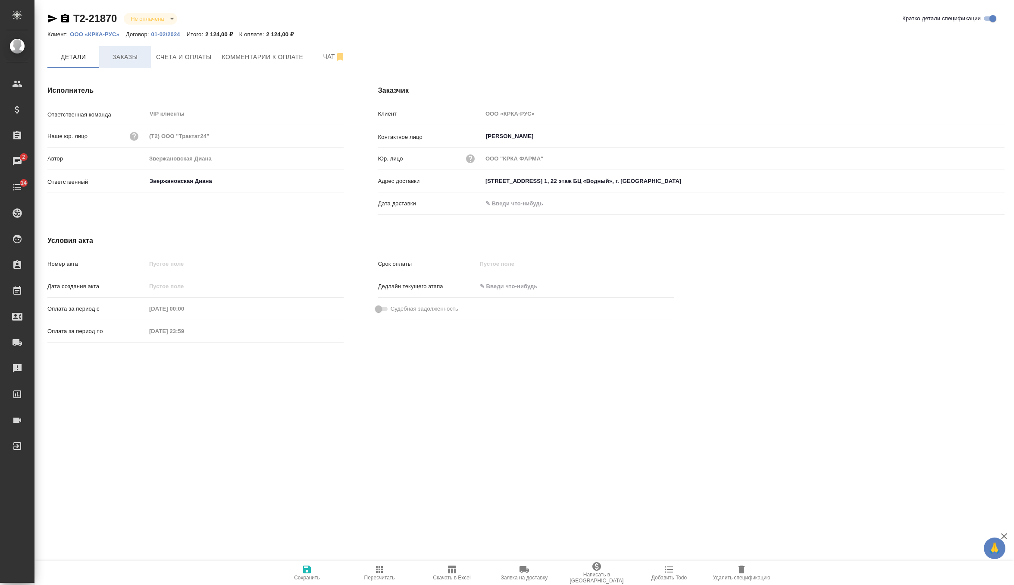
click at [120, 48] on button "Заказы" at bounding box center [125, 57] width 52 height 22
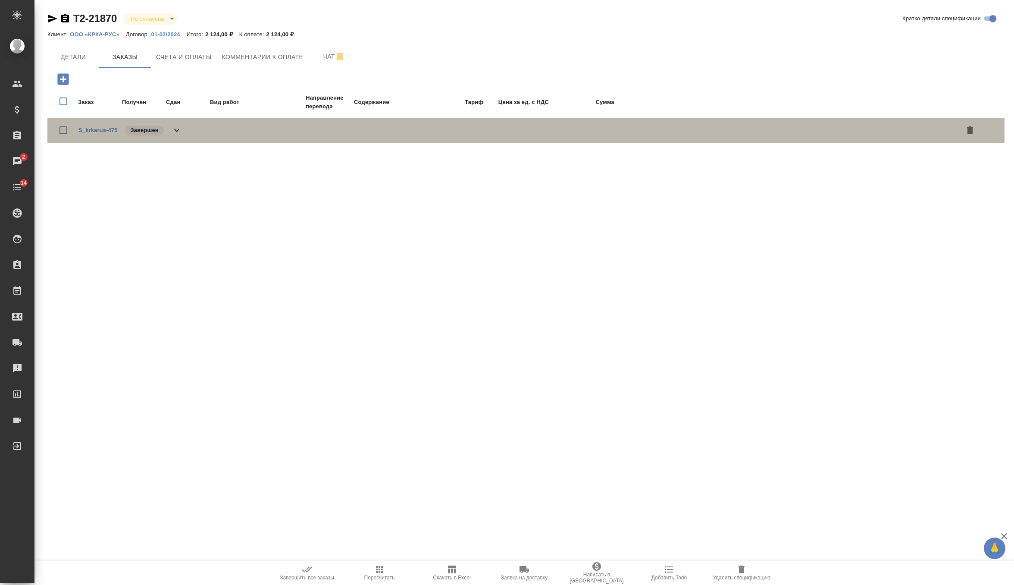
click at [175, 125] on icon at bounding box center [177, 130] width 10 height 10
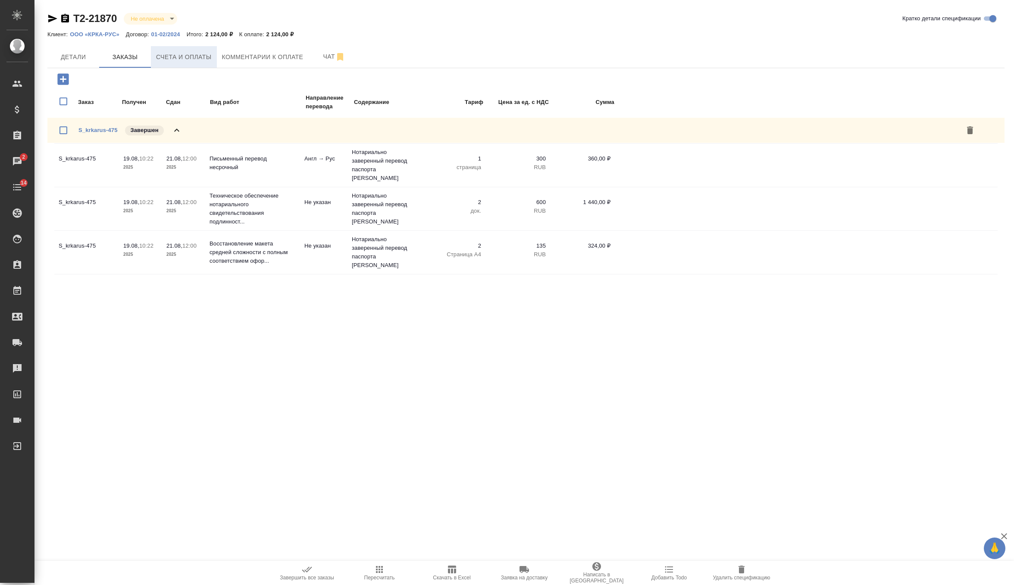
click at [184, 49] on button "Счета и оплаты" at bounding box center [184, 57] width 66 height 22
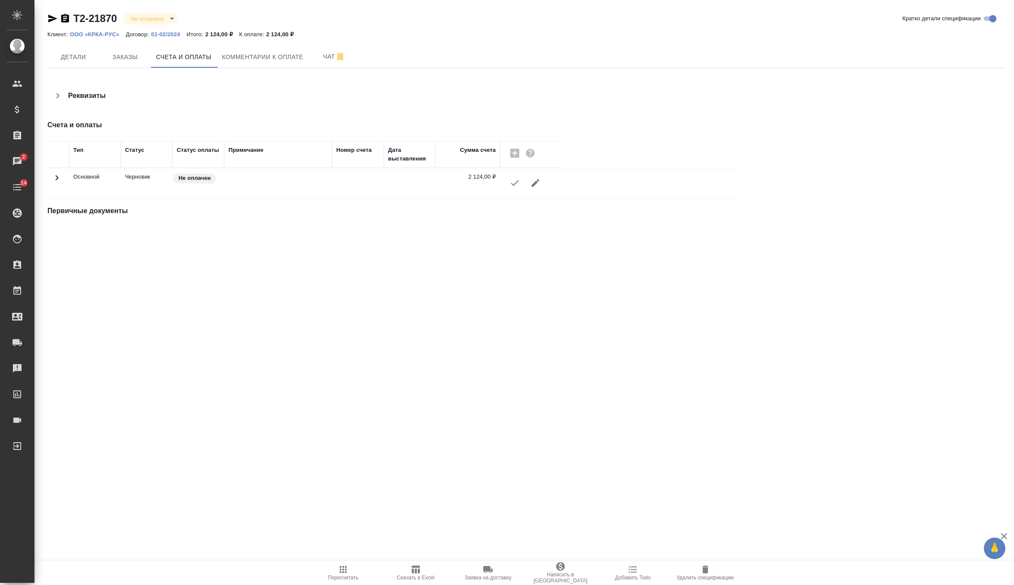
click at [515, 181] on icon "button" at bounding box center [515, 183] width 10 height 10
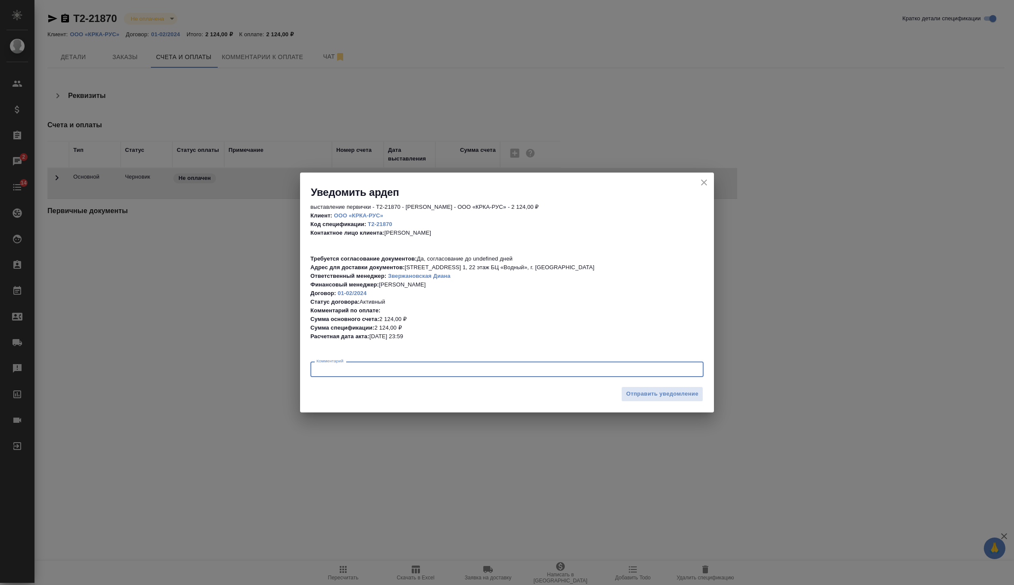
click at [405, 366] on textarea at bounding box center [506, 369] width 381 height 6
type textarea "направить на согласование, датировать 21.08"
click at [646, 392] on span "Отправить уведомление" at bounding box center [662, 394] width 72 height 10
